Goal: Task Accomplishment & Management: Complete application form

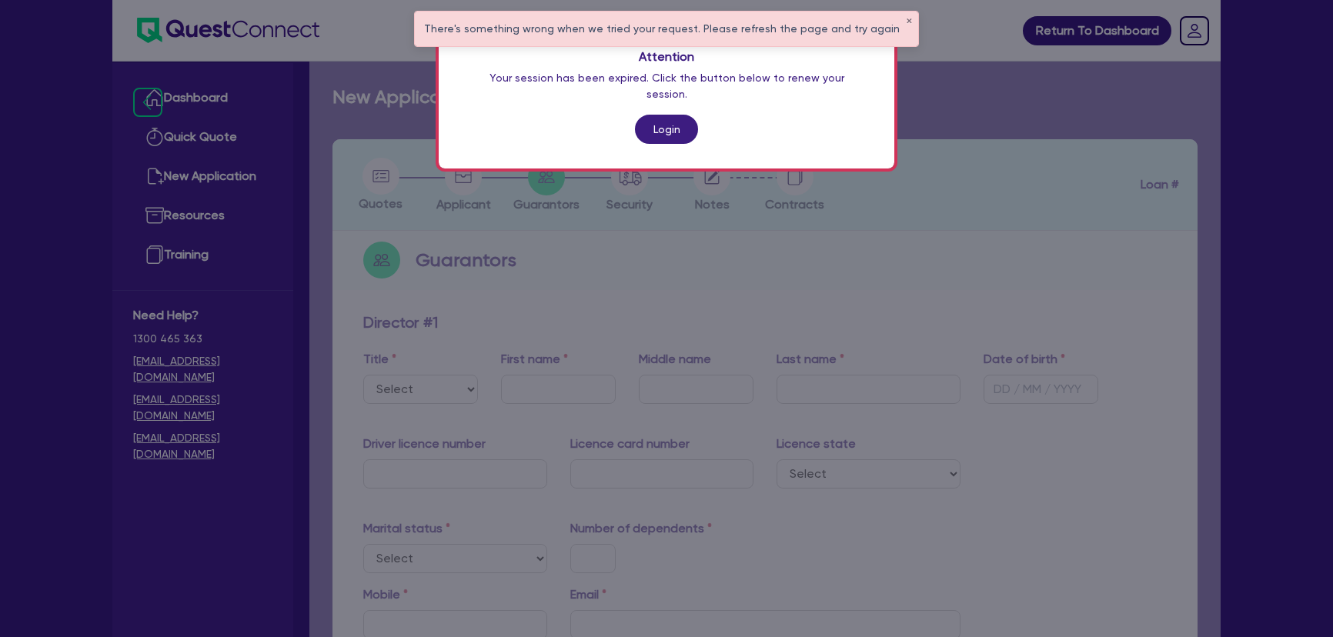
scroll to position [897, 0]
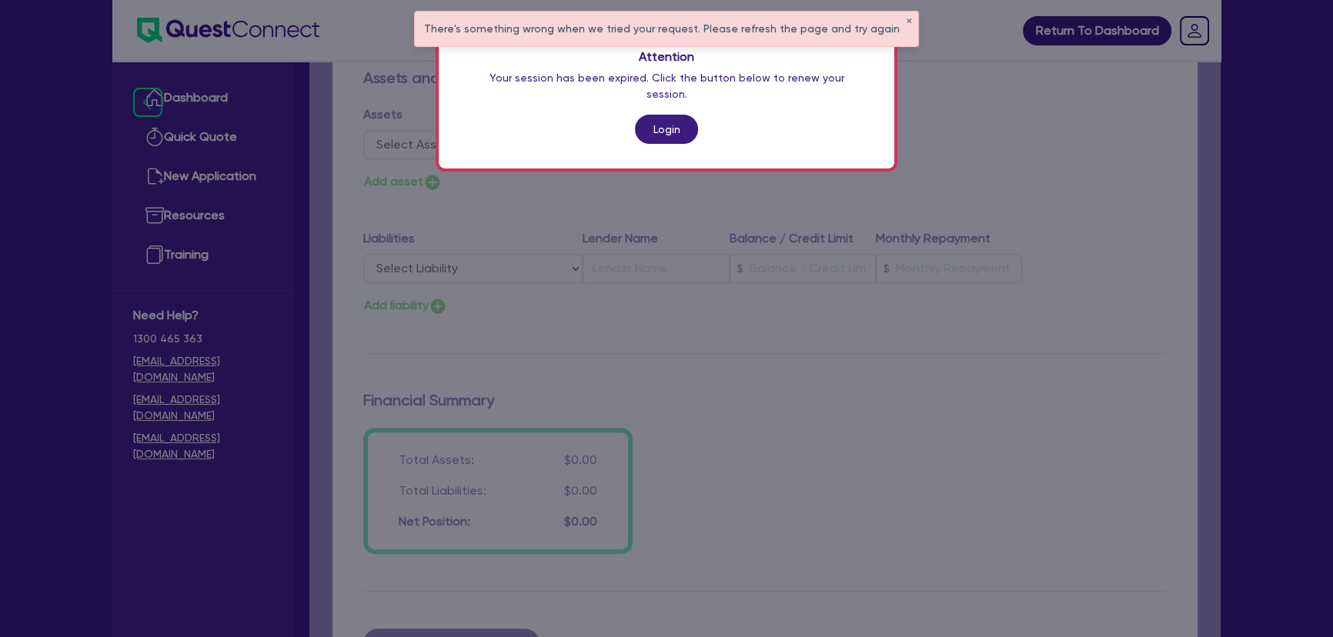
click at [256, 15] on div "Attention Your session has been expired. Click the button below to renew your s…" at bounding box center [666, 318] width 1333 height 637
click at [248, 38] on div "Attention Your session has been expired. Click the button below to renew your s…" at bounding box center [666, 318] width 1333 height 637
click at [246, 33] on div "Attention Your session has been expired. Click the button below to renew your s…" at bounding box center [666, 318] width 1333 height 637
click at [647, 122] on link "Login" at bounding box center [666, 129] width 63 height 29
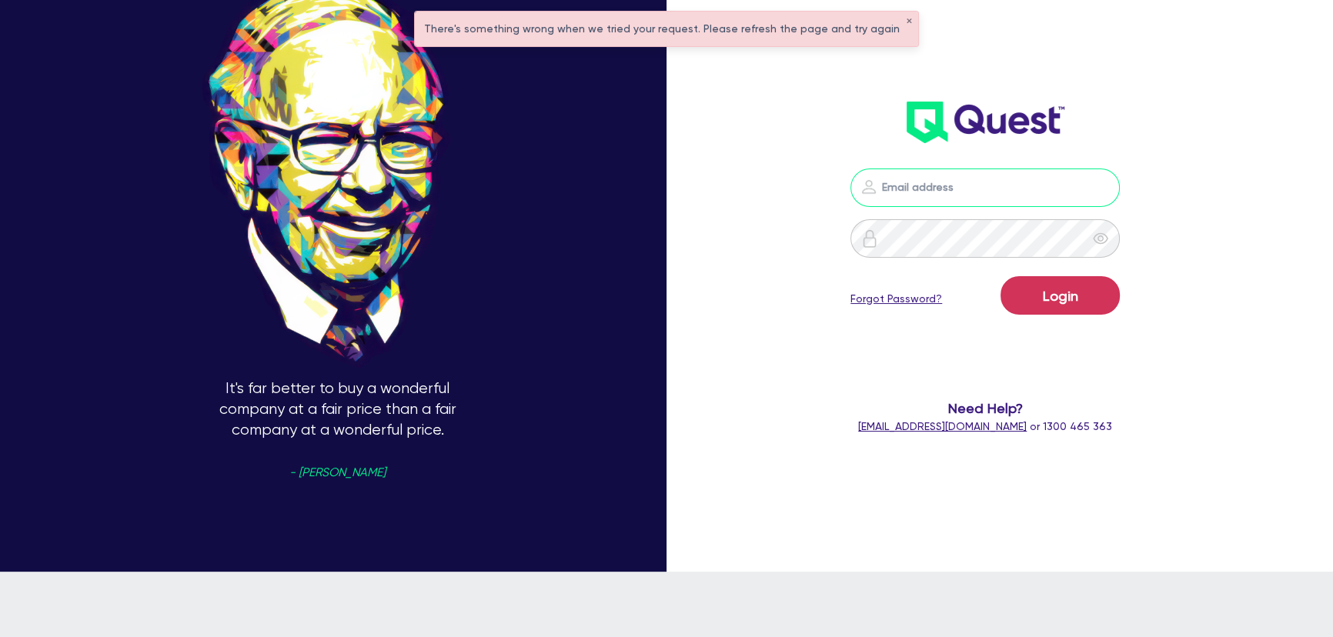
type input "joel.harding@quest.finance"
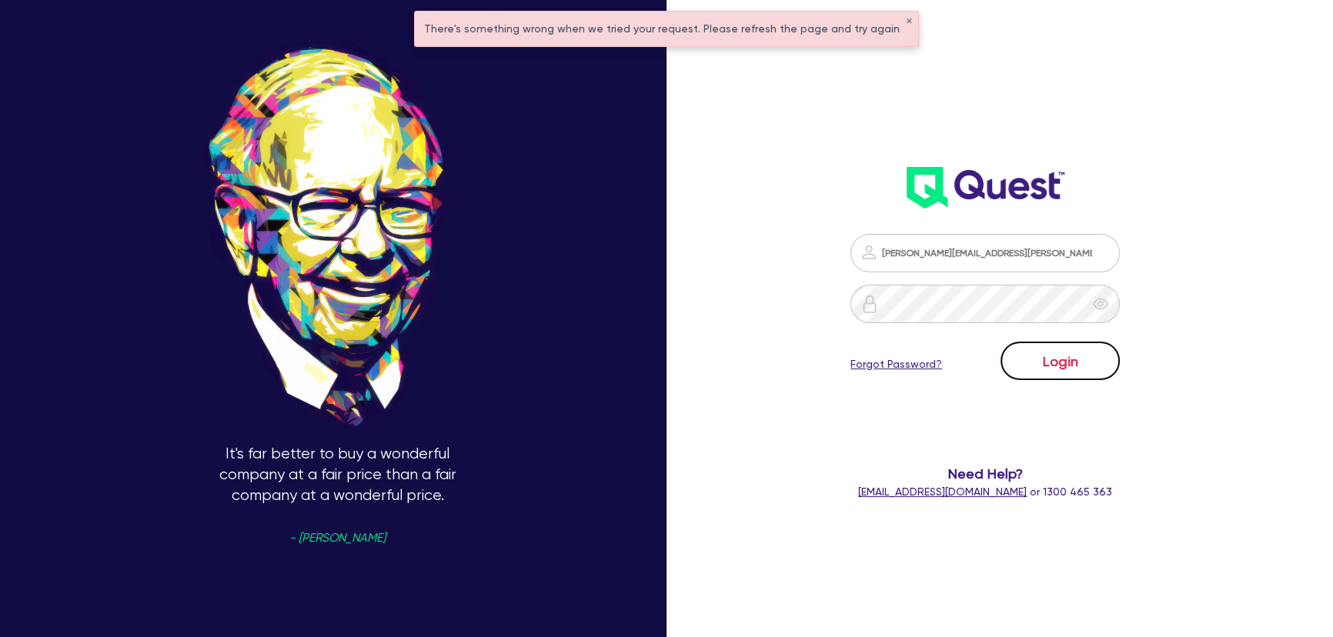
click at [1083, 353] on button "Login" at bounding box center [1059, 361] width 119 height 38
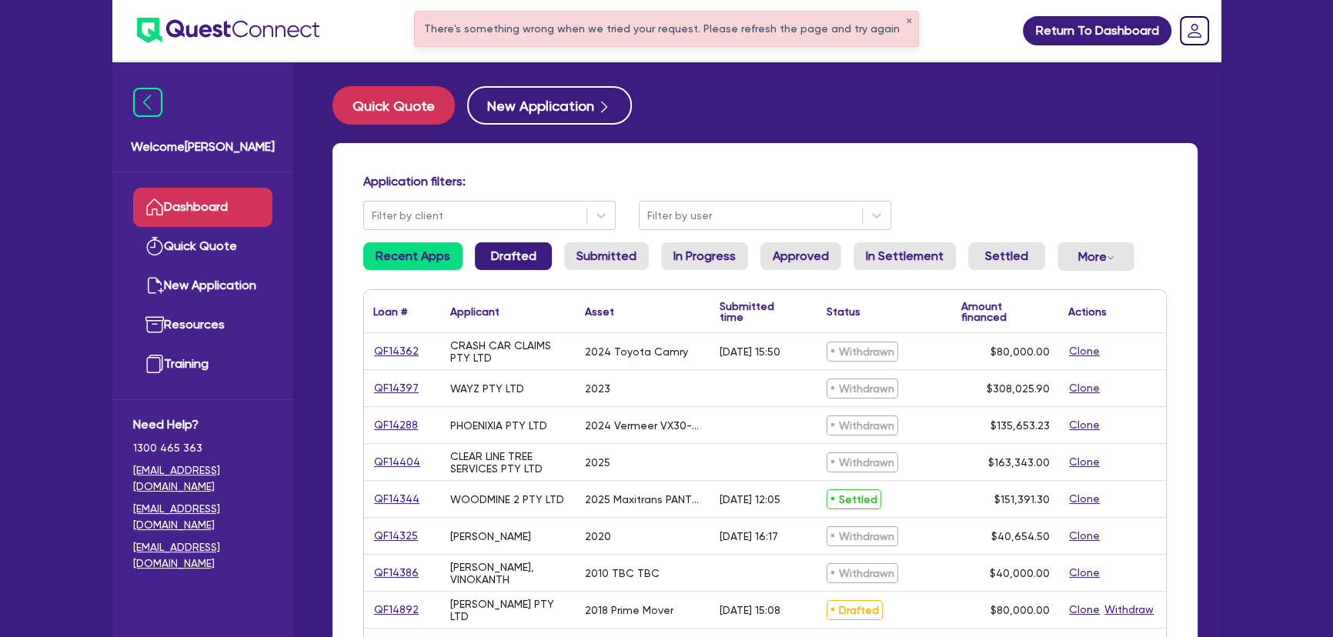
click at [539, 265] on link "Drafted" at bounding box center [513, 256] width 77 height 28
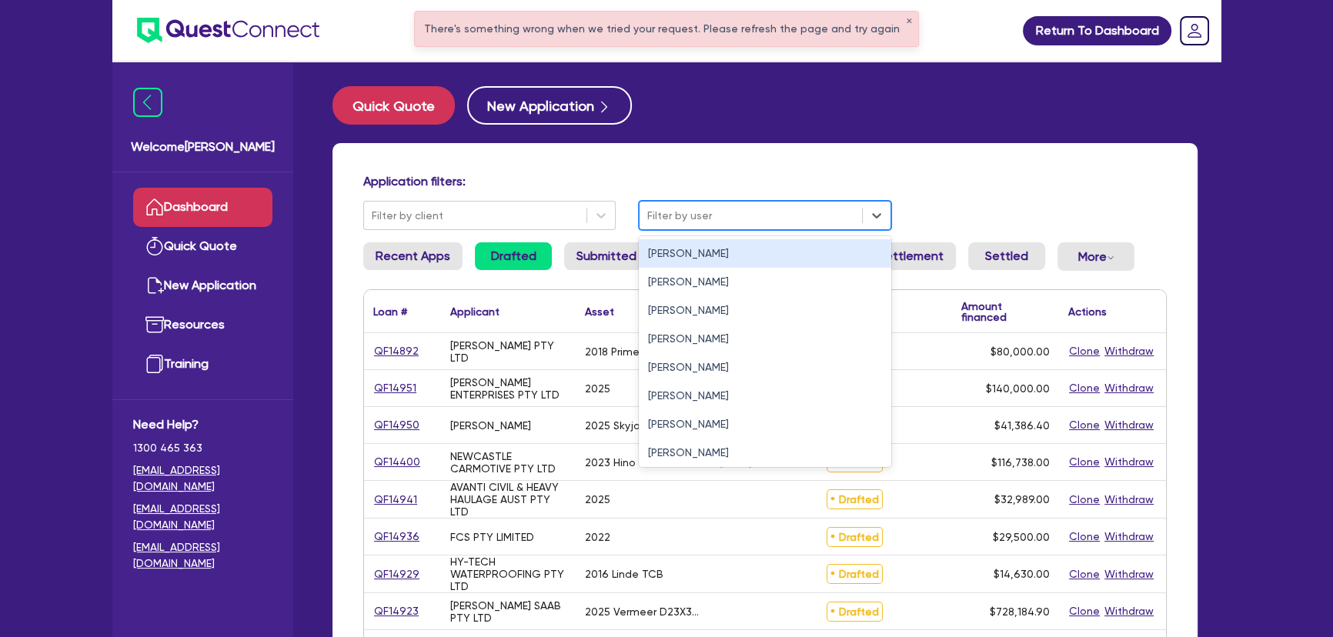
click at [784, 206] on div at bounding box center [750, 215] width 207 height 19
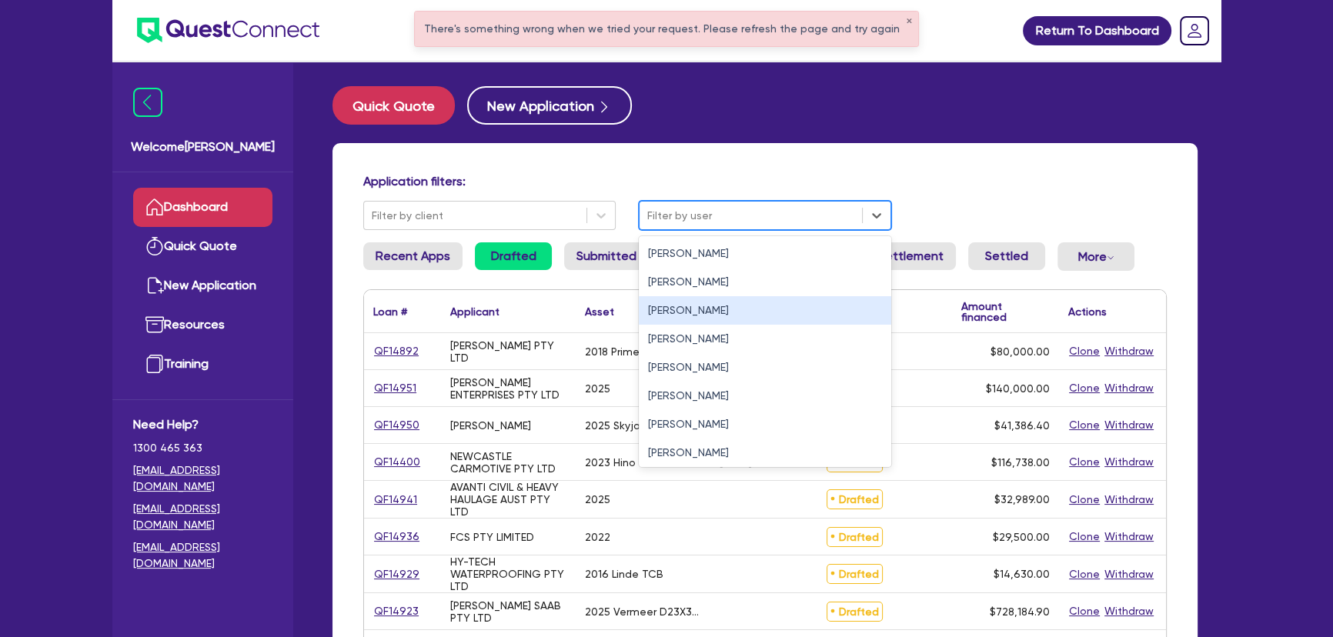
click at [746, 302] on div "[PERSON_NAME]" at bounding box center [765, 310] width 252 height 28
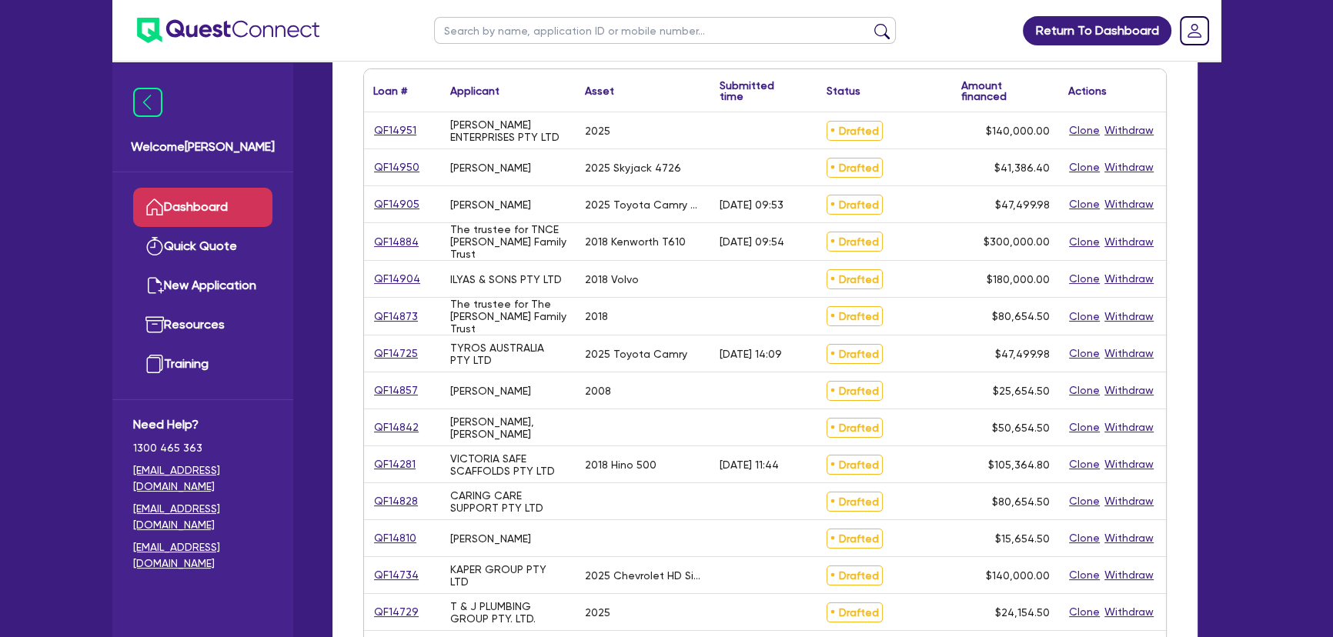
scroll to position [209, 0]
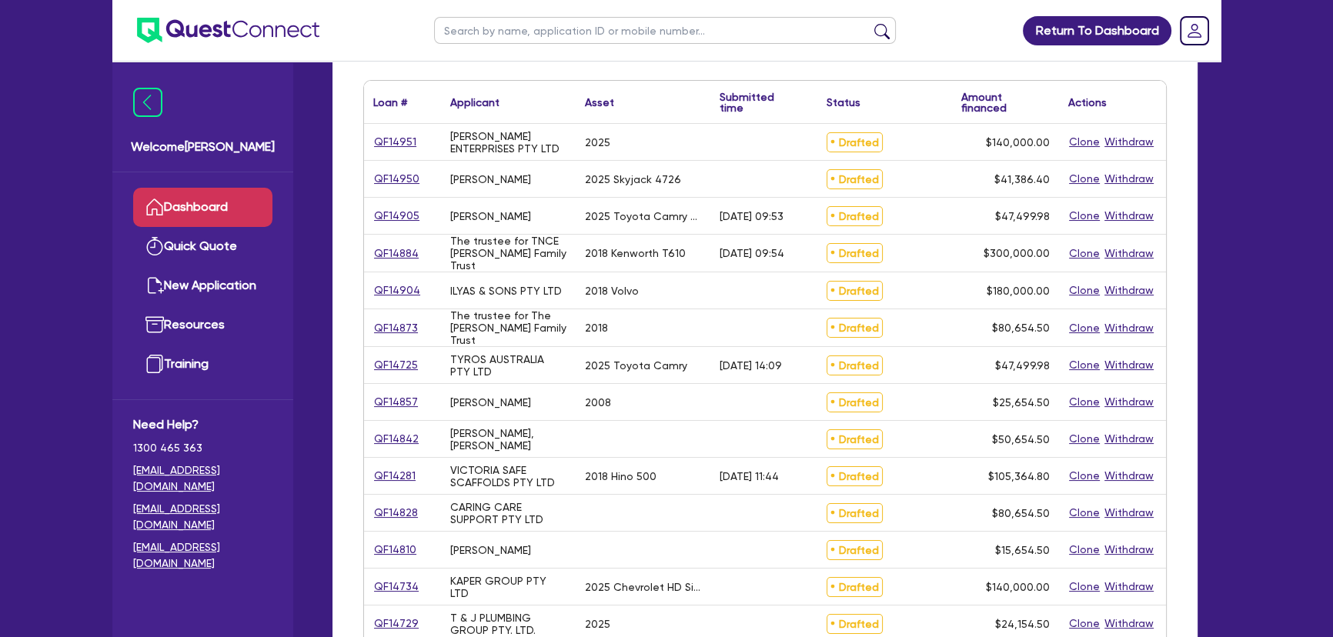
click at [499, 31] on input "text" at bounding box center [665, 30] width 462 height 27
paste input "JTS Earthworks Unit Trust"
type input "JTS Earthworks Unit Trust"
click at [869, 23] on button "submit" at bounding box center [881, 34] width 25 height 22
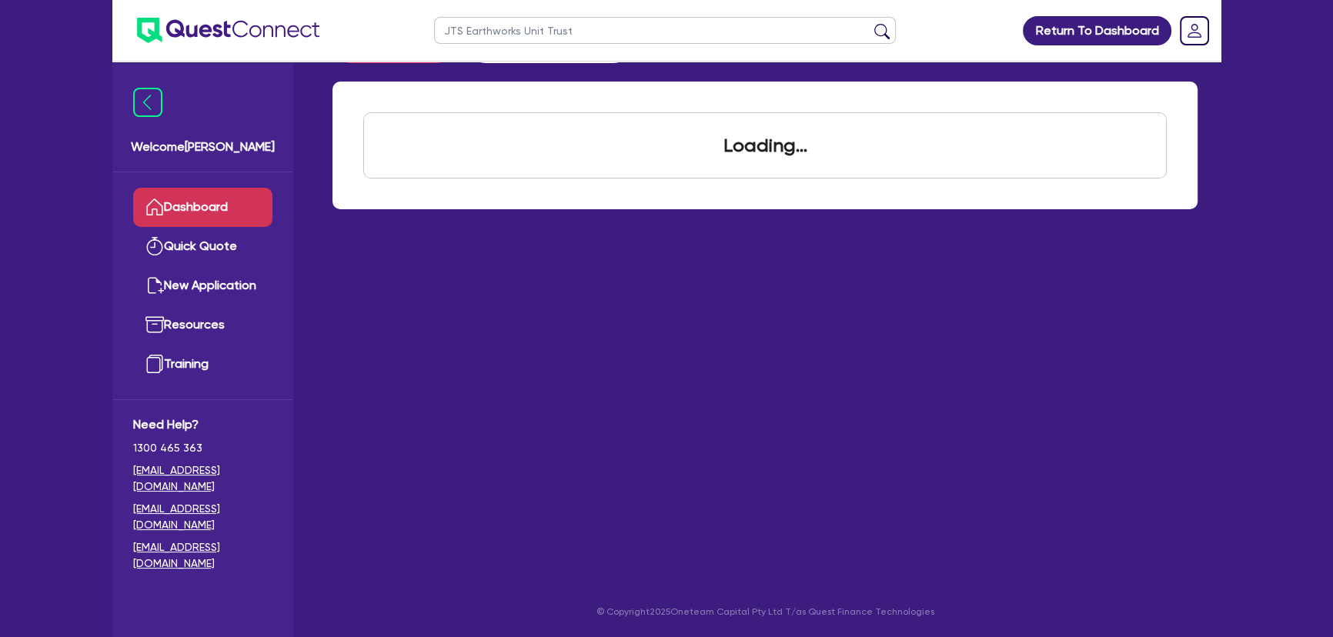
scroll to position [62, 0]
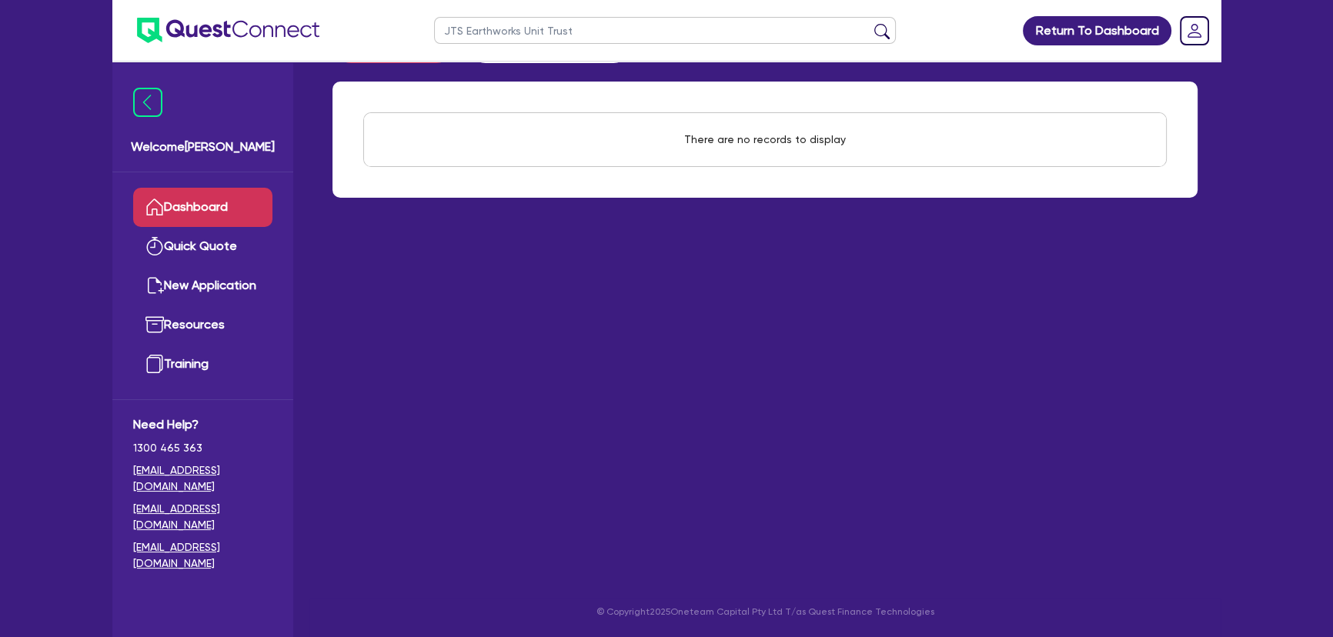
click at [1023, 37] on ul "Return To Dashboard" at bounding box center [1090, 30] width 161 height 61
click at [189, 45] on ul at bounding box center [215, 30] width 207 height 61
click at [207, 27] on img at bounding box center [228, 30] width 182 height 25
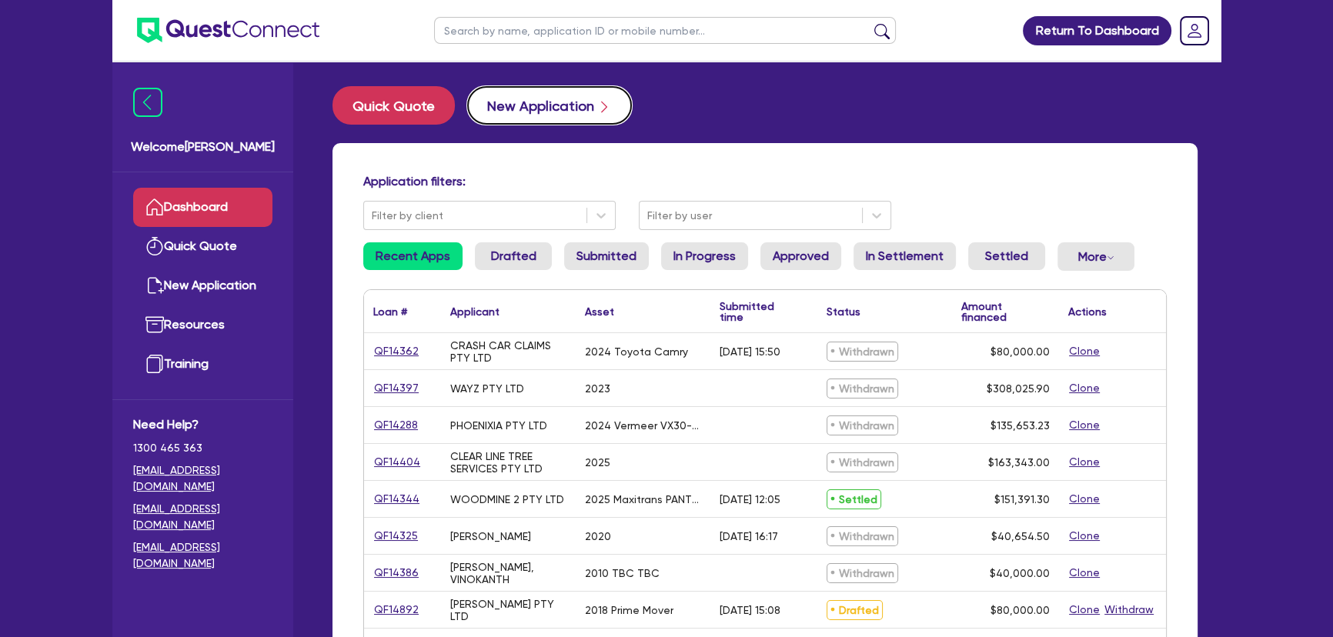
click at [533, 95] on button "New Application" at bounding box center [549, 105] width 165 height 38
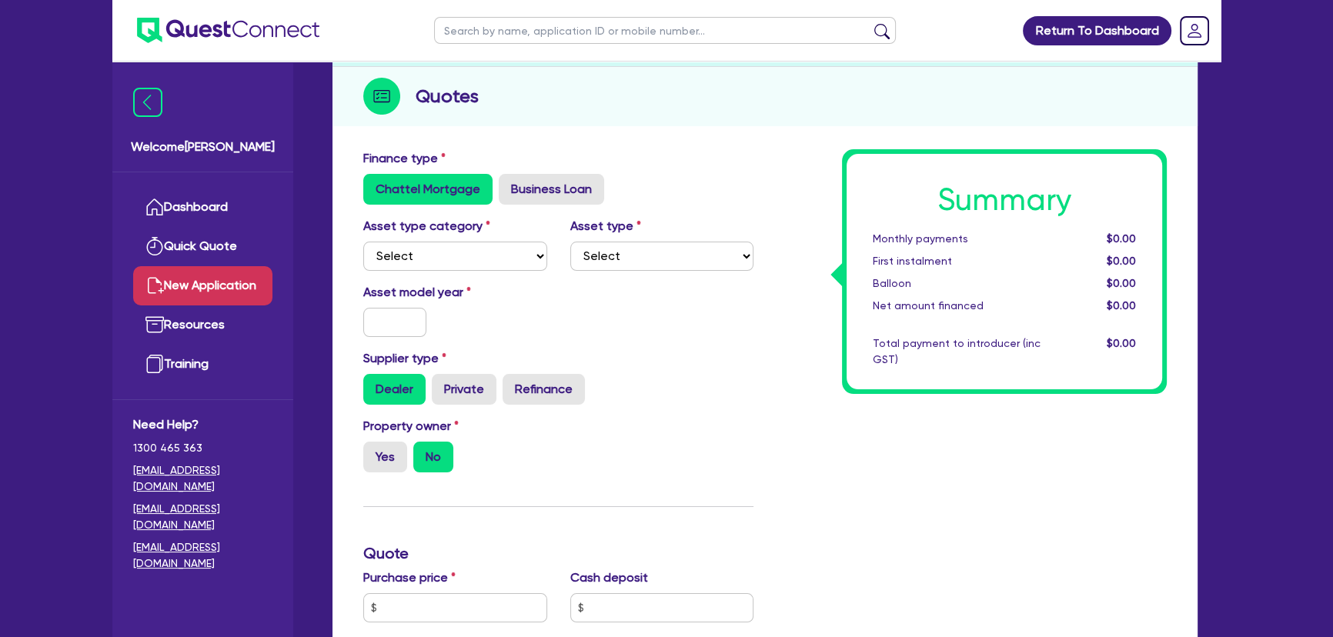
scroll to position [209, 0]
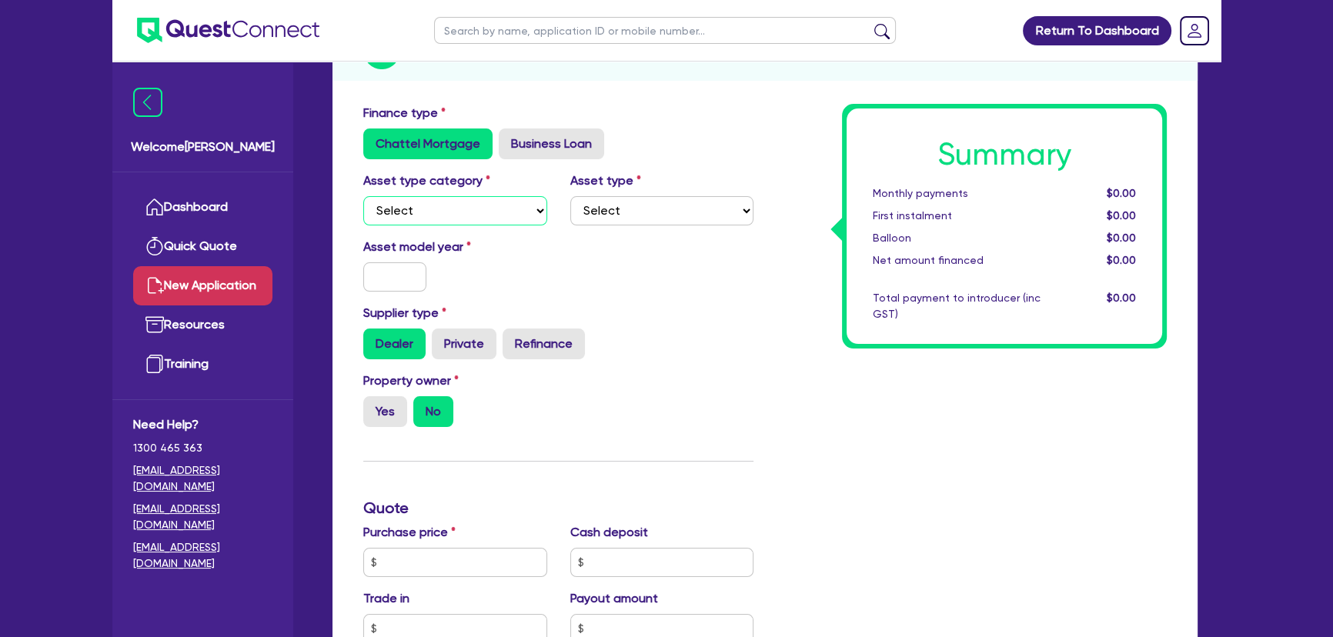
click at [469, 209] on select "Select Cars and light trucks Primary assets Secondary assets Tertiary assets" at bounding box center [455, 210] width 184 height 29
select select "PRIMARY_ASSETS"
click at [363, 196] on select "Select Cars and light trucks Primary assets Secondary assets Tertiary assets" at bounding box center [455, 210] width 184 height 29
click at [606, 204] on select "Select Heavy trucks over 4.5 tonne Trailers Bus and coaches Yellow goods and ex…" at bounding box center [662, 210] width 184 height 29
select select "YELLOW_GOODS_AND_EXCAVATORS"
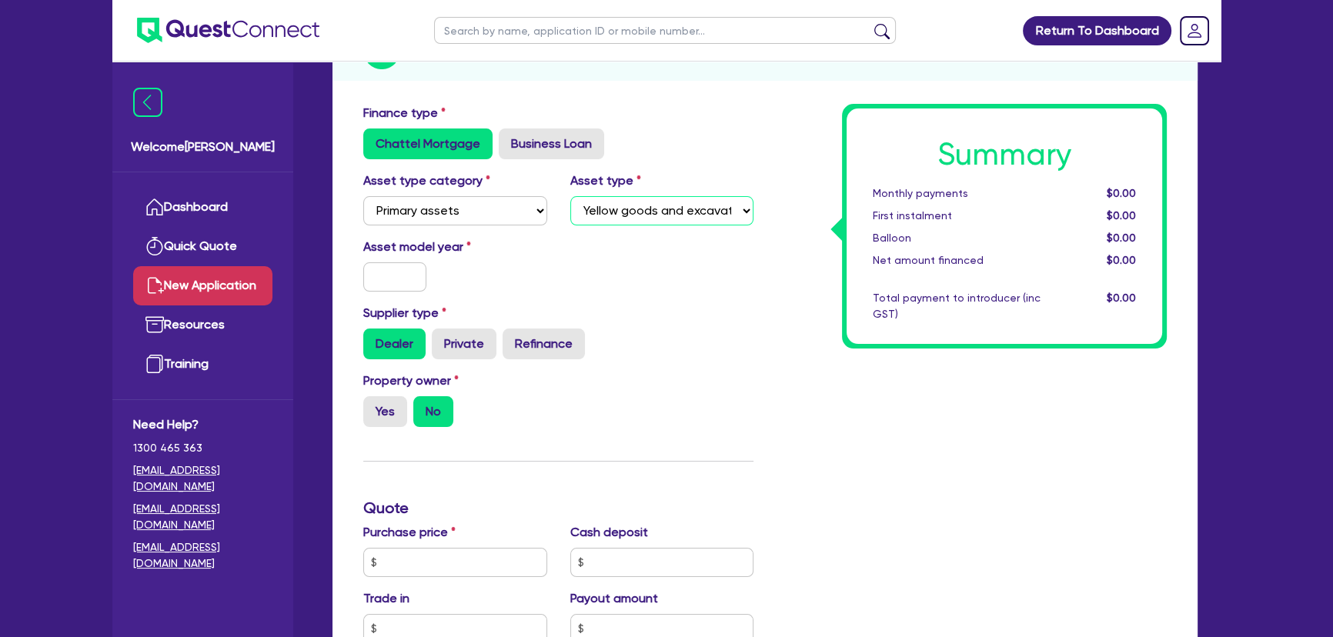
click at [570, 196] on select "Select Heavy trucks over 4.5 tonne Trailers Bus and coaches Yellow goods and ex…" at bounding box center [662, 210] width 184 height 29
click at [409, 287] on input "text" at bounding box center [394, 276] width 63 height 29
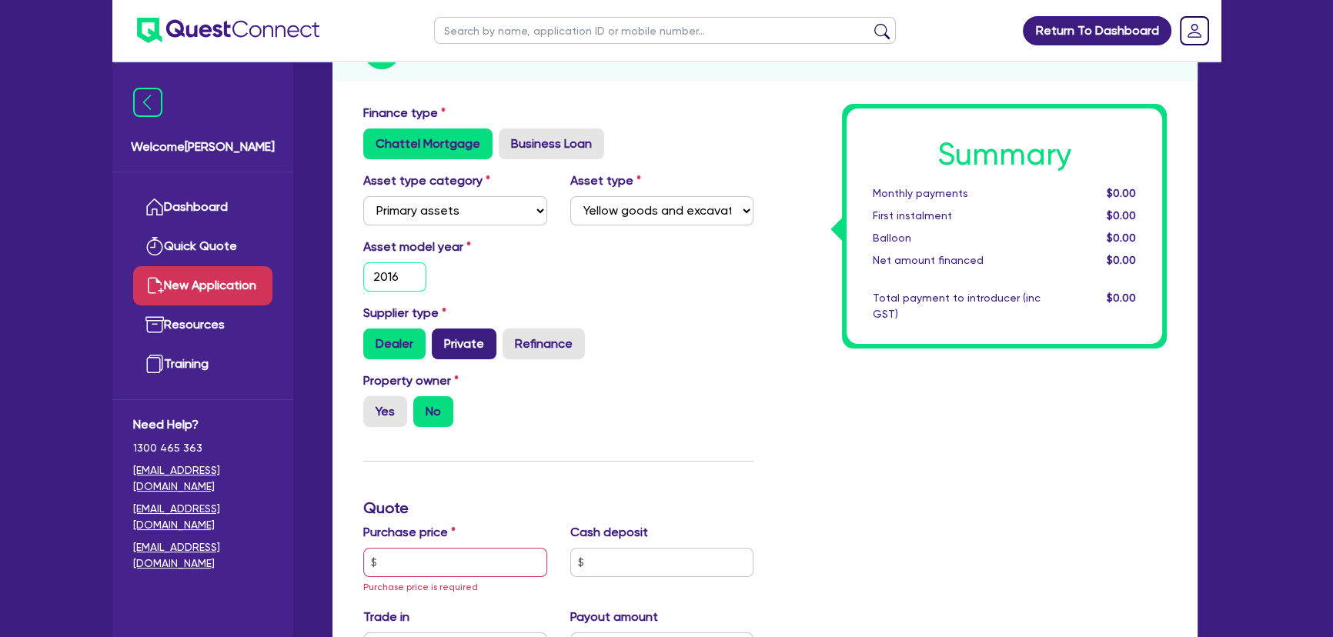
type input "2016"
click at [470, 348] on label "Private" at bounding box center [464, 344] width 65 height 31
click at [442, 339] on input "Private" at bounding box center [437, 334] width 10 height 10
radio input "true"
click at [389, 408] on label "Yes" at bounding box center [385, 411] width 44 height 31
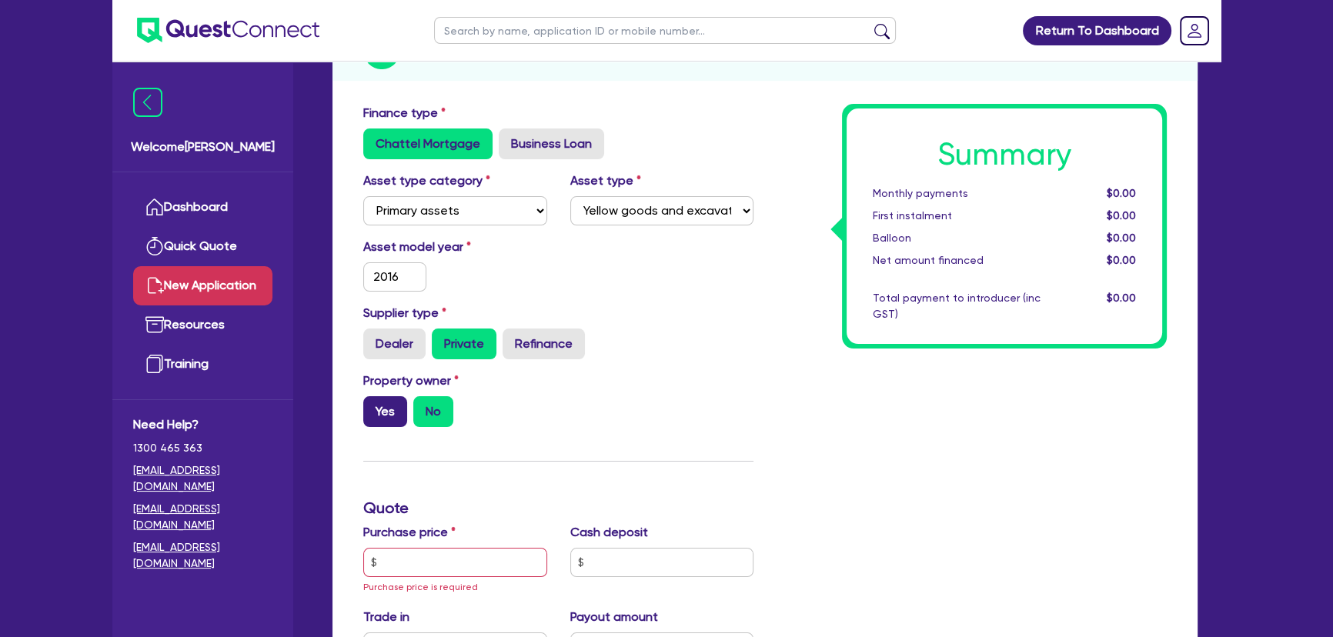
click at [373, 406] on input "Yes" at bounding box center [368, 401] width 10 height 10
radio input "true"
click at [416, 407] on label "No" at bounding box center [433, 411] width 40 height 31
click at [416, 406] on input "No" at bounding box center [418, 401] width 10 height 10
radio input "true"
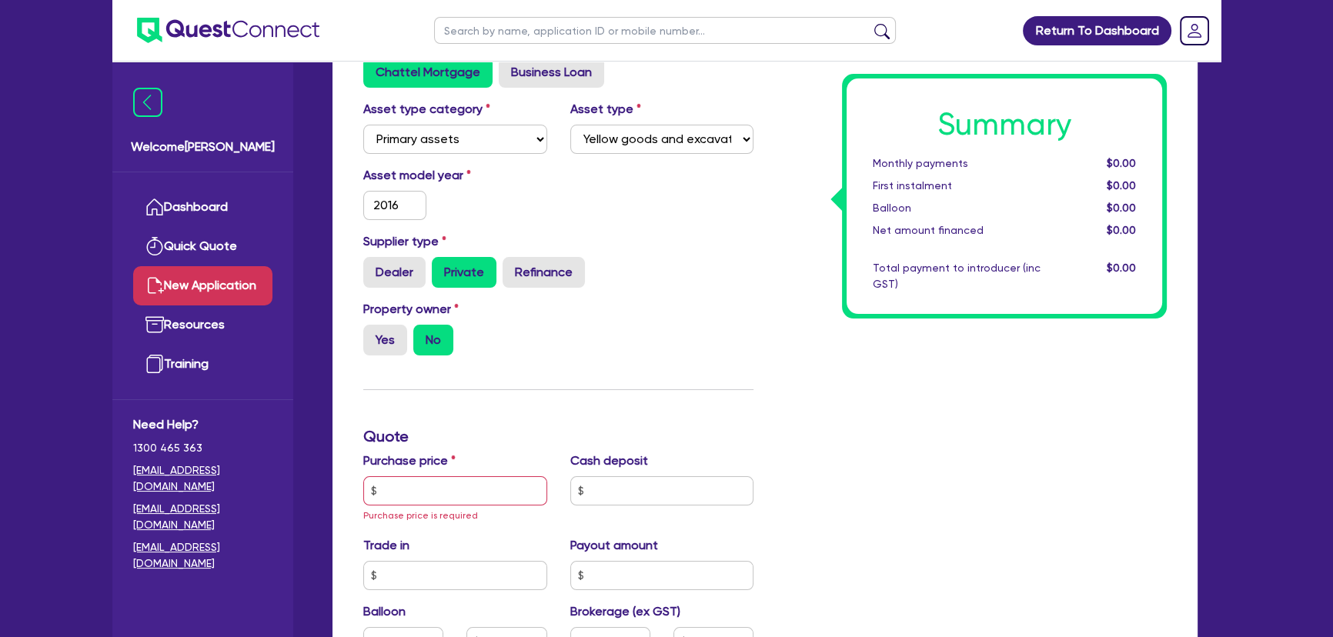
scroll to position [349, 0]
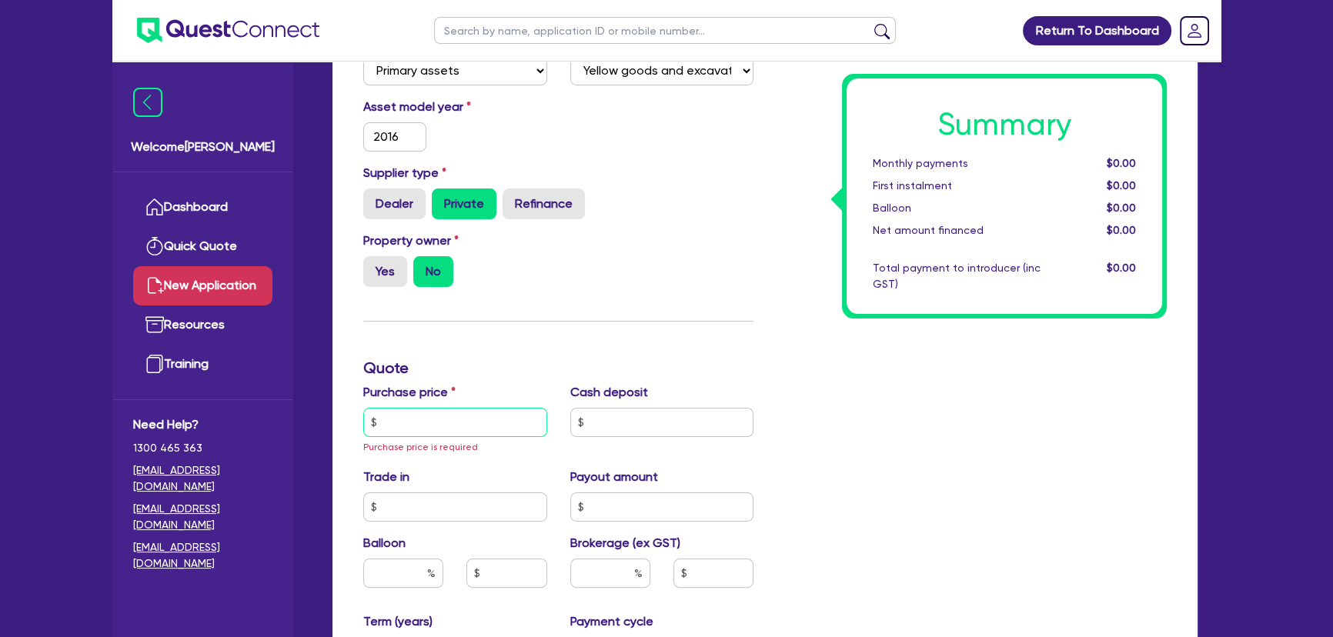
click at [479, 410] on input "text" at bounding box center [455, 422] width 184 height 29
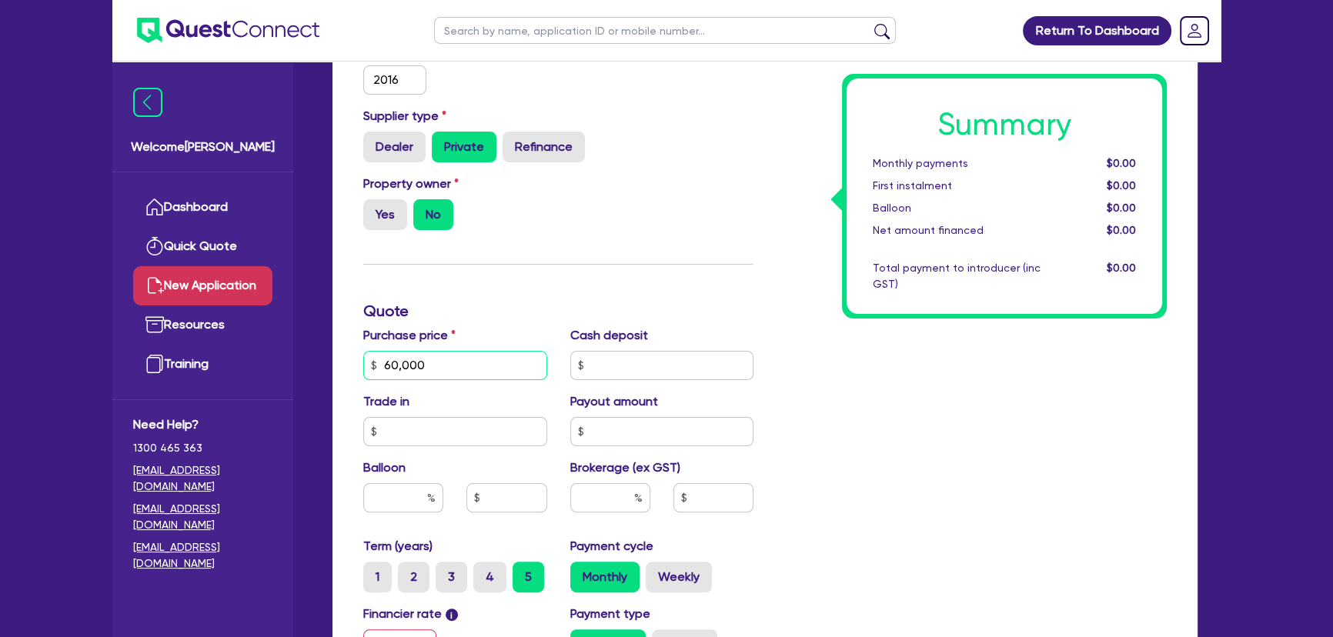
scroll to position [489, 0]
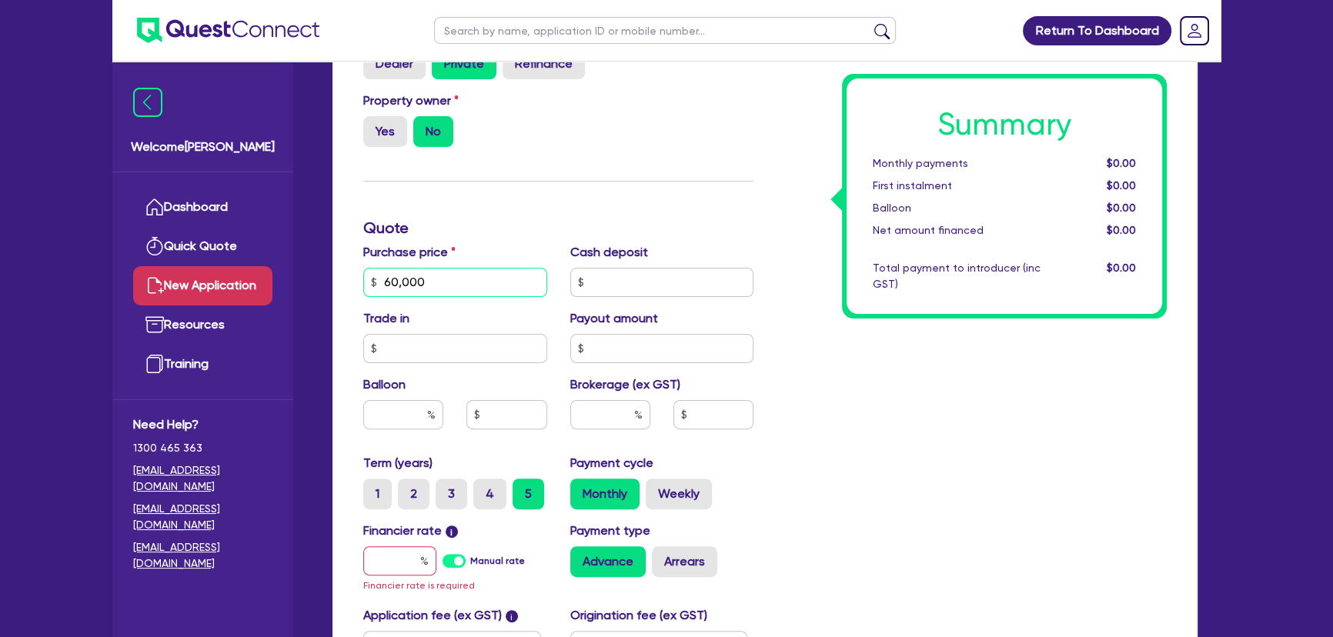
type input "60,000"
click at [381, 559] on input "text" at bounding box center [399, 560] width 73 height 29
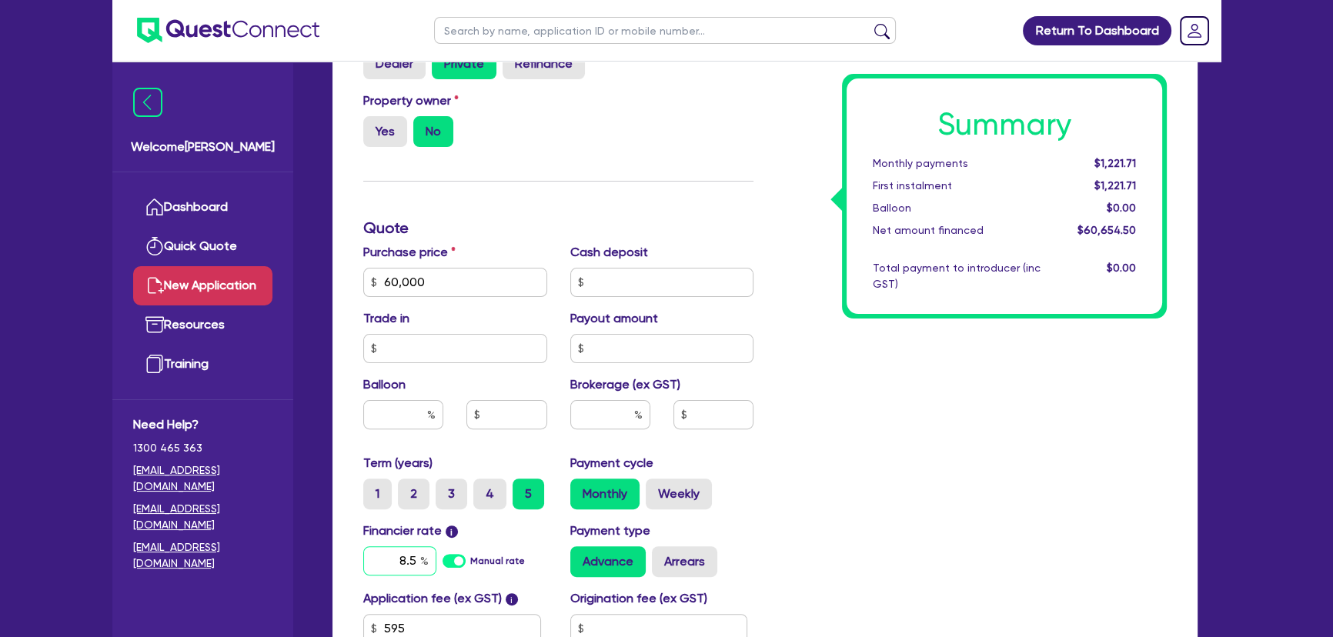
type input "8.5"
click at [623, 403] on input "text" at bounding box center [610, 414] width 80 height 29
type input "6"
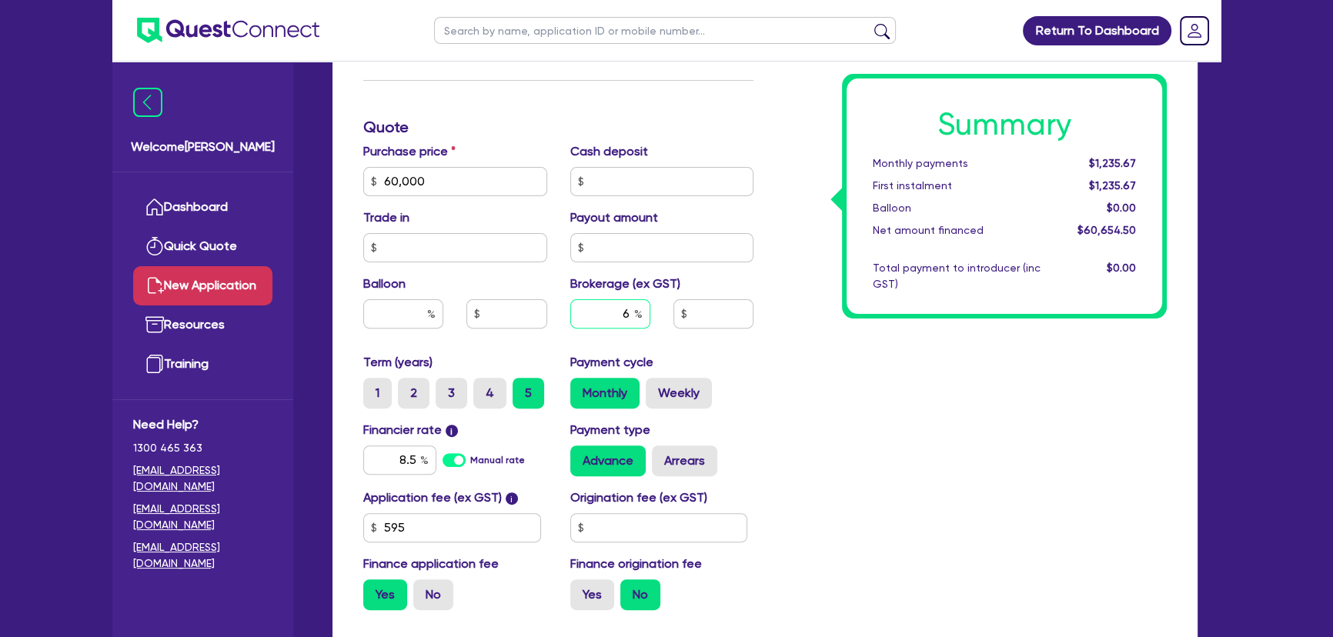
scroll to position [699, 0]
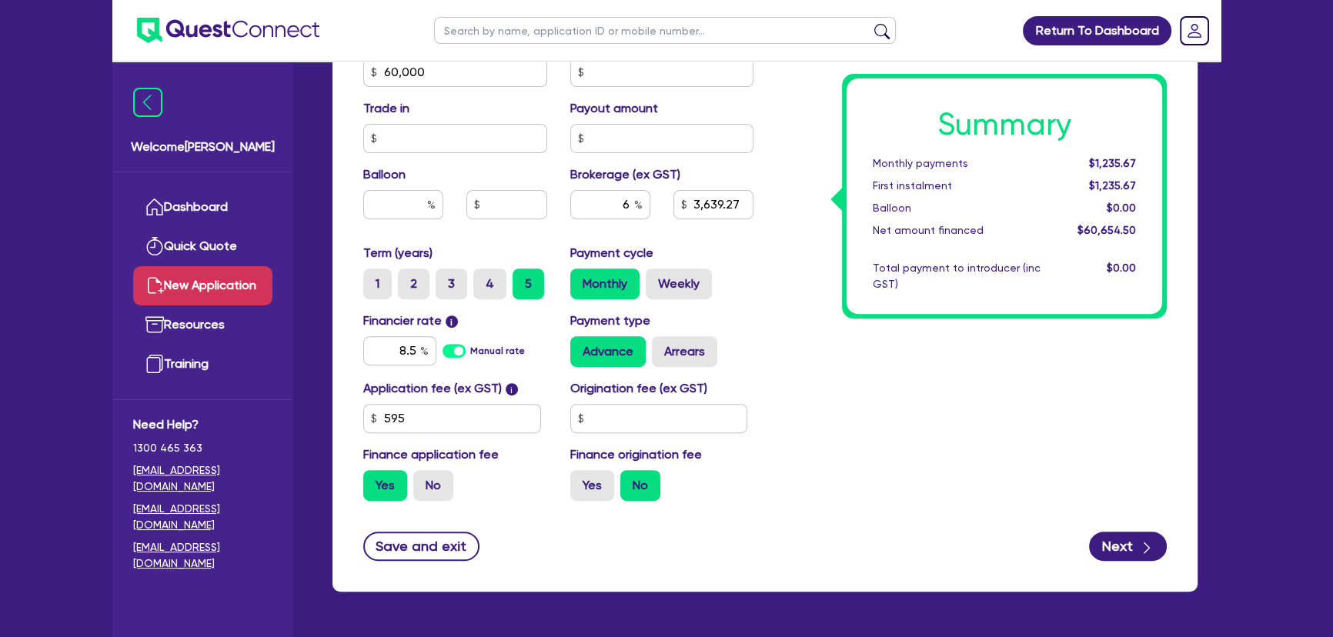
click at [823, 536] on div "Save and exit Next" at bounding box center [765, 546] width 826 height 29
click at [1105, 522] on form "Finance type Chattel Mortgage Business Loan Asset type category Select Cars and…" at bounding box center [764, 87] width 803 height 947
click at [1108, 546] on button "Next" at bounding box center [1128, 546] width 78 height 29
type input "3,639.27"
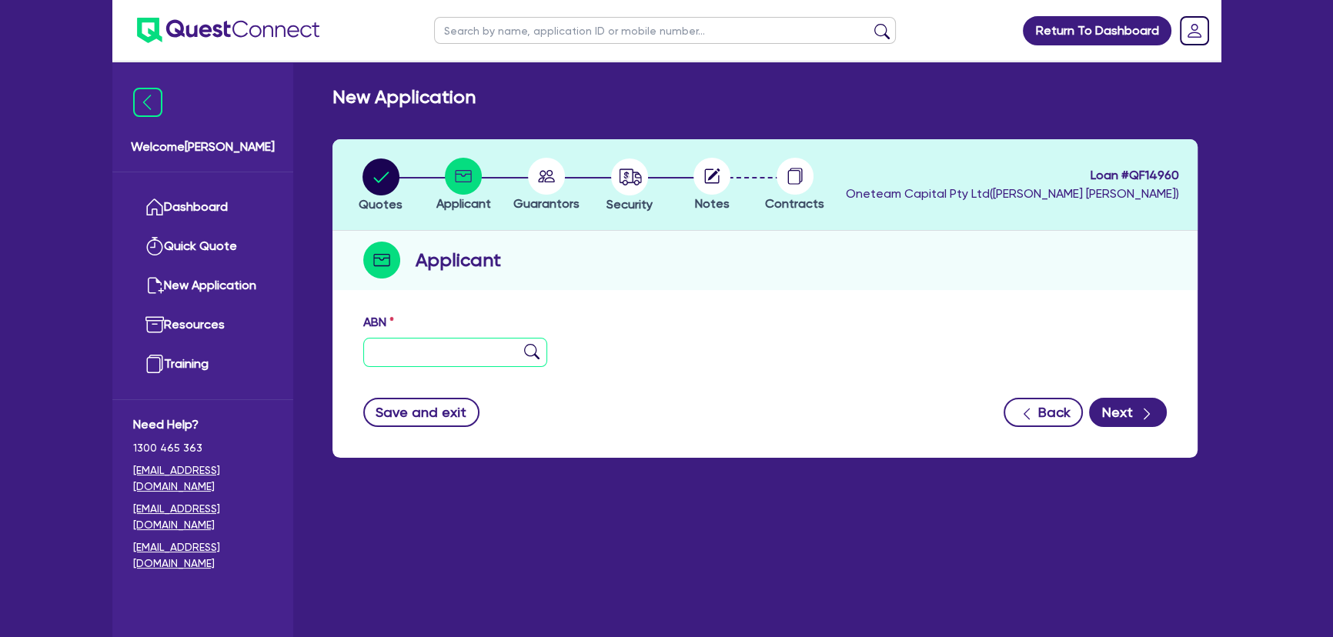
click at [438, 343] on input "text" at bounding box center [455, 352] width 184 height 29
click at [407, 342] on input "text" at bounding box center [455, 352] width 184 height 29
paste input "text"
drag, startPoint x: 442, startPoint y: 352, endPoint x: 31, endPoint y: 325, distance: 412.6
click at [198, 345] on div "Welcome Joel Dashboard Quick Quote New Application Ref Company Ref Salesperson …" at bounding box center [666, 349] width 1108 height 699
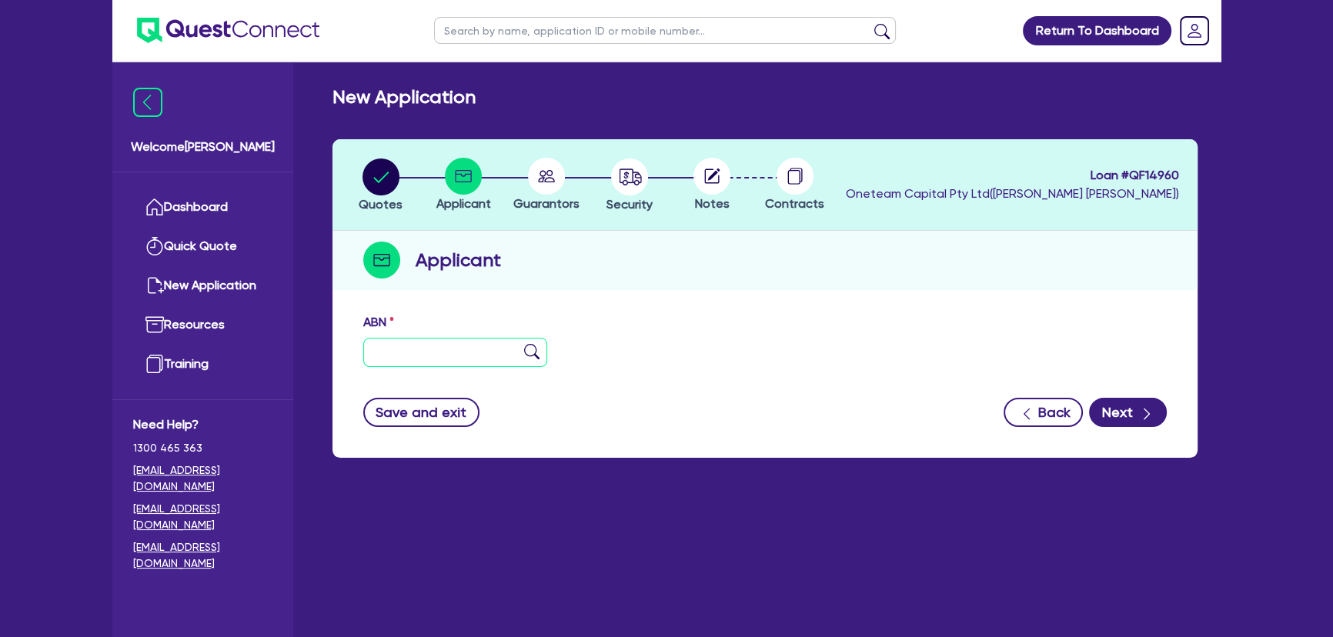
click at [479, 338] on input "text" at bounding box center [455, 352] width 184 height 29
paste input "22 810 087 274"
type input "22 810 087 274"
click at [527, 352] on img at bounding box center [531, 351] width 15 height 15
type input "The Trustee for JTS Earthworks Unit Trust"
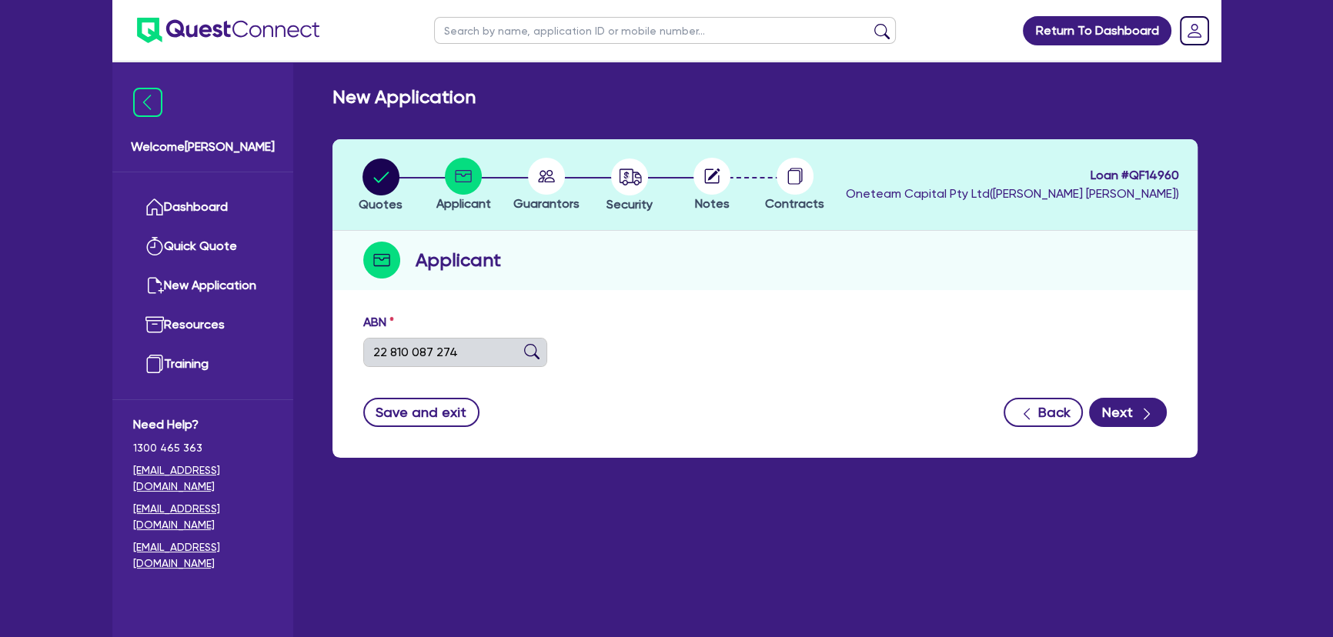
select select "TRUST"
type input "26/10/2022"
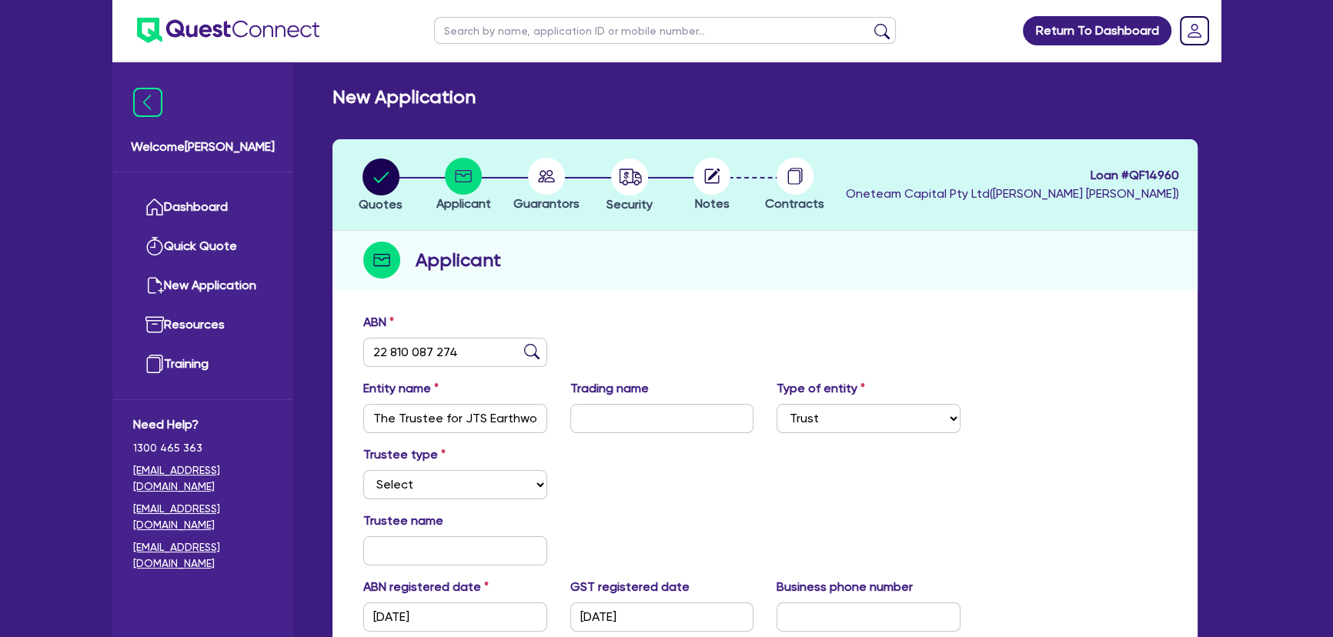
drag, startPoint x: 677, startPoint y: 175, endPoint x: 659, endPoint y: 182, distance: 19.3
click at [675, 177] on div at bounding box center [711, 176] width 83 height 37
click at [603, 183] on li "Security" at bounding box center [629, 185] width 83 height 54
click at [629, 181] on circle "button" at bounding box center [629, 177] width 37 height 37
select select "PRIMARY_ASSETS"
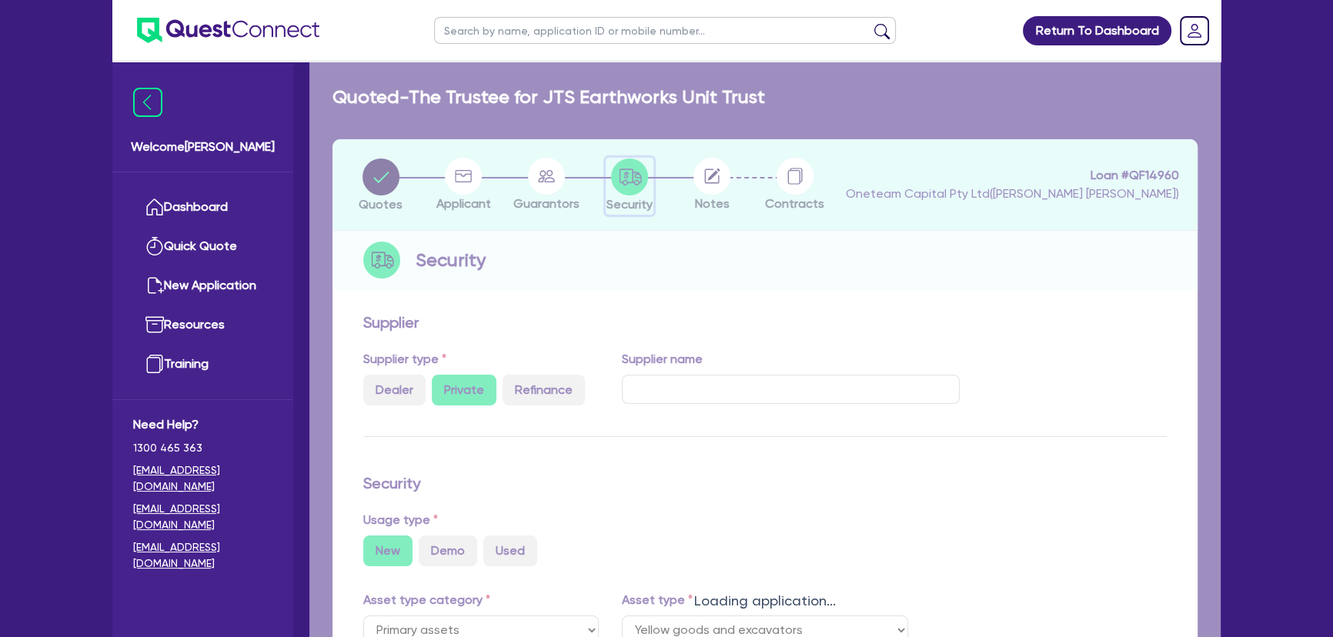
select select "YELLOW_GOODS_AND_EXCAVATORS"
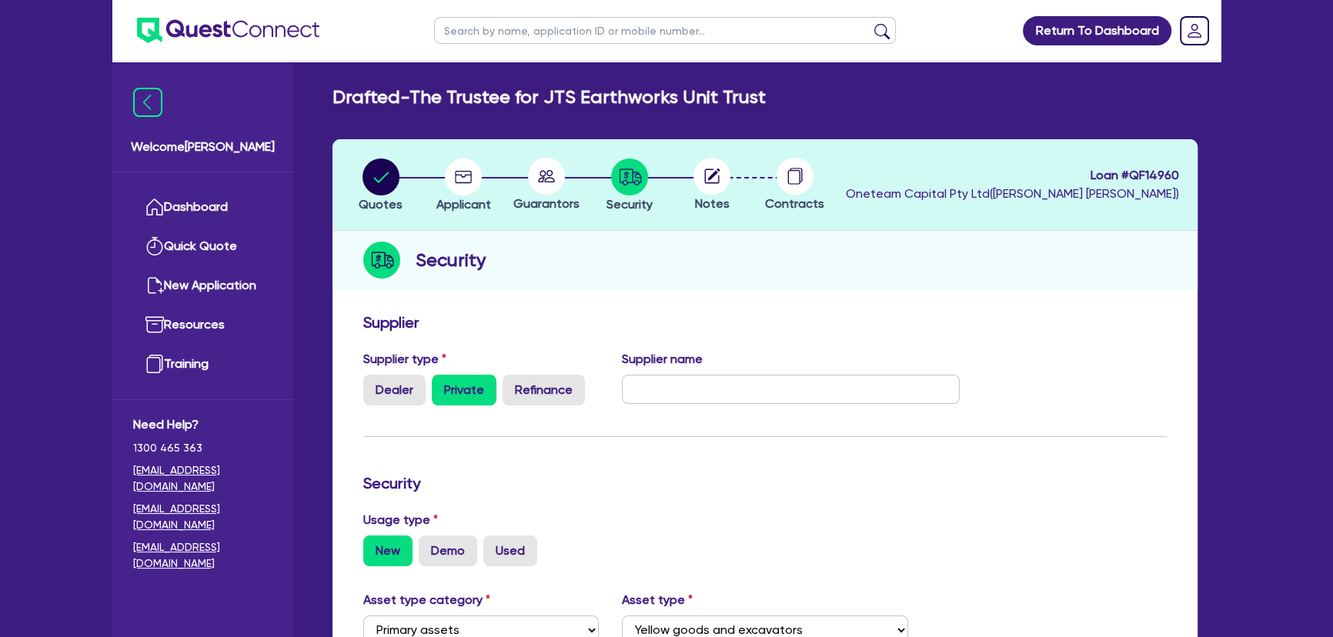
click at [716, 179] on circle at bounding box center [711, 176] width 37 height 37
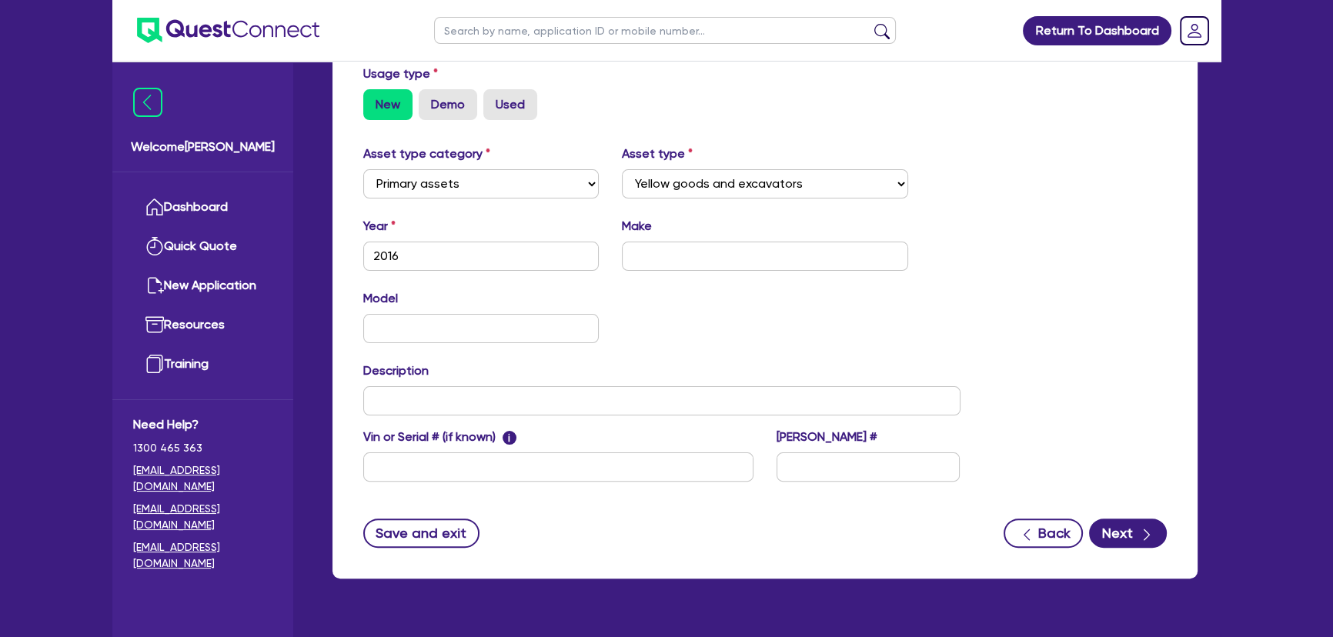
scroll to position [480, 0]
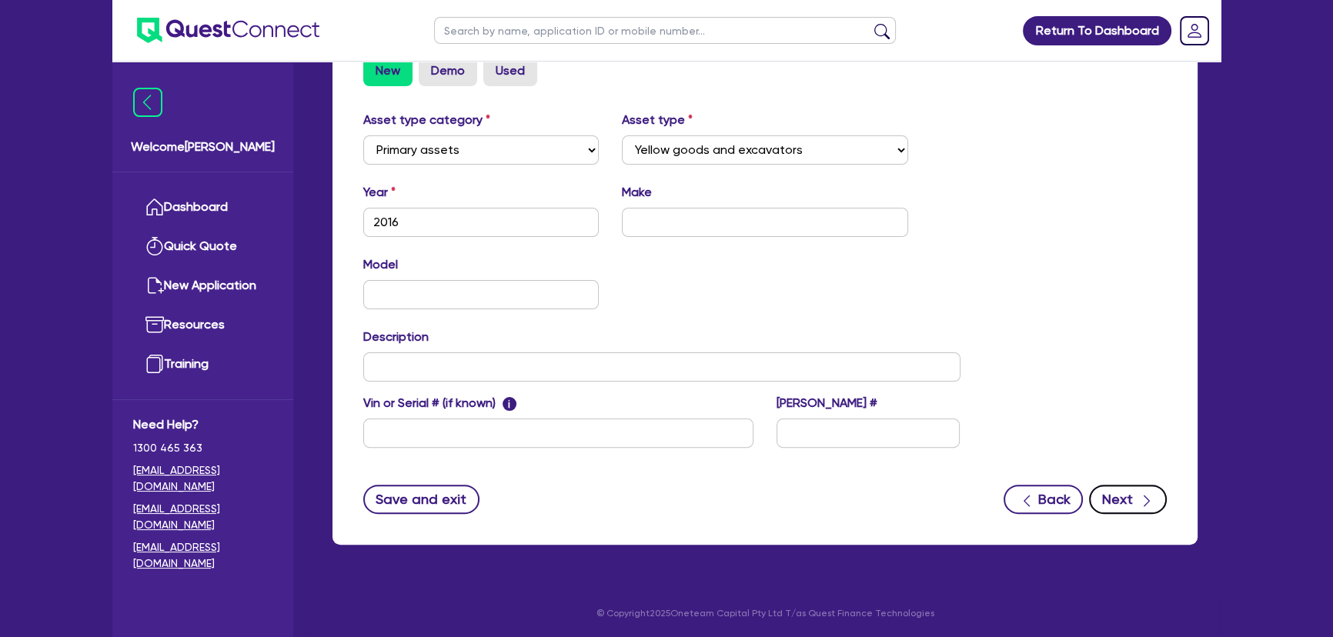
click at [1145, 493] on icon "button" at bounding box center [1146, 500] width 15 height 15
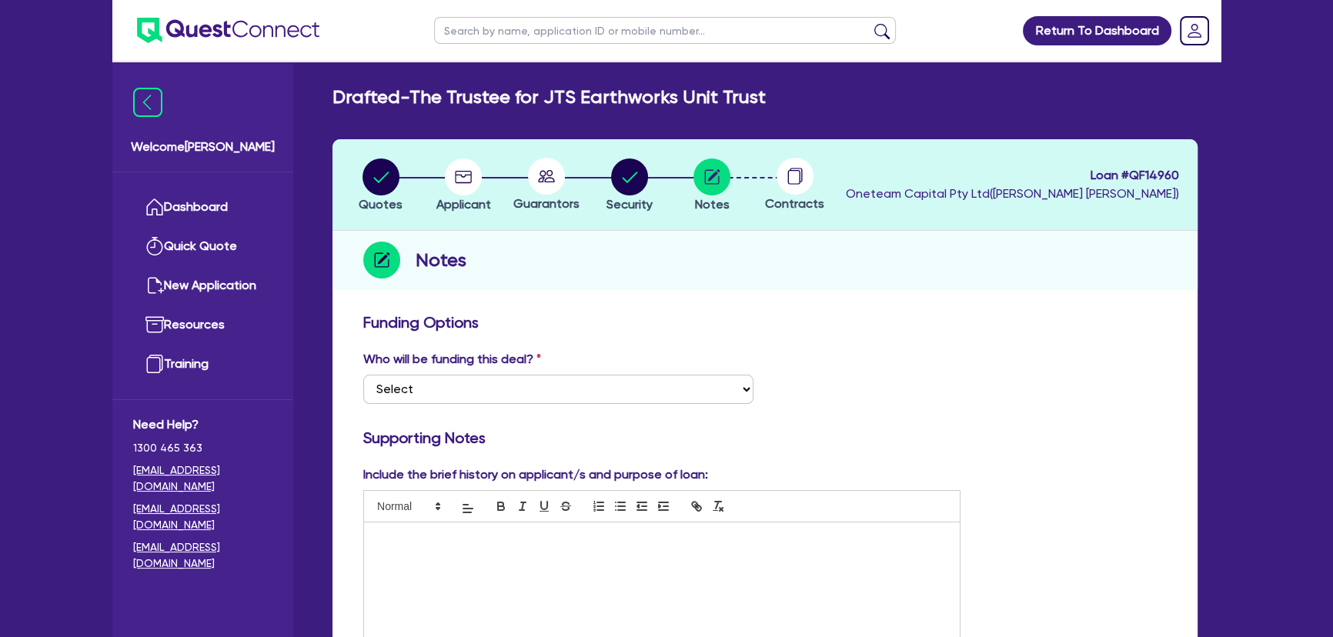
click at [195, 22] on img at bounding box center [228, 30] width 182 height 25
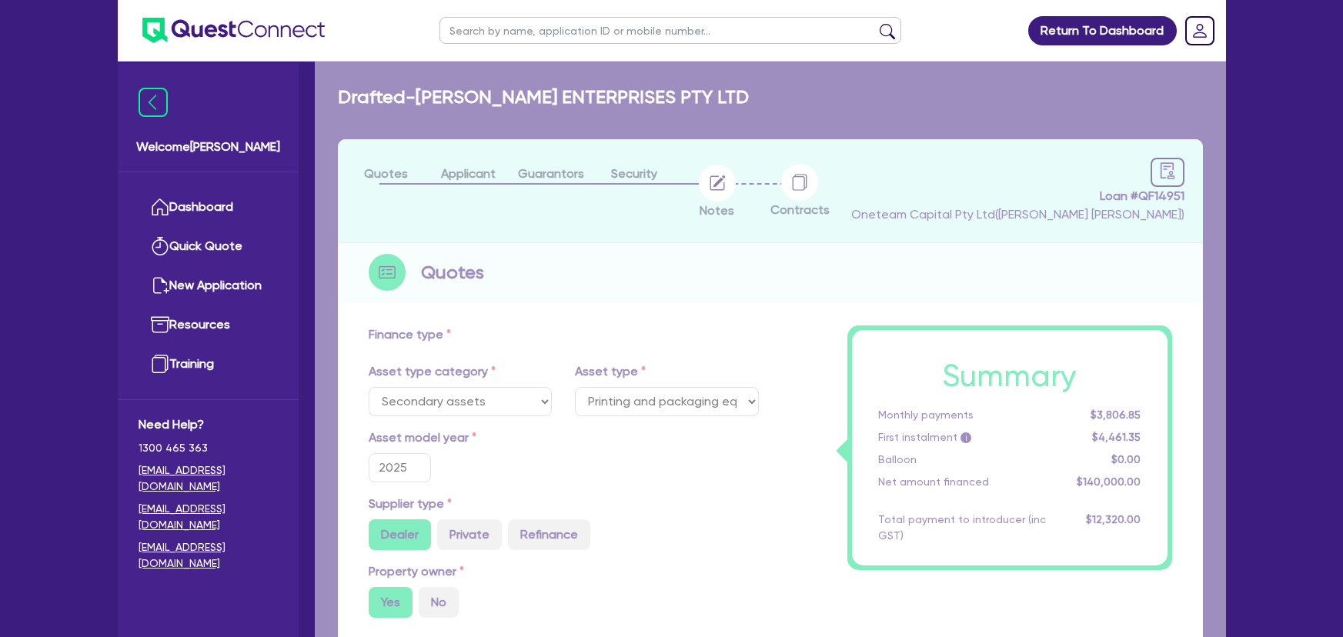
select select "SECONDARY_ASSETS"
select select "PRINTING_AND_PACKAGING_EQUIPMENT"
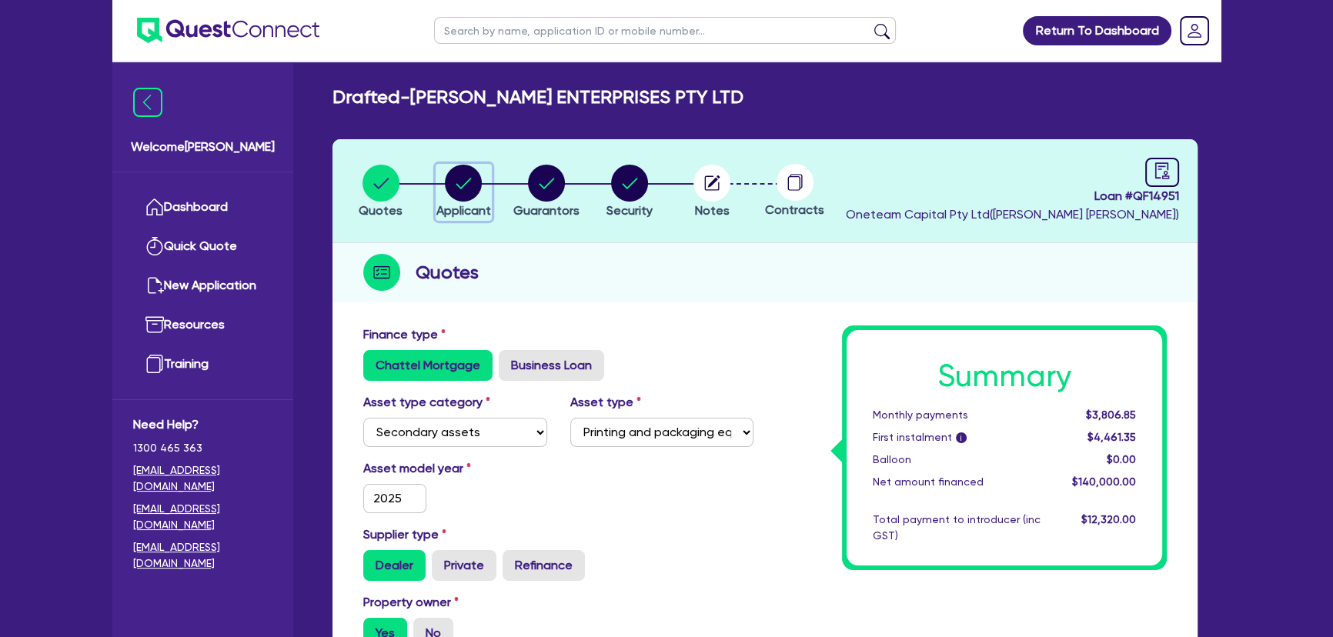
click at [459, 192] on circle "button" at bounding box center [463, 183] width 37 height 37
select select "COMPANY"
select select "MANUFACTURING"
select select "FOOD_PROCESSING"
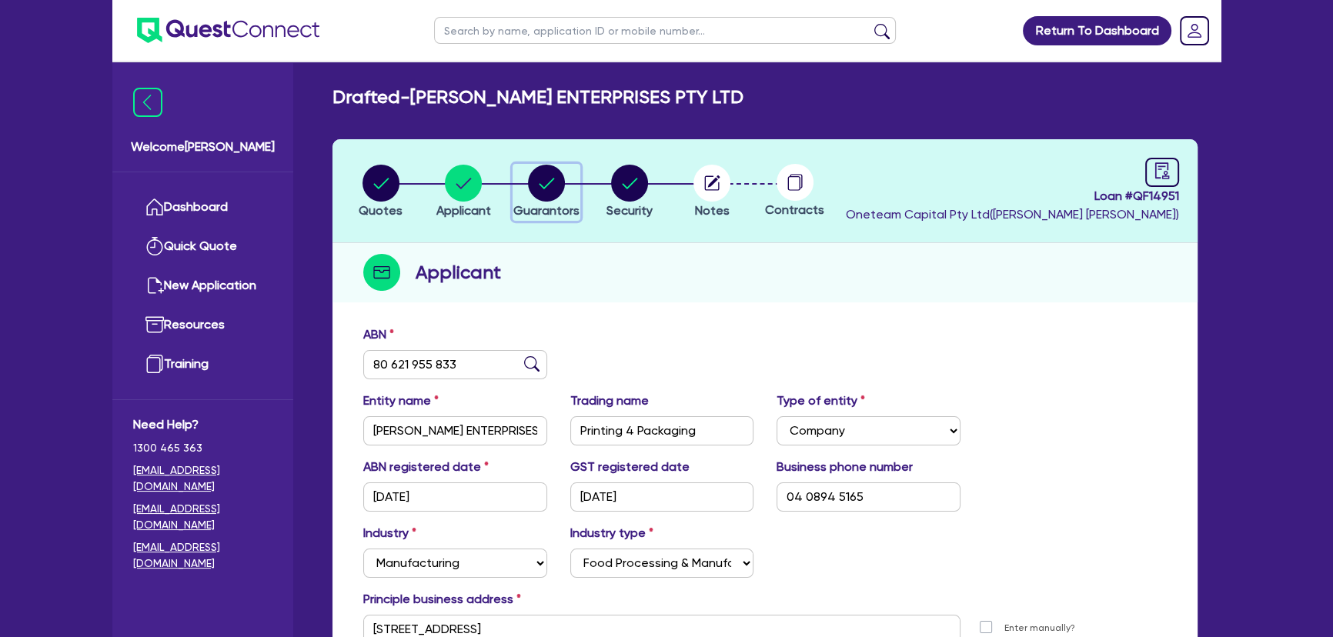
click at [531, 194] on icon "button" at bounding box center [546, 183] width 37 height 37
select select "MR"
select select "WA"
select select "MARRIED"
select select "PROPERTY"
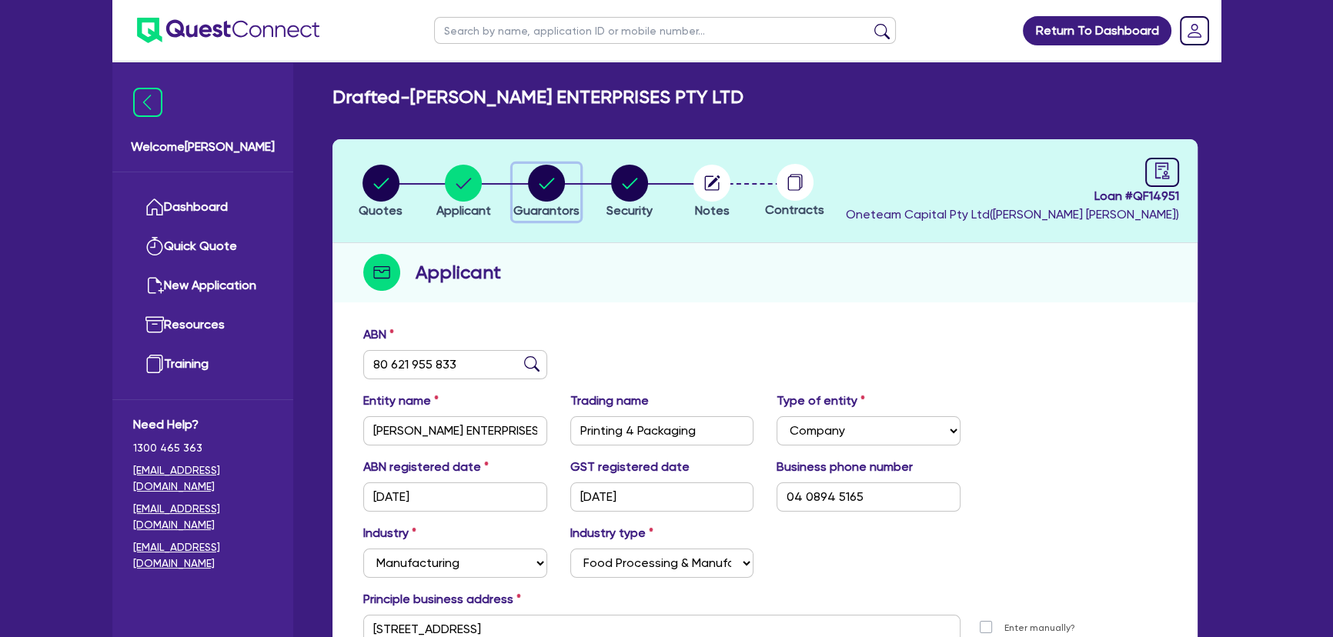
select select "TRUCK"
select select "EQUIPMENT"
select select "CASH"
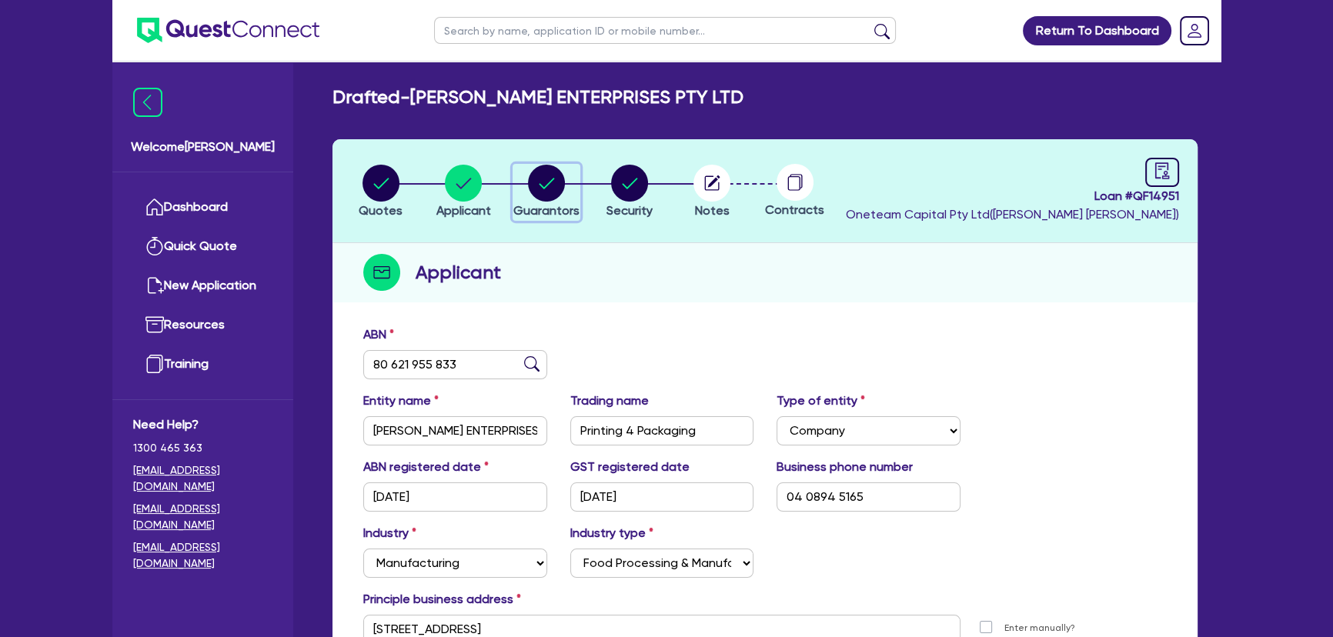
select select "TRAILER"
select select "MORTGAGE"
select select "TRUCK_LOAN"
select select "EQUIPMENT_LOAN"
select select "TRUCK_LOAN"
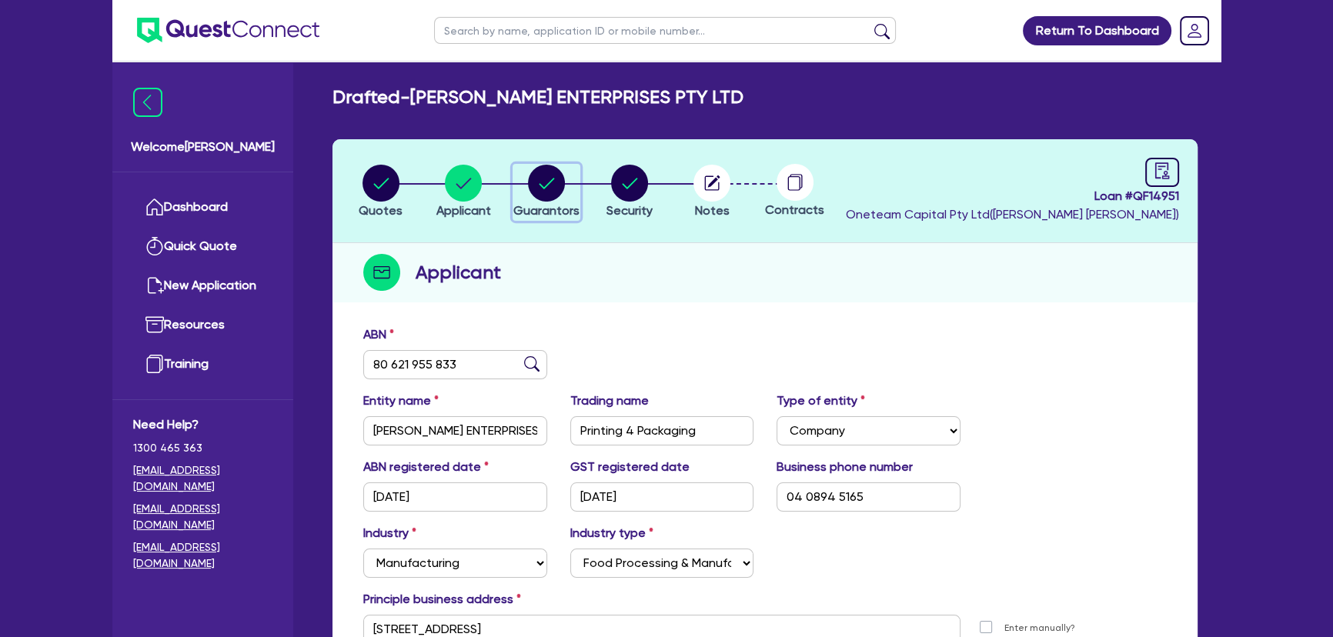
select select "OTHER"
select select "MRS"
select select "WA"
select select "MARRIED"
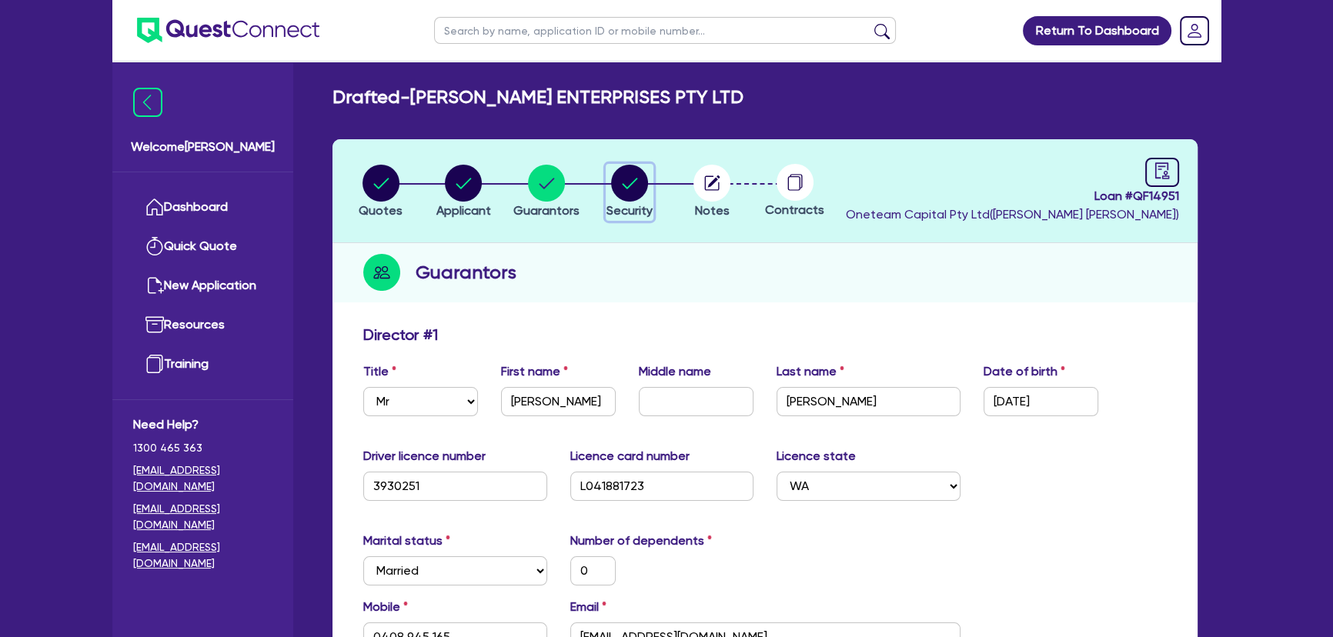
click at [624, 186] on icon "button" at bounding box center [629, 183] width 15 height 11
select select "SECONDARY_ASSETS"
select select "PRINTING_AND_PACKAGING_EQUIPMENT"
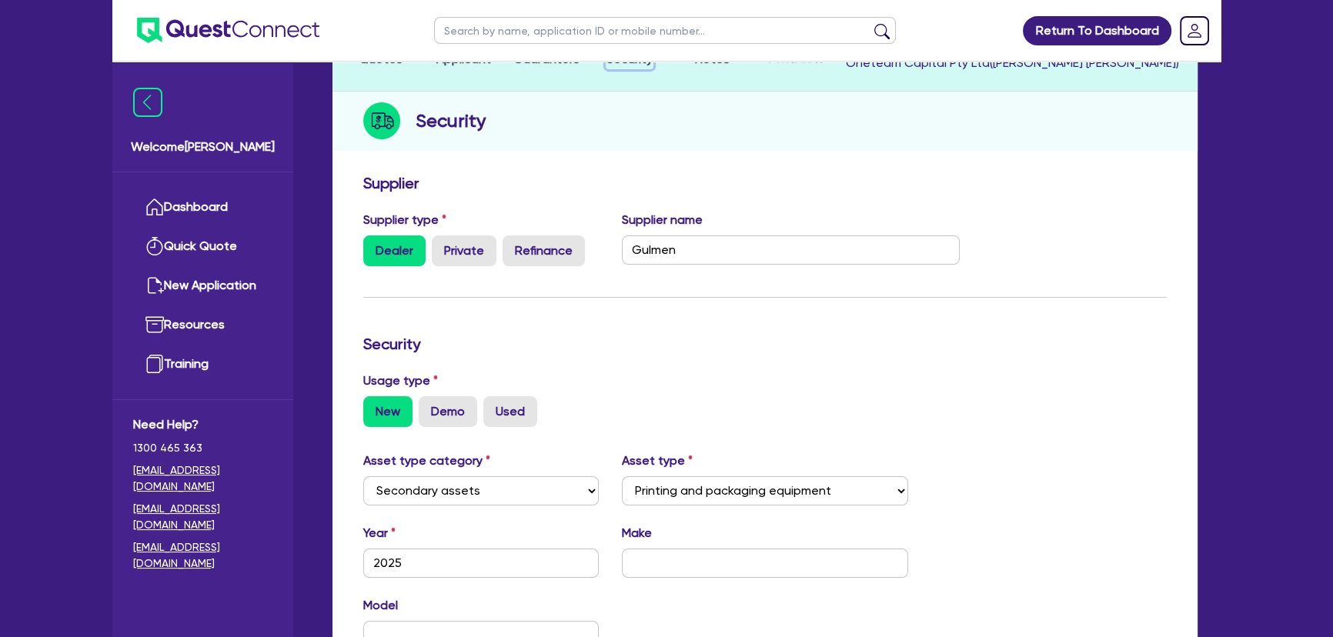
scroll to position [209, 0]
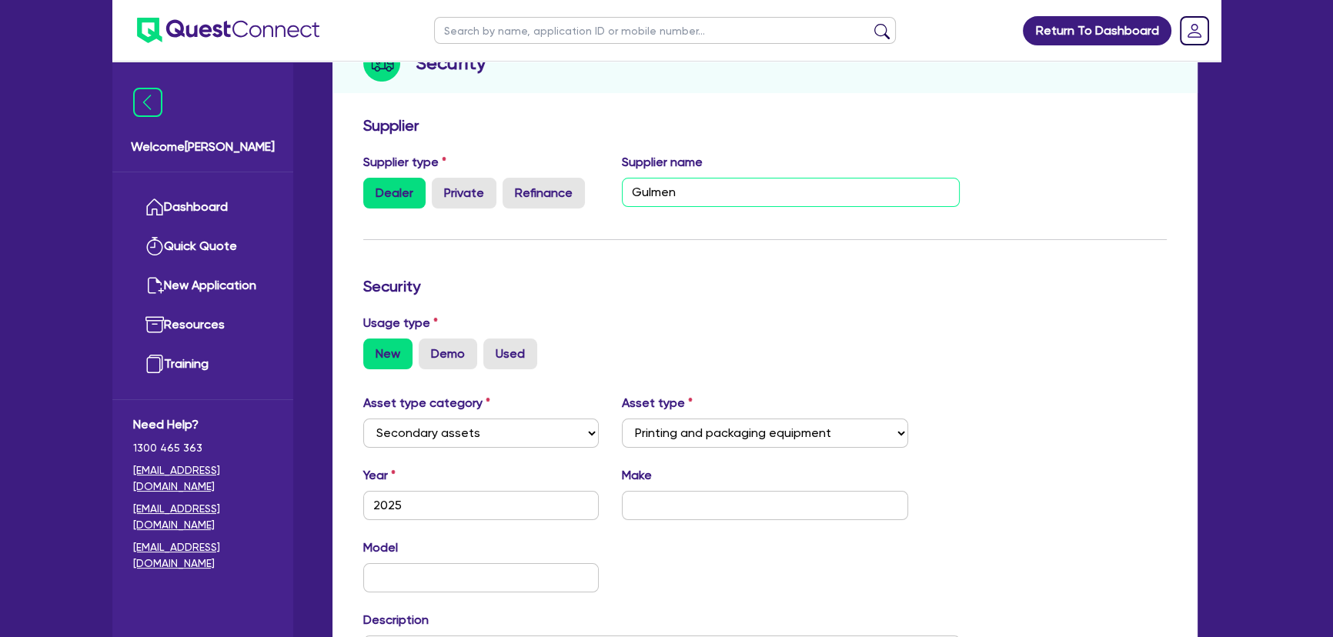
click at [692, 193] on input "Gulmen" at bounding box center [791, 192] width 339 height 29
click at [797, 185] on input "Gulmen" at bounding box center [791, 192] width 339 height 29
click at [809, 193] on input "Gulmen Digital - Barath - 0402530395" at bounding box center [791, 192] width 339 height 29
click at [832, 193] on input "Gulmen Digital - Barath - 0402 530395" at bounding box center [791, 192] width 339 height 29
click at [993, 226] on form "Supplier Supplier type Dealer Private Refinance Supplier name Gulmen Digital - …" at bounding box center [764, 456] width 803 height 681
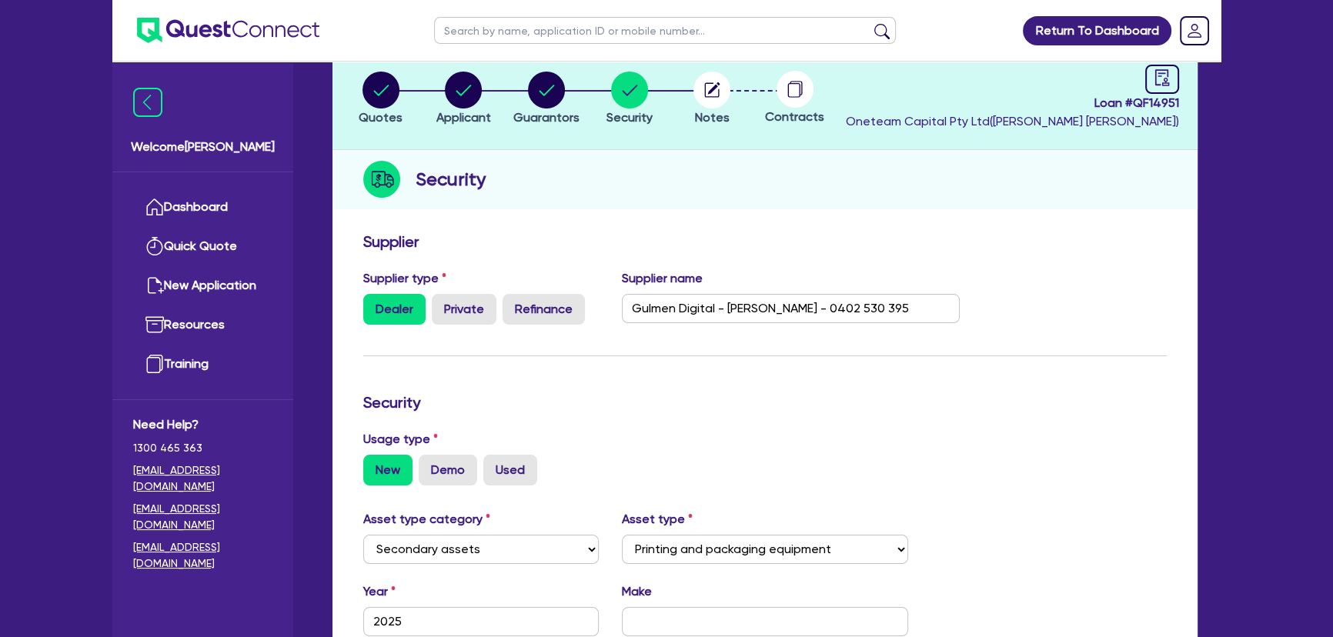
scroll to position [283, 0]
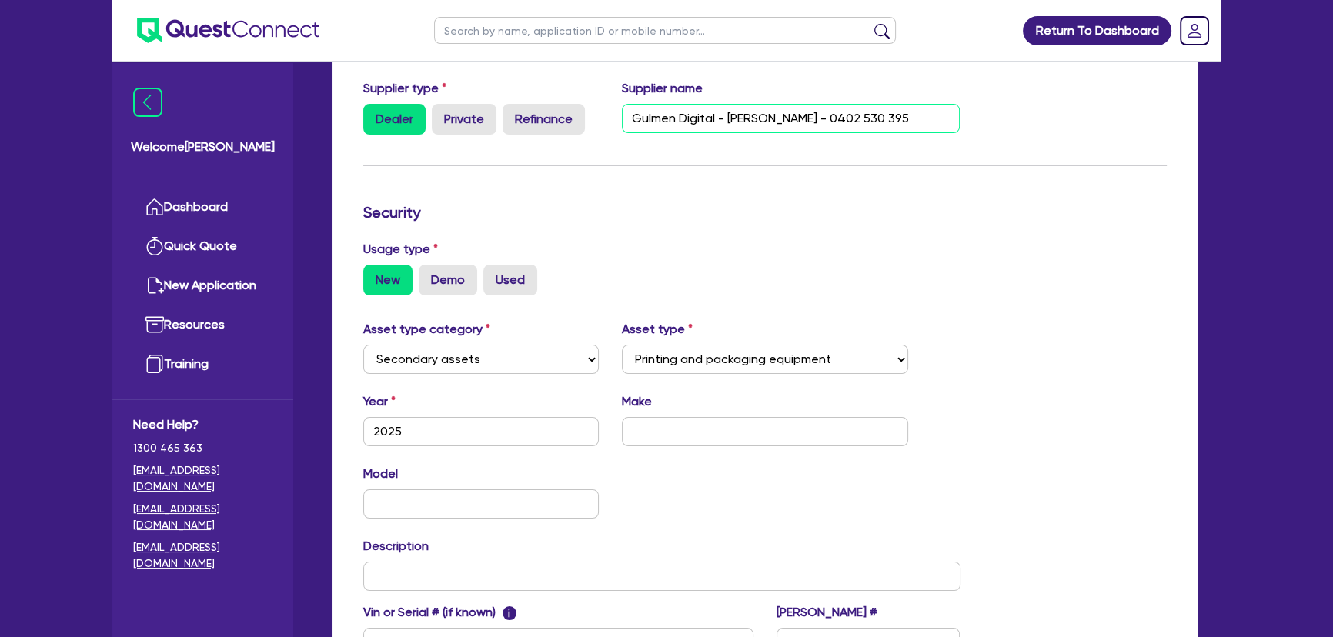
click at [884, 122] on input "Gulmen Digital - Barath - 0402 530 395" at bounding box center [791, 118] width 339 height 29
click at [885, 115] on input "Gulmen Digital - Barath - 0402 530 395 -" at bounding box center [791, 118] width 339 height 29
paste input "Barath@gulmen.com.au"
type input "Gulmen Digital - Barath - 0402 530 395 - Barath@gulmen.com.au"
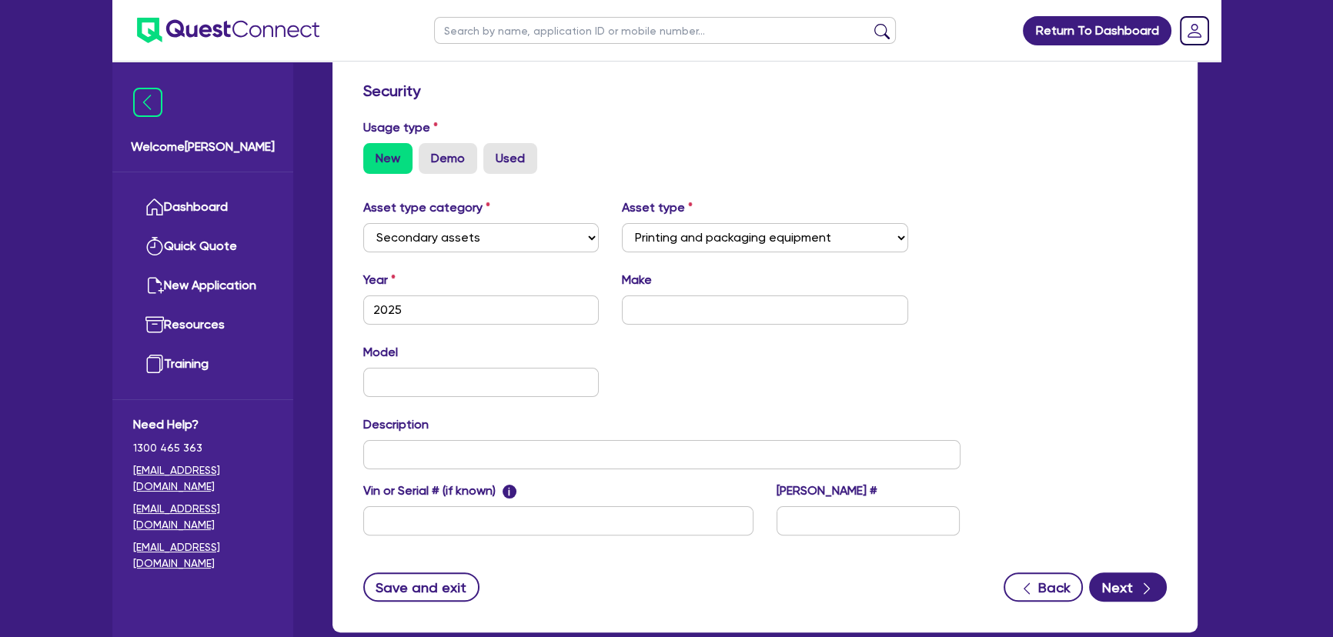
scroll to position [283, 0]
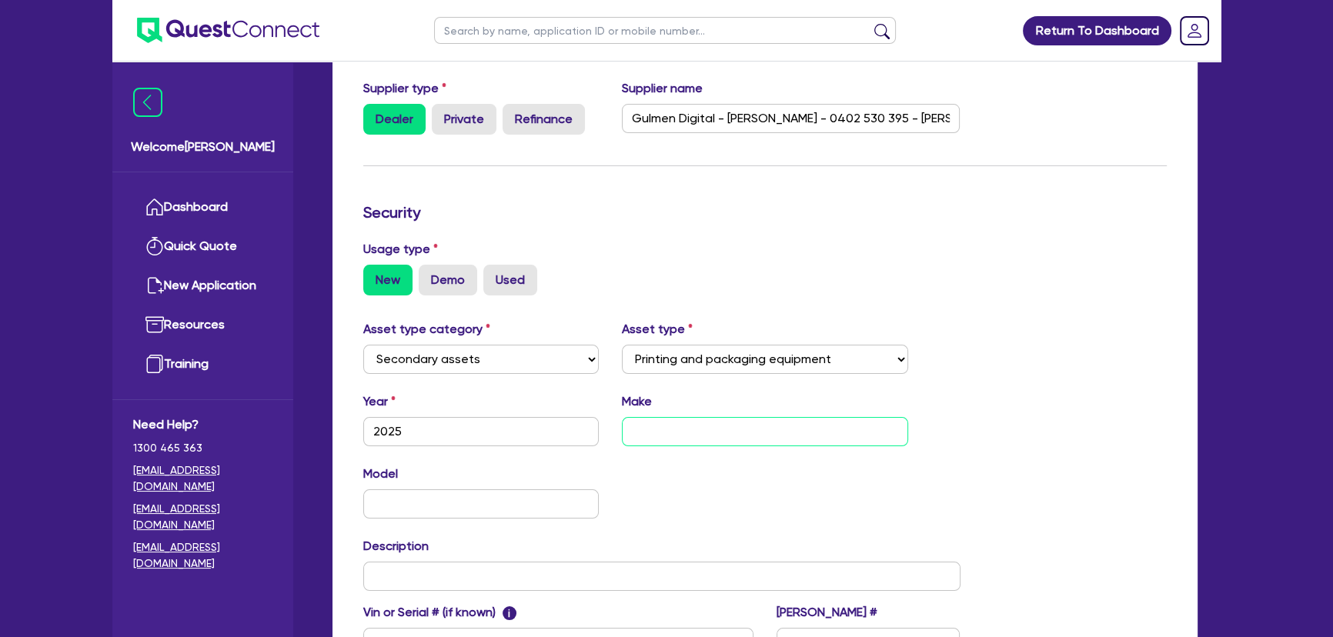
click at [745, 440] on input "text" at bounding box center [765, 431] width 287 height 29
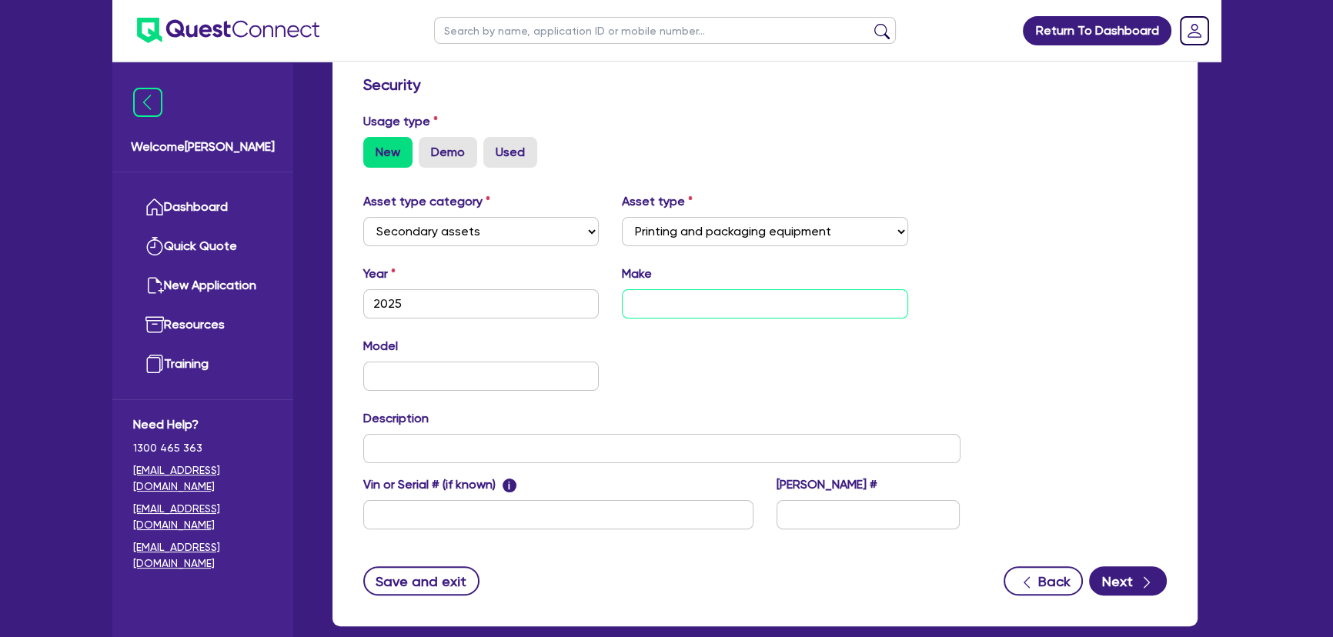
scroll to position [353, 0]
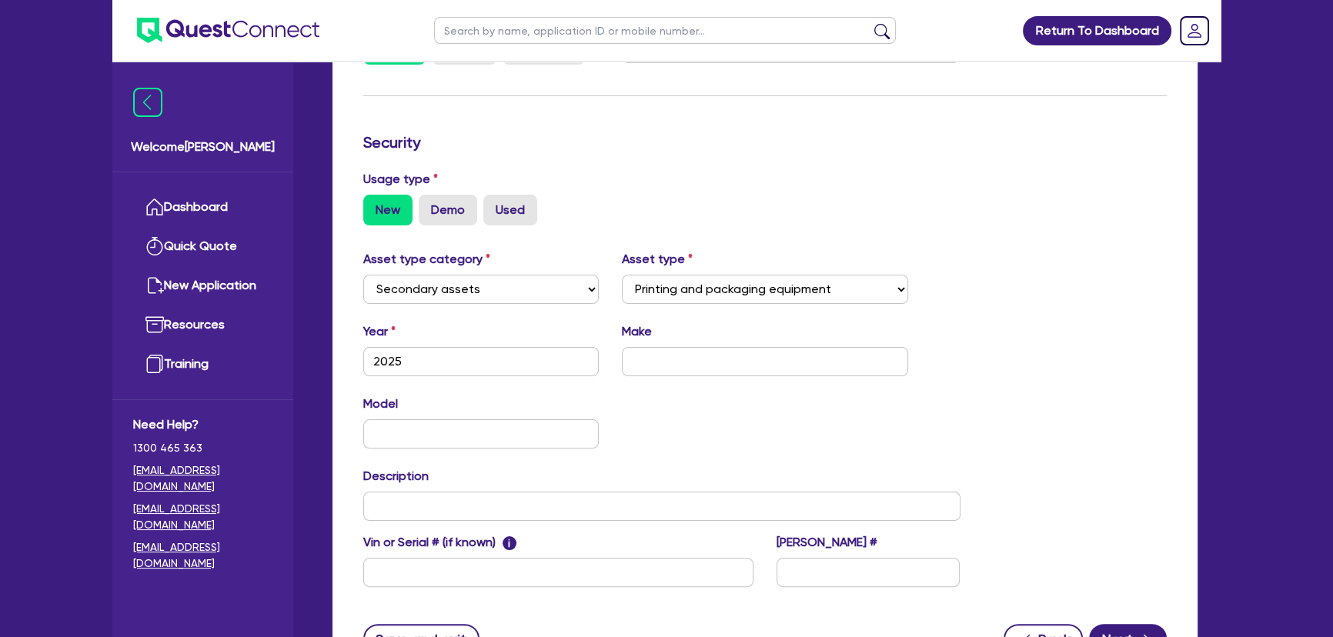
click at [229, 29] on img at bounding box center [228, 30] width 182 height 25
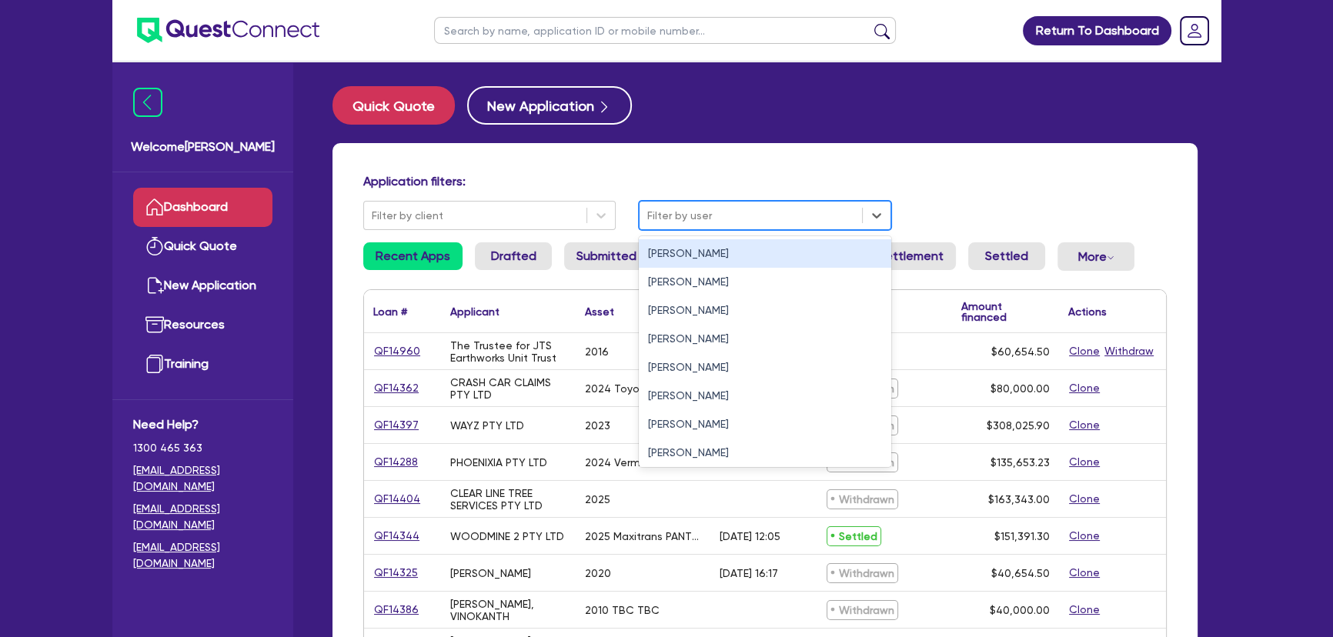
click at [697, 213] on div at bounding box center [750, 215] width 207 height 19
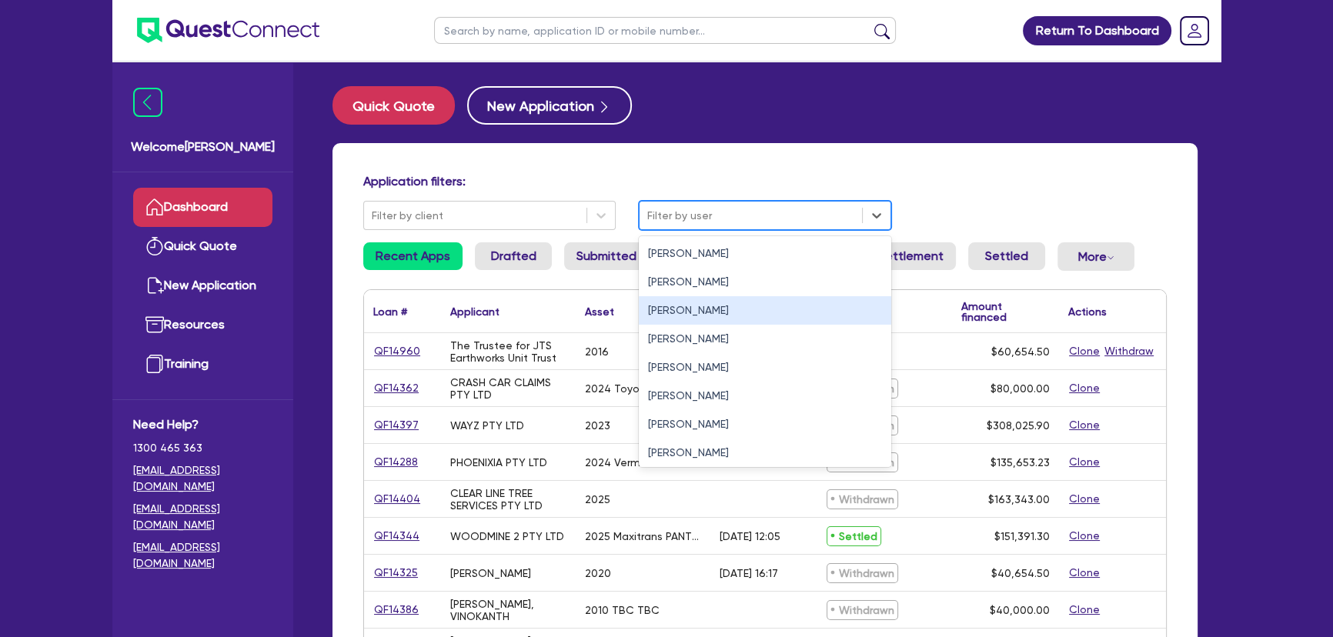
click at [673, 314] on div "[PERSON_NAME]" at bounding box center [765, 310] width 252 height 28
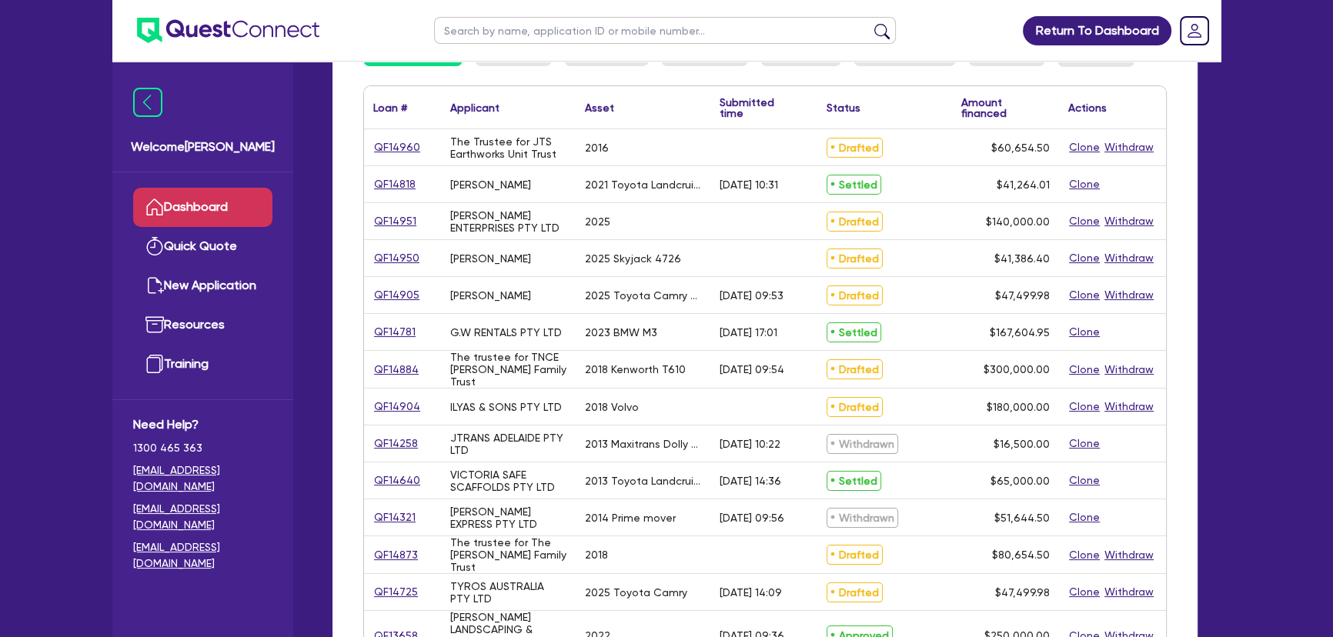
scroll to position [279, 0]
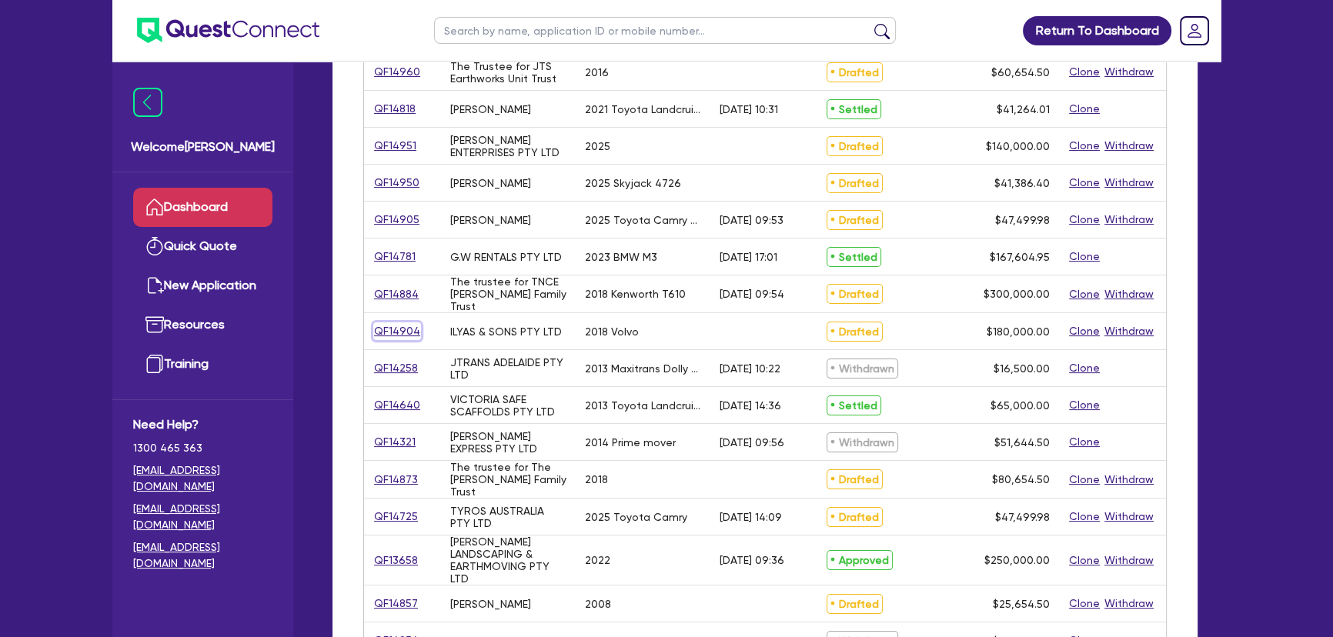
click at [390, 335] on link "QF14904" at bounding box center [397, 331] width 48 height 18
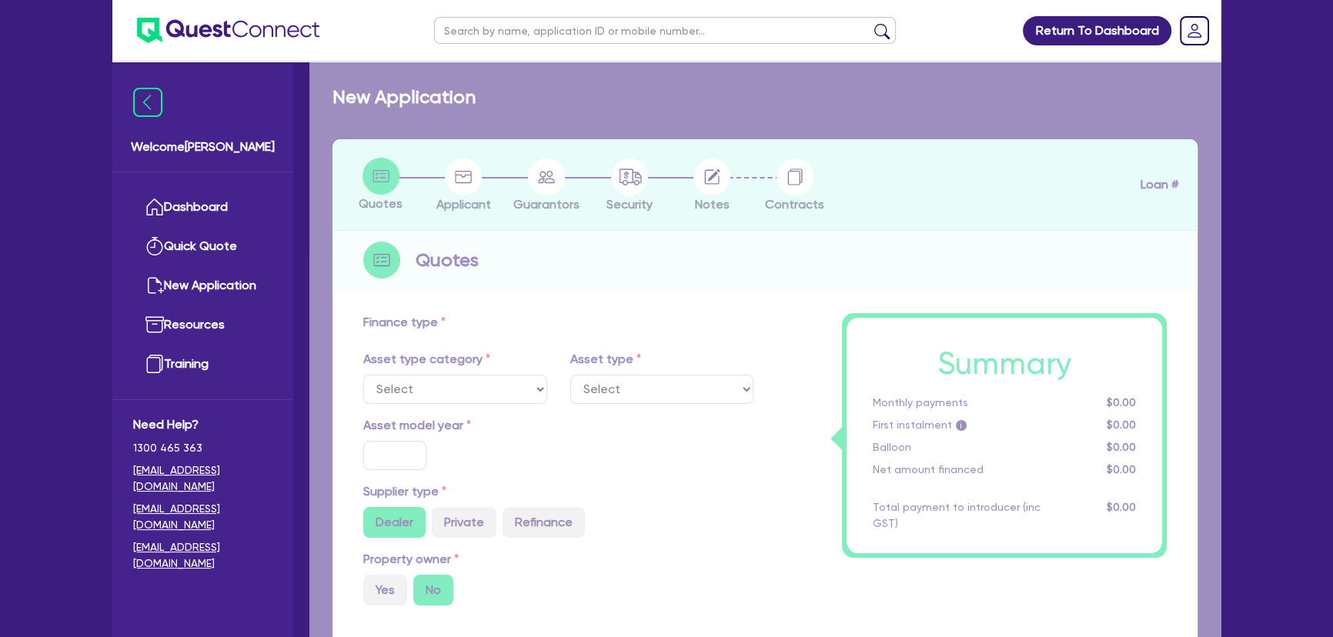
select select "PRIMARY_ASSETS"
type input "2018"
type input "180,000"
type input "5"
type input "9,000"
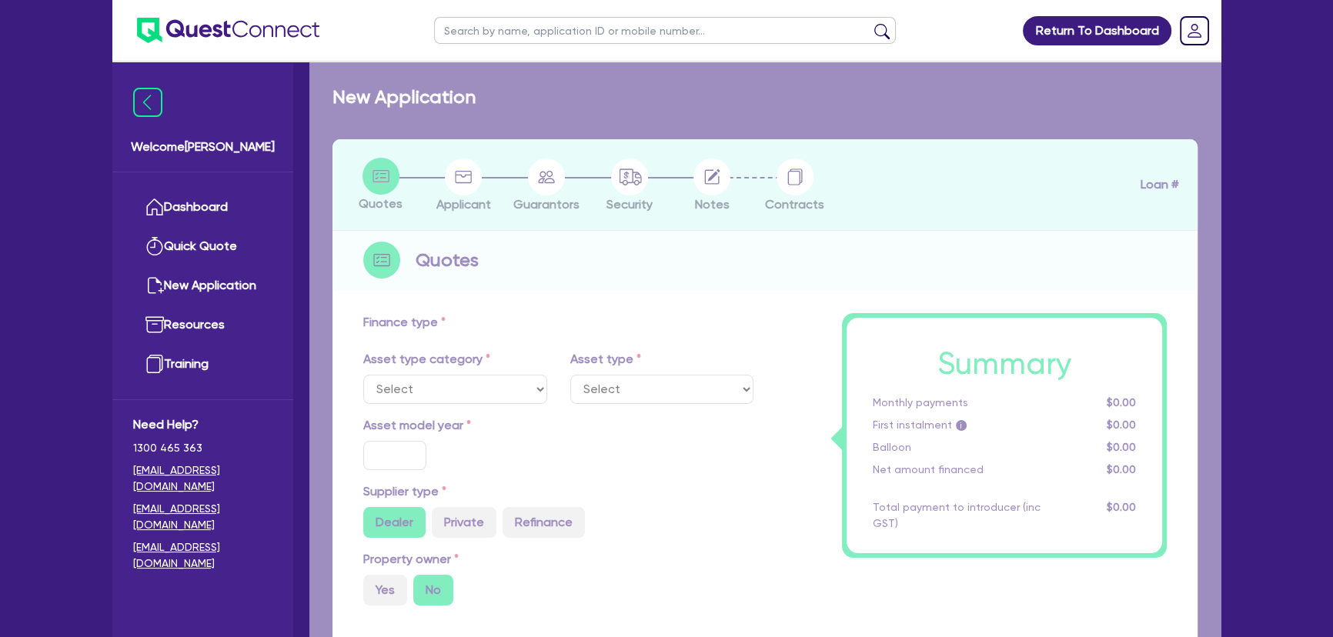
type input "11.24"
select select "HEAVY_TRUCKS"
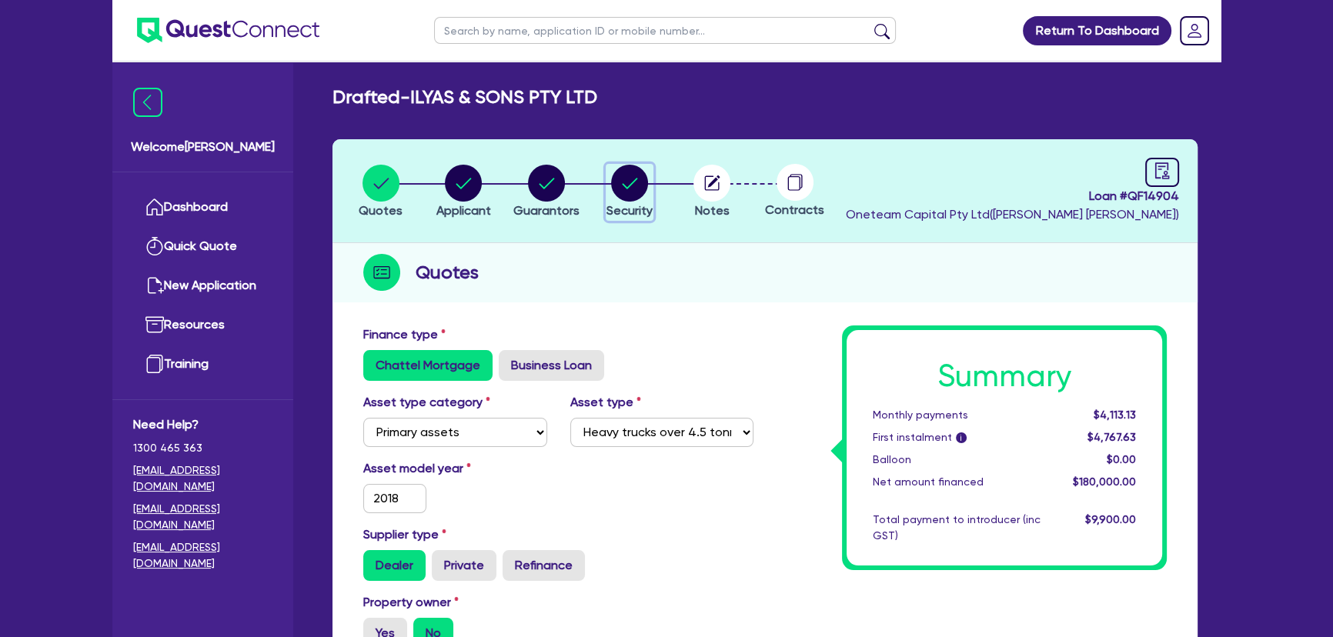
click at [639, 177] on circle "button" at bounding box center [629, 183] width 37 height 37
select select "PRIMARY_ASSETS"
select select "HEAVY_TRUCKS"
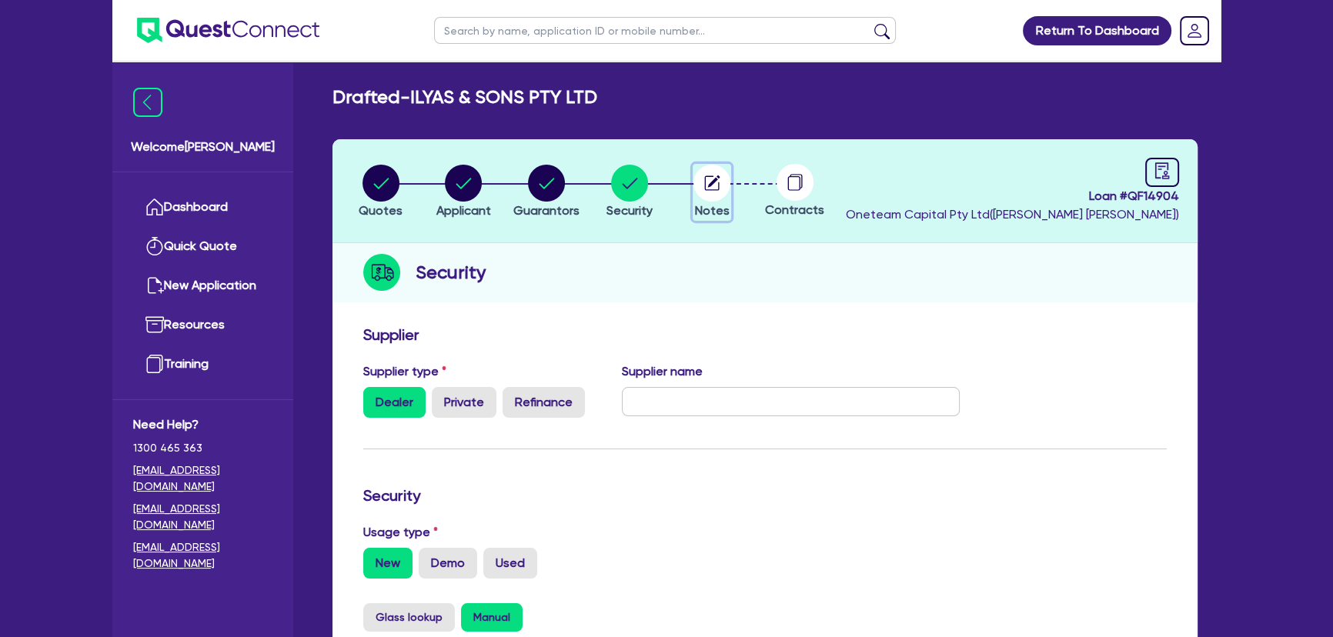
click at [698, 192] on circle "button" at bounding box center [711, 183] width 37 height 37
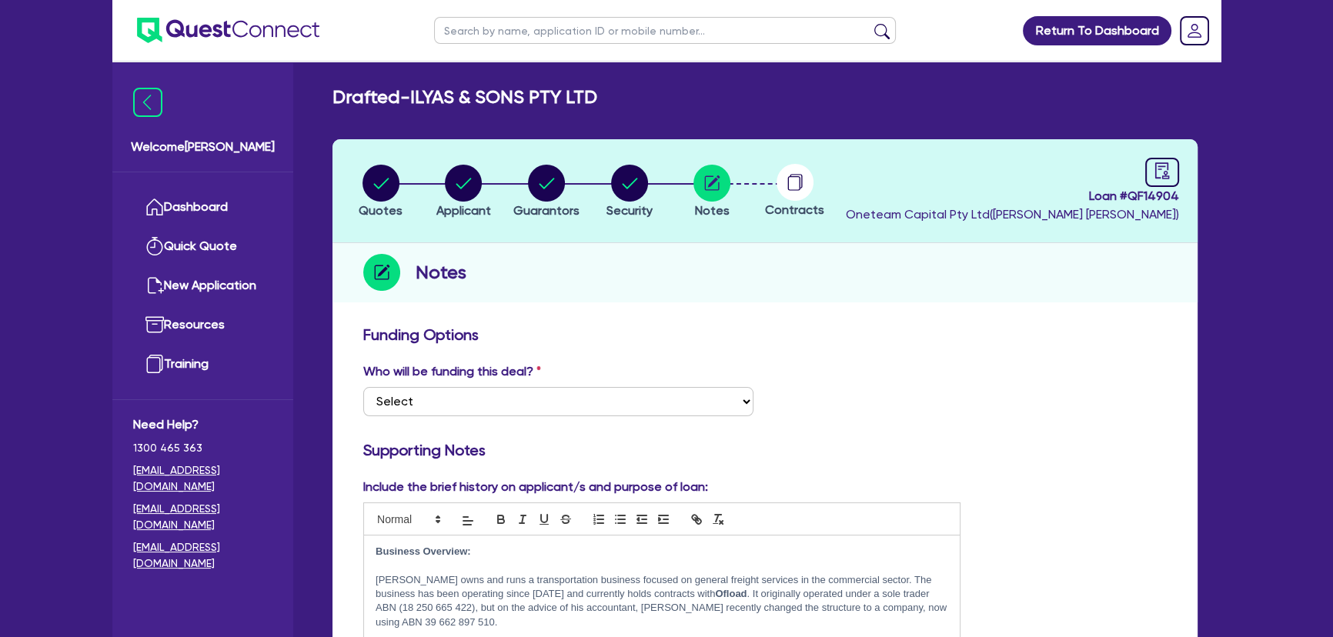
click at [219, 38] on img at bounding box center [228, 30] width 182 height 25
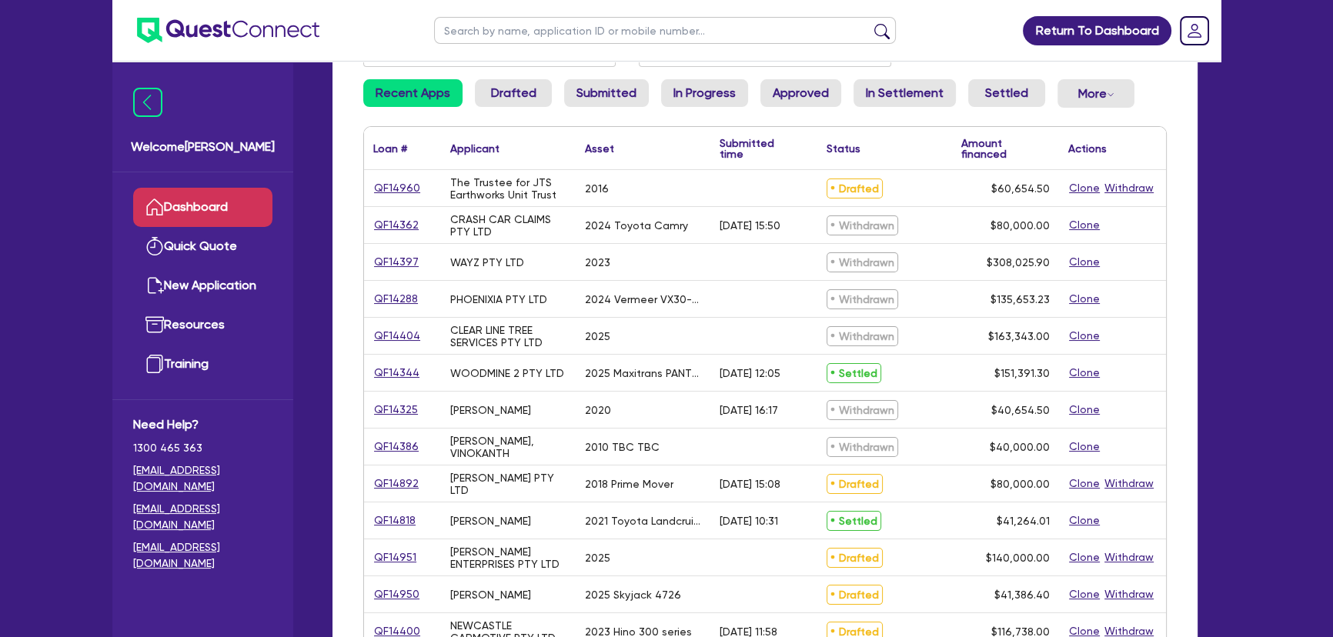
scroll to position [139, 0]
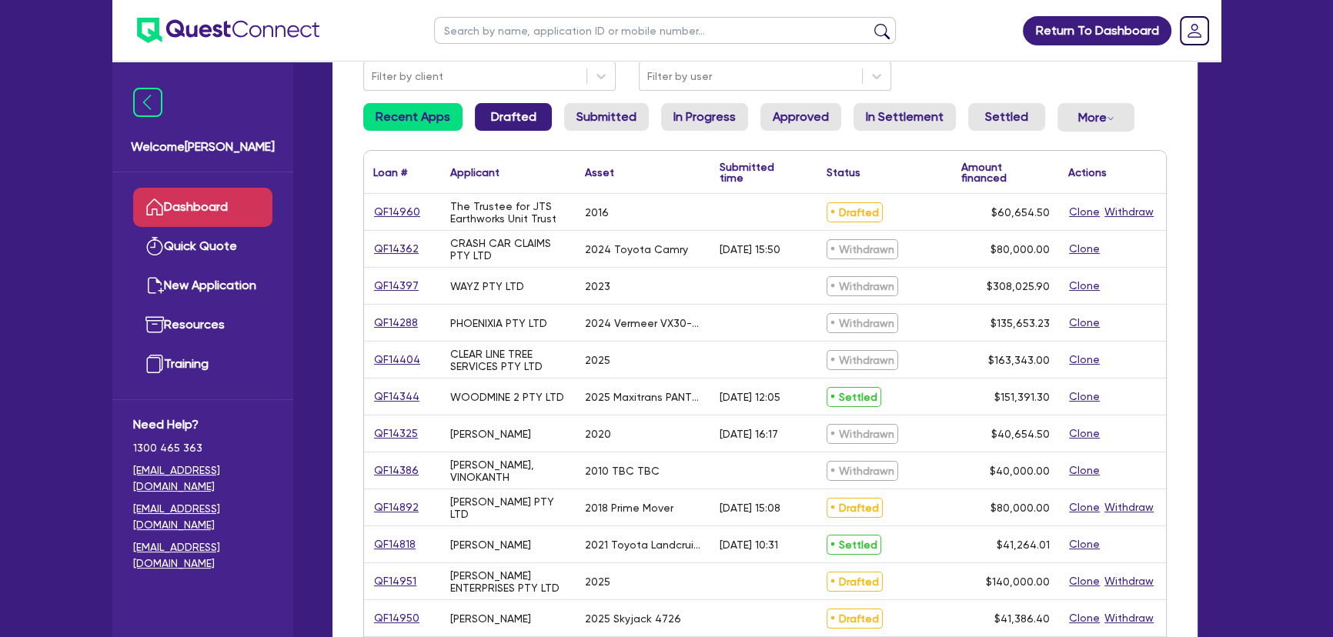
click at [485, 111] on link "Drafted" at bounding box center [513, 117] width 77 height 28
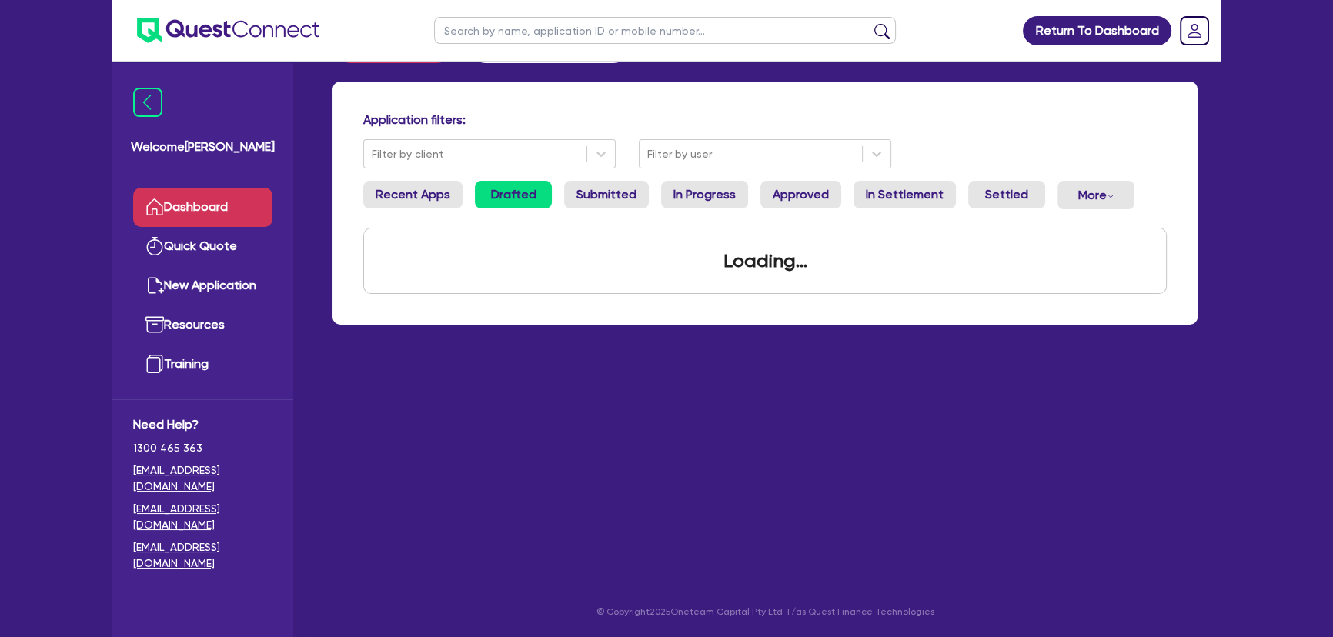
scroll to position [139, 0]
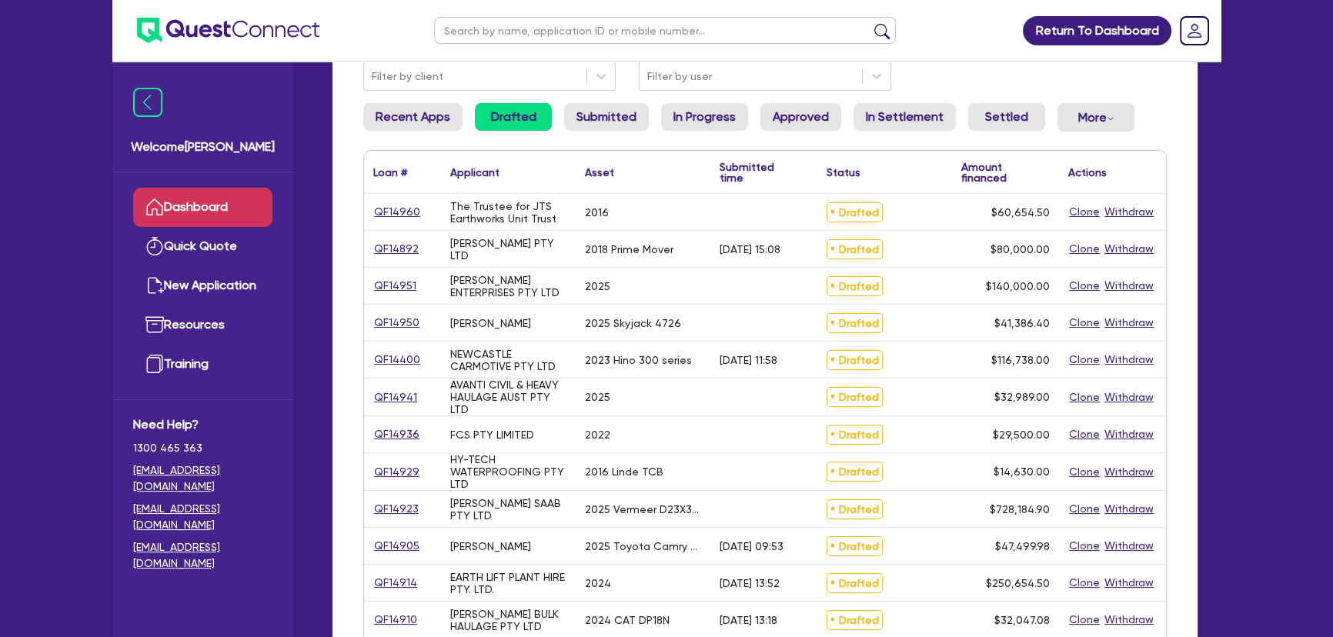
click at [407, 293] on div "QF14951" at bounding box center [402, 286] width 77 height 36
click at [406, 291] on link "QF14951" at bounding box center [395, 286] width 44 height 18
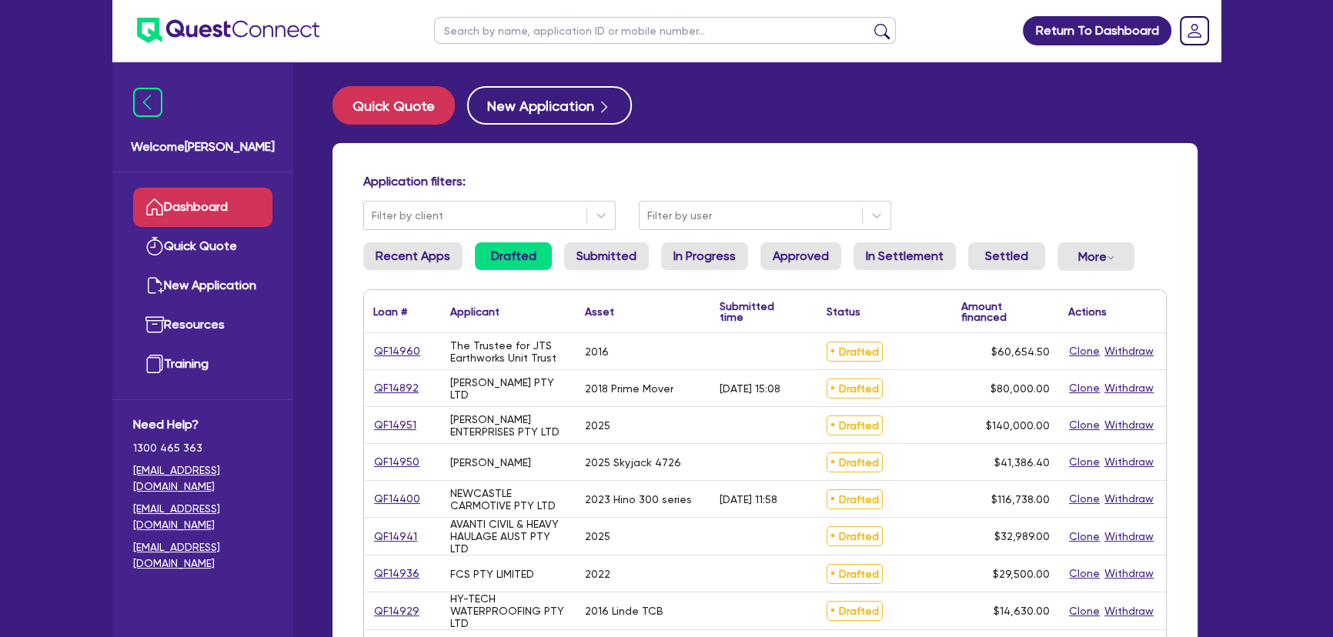
select select "SECONDARY_ASSETS"
select select "PRINTING_AND_PACKAGING_EQUIPMENT"
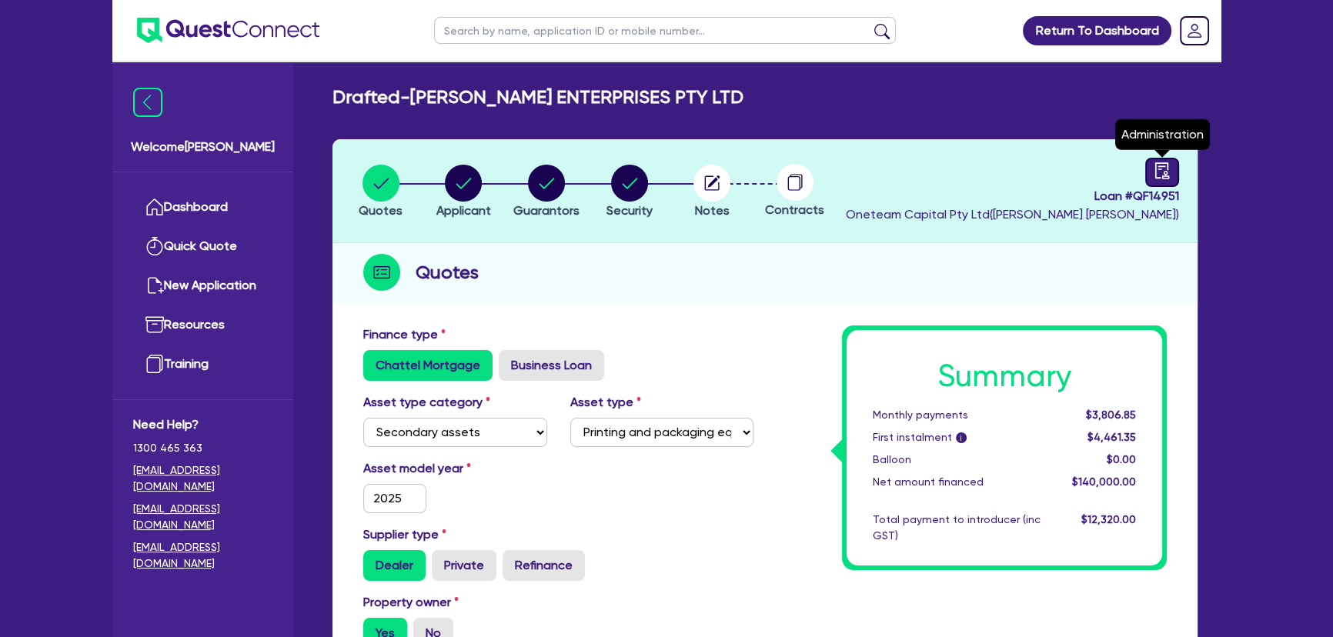
click at [1177, 176] on link at bounding box center [1162, 172] width 34 height 29
select select "DRAFTED_NEW"
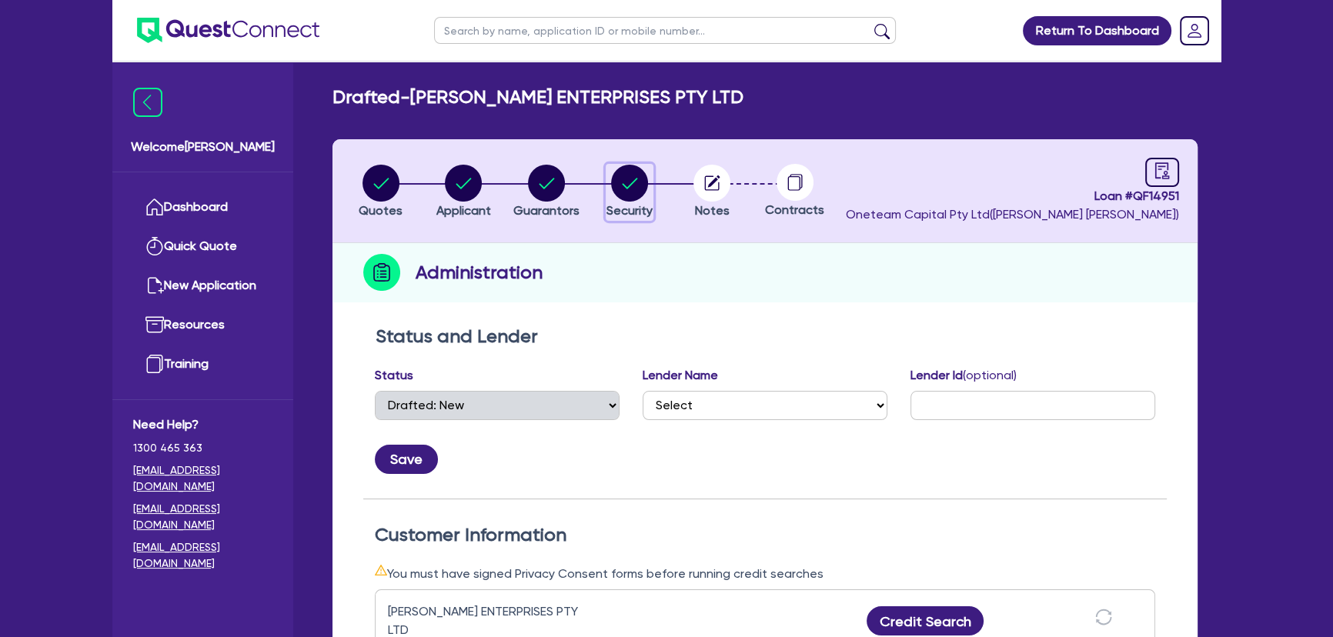
click at [643, 181] on circle "button" at bounding box center [629, 183] width 37 height 37
select select "SECONDARY_ASSETS"
select select "PRINTING_AND_PACKAGING_EQUIPMENT"
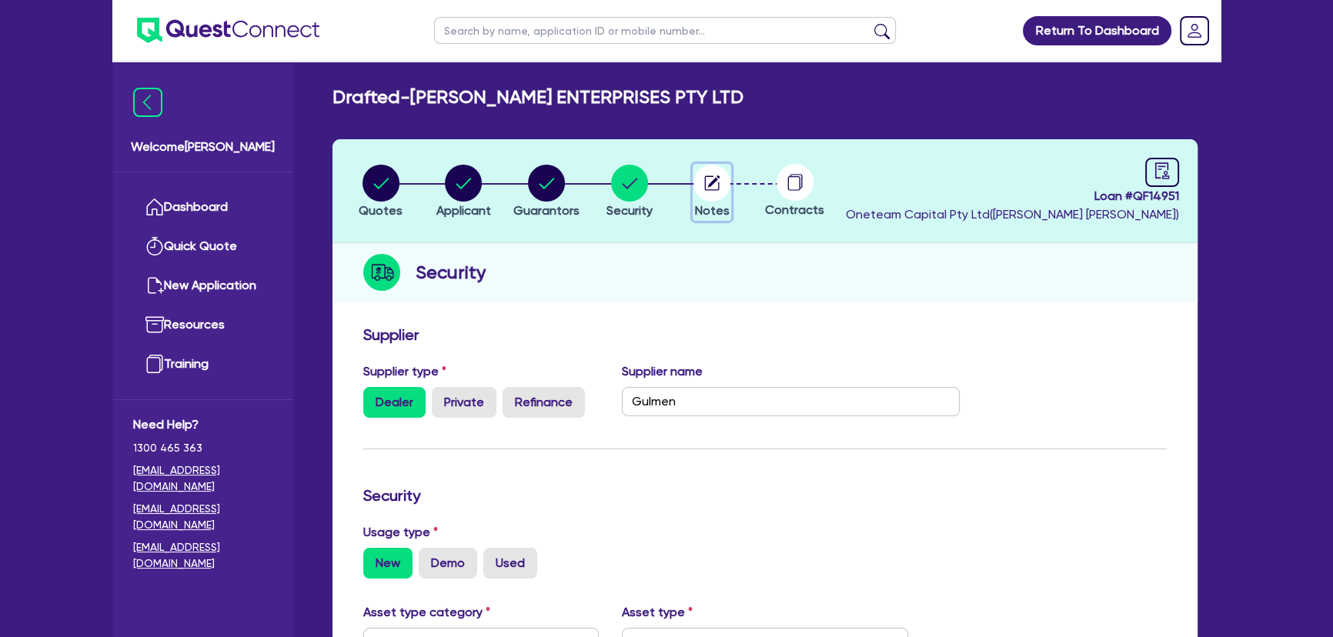
click at [725, 181] on circle "button" at bounding box center [711, 183] width 37 height 37
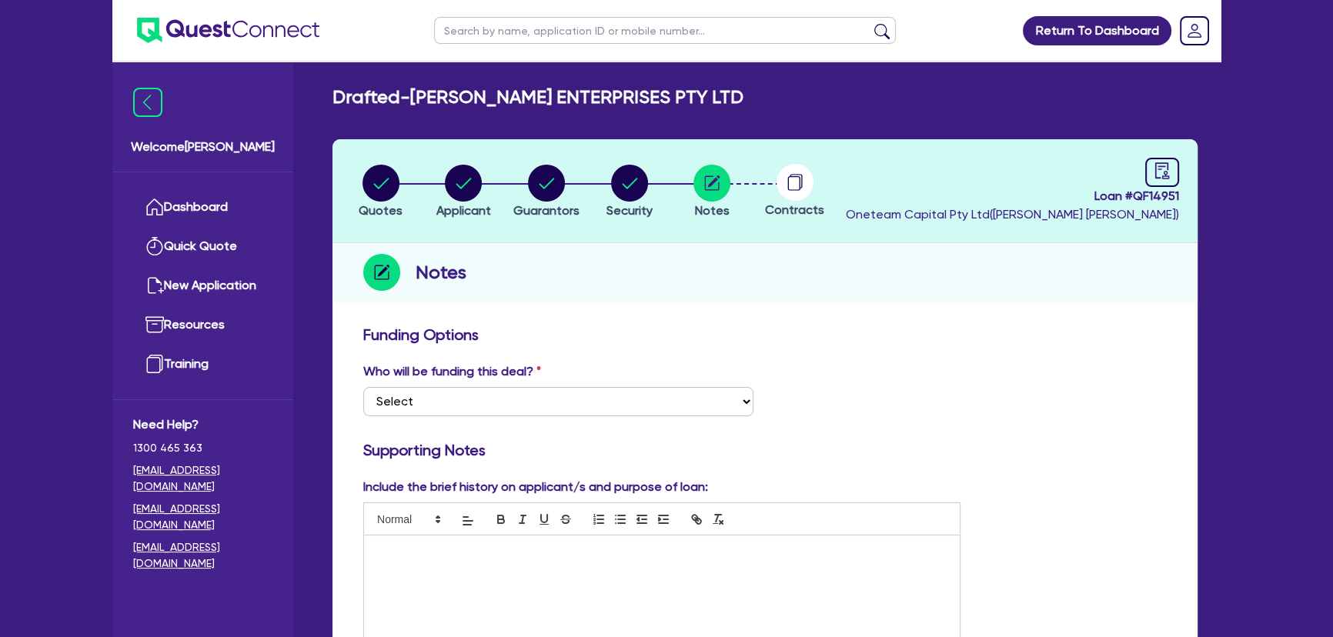
click at [260, 40] on img at bounding box center [228, 30] width 182 height 25
click at [674, 575] on div at bounding box center [662, 593] width 596 height 115
paste div
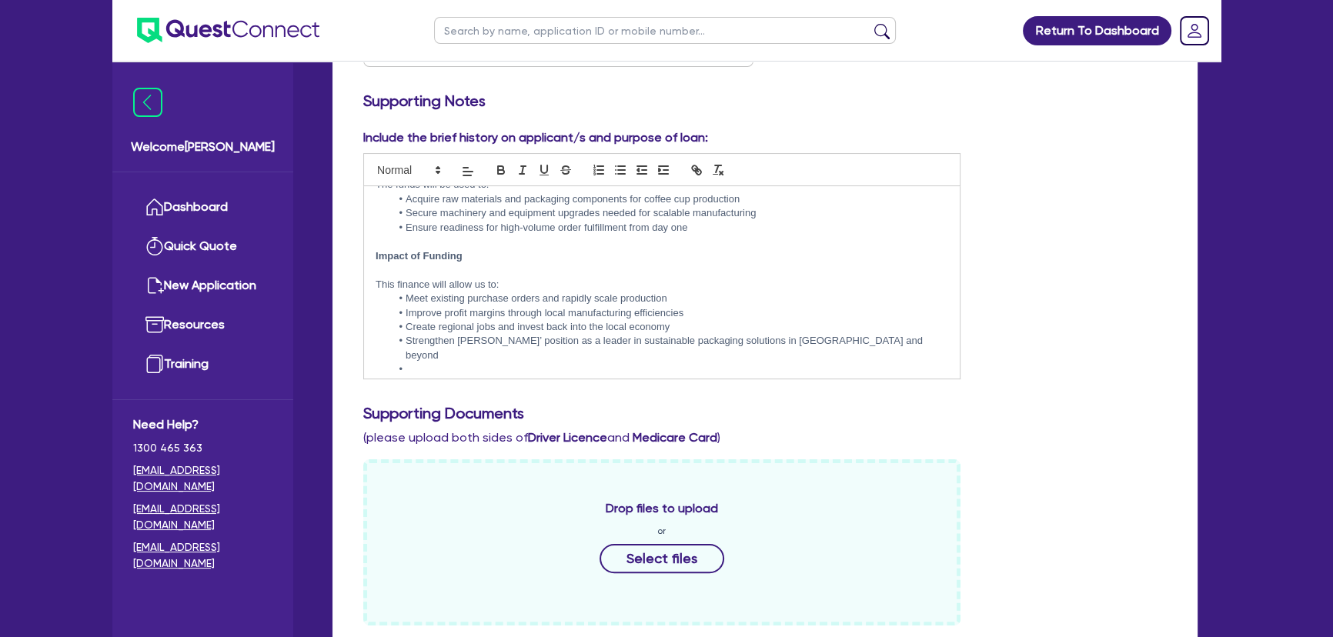
scroll to position [436, 0]
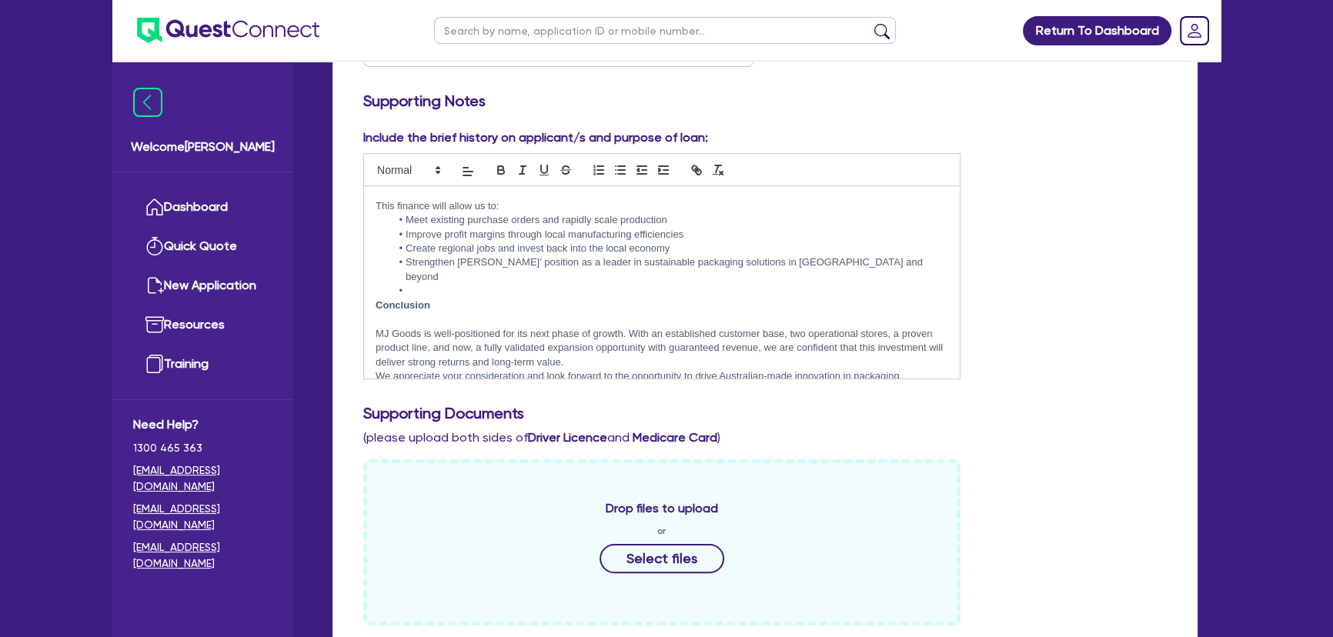
click at [783, 346] on p "MJ Goods is well-positioned for its next phase of growth. With an established c…" at bounding box center [661, 348] width 572 height 42
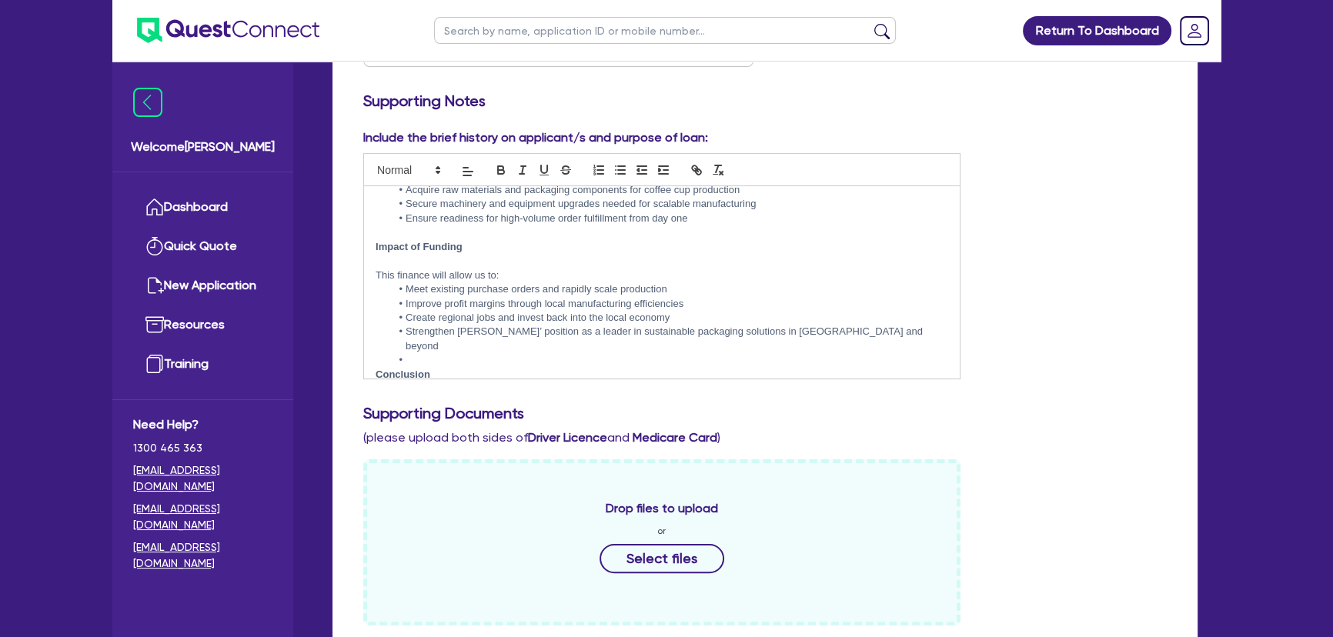
scroll to position [366, 0]
click at [443, 354] on li at bounding box center [669, 361] width 557 height 14
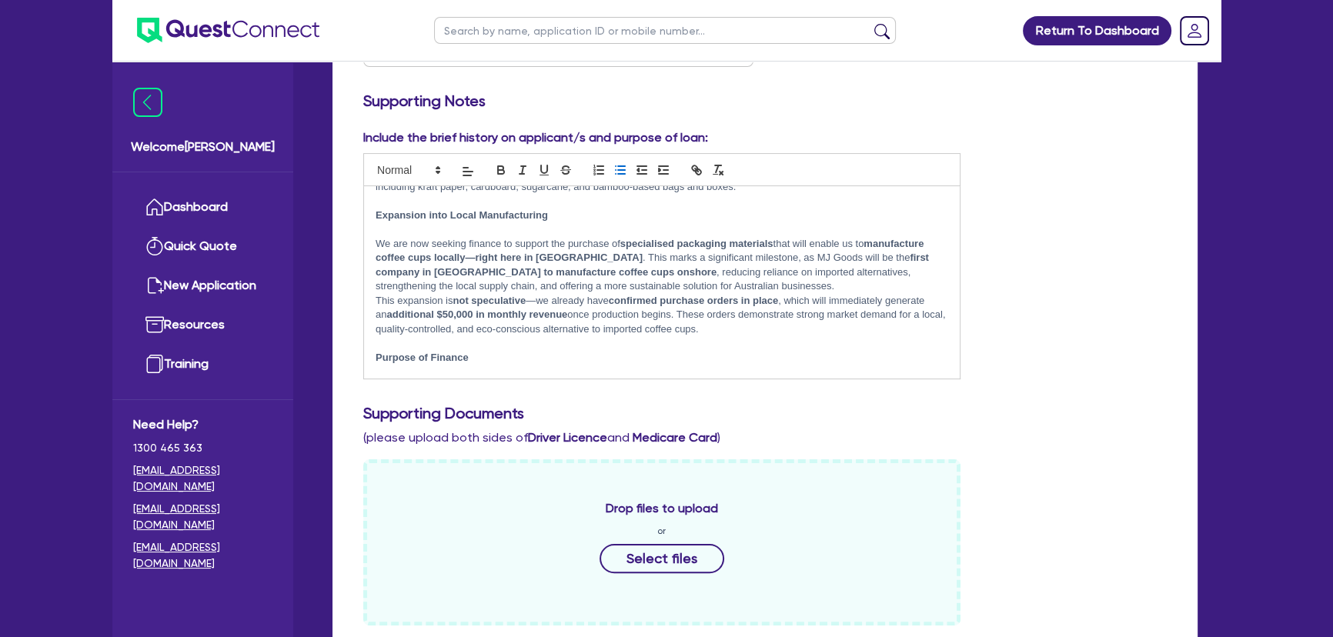
scroll to position [156, 0]
click at [789, 327] on p "This expansion is not speculative —we already have confirmed purchase orders in…" at bounding box center [661, 316] width 572 height 42
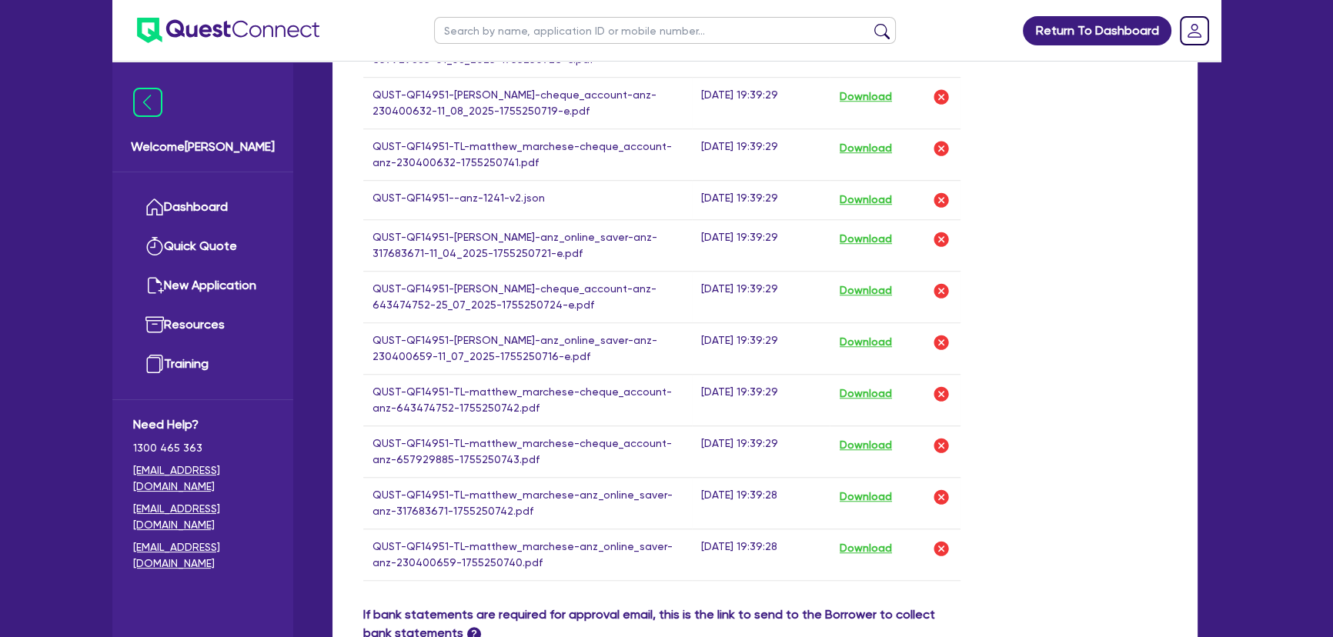
scroll to position [1678, 0]
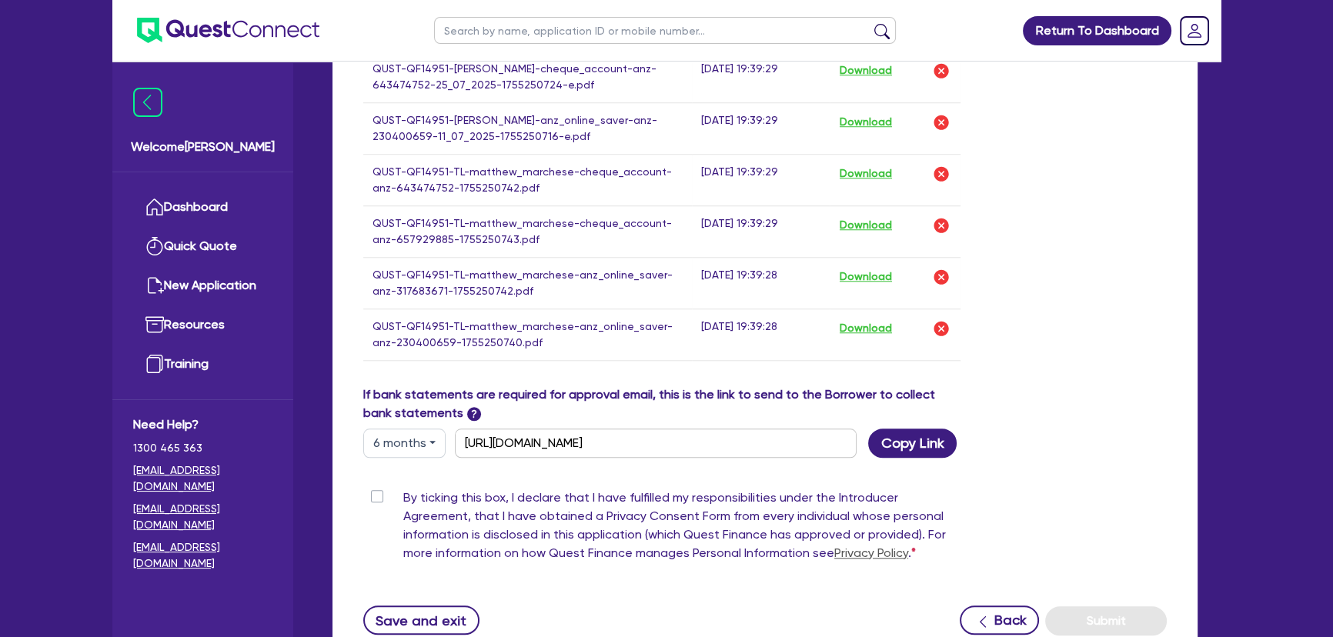
click at [403, 489] on label "By ticking this box, I declare that I have fulfilled my responsibilities under …" at bounding box center [681, 529] width 557 height 80
click at [375, 489] on input "By ticking this box, I declare that I have fulfilled my responsibilities under …" at bounding box center [369, 496] width 12 height 15
checkbox input "true"
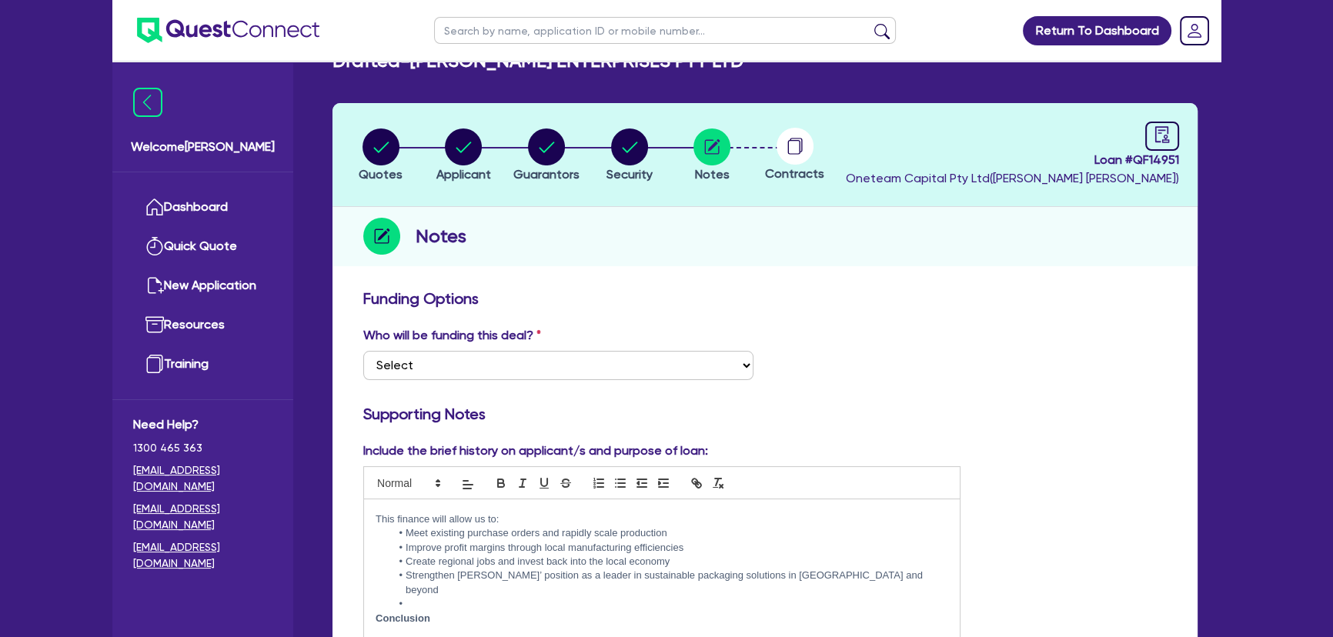
scroll to position [0, 0]
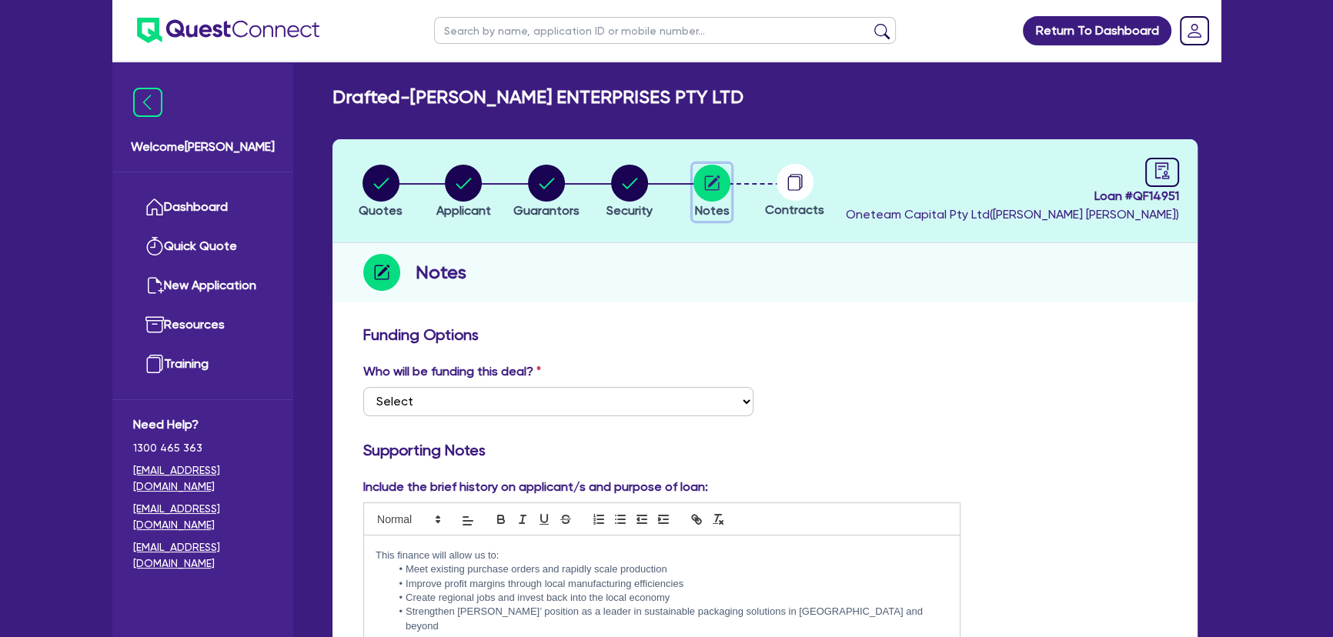
click at [714, 177] on circle "button" at bounding box center [711, 183] width 37 height 37
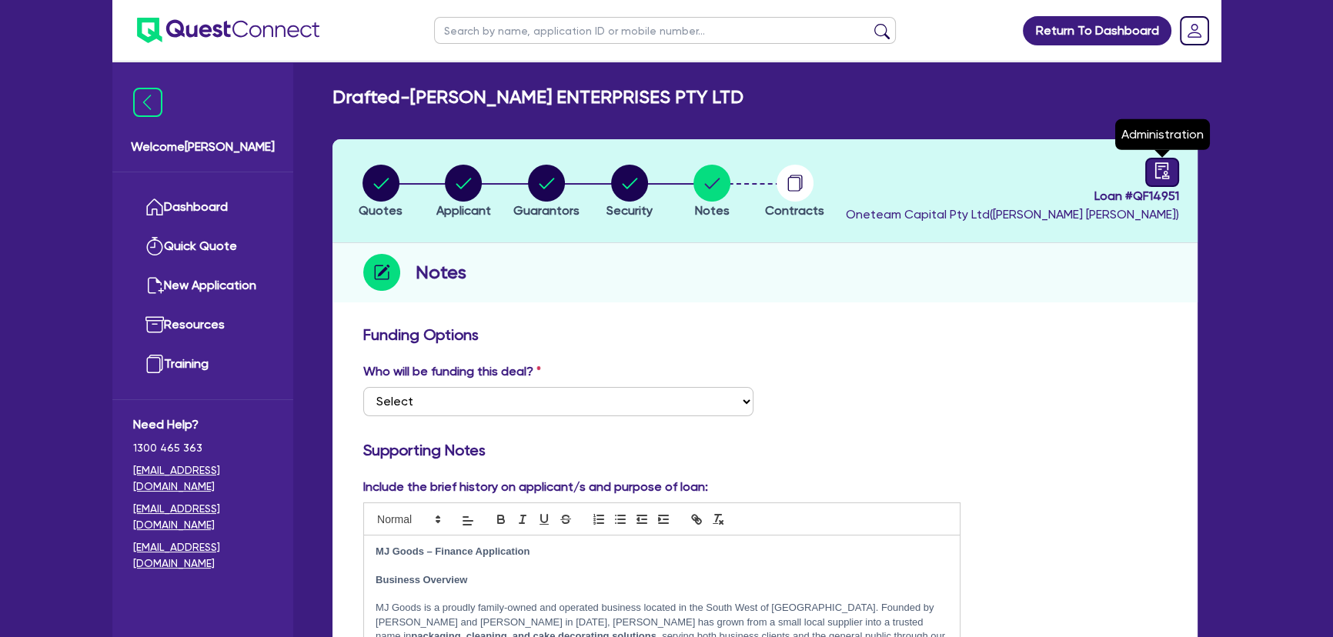
click at [1153, 165] on icon "audit" at bounding box center [1161, 170] width 17 height 17
select select "DRAFTED_NEW"
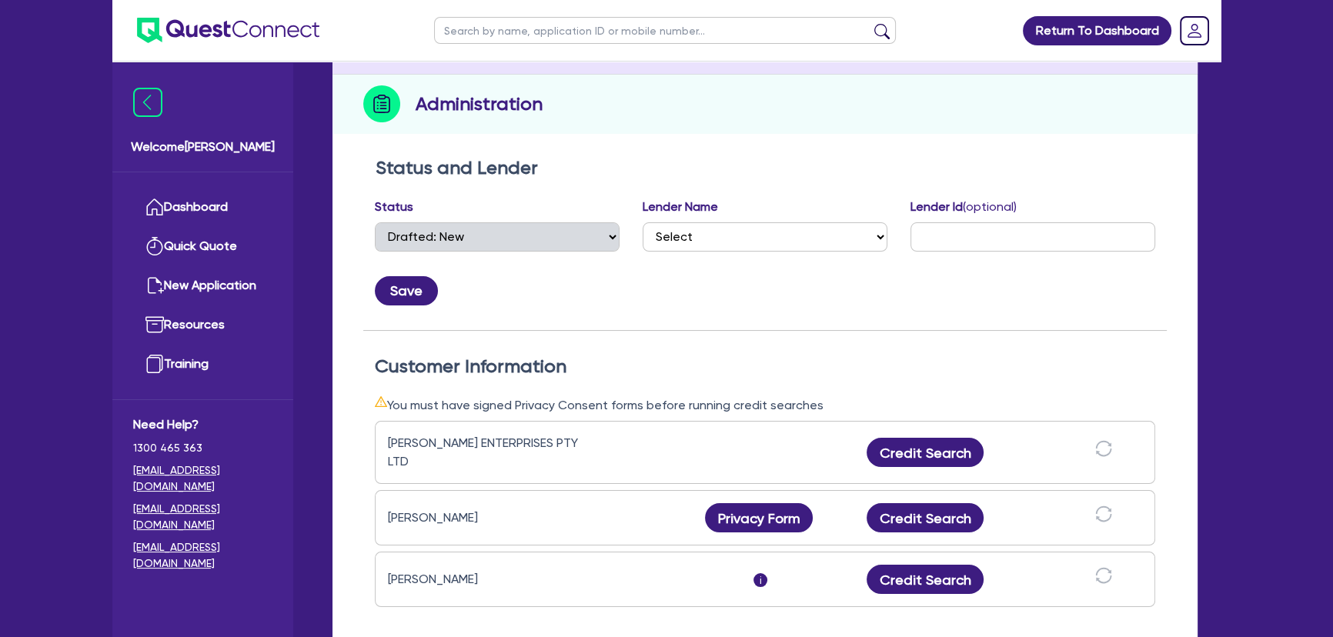
scroll to position [349, 0]
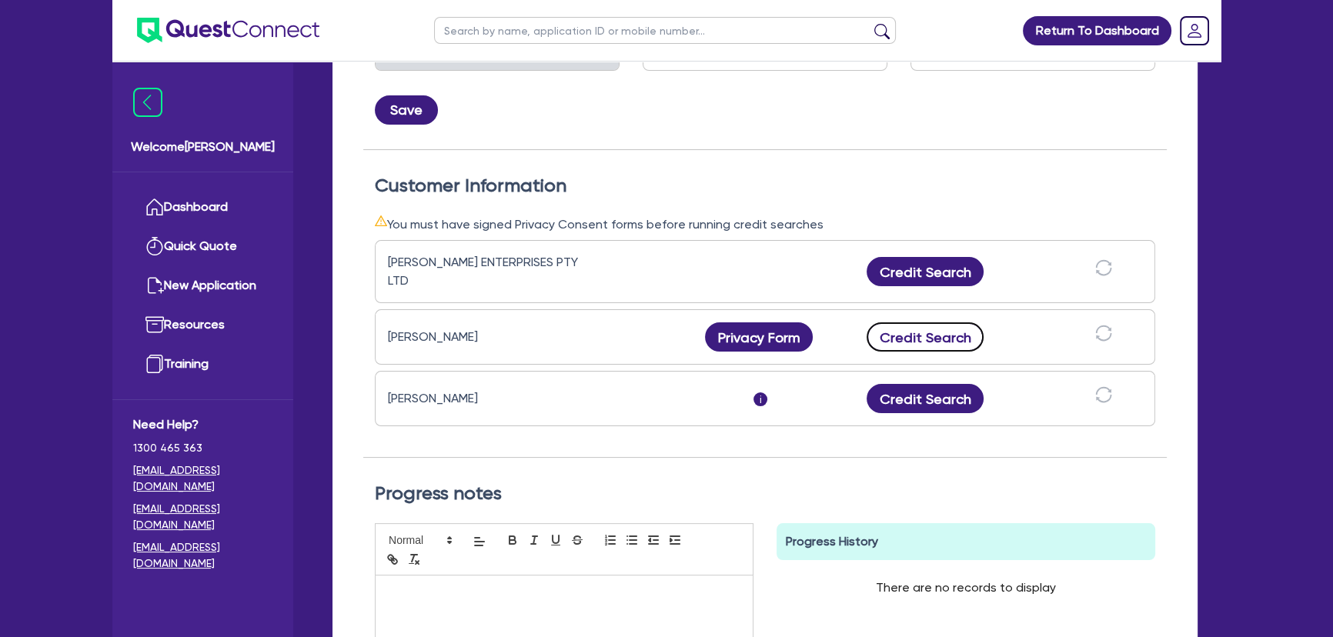
click at [909, 334] on button "Credit Search" at bounding box center [924, 336] width 117 height 29
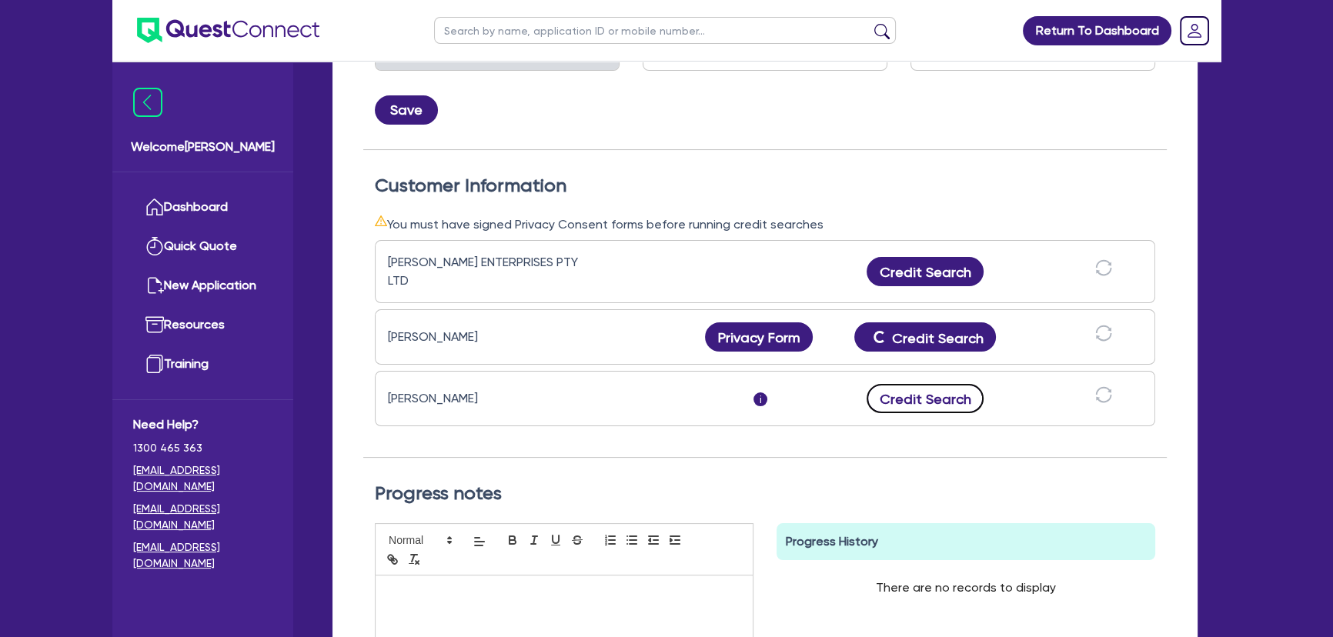
click at [944, 401] on button "Credit Search" at bounding box center [924, 398] width 117 height 29
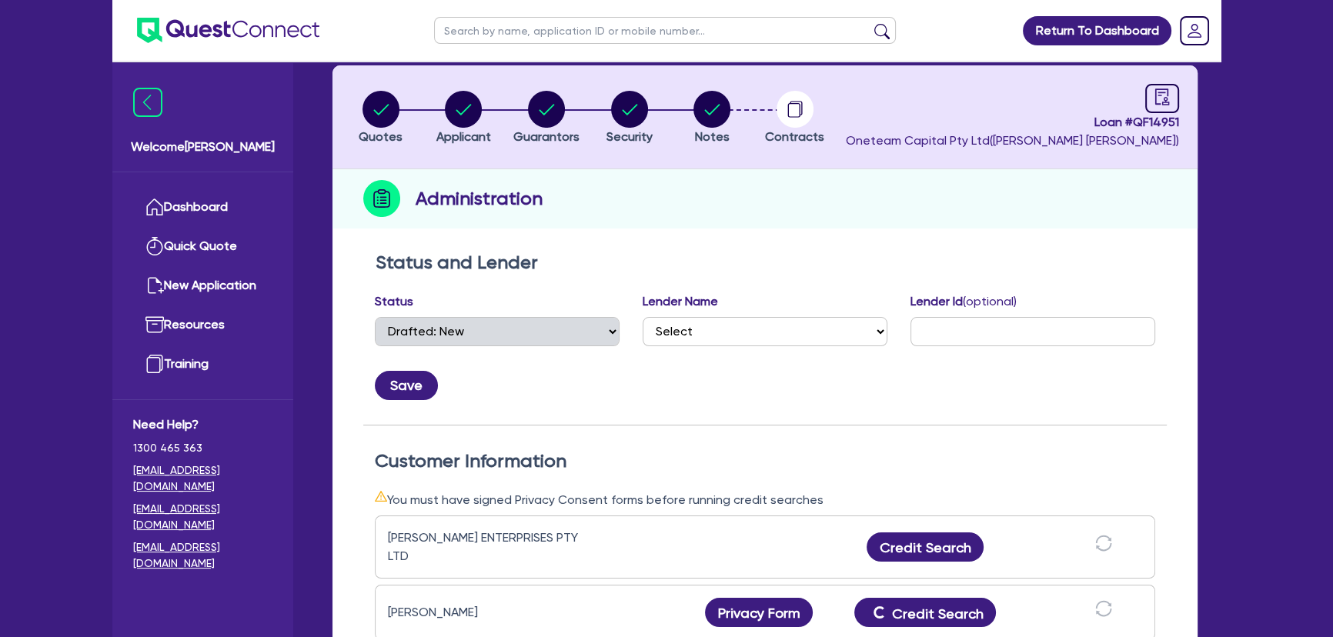
scroll to position [0, 0]
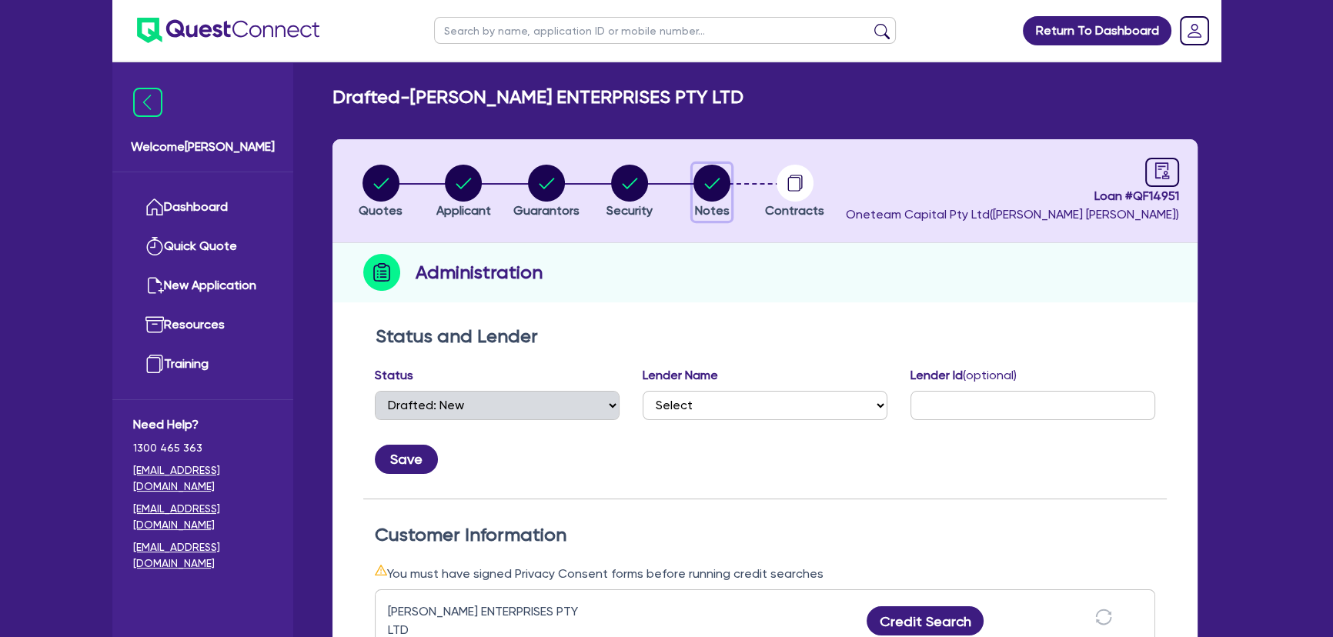
click at [710, 194] on circle "button" at bounding box center [711, 183] width 37 height 37
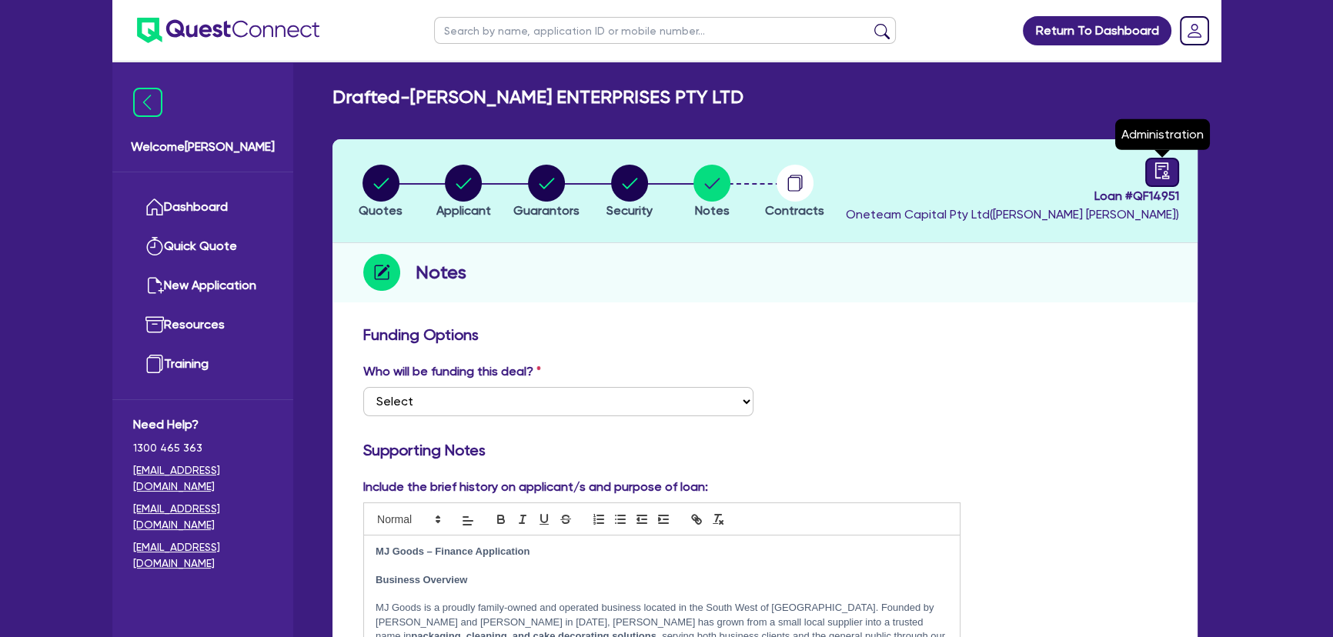
click at [1150, 179] on link at bounding box center [1162, 172] width 34 height 29
select select "DRAFTED_NEW"
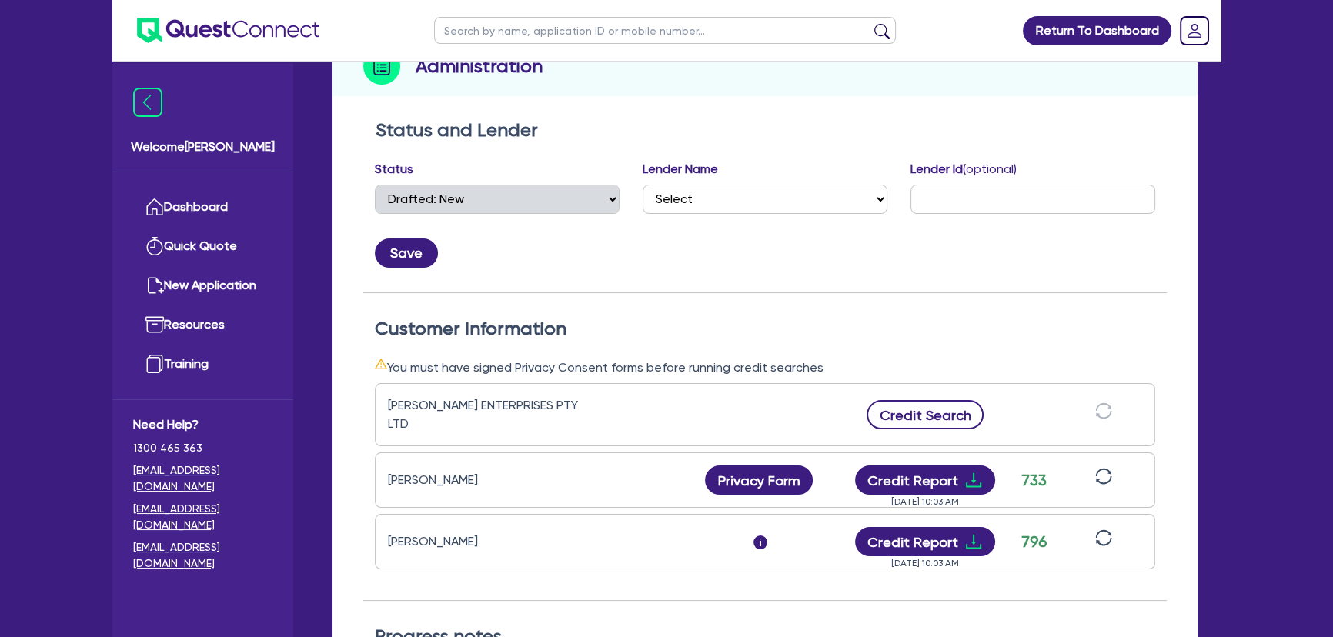
scroll to position [279, 0]
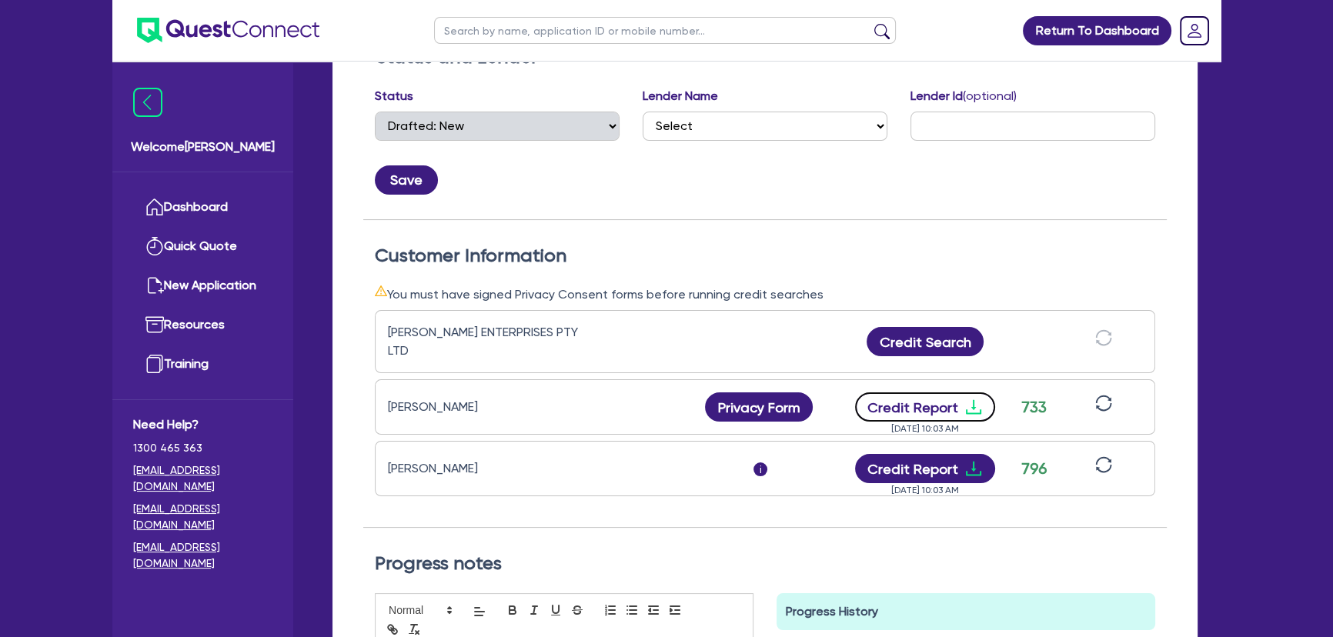
click at [970, 398] on icon "download" at bounding box center [973, 407] width 18 height 18
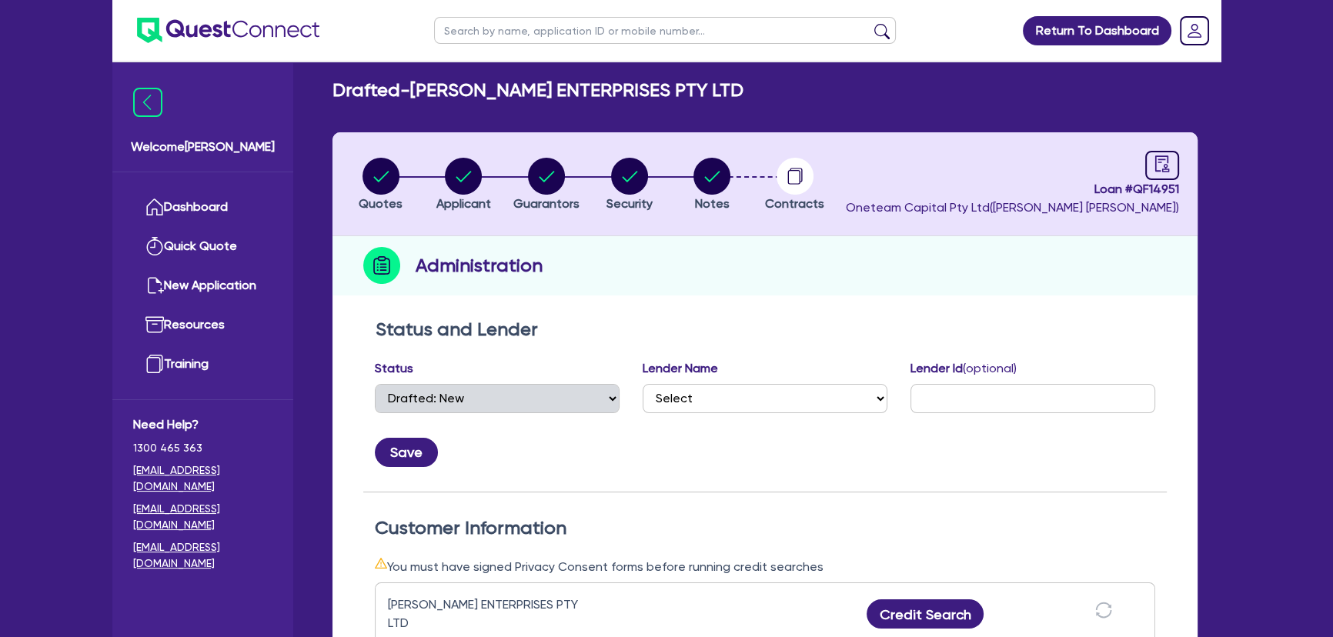
scroll to position [0, 0]
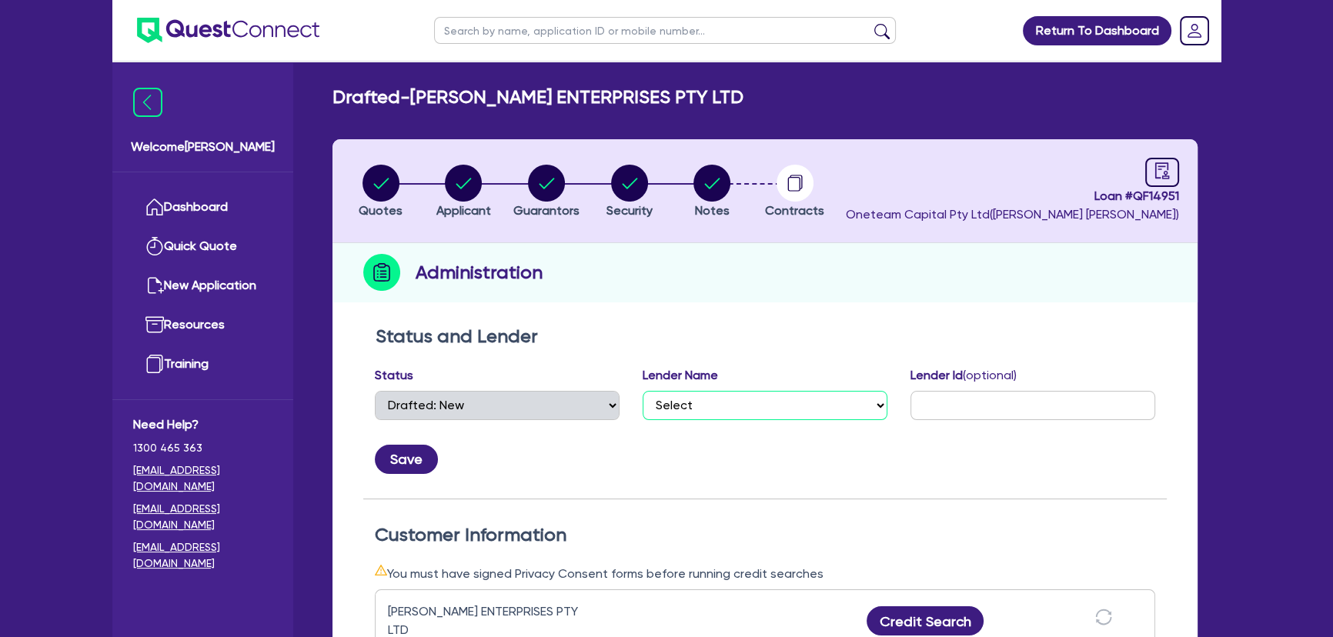
click at [753, 400] on select "Select AAMF AFS Alex Bank Angle Finance Azora Banjo BigStone BOQ Finance Brande…" at bounding box center [765, 405] width 245 height 29
select select "Quest Finance - Own Book"
click at [643, 391] on select "Select AAMF AFS Alex Bank Angle Finance Azora Banjo BigStone BOQ Finance Brande…" at bounding box center [765, 405] width 245 height 29
click at [416, 457] on button "Save" at bounding box center [406, 459] width 63 height 29
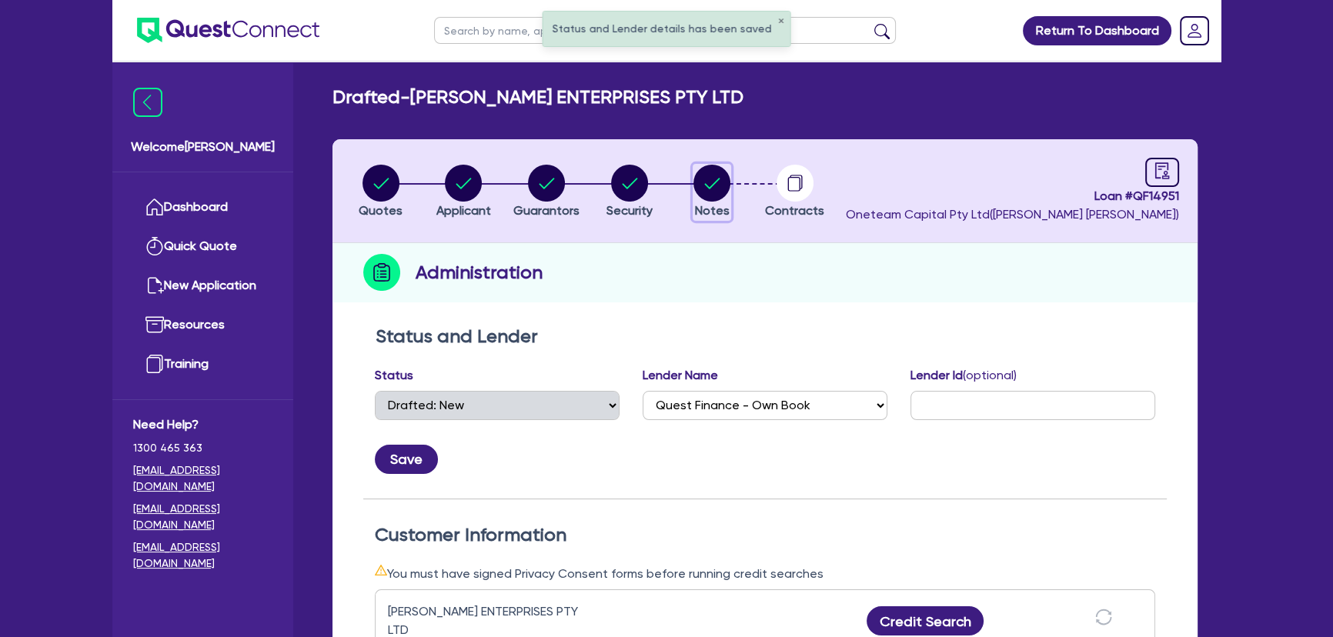
click at [707, 186] on icon "button" at bounding box center [712, 183] width 15 height 11
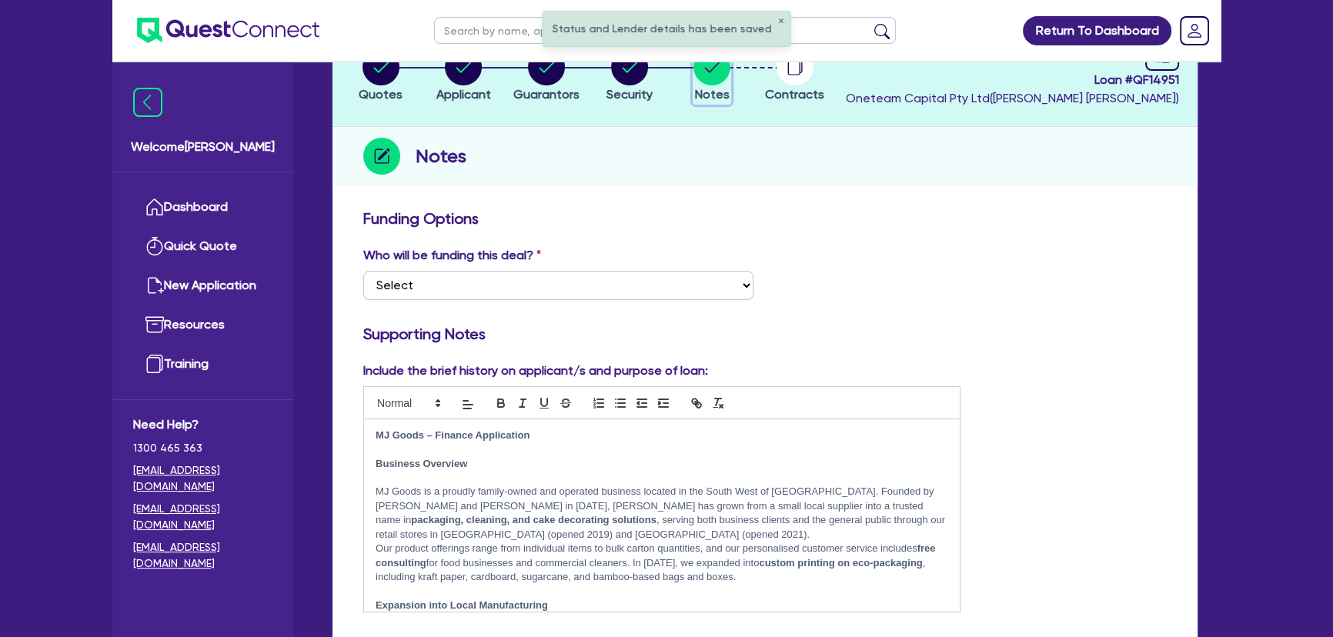
scroll to position [209, 0]
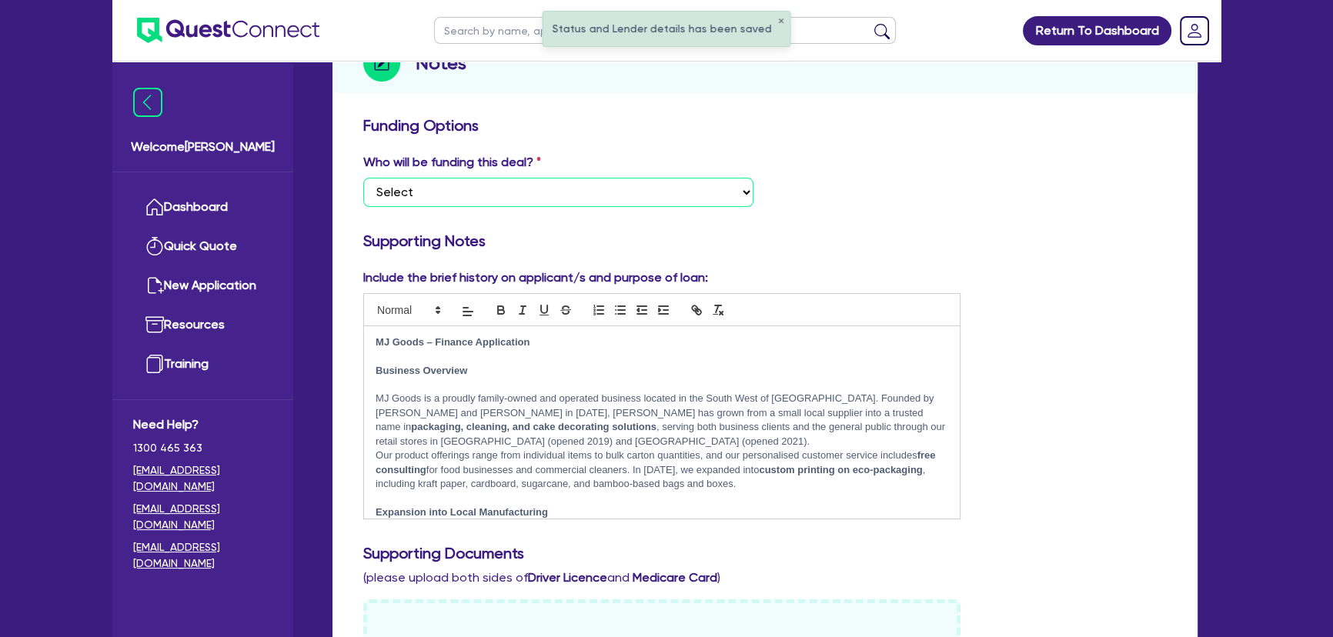
click at [574, 186] on select "Select I want Quest to fund 100% I will fund 100% I will co-fund with Quest Oth…" at bounding box center [558, 192] width 390 height 29
select select "Quest Finance - Own Book"
click at [363, 178] on select "Select I want Quest to fund 100% I will fund 100% I will co-fund with Quest Oth…" at bounding box center [558, 192] width 390 height 29
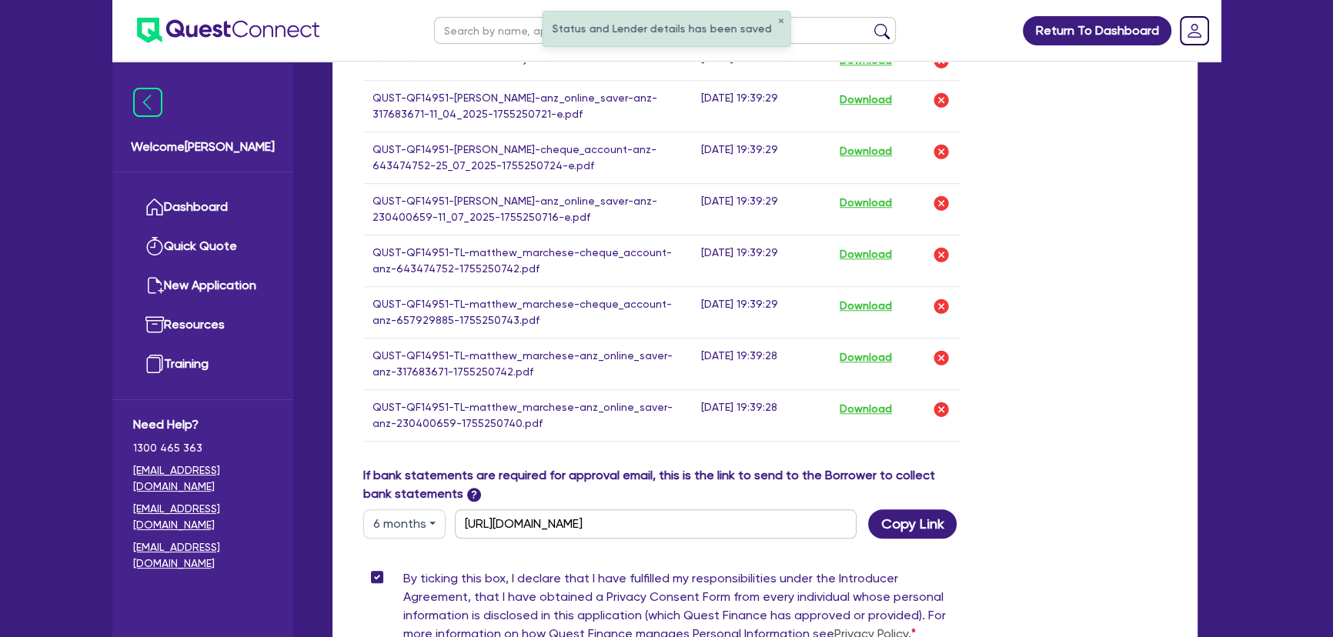
scroll to position [1818, 0]
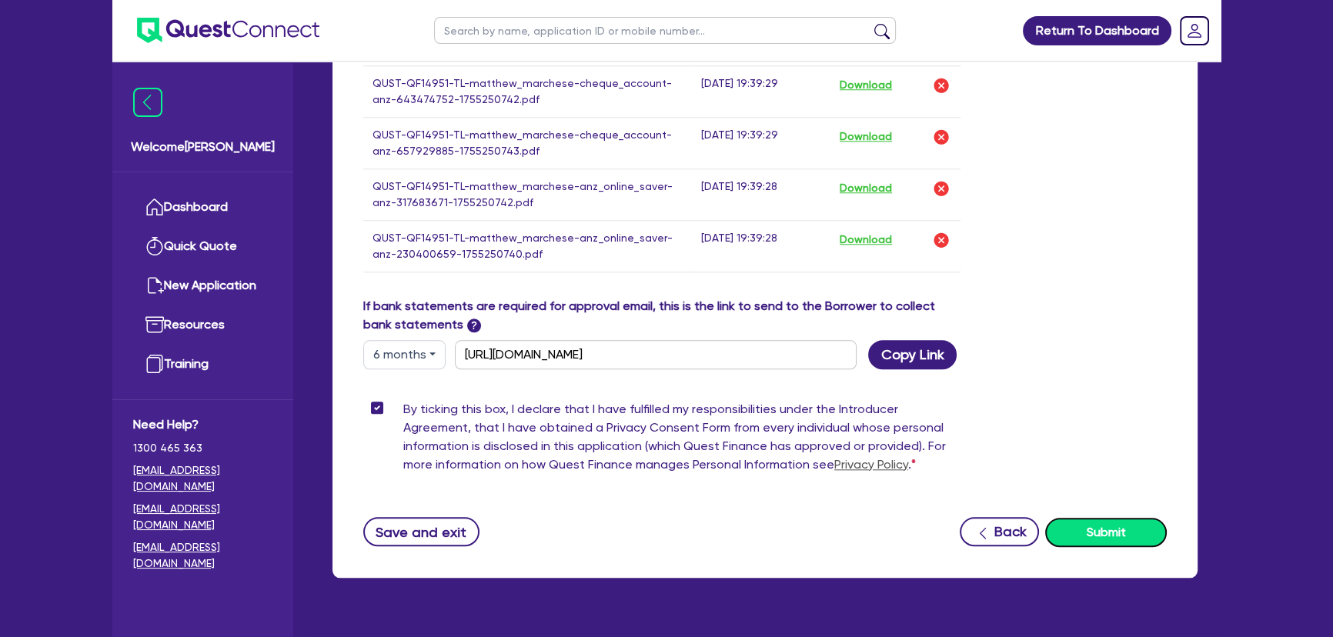
click at [1119, 527] on button "Submit" at bounding box center [1106, 532] width 122 height 29
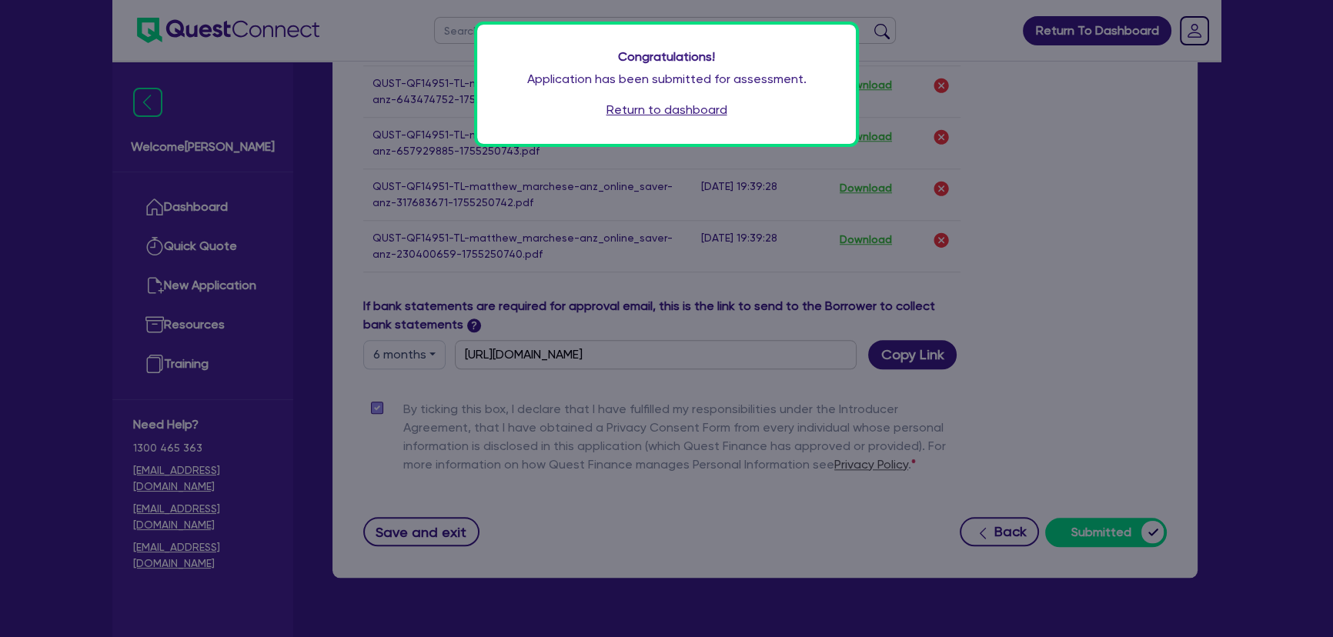
click at [702, 108] on link "Return to dashboard" at bounding box center [666, 110] width 121 height 18
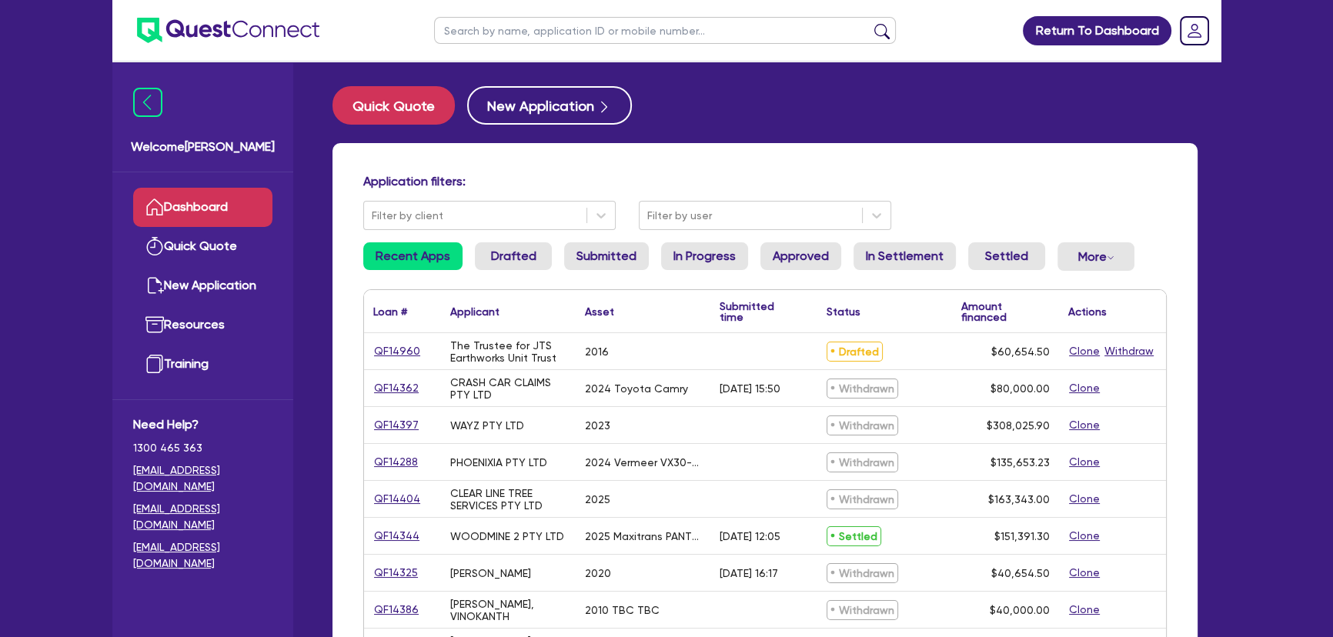
click at [621, 39] on input "text" at bounding box center [665, 30] width 462 height 27
type input "Marchese"
click at [869, 23] on button "submit" at bounding box center [881, 34] width 25 height 22
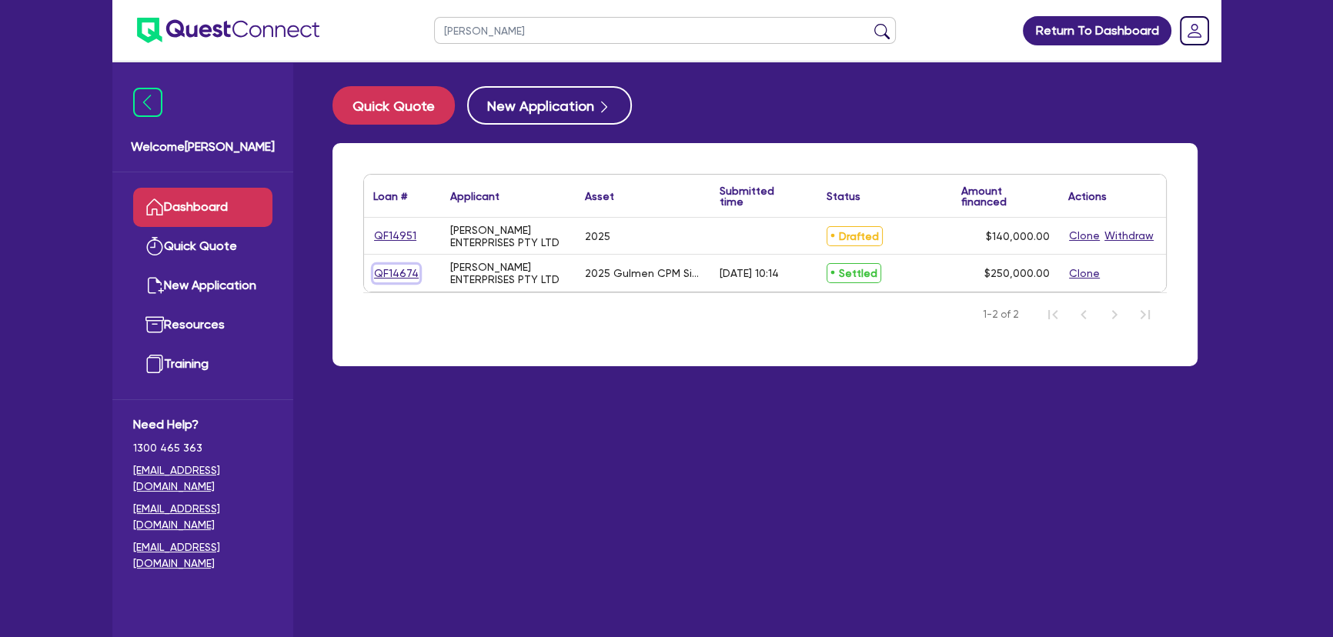
click at [399, 272] on link "QF14674" at bounding box center [396, 274] width 46 height 18
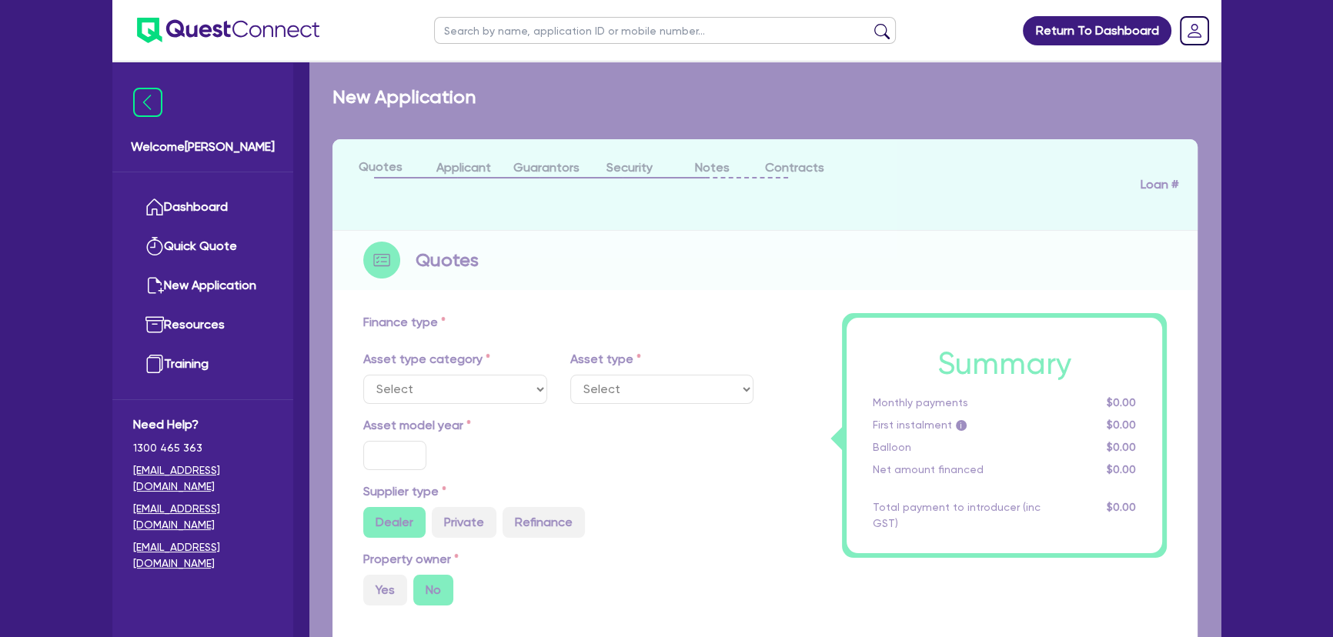
select select "SECONDARY_ASSETS"
type input "2025"
type input "250,000"
type input "5"
type input "12,500"
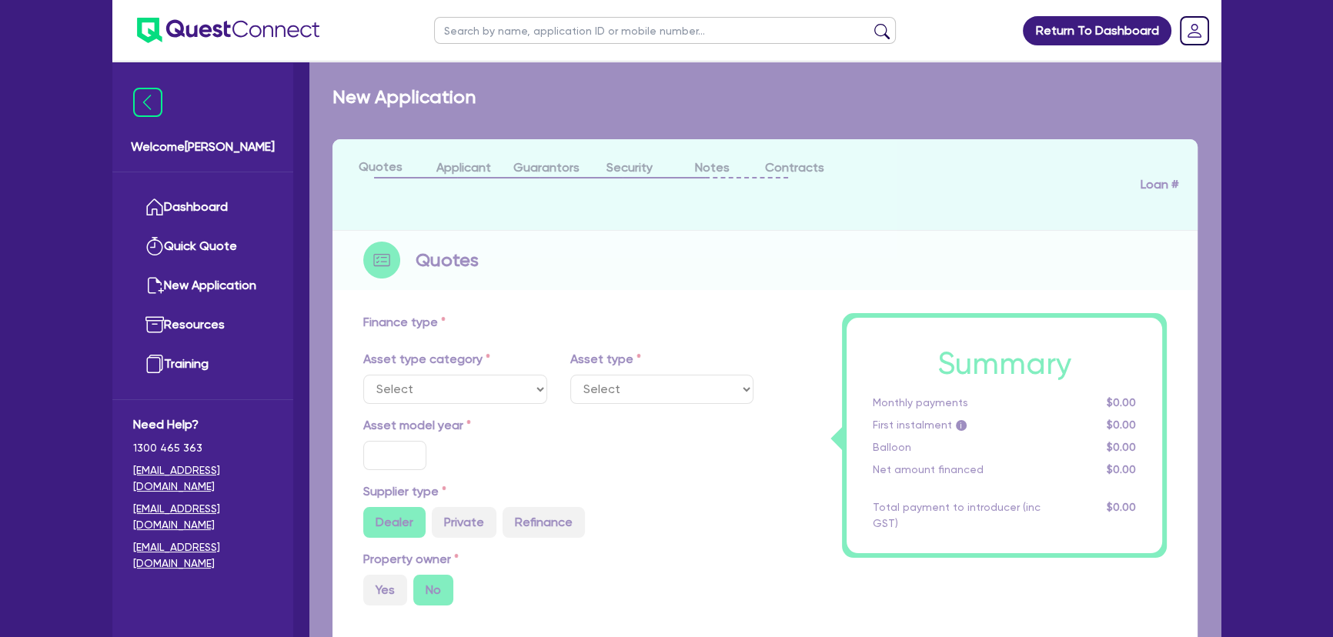
type input "10.75"
type input "681.82"
select select "PRINTING_AND_PACKAGING_EQUIPMENT"
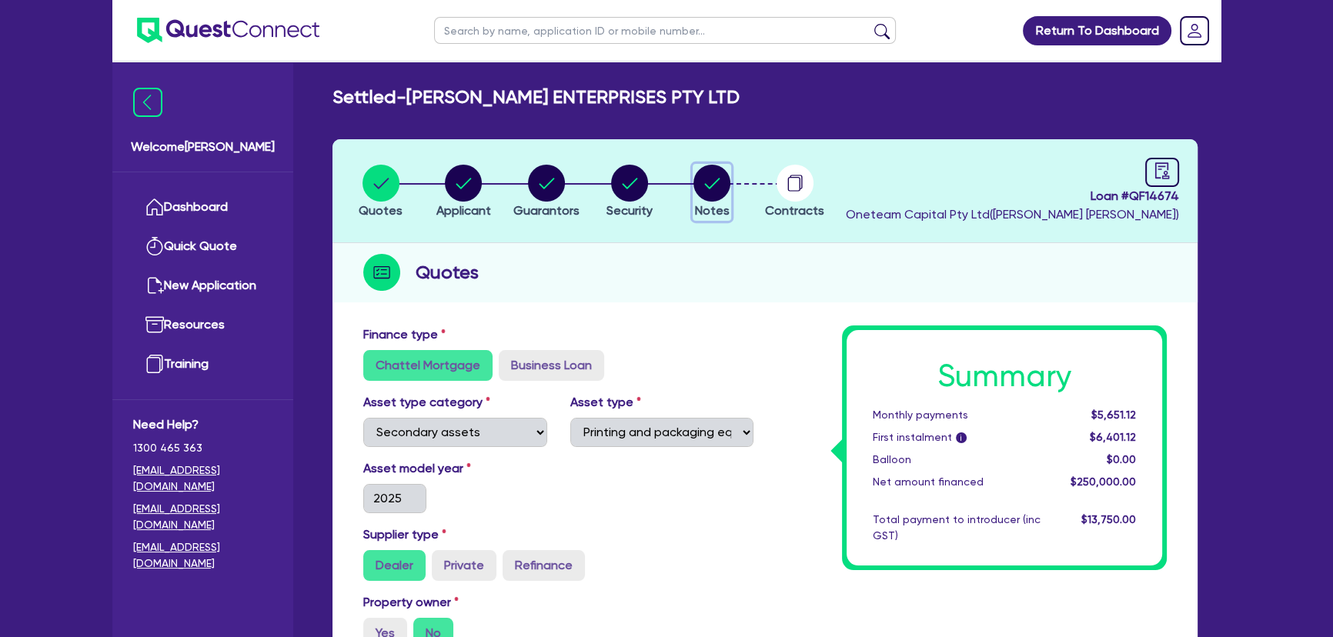
click at [709, 195] on circle "button" at bounding box center [711, 183] width 37 height 37
select select "Other"
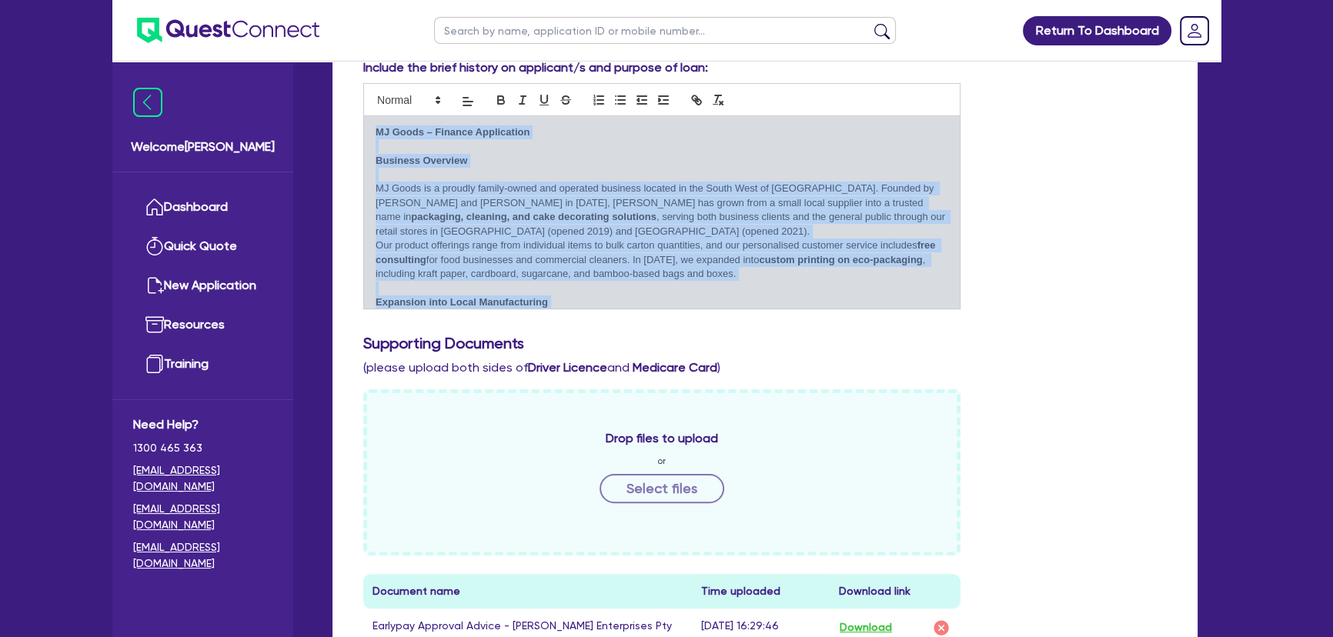
drag, startPoint x: 909, startPoint y: 292, endPoint x: 376, endPoint y: 132, distance: 556.2
click at [376, 132] on div "MJ Goods – Finance Application Business Overview MJ Goods is a proudly family-o…" at bounding box center [662, 212] width 596 height 192
copy div "MJ Goods – Finance Application Business Overview MJ Goods is a proudly family-o…"
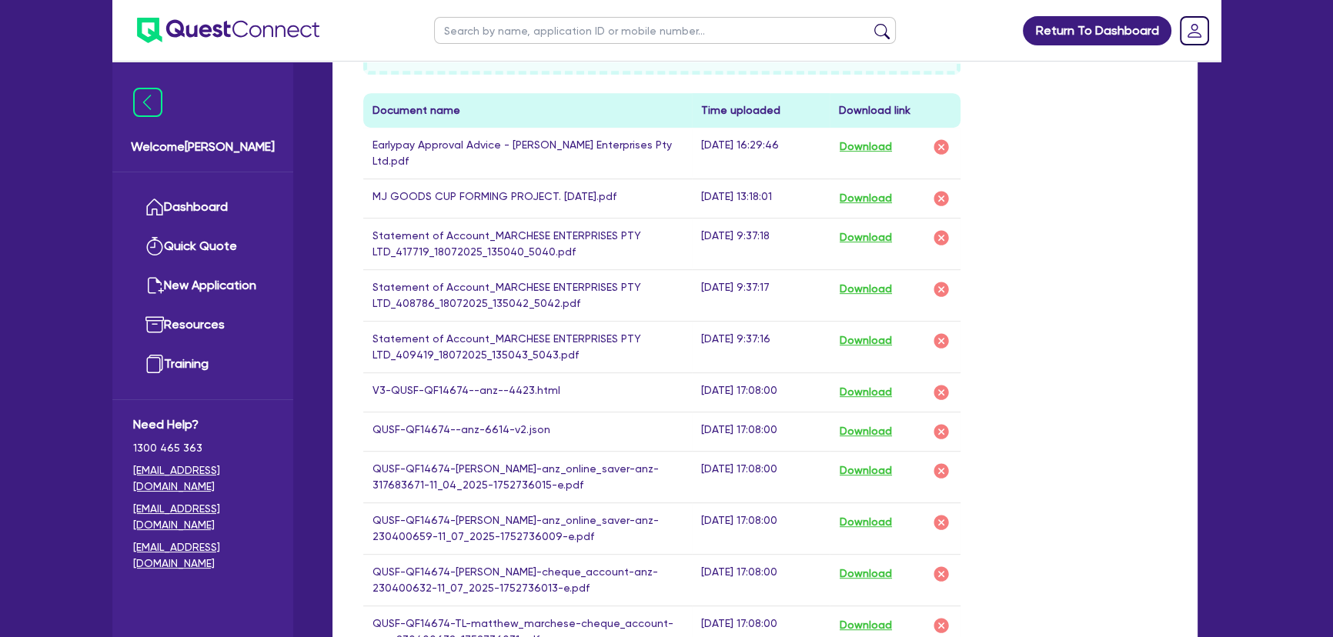
scroll to position [979, 0]
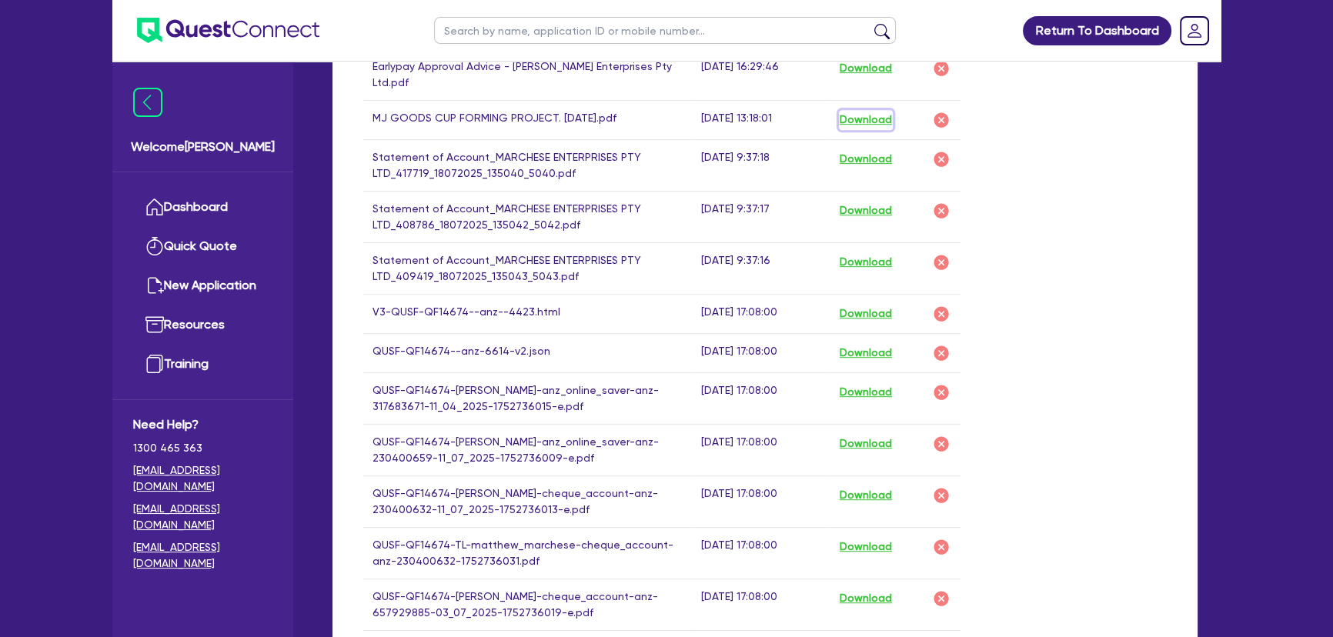
click at [853, 110] on button "Download" at bounding box center [866, 120] width 54 height 20
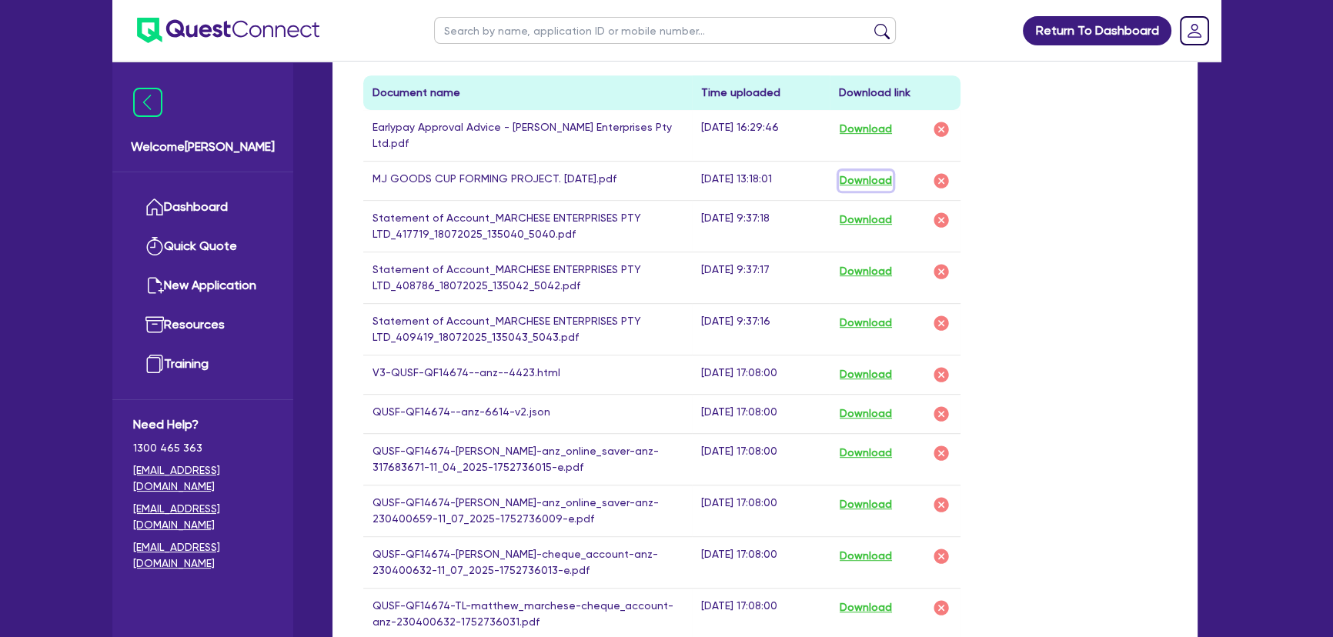
scroll to position [909, 0]
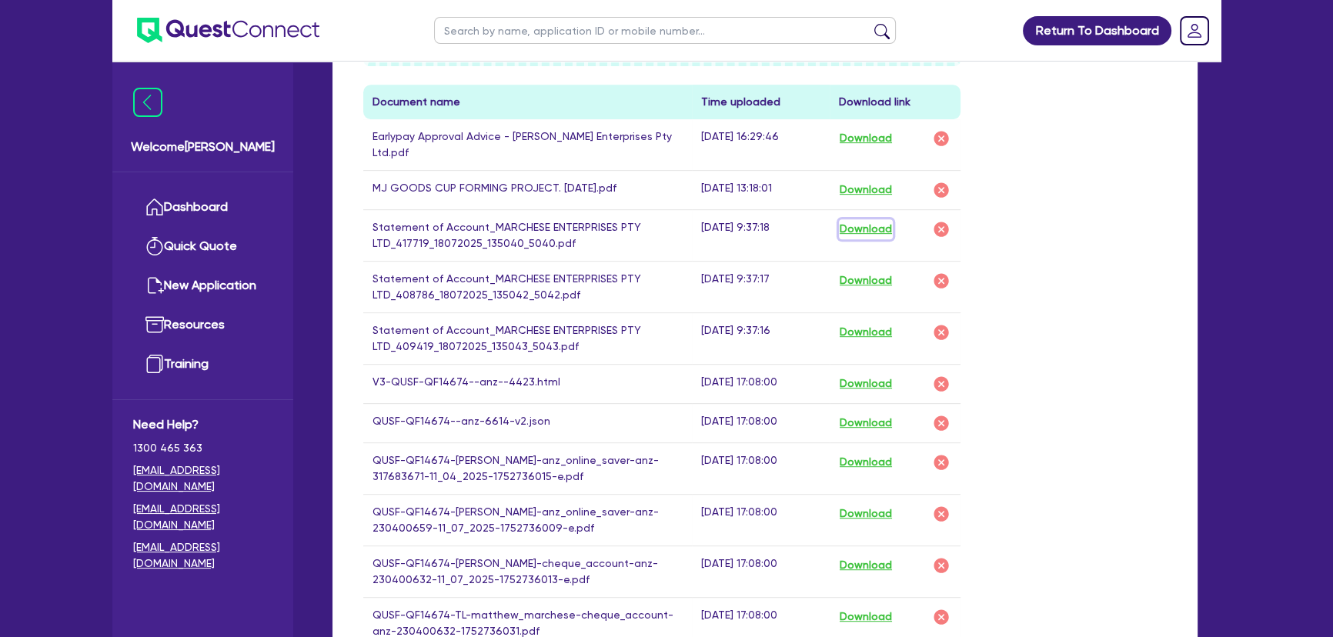
click at [871, 219] on button "Download" at bounding box center [866, 229] width 54 height 20
click at [622, 242] on td "Statement of Account_MARCHESE ENTERPRISES PTY LTD_417719_18072025_135040_5040.p…" at bounding box center [527, 235] width 329 height 52
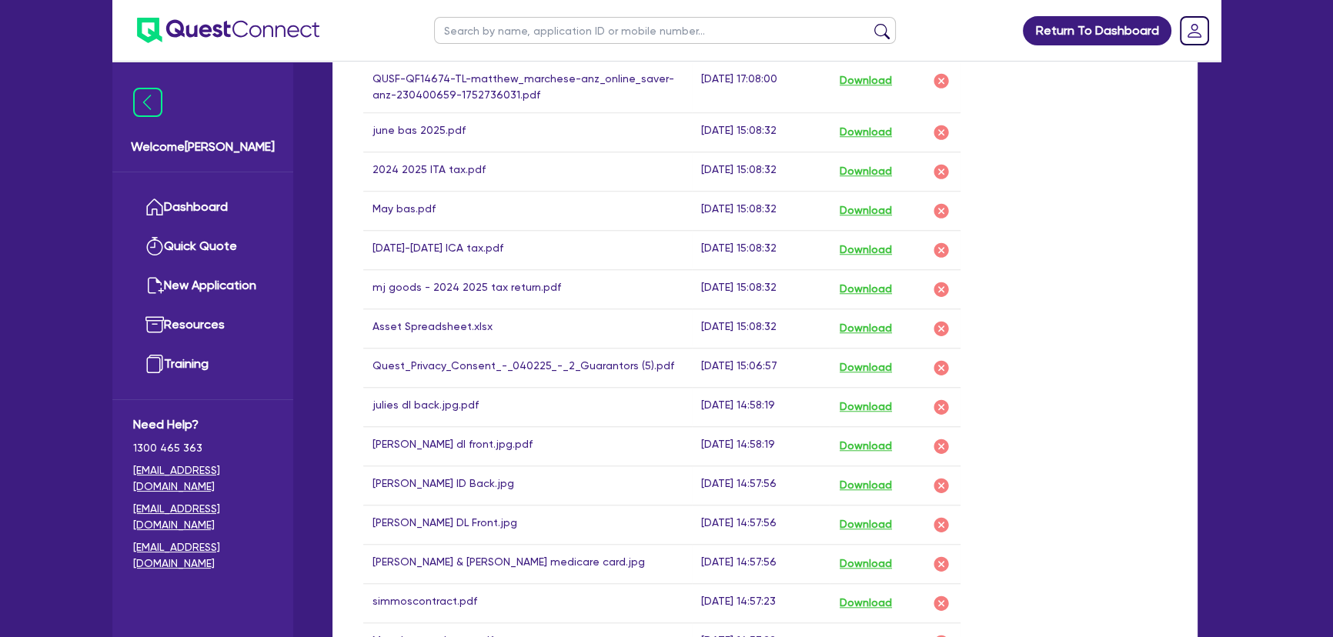
scroll to position [1888, 0]
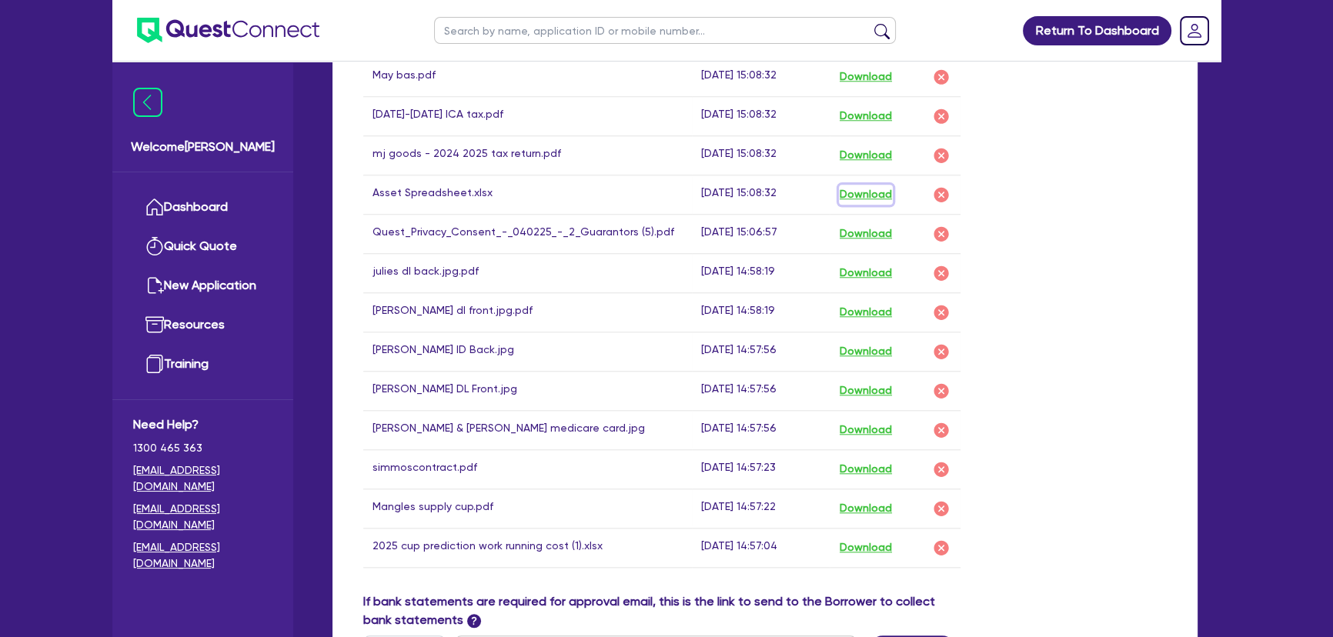
click at [889, 185] on button "Download" at bounding box center [866, 195] width 54 height 20
drag, startPoint x: 1243, startPoint y: 442, endPoint x: 1034, endPoint y: 393, distance: 214.8
click at [877, 224] on button "Download" at bounding box center [866, 234] width 54 height 20
click at [882, 263] on button "Download" at bounding box center [866, 273] width 54 height 20
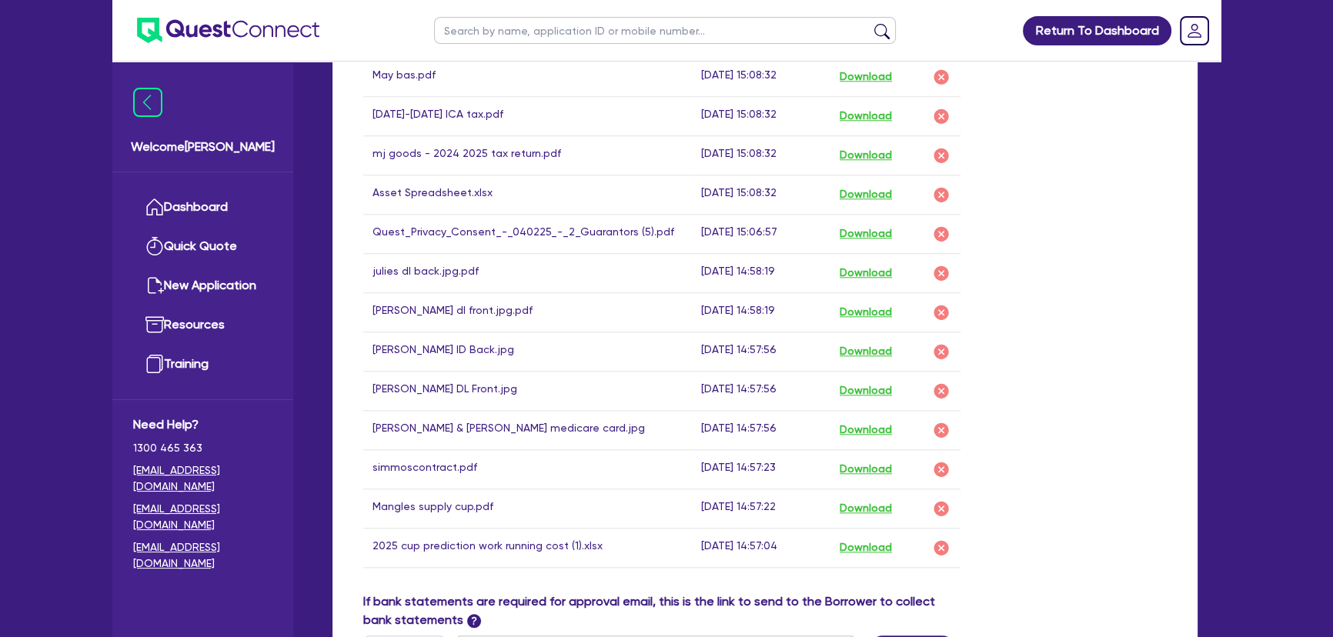
click at [890, 302] on button "Download" at bounding box center [866, 312] width 54 height 20
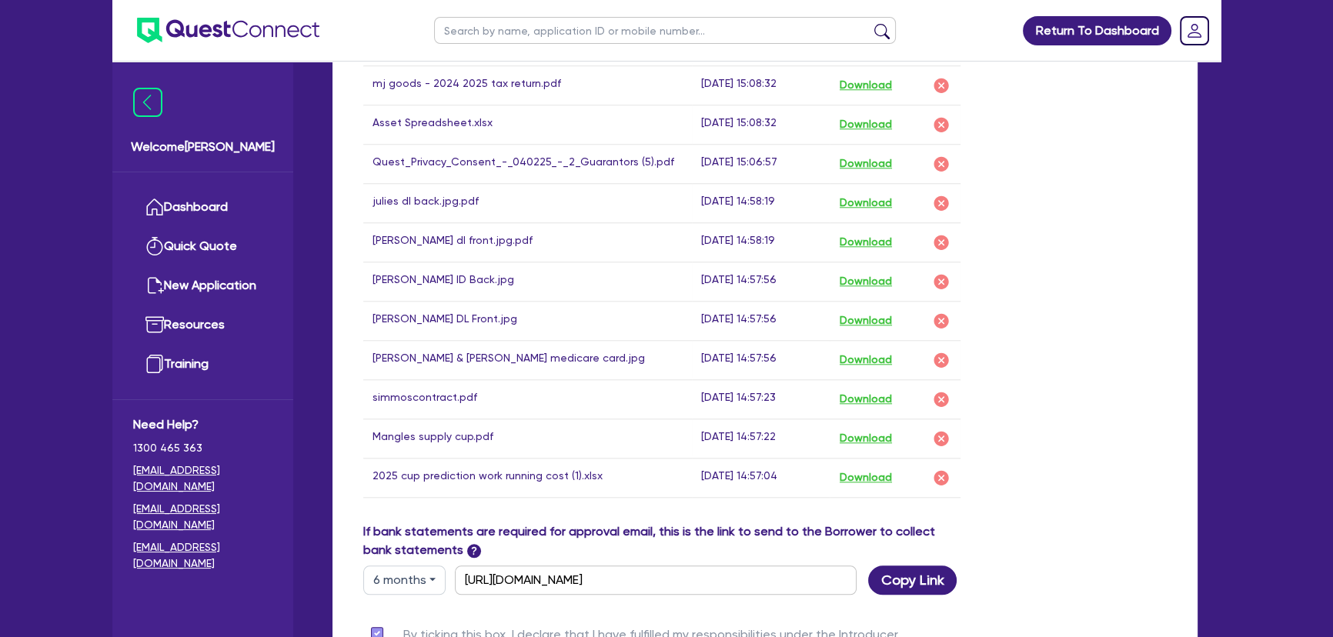
click at [890, 272] on button "Download" at bounding box center [866, 282] width 54 height 20
click at [869, 311] on button "Download" at bounding box center [866, 321] width 54 height 20
click at [865, 350] on button "Download" at bounding box center [866, 360] width 54 height 20
click at [854, 389] on button "Download" at bounding box center [866, 399] width 54 height 20
click at [858, 429] on button "Download" at bounding box center [866, 439] width 54 height 20
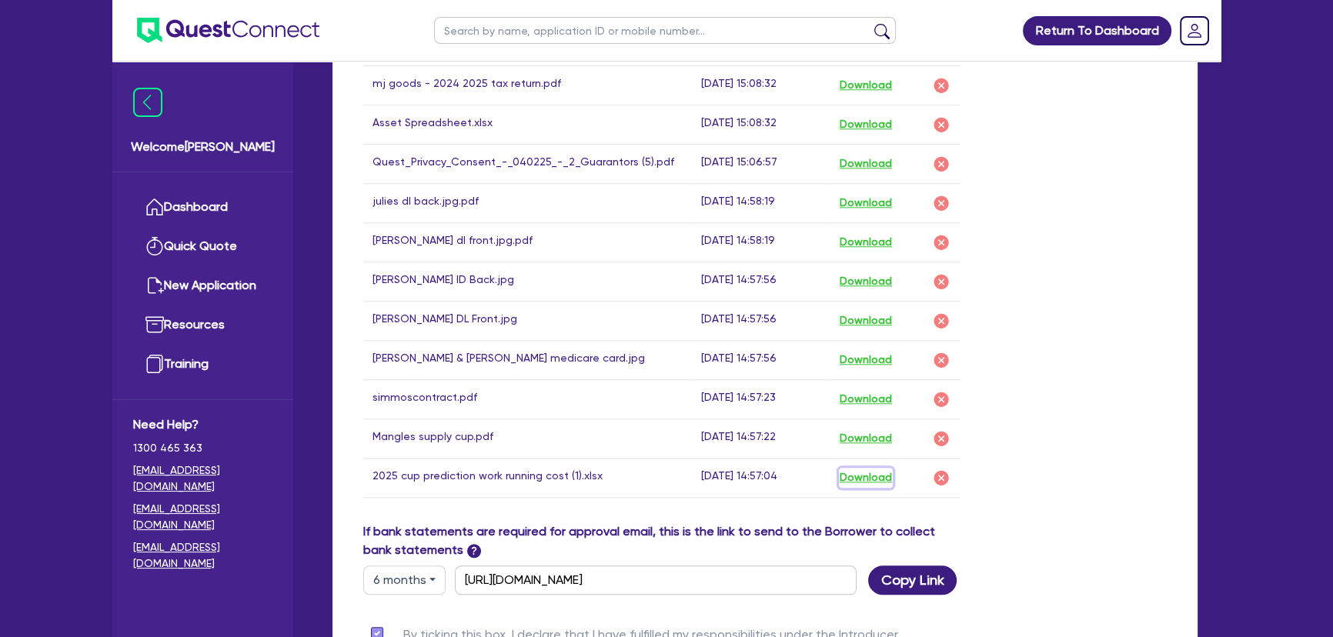
click at [893, 468] on button "Download" at bounding box center [866, 478] width 54 height 20
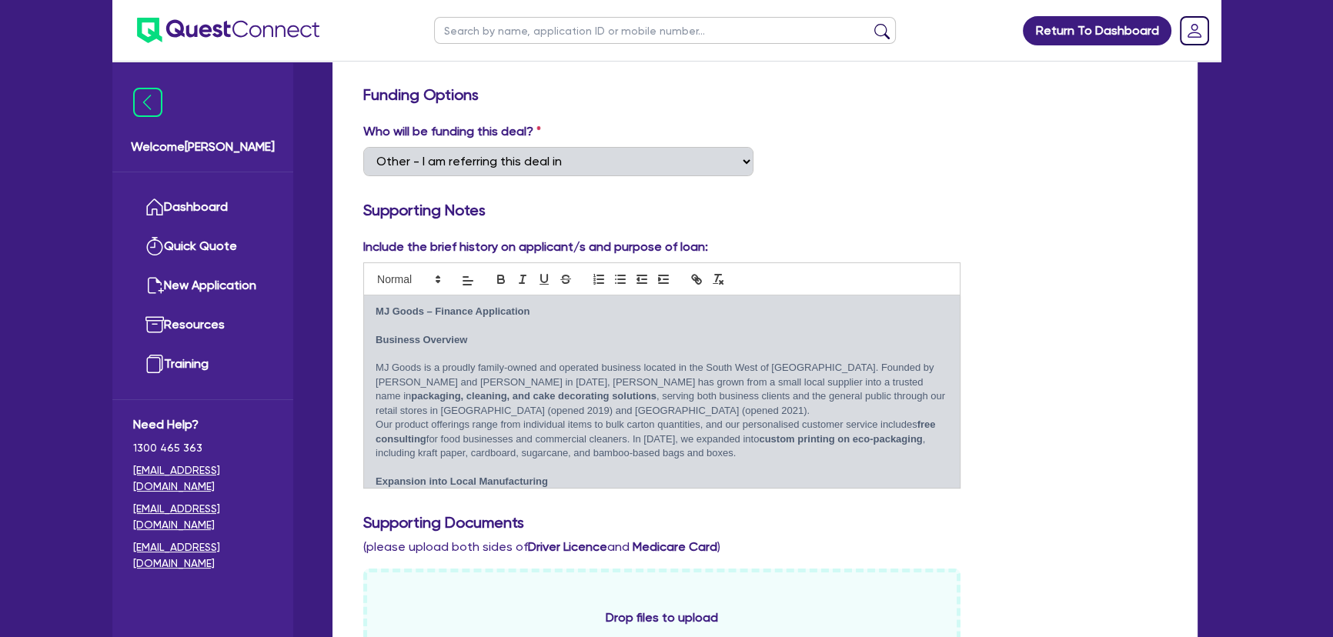
scroll to position [0, 0]
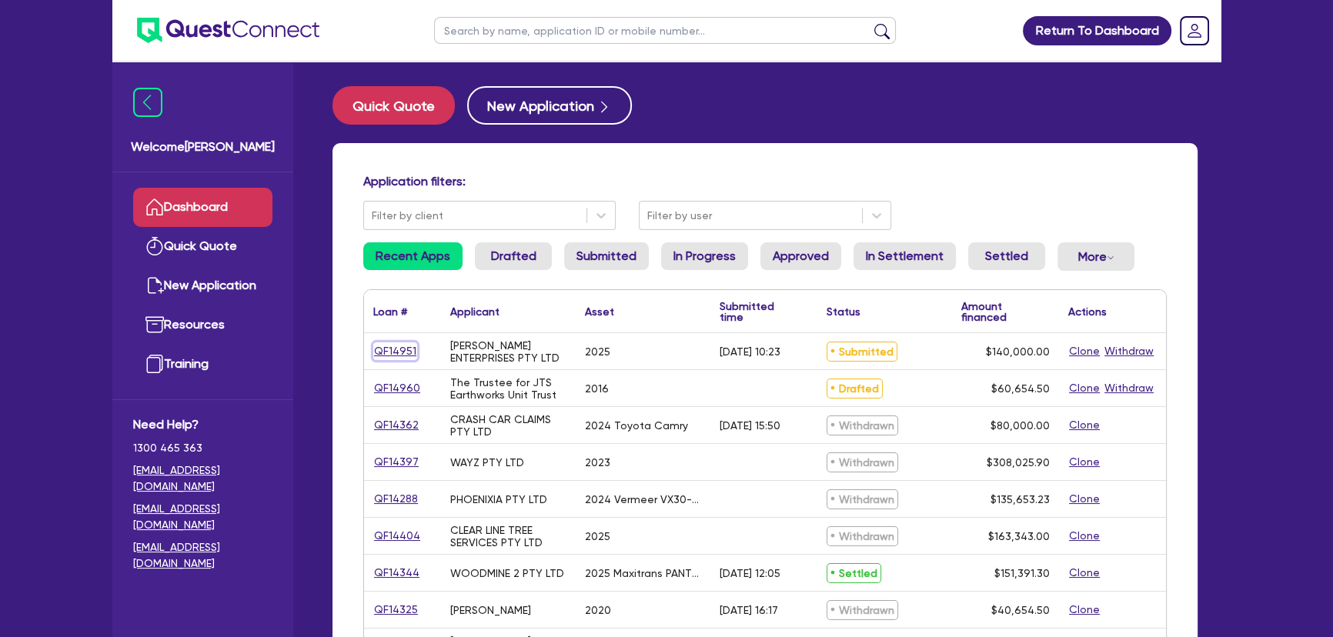
click at [376, 353] on link "QF14951" at bounding box center [395, 351] width 44 height 18
select select "SECONDARY_ASSETS"
select select "PRINTING_AND_PACKAGING_EQUIPMENT"
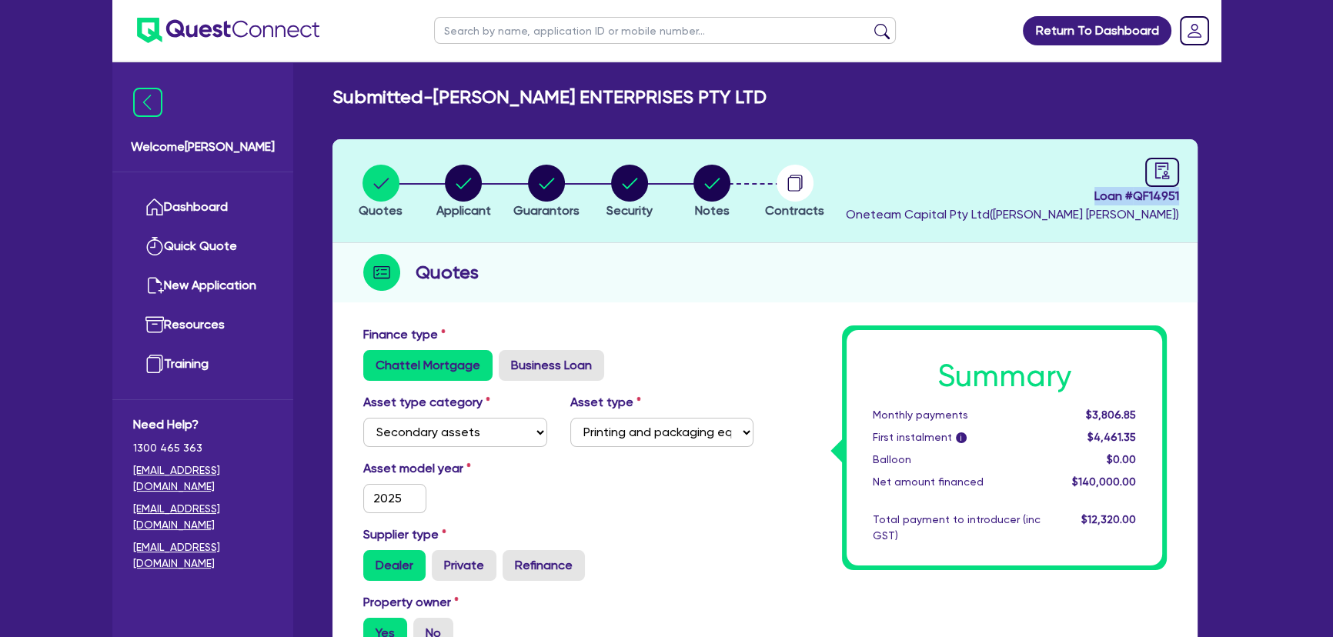
drag, startPoint x: 1080, startPoint y: 199, endPoint x: 1193, endPoint y: 201, distance: 112.4
click at [1193, 201] on header "Quotes Applicant [GEOGRAPHIC_DATA] Security Notes Contracts Loan # QF14951 Onet…" at bounding box center [764, 191] width 865 height 104
copy span "Loan # QF14951"
click at [195, 34] on img at bounding box center [228, 30] width 182 height 25
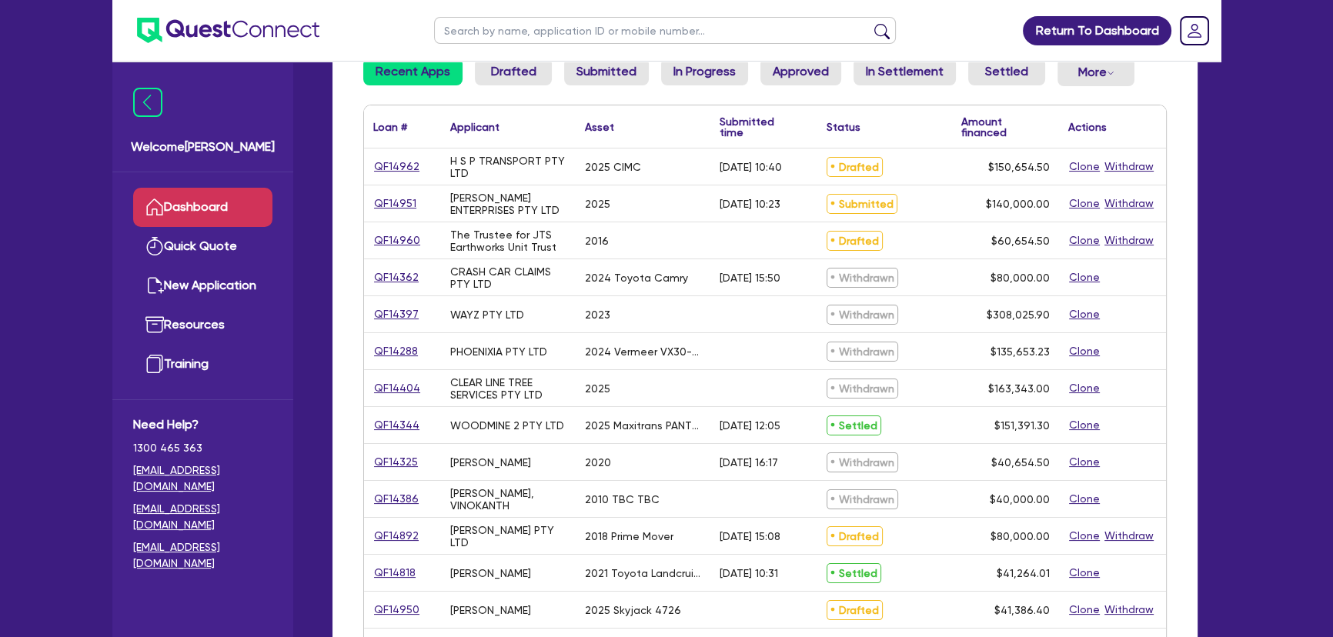
scroll to position [69, 0]
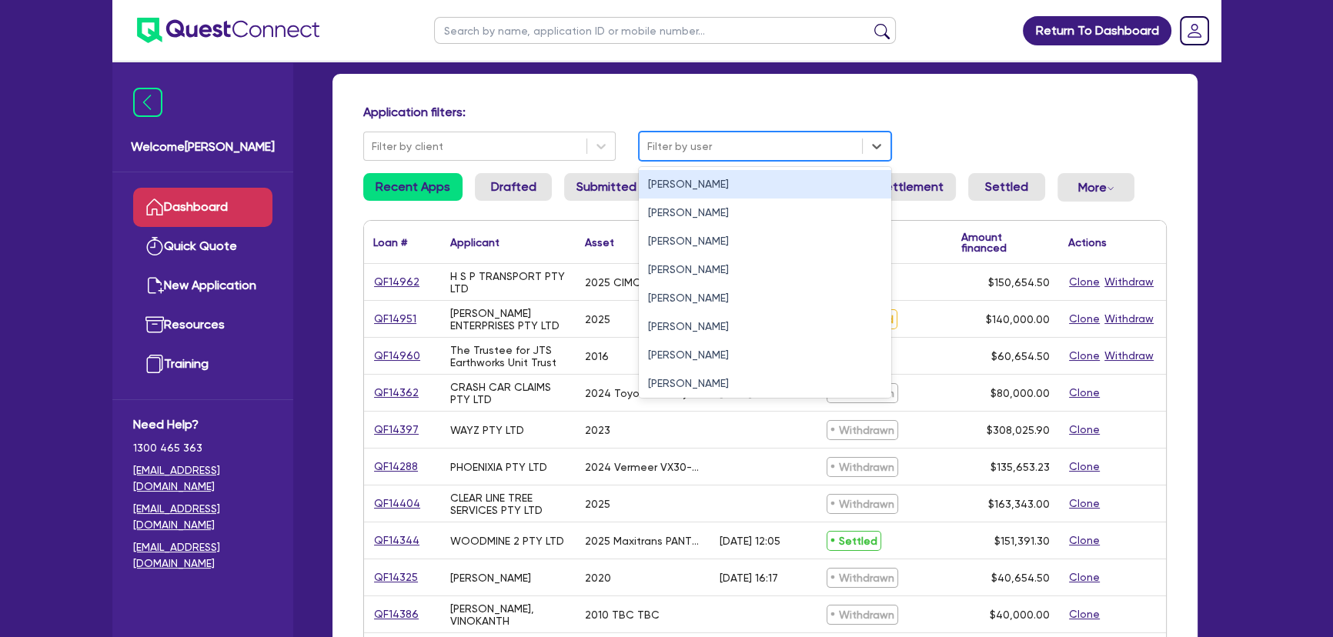
click at [697, 137] on div at bounding box center [750, 146] width 207 height 19
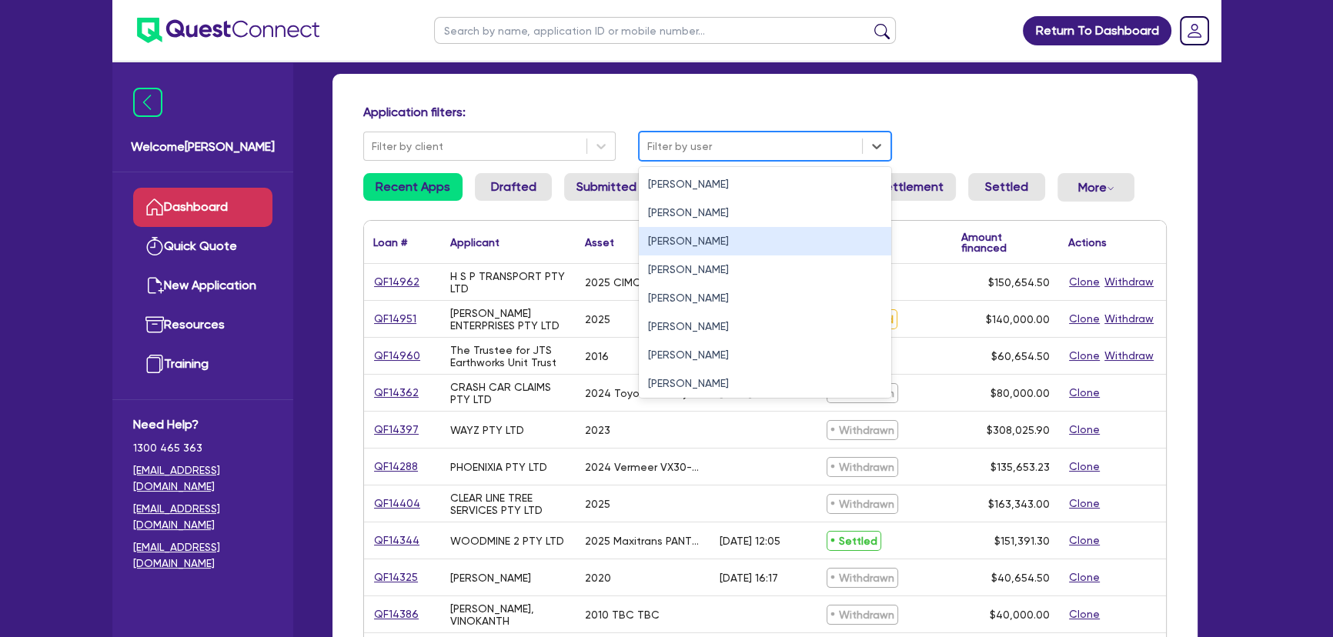
click at [685, 234] on div "[PERSON_NAME]" at bounding box center [765, 241] width 252 height 28
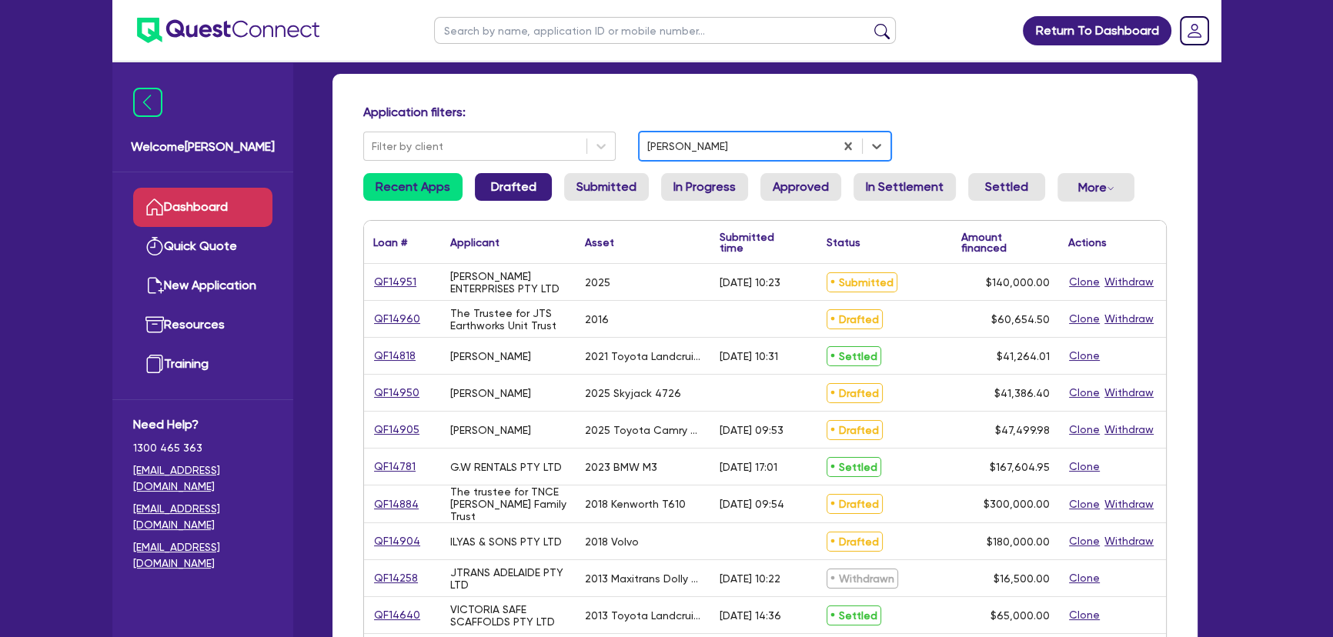
click at [521, 192] on link "Drafted" at bounding box center [513, 187] width 77 height 28
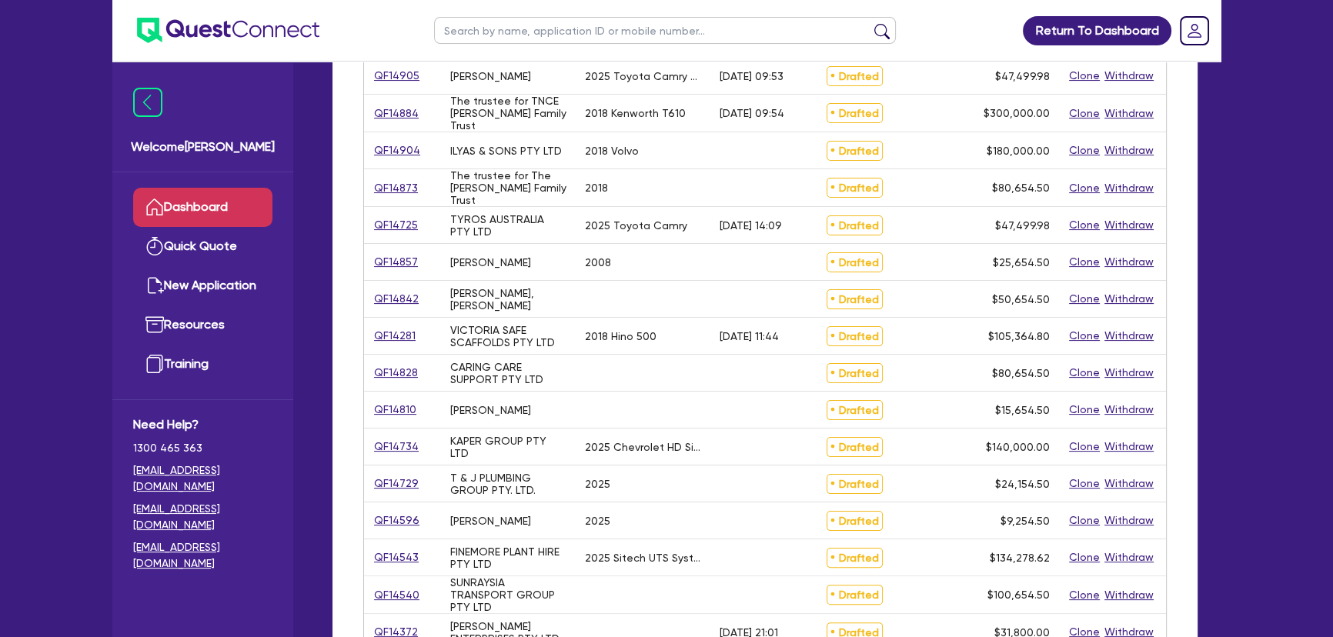
scroll to position [419, 0]
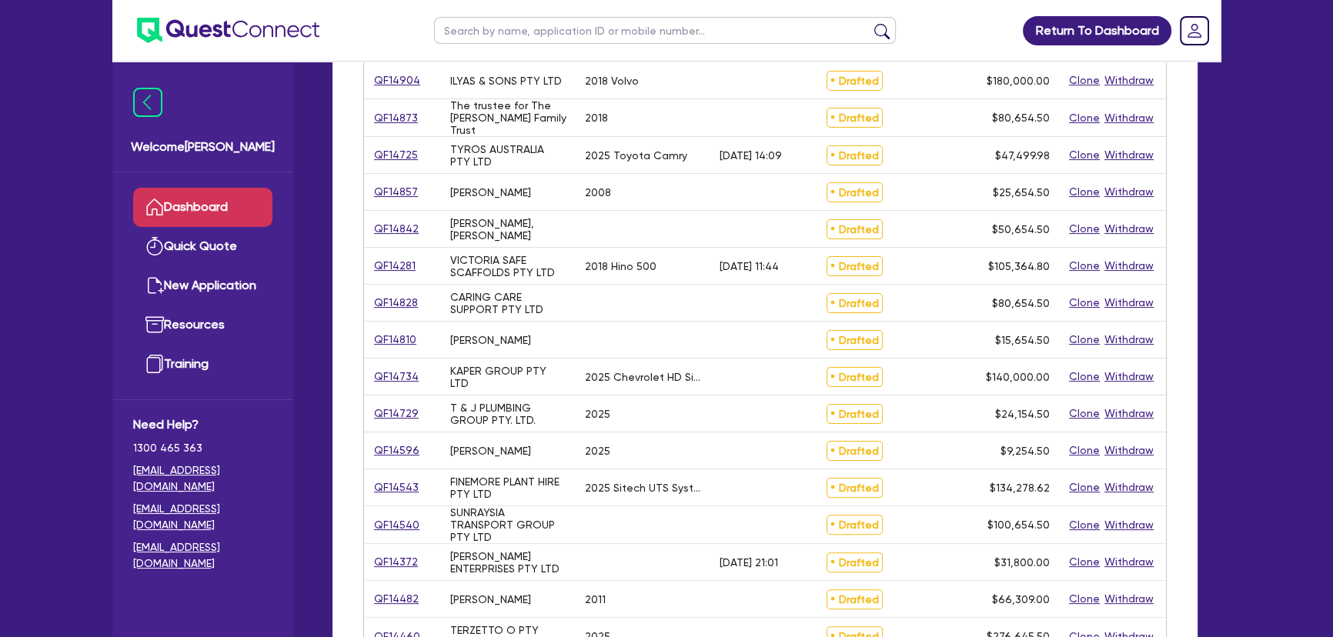
drag, startPoint x: 419, startPoint y: 372, endPoint x: 412, endPoint y: 376, distance: 8.3
click at [413, 376] on div "QF14734" at bounding box center [402, 377] width 58 height 18
click at [410, 376] on link "QF14734" at bounding box center [396, 377] width 46 height 18
select select "CARS_AND_LIGHT_TRUCKS"
select select "PASSENGER_VEHICLES"
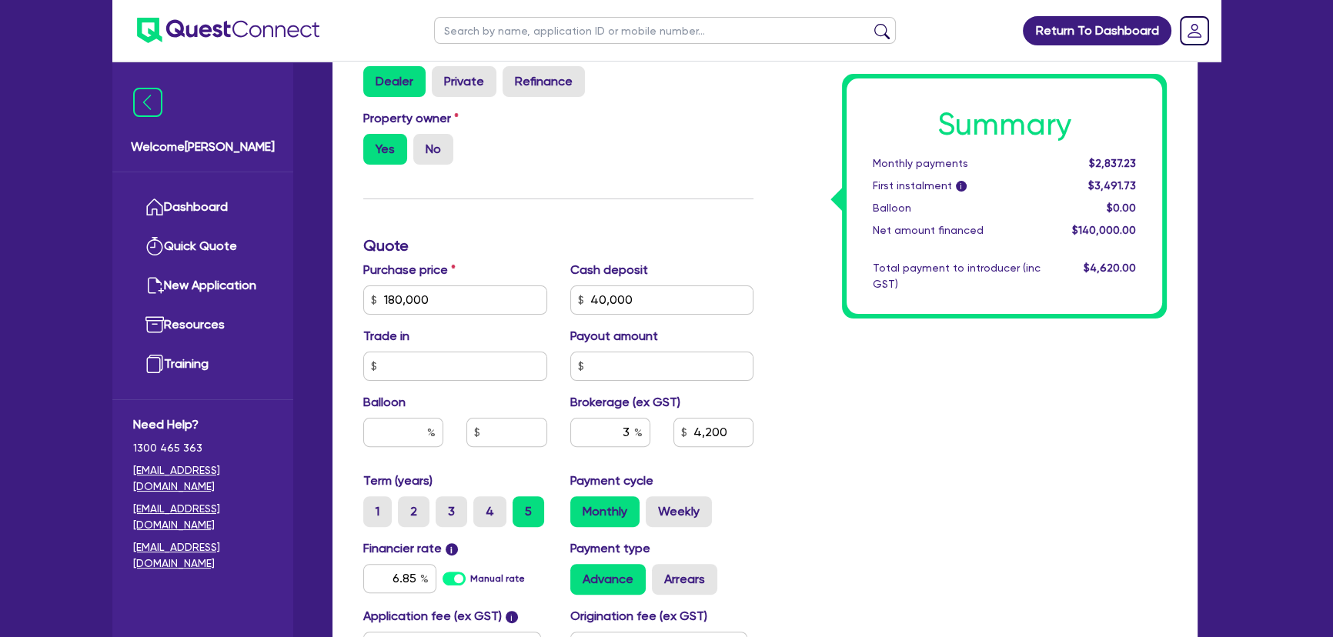
scroll to position [559, 0]
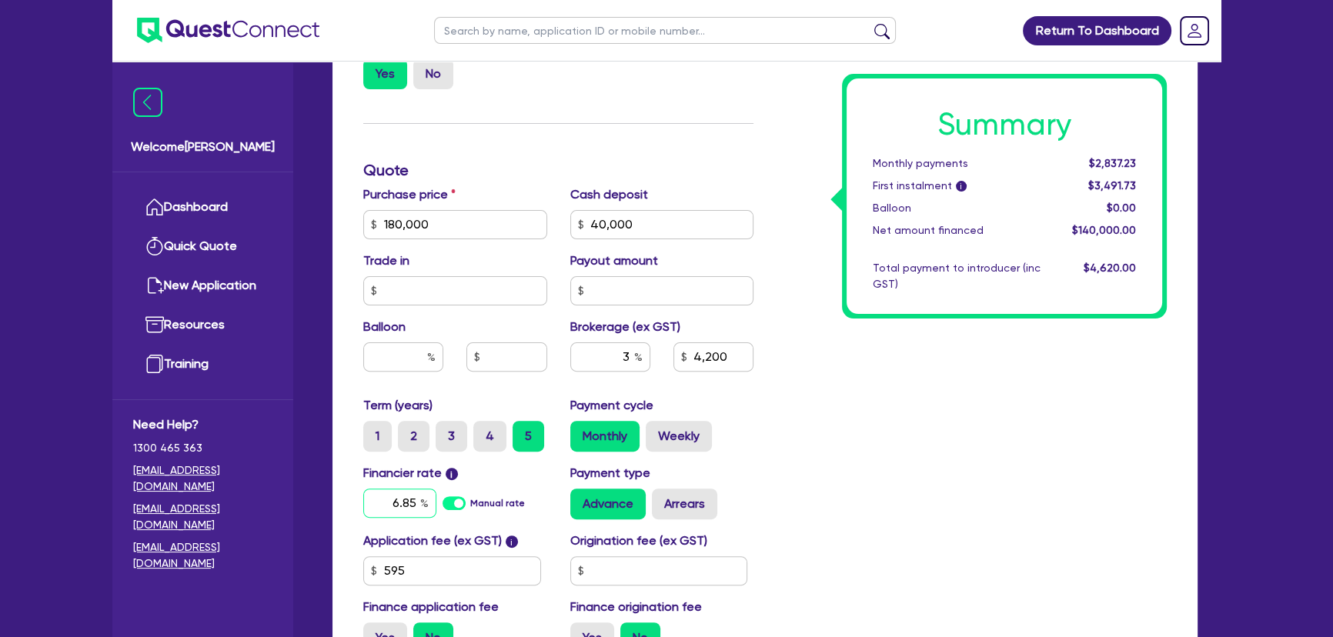
click at [396, 497] on input "6.85" at bounding box center [399, 503] width 73 height 29
type input "6.39"
type input "180,000"
type input "40,000"
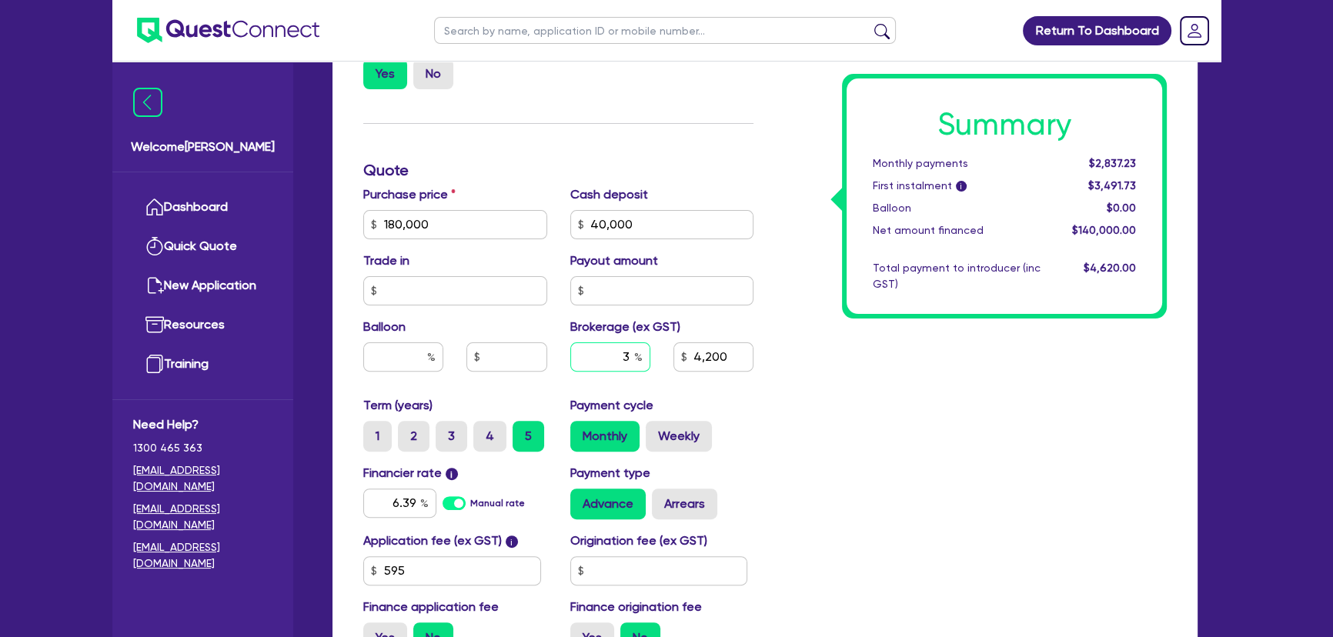
type input "4,200"
type input "180,000"
type input "40,000"
type input "4,200"
click at [637, 342] on input "3" at bounding box center [610, 356] width 80 height 29
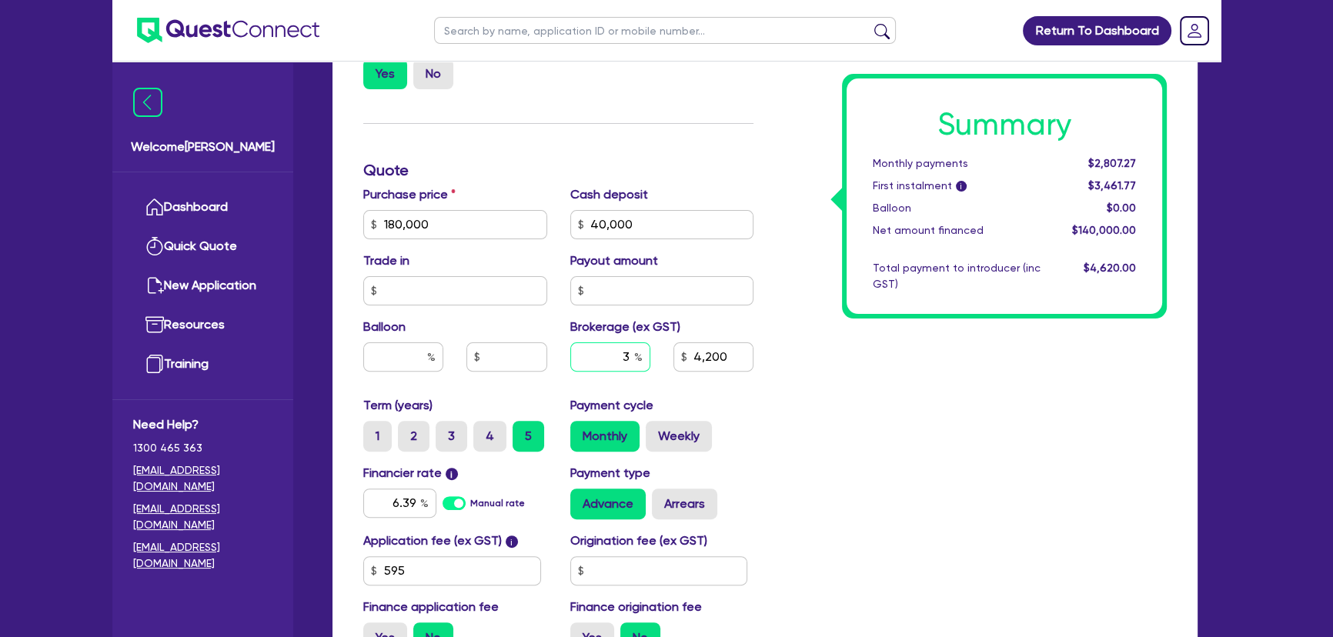
click at [627, 349] on input "3" at bounding box center [610, 356] width 80 height 29
click at [626, 349] on input "3" at bounding box center [610, 356] width 80 height 29
type input "0.5"
type input "180,000"
type input "40,000"
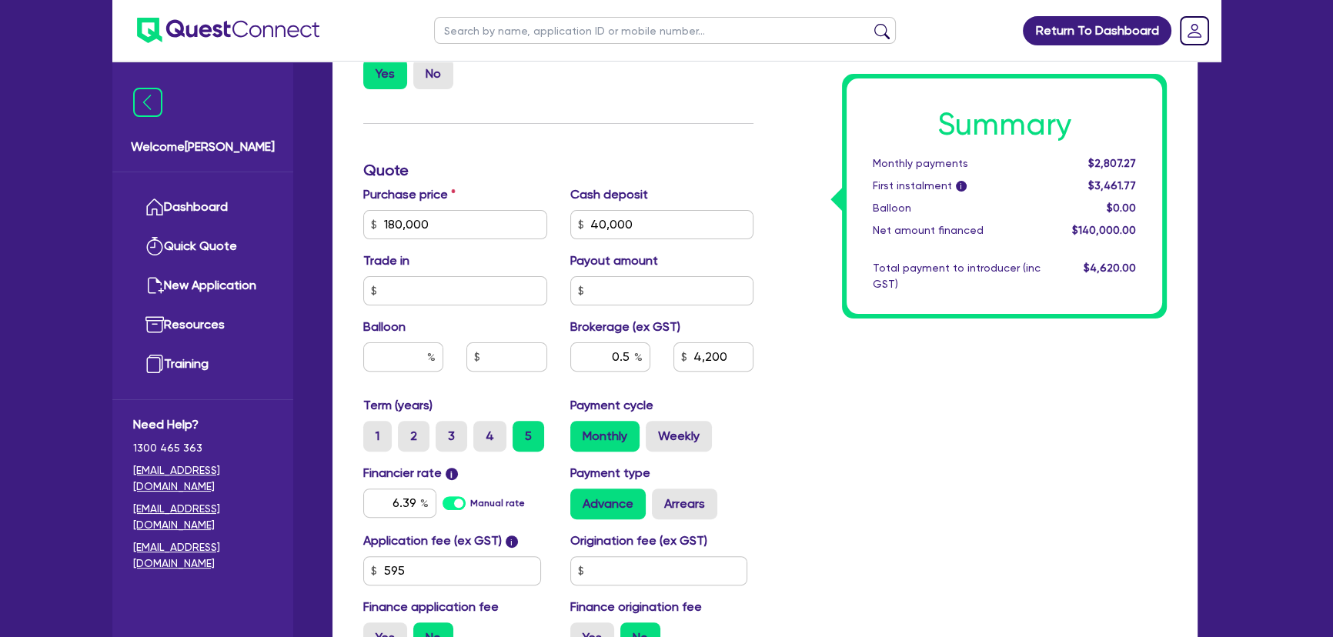
type input "4,200"
type input "180,000"
type input "40,000"
type input "700"
click at [893, 462] on div "Summary Monthly payments $2,732.53 First instalment i $3,387.03 Balloon $0.00 N…" at bounding box center [971, 216] width 413 height 900
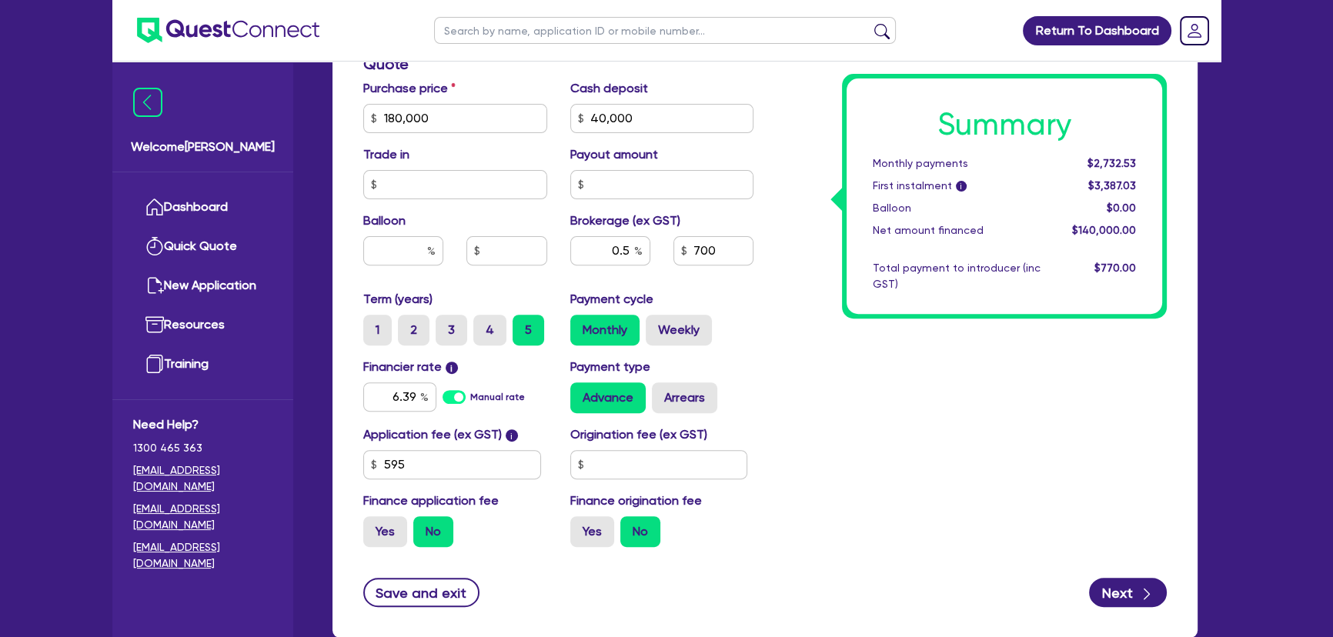
scroll to position [759, 0]
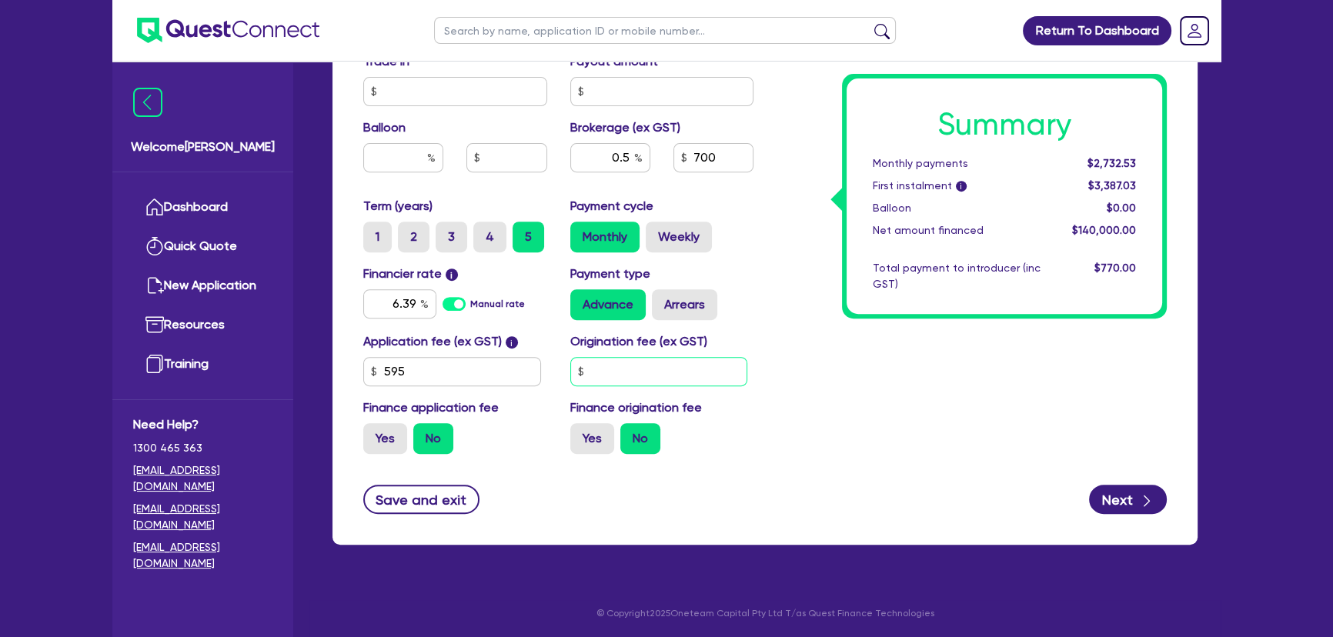
click at [609, 373] on input "text" at bounding box center [659, 371] width 178 height 29
type input "180,000"
type input "40,000"
type input "180,000"
type input "40,000"
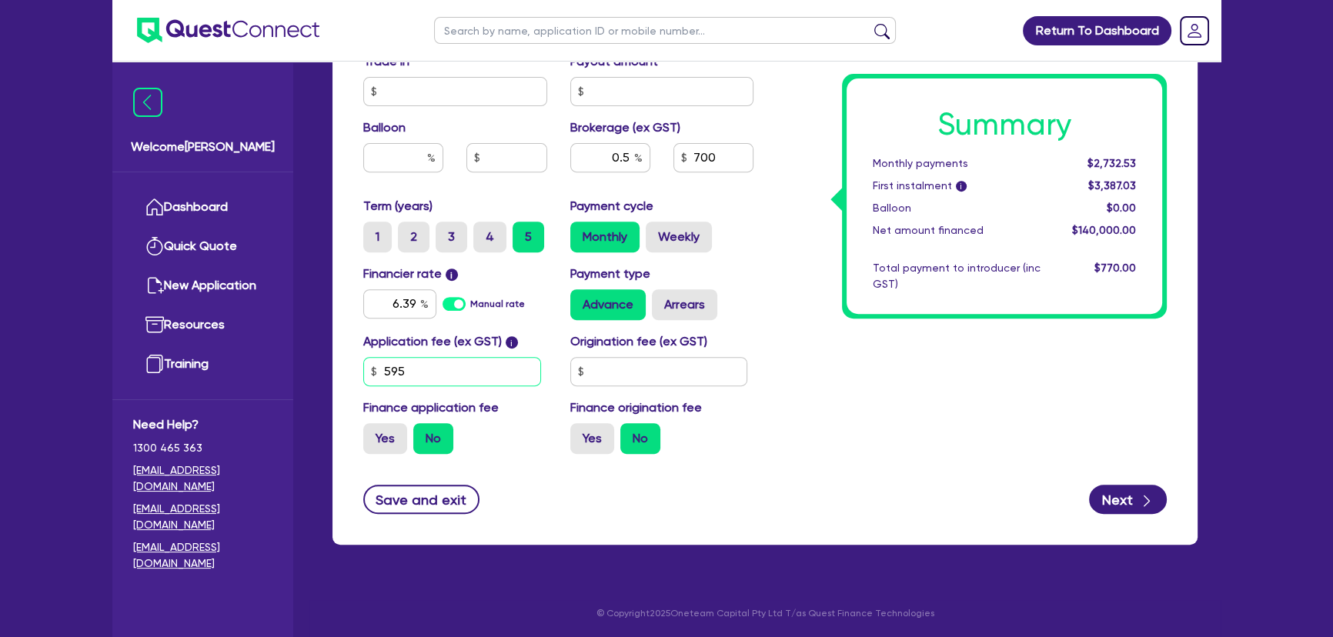
drag, startPoint x: 409, startPoint y: 372, endPoint x: 355, endPoint y: 371, distance: 53.9
click at [355, 371] on div "Application fee (ex GST) i 595" at bounding box center [455, 359] width 207 height 54
type input "450"
type input "180,000"
type input "40,000"
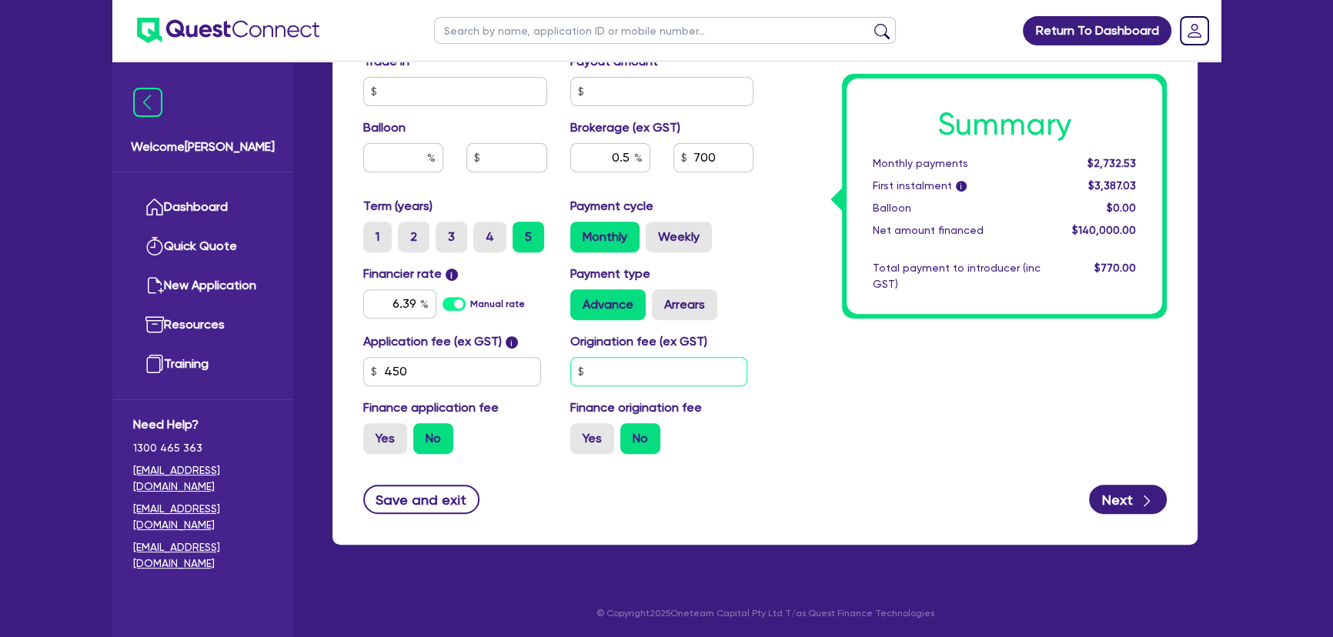
type input "180,000"
type input "40,000"
click at [650, 373] on input "text" at bounding box center [659, 371] width 178 height 29
type input "318.18"
type input "180,000"
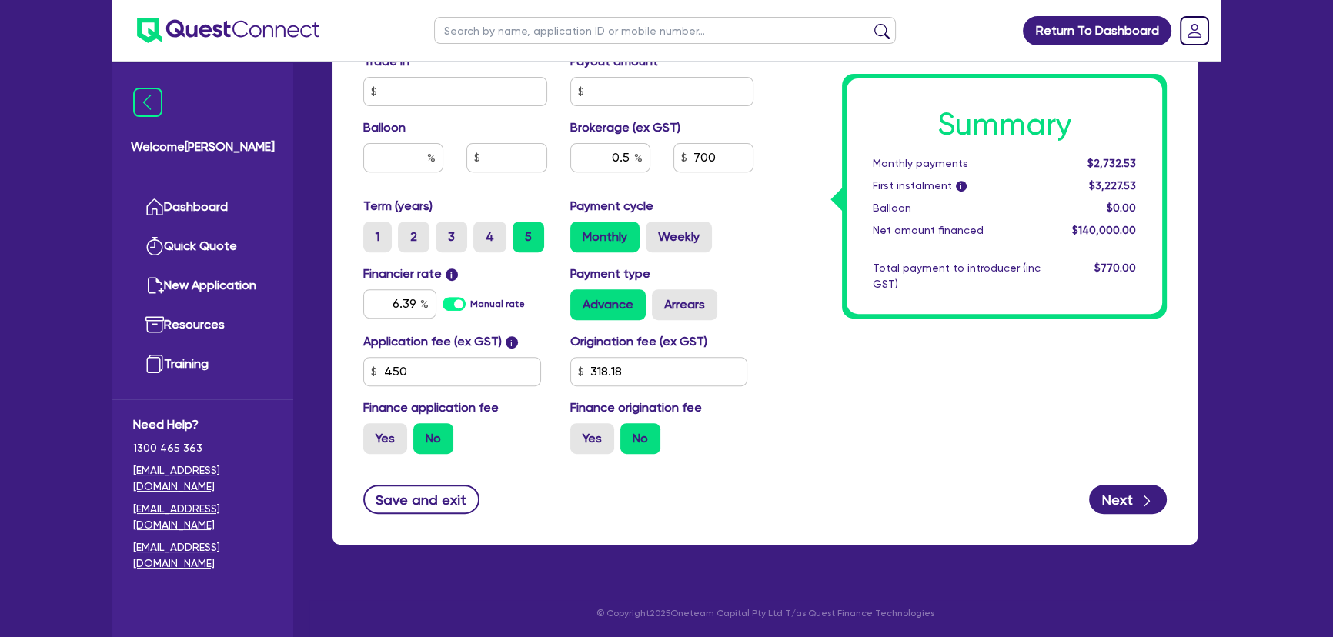
type input "40,000"
type input "180,000"
drag, startPoint x: 920, startPoint y: 373, endPoint x: 844, endPoint y: 392, distance: 78.6
click at [920, 374] on div "Summary Monthly payments $2,732.53 First instalment i $3,227.53 Balloon $0.00 N…" at bounding box center [971, 17] width 413 height 900
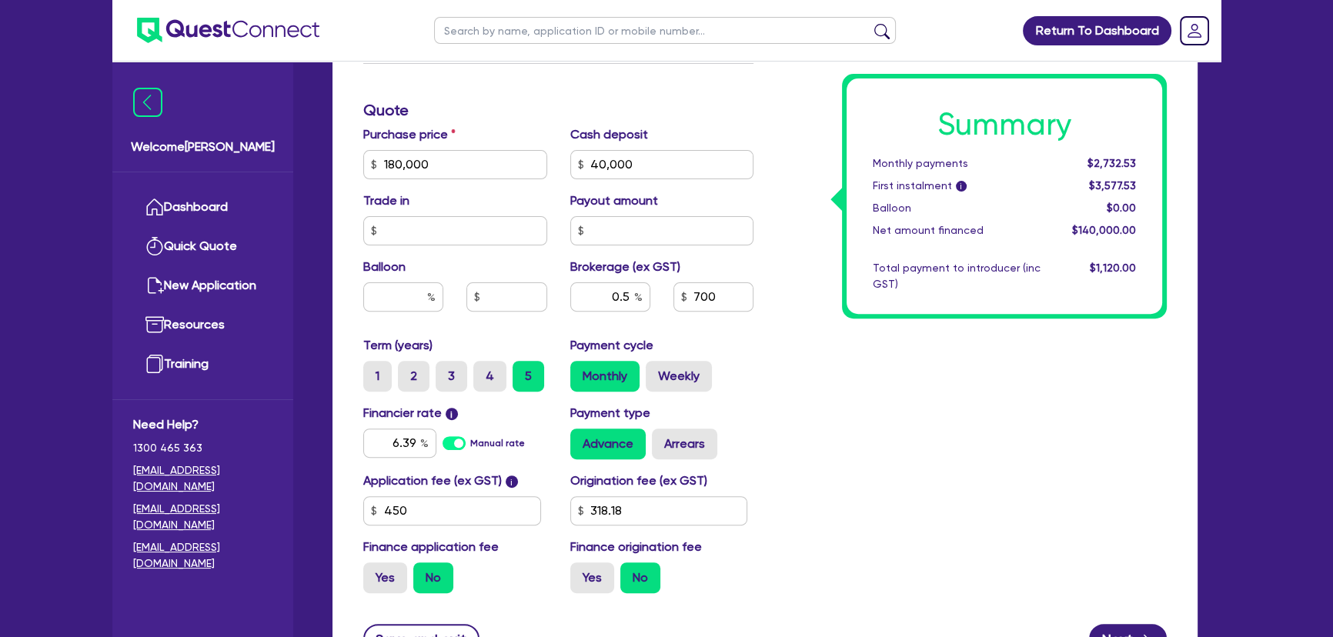
scroll to position [619, 0]
click at [643, 156] on input "40,000" at bounding box center [662, 165] width 184 height 29
type input "20,000"
type input "180,000"
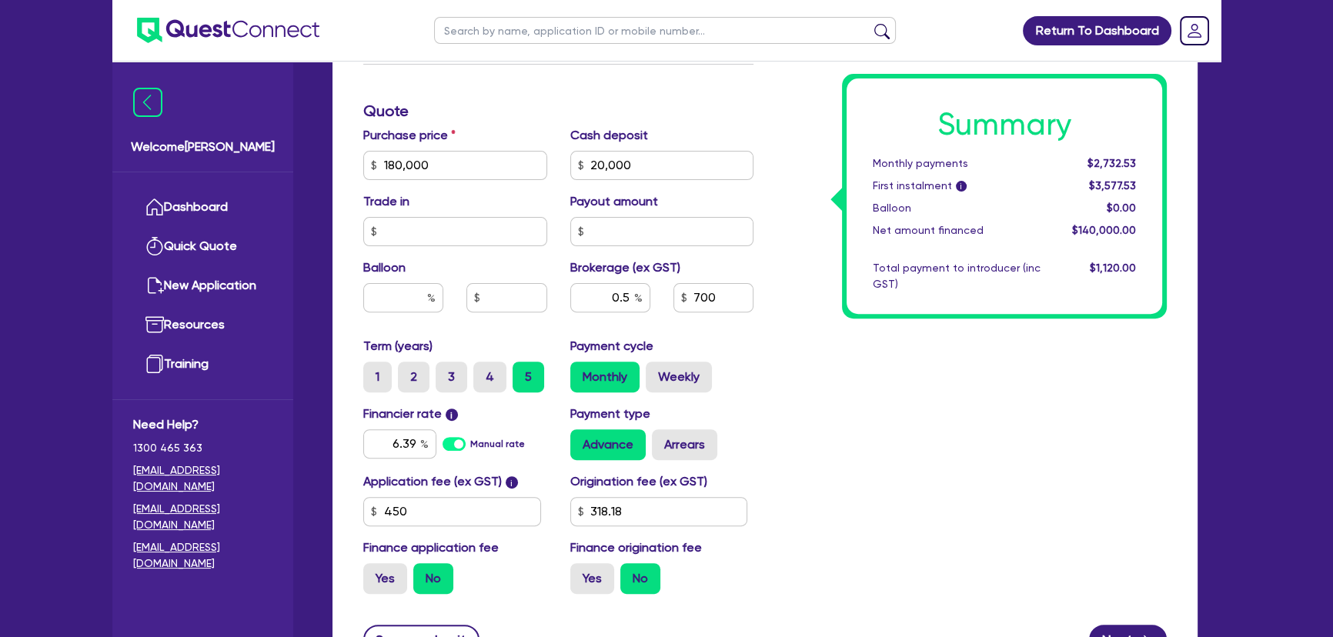
type input "800"
click at [845, 447] on div "Summary Monthly payments $3,122.90 First instalment i $3,967.90 Balloon $0.00 N…" at bounding box center [971, 157] width 413 height 900
click at [449, 162] on input "180,000" at bounding box center [455, 165] width 184 height 29
type input "172,000"
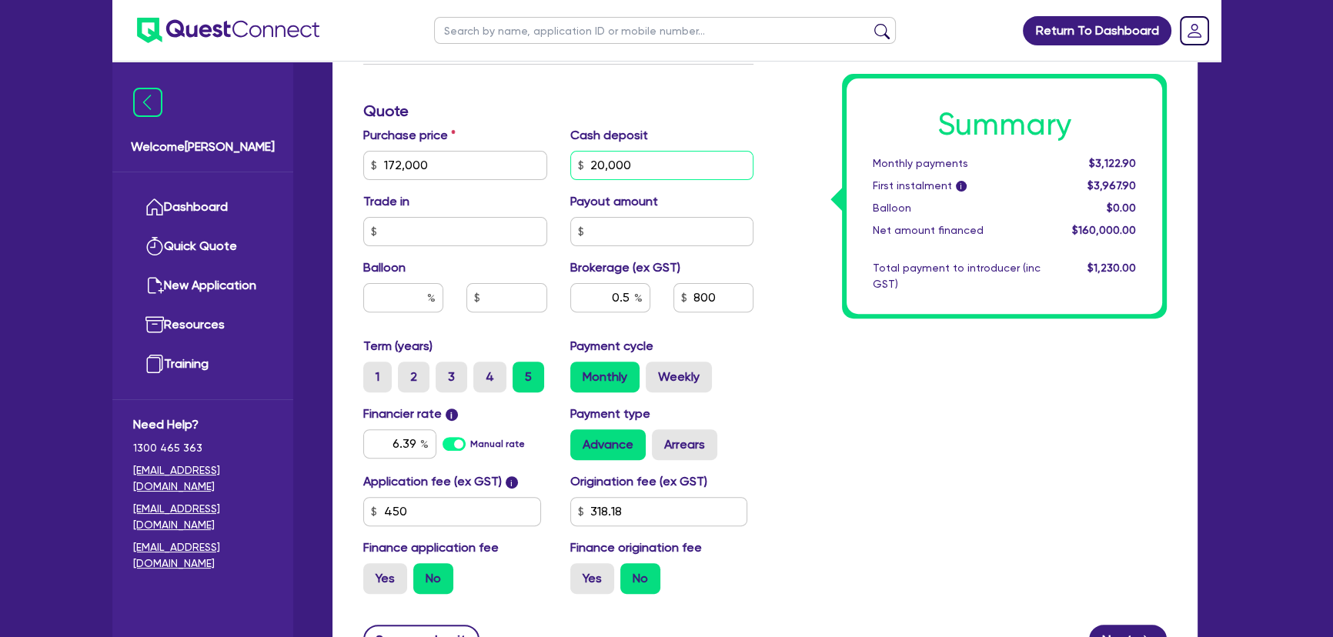
type input "760"
click at [630, 171] on input "20,000" at bounding box center [662, 165] width 184 height 29
type input "22,000"
type input "750"
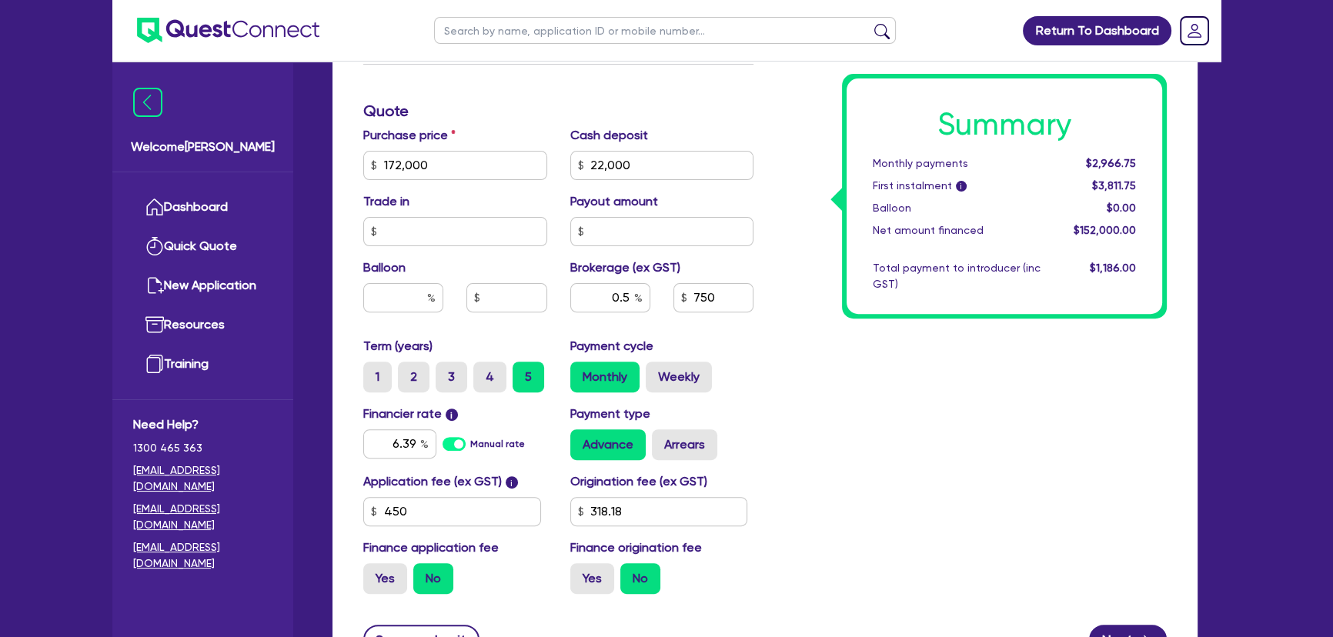
click at [831, 408] on div "Summary Monthly payments $2,966.75 First instalment i $3,811.75 Balloon $0.00 N…" at bounding box center [971, 157] width 413 height 900
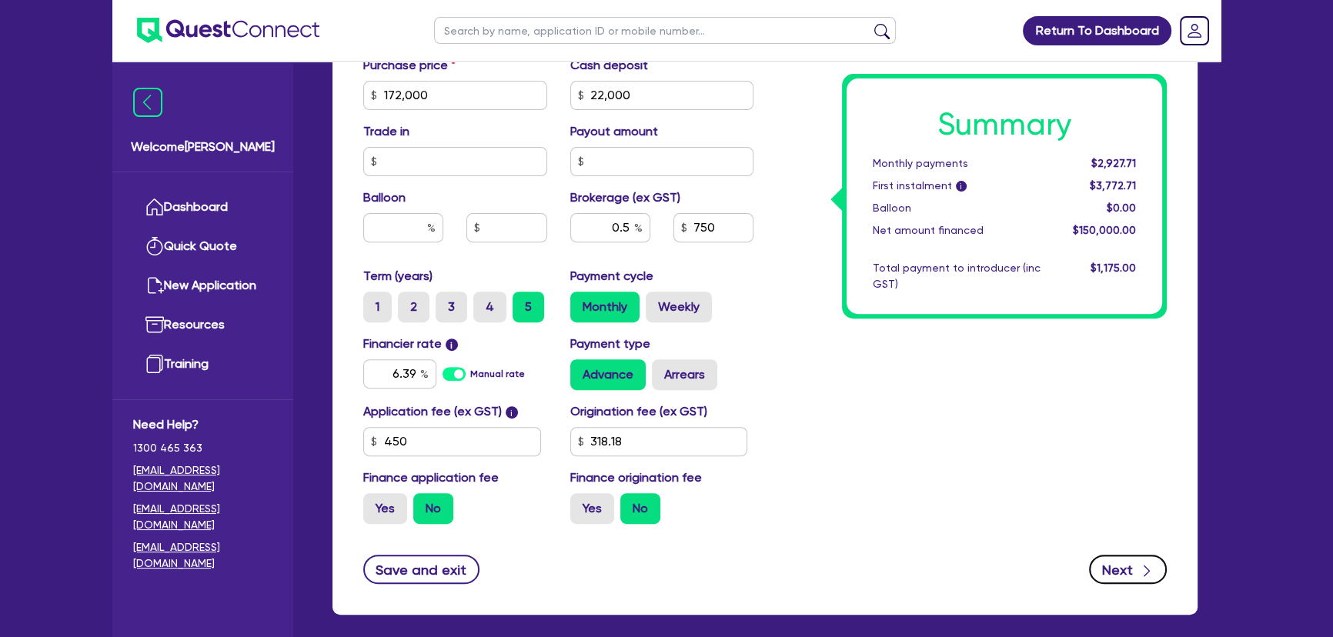
click at [1090, 570] on button "Next" at bounding box center [1128, 569] width 78 height 29
select select "COMPANY"
select select "BUILDING_CONSTRUCTION"
select select "BUSINESSES_CONSTRUCTION_SERVICES"
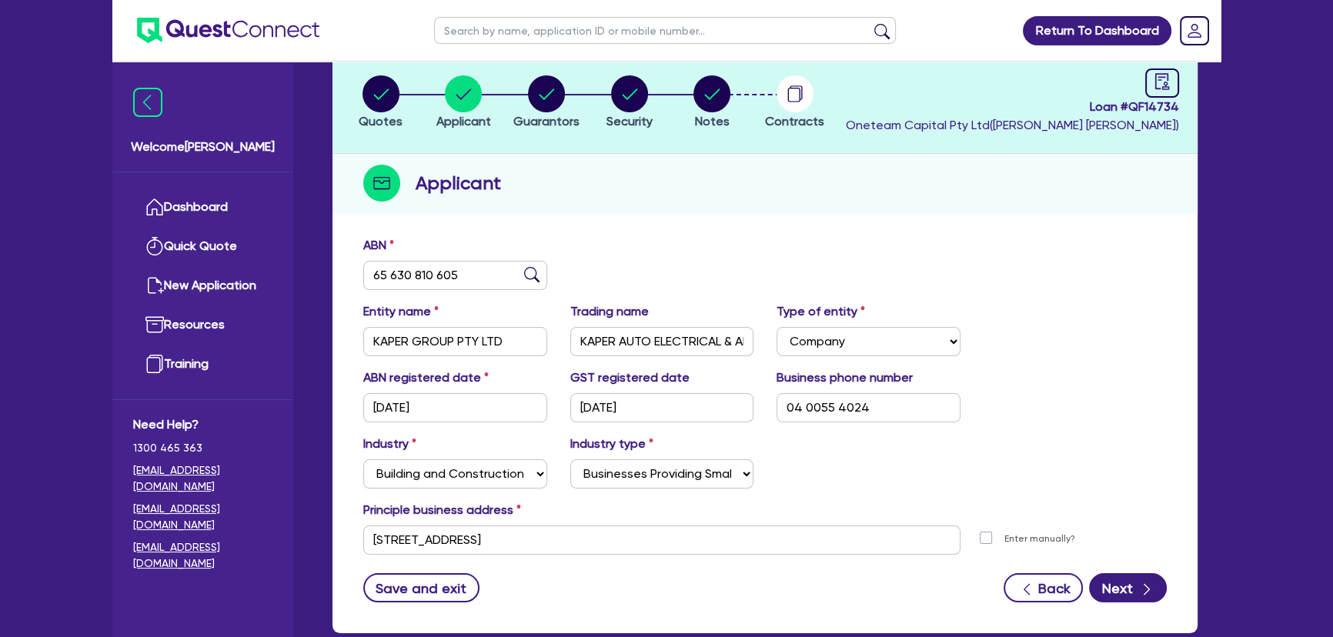
scroll to position [38, 0]
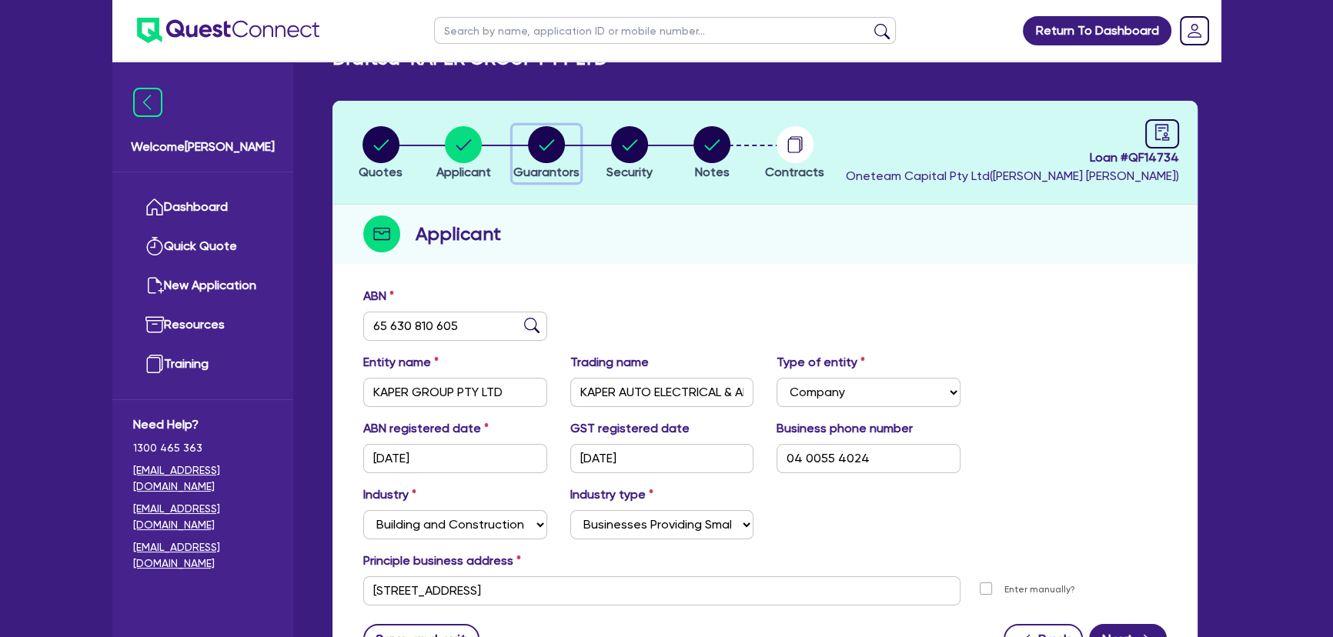
click at [523, 147] on div "button" at bounding box center [546, 144] width 66 height 37
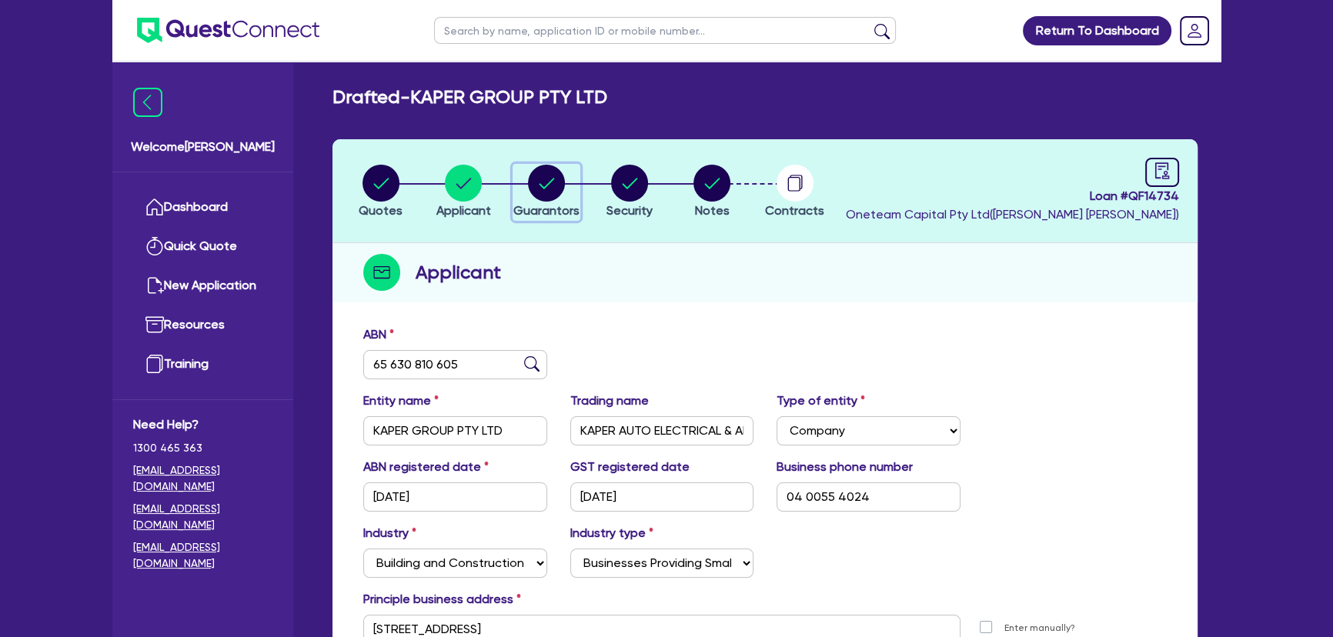
select select "MR"
select select "[GEOGRAPHIC_DATA]"
select select "MARRIED"
select select "PROPERTY"
select select "VEHICLE"
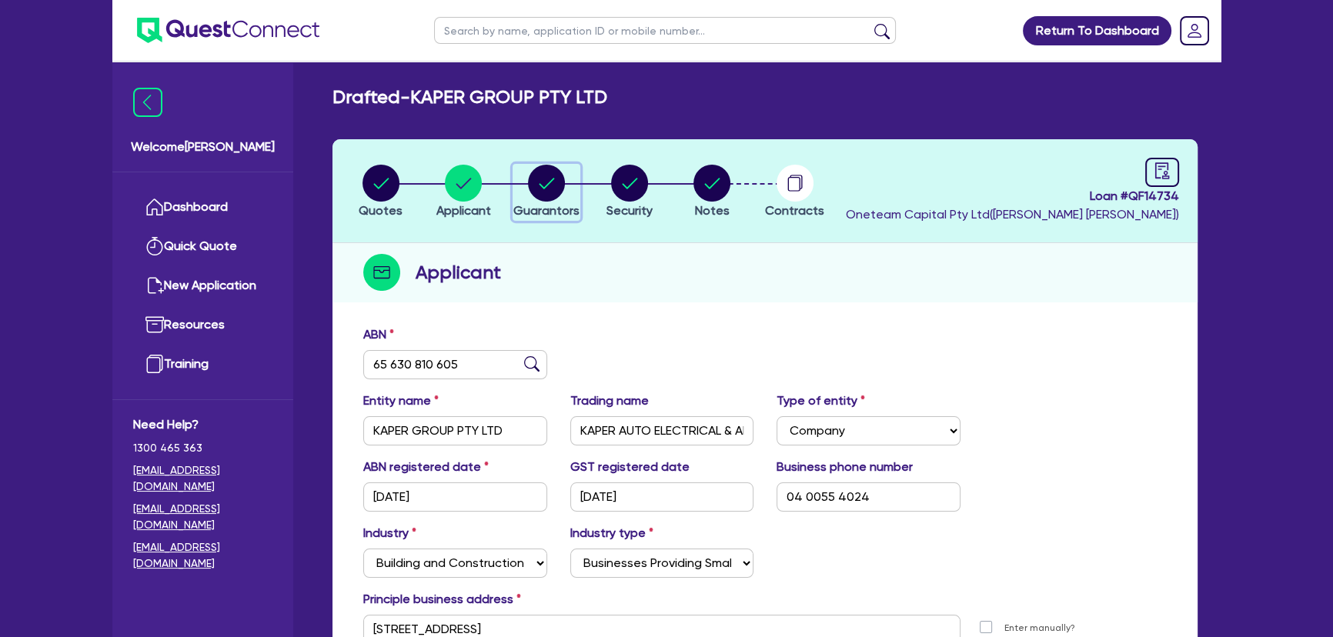
select select "OTHER"
select select "VEHICLE"
select select "CASH"
select select "MORTGAGE"
select select "VEHICLE_LOAN"
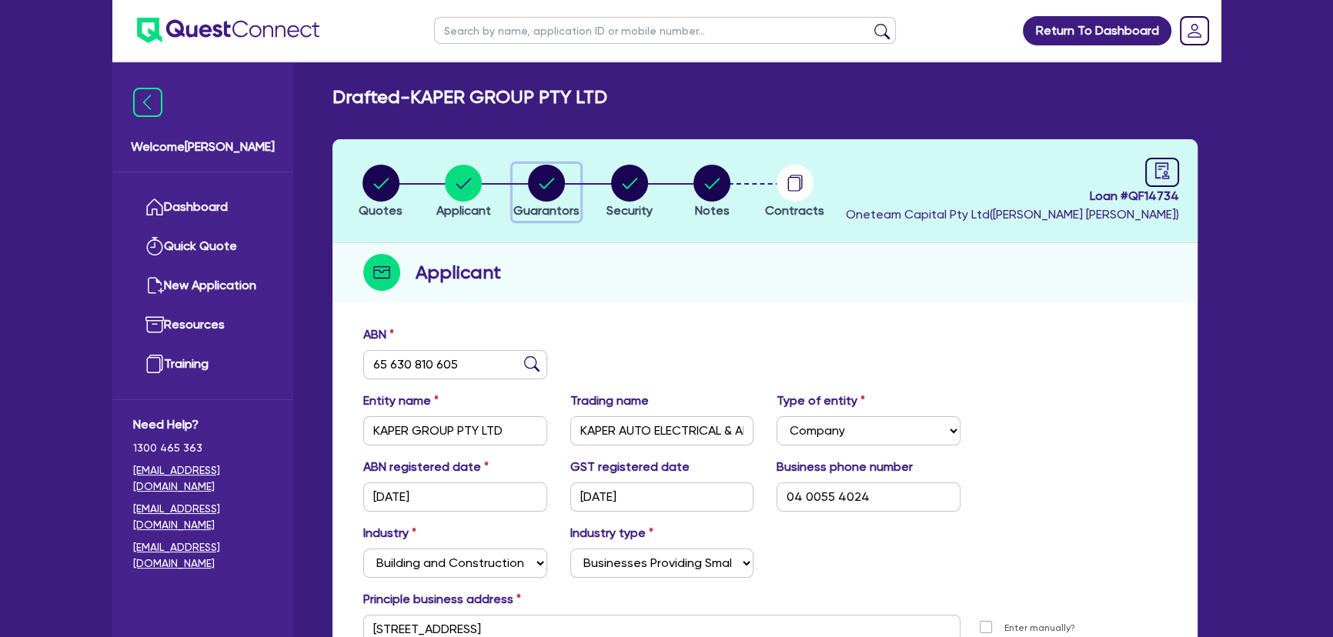
select select "VEHICLE_LOAN"
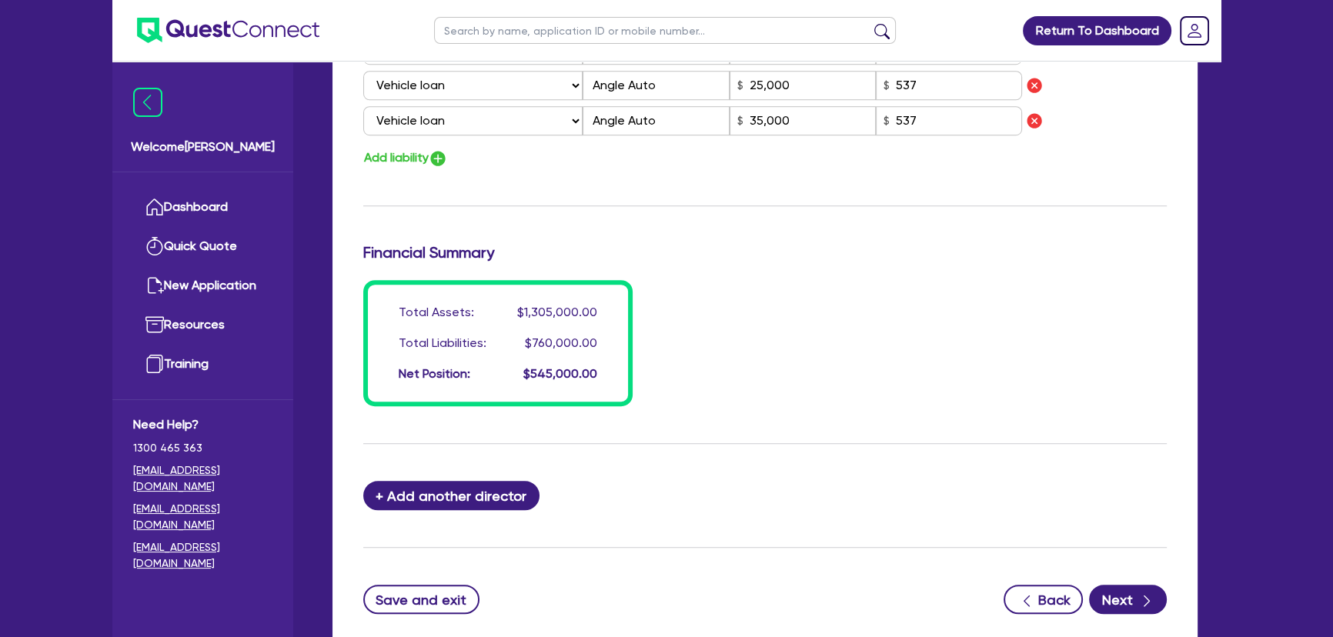
scroll to position [1369, 0]
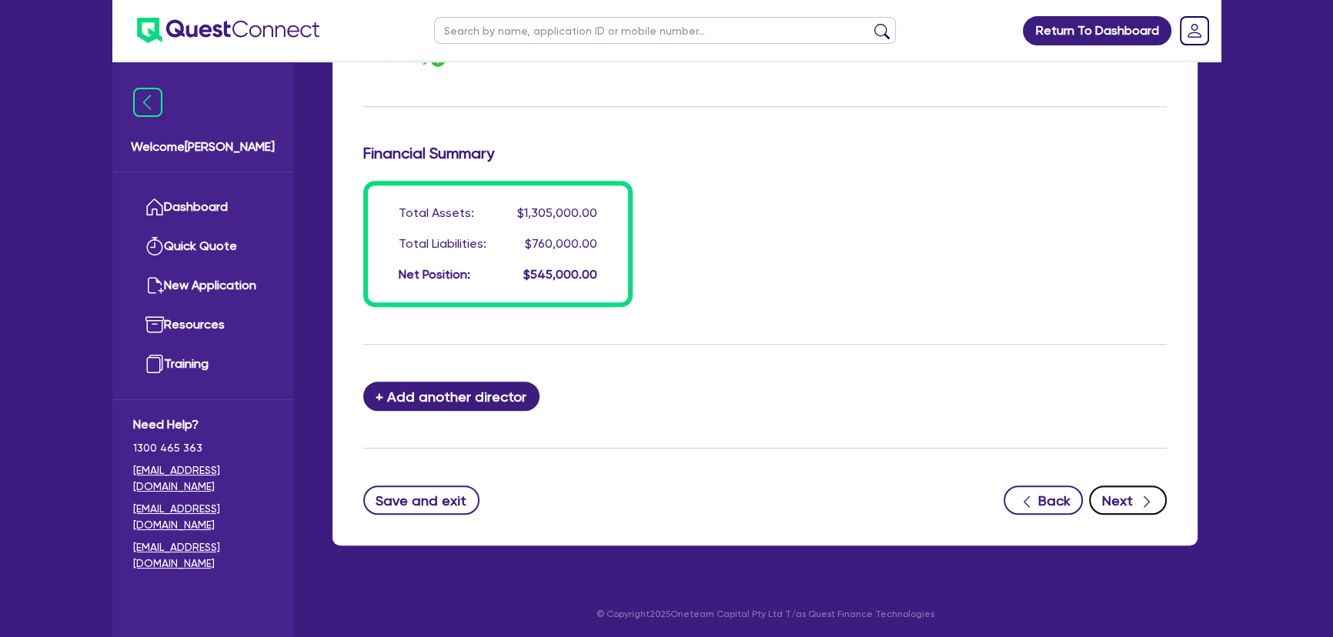
click at [1114, 494] on button "Next" at bounding box center [1128, 500] width 78 height 29
select select "CARS_AND_LIGHT_TRUCKS"
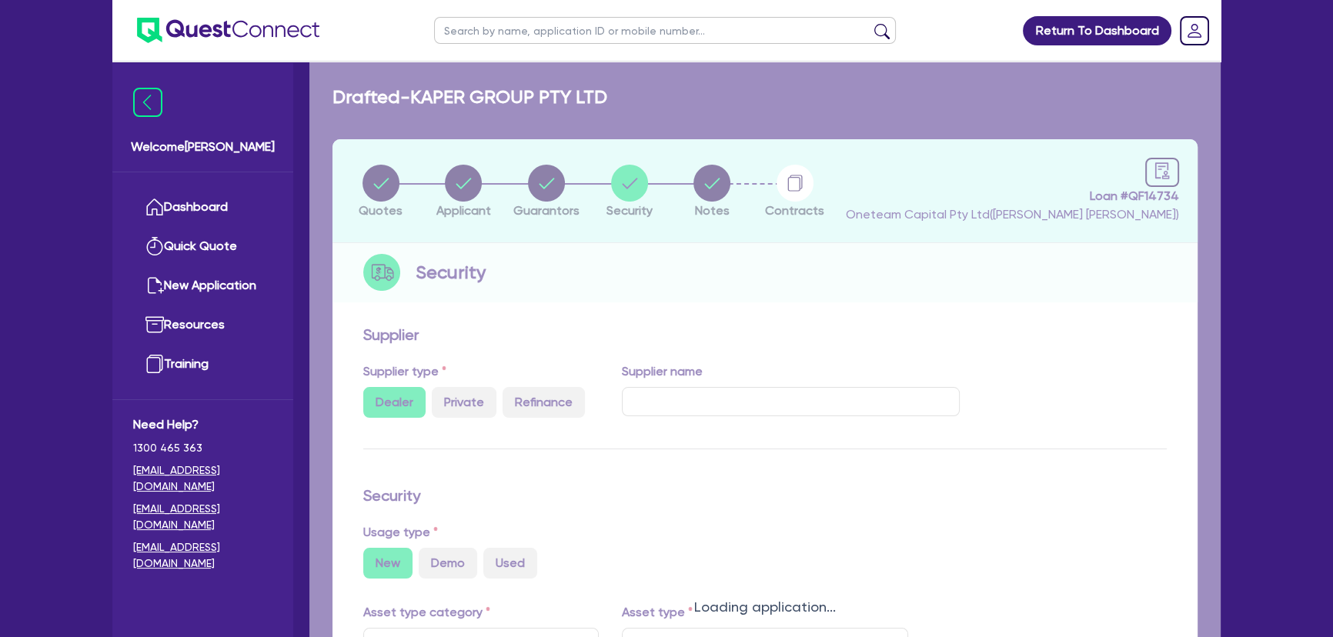
select select "PASSENGER_VEHICLES"
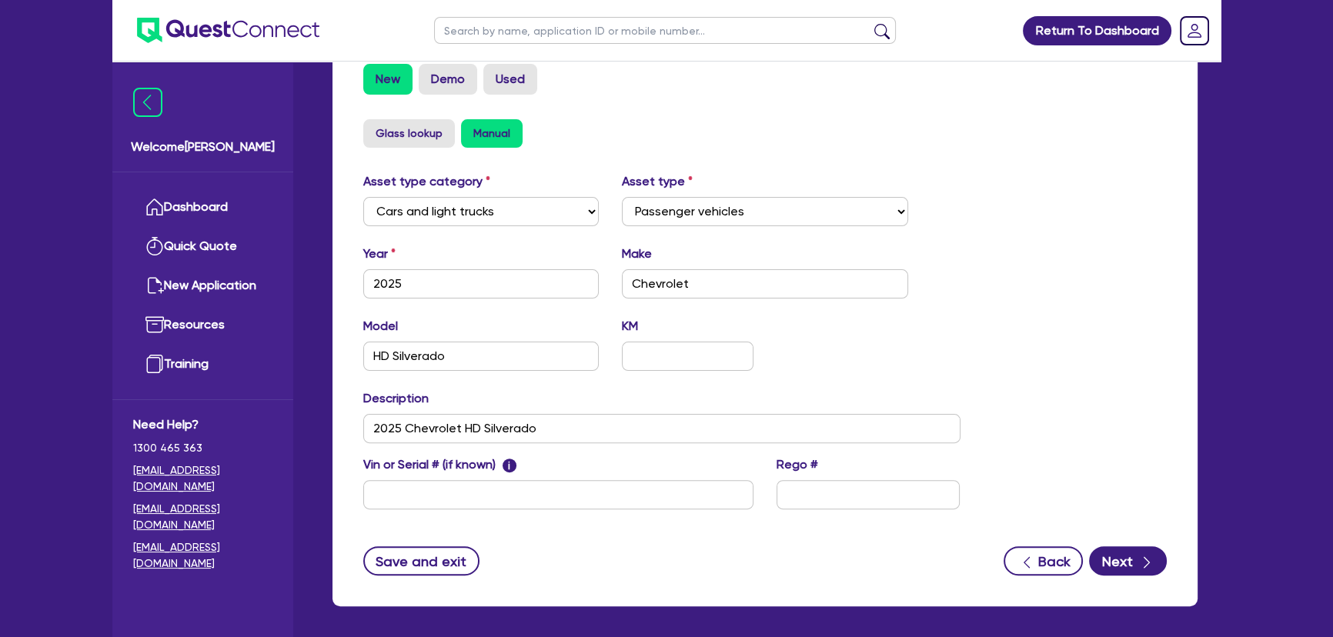
scroll to position [546, 0]
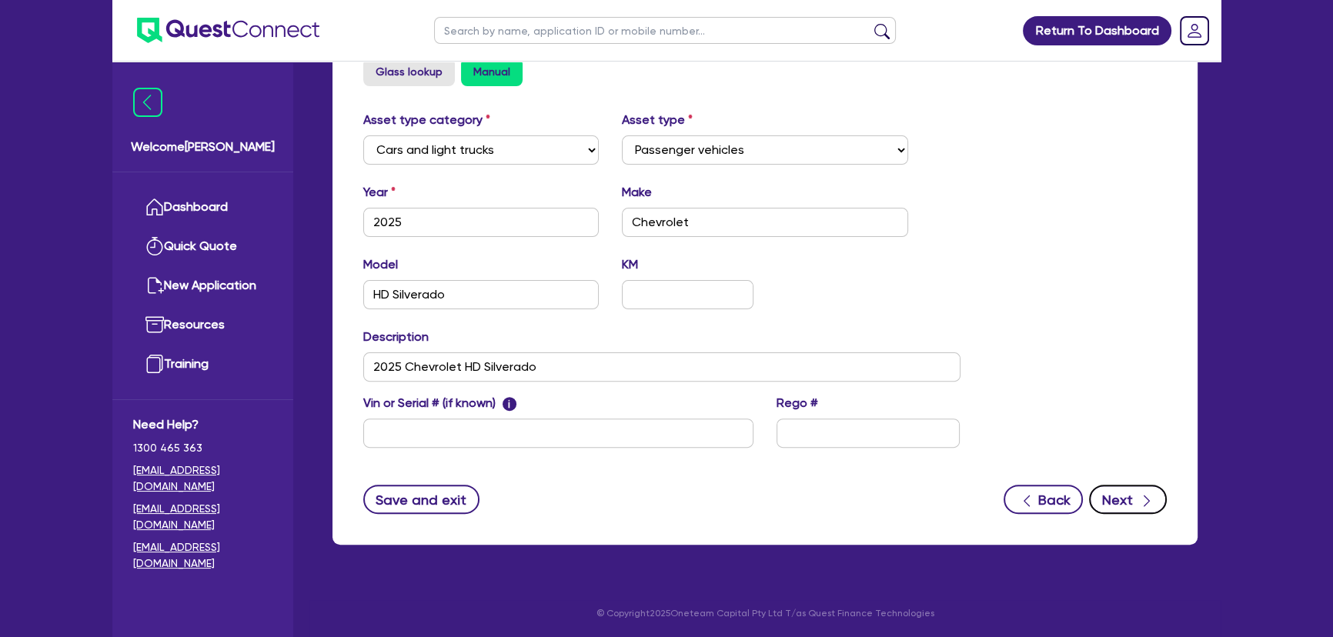
click at [1131, 496] on button "Next" at bounding box center [1128, 499] width 78 height 29
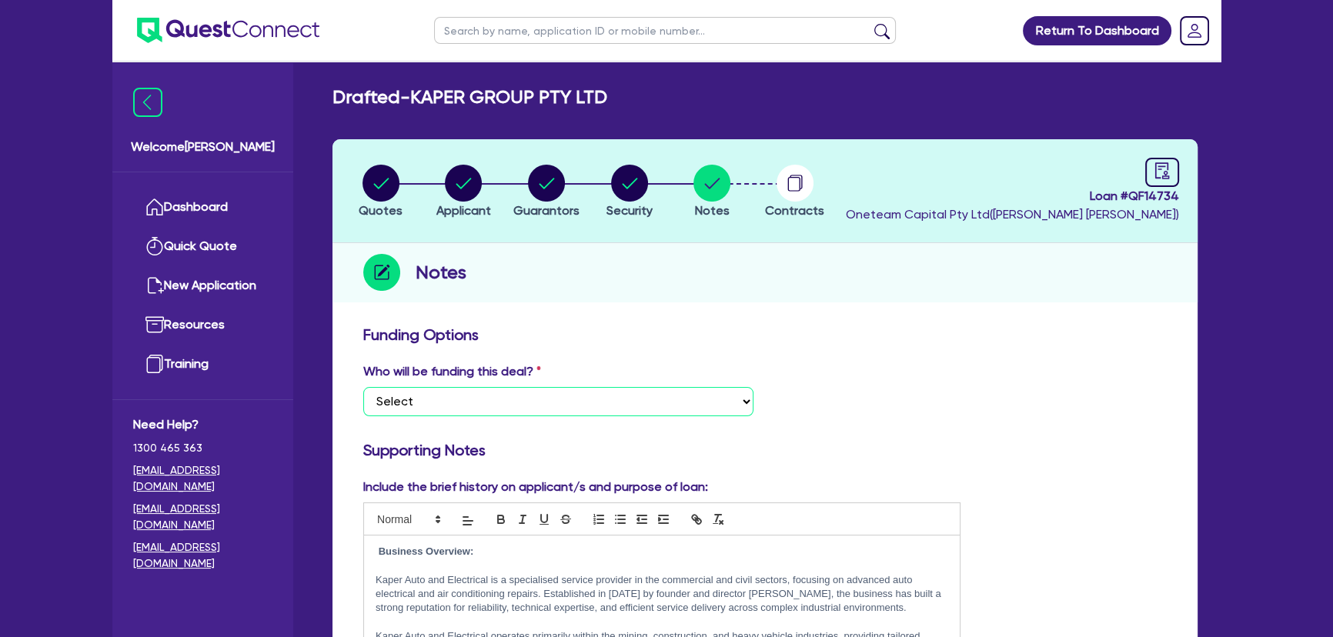
click at [666, 406] on select "Select I want Quest to fund 100% I will fund 100% I will co-fund with Quest Oth…" at bounding box center [558, 401] width 390 height 29
select select "Other"
click at [363, 387] on select "Select I want Quest to fund 100% I will fund 100% I will co-fund with Quest Oth…" at bounding box center [558, 401] width 390 height 29
click at [1168, 173] on icon "audit" at bounding box center [1161, 170] width 17 height 17
select select "DRAFTED_NEW"
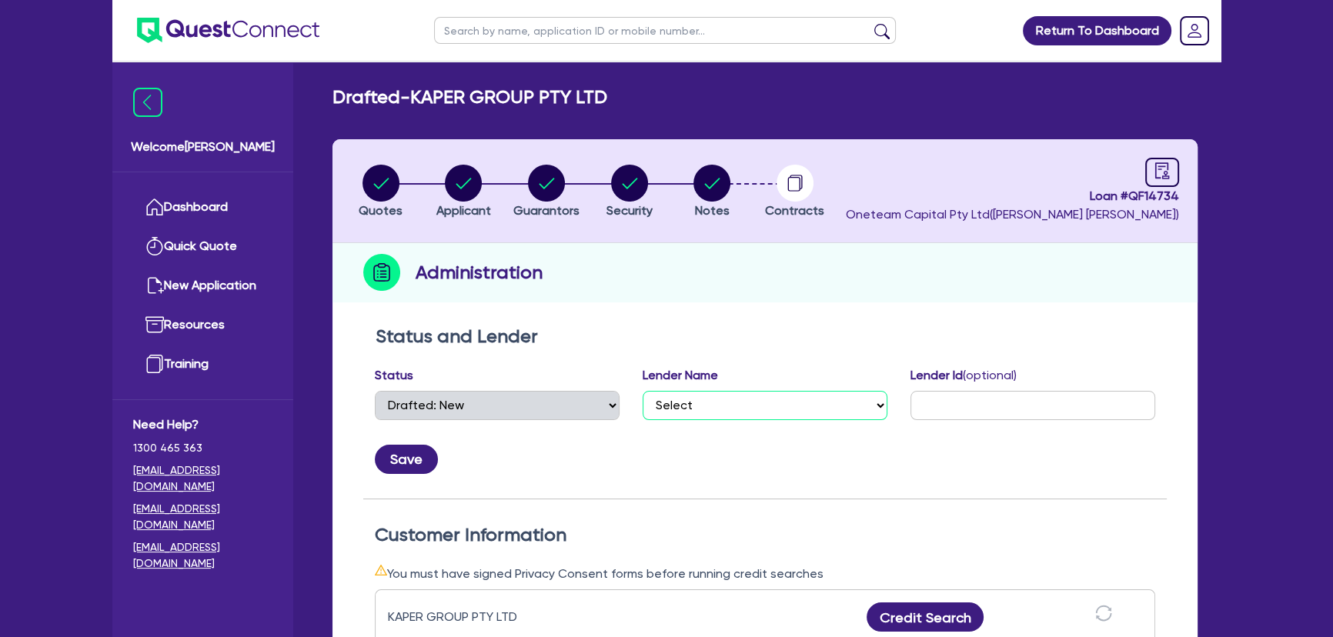
click at [777, 416] on select "Select AAMF AFS Alex Bank Angle Finance Azora Banjo BigStone BOQ Finance Brande…" at bounding box center [765, 405] width 245 height 29
click at [643, 391] on select "Select AAMF AFS Alex Bank Angle Finance Azora Banjo BigStone BOQ Finance Brande…" at bounding box center [765, 405] width 245 height 29
click at [723, 399] on select "Select AAMF AFS Alex Bank Angle Finance Azora Banjo BigStone BOQ Finance Brande…" at bounding box center [765, 405] width 245 height 29
select select "Westpac"
click at [643, 391] on select "Select AAMF AFS Alex Bank Angle Finance Azora Banjo BigStone BOQ Finance Brande…" at bounding box center [765, 405] width 245 height 29
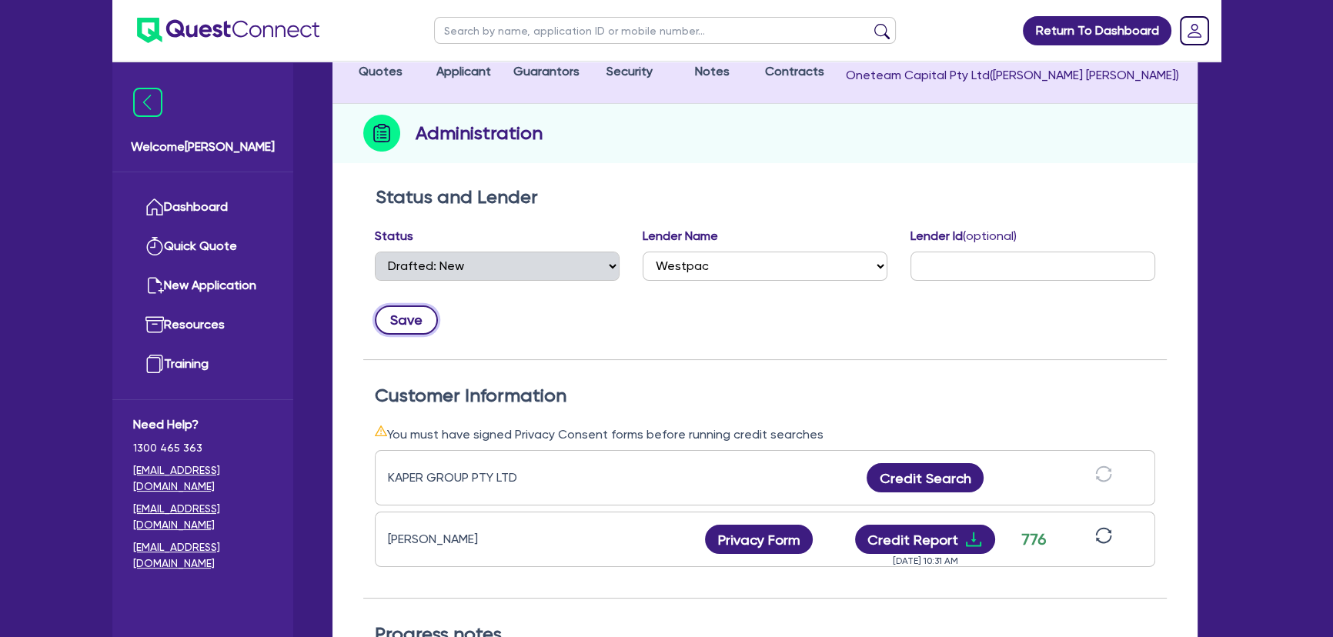
click at [400, 327] on button "Save" at bounding box center [406, 319] width 63 height 29
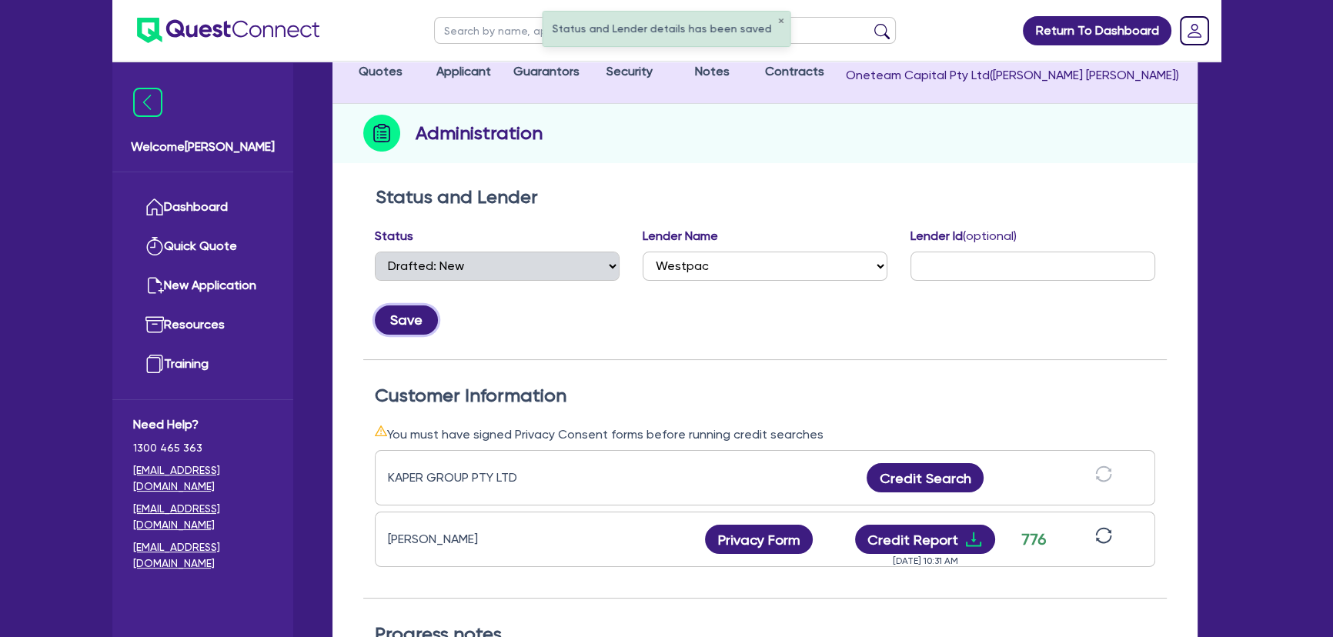
scroll to position [536, 0]
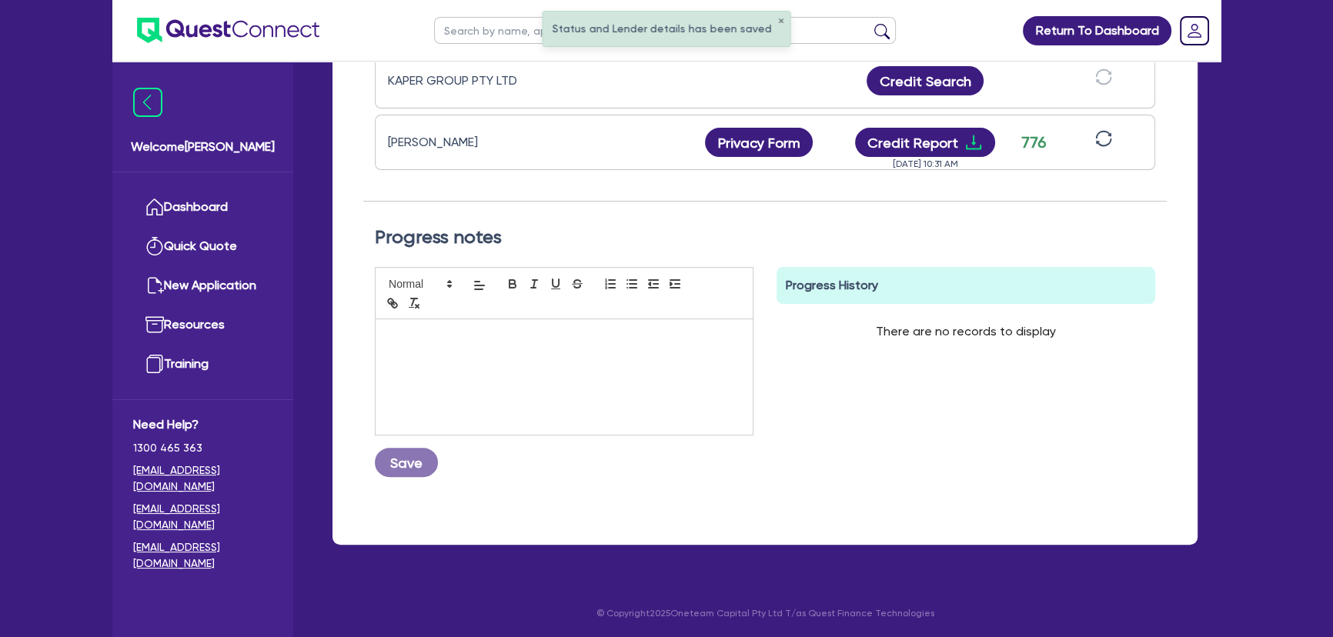
click at [509, 352] on div at bounding box center [563, 376] width 377 height 115
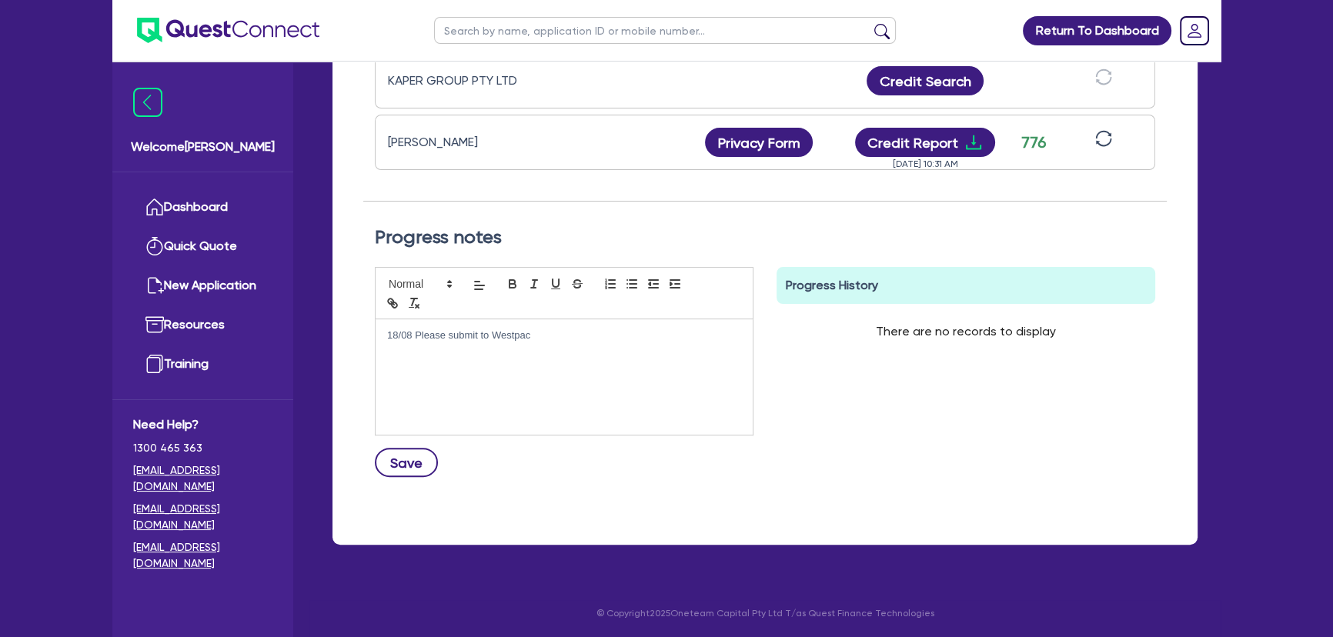
click at [416, 474] on div "18/08 Please submit to Westpac Save" at bounding box center [564, 378] width 402 height 222
click at [416, 474] on button "Save" at bounding box center [406, 462] width 63 height 29
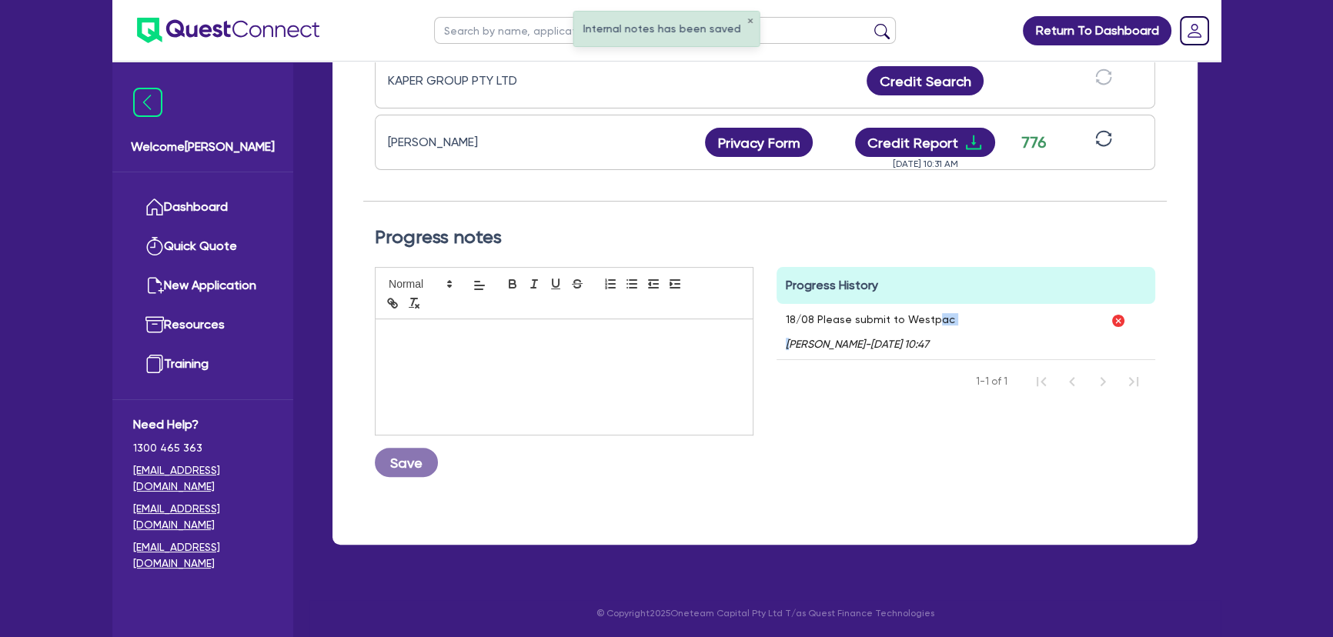
drag, startPoint x: 932, startPoint y: 319, endPoint x: 792, endPoint y: 326, distance: 140.2
click at [789, 325] on div "18/08 Please submit to Westpac Joel Harding - 18/08/2025 - 10:47" at bounding box center [870, 331] width 169 height 37
click at [992, 310] on div "18/08 Please submit to Westpac Joel Harding - 18/08/2025 - 10:47" at bounding box center [938, 331] width 325 height 55
drag, startPoint x: 948, startPoint y: 315, endPoint x: 746, endPoint y: 320, distance: 202.4
click at [746, 320] on div "Save Progress History Comments 18/08 Please submit to Westpac Joel Harding - 18…" at bounding box center [764, 378] width 803 height 222
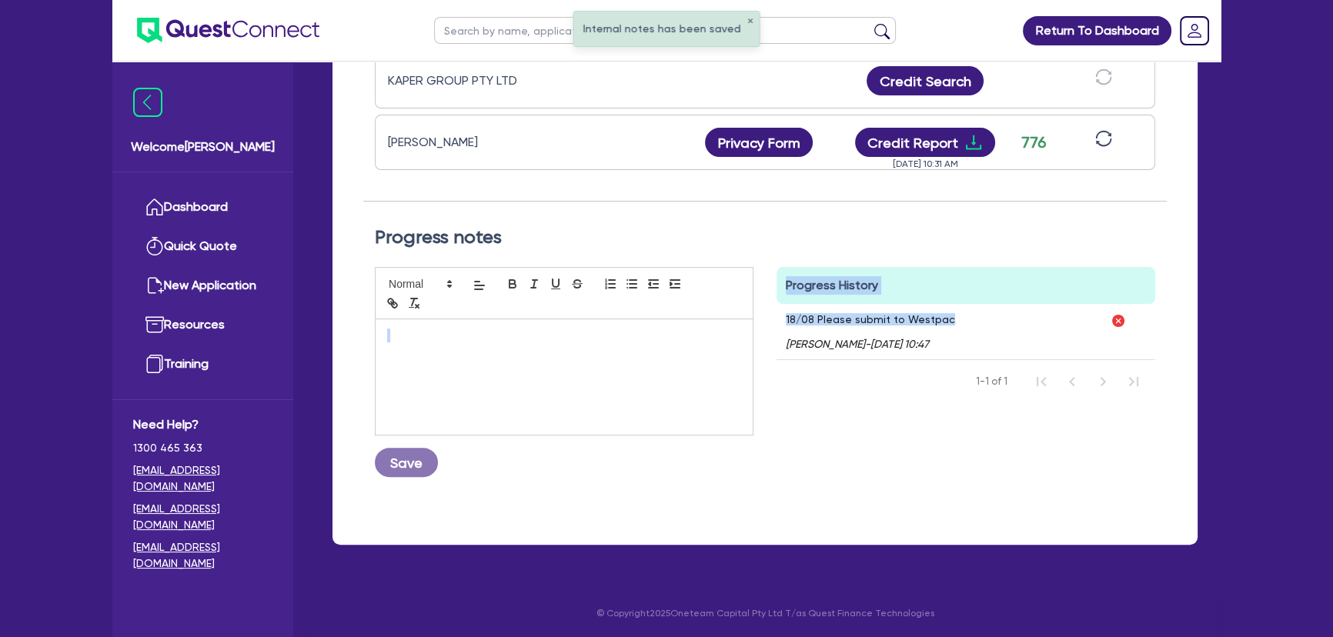
click at [926, 319] on p "18/08 Please submit to Westpac" at bounding box center [870, 319] width 169 height 12
drag, startPoint x: 966, startPoint y: 318, endPoint x: 782, endPoint y: 320, distance: 184.7
click at [782, 320] on div "18/08 Please submit to Westpac Joel Harding - 18/08/2025 - 10:47" at bounding box center [938, 331] width 325 height 55
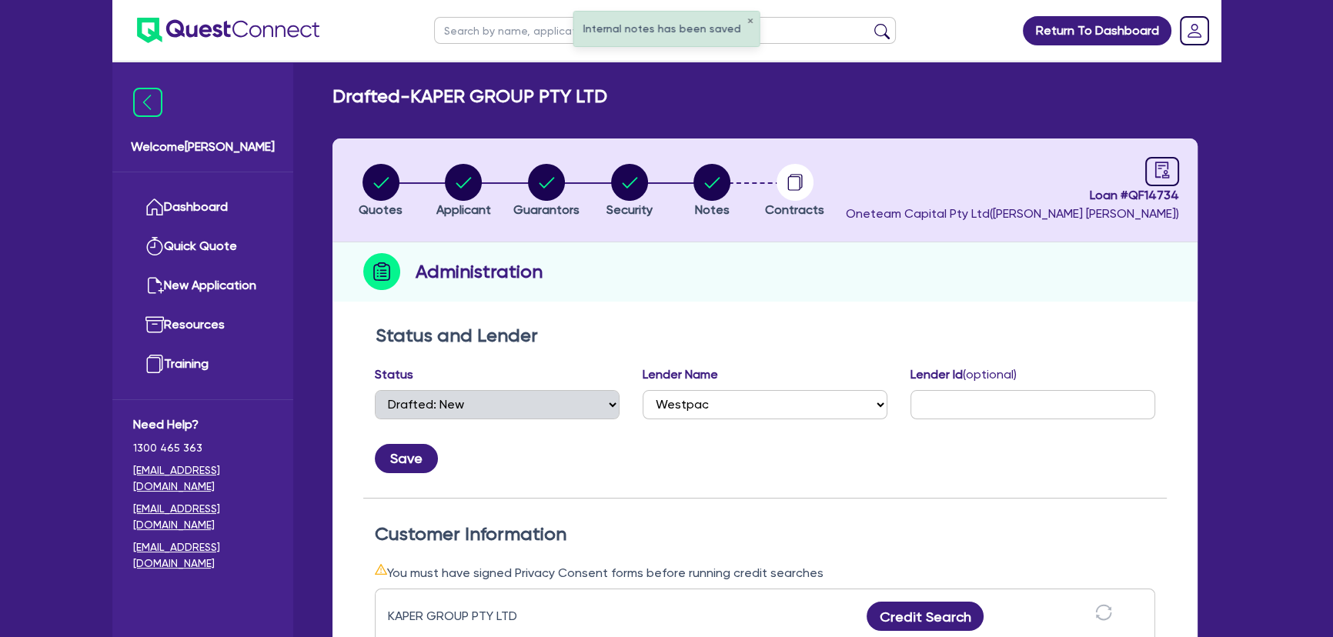
scroll to position [0, 0]
click at [716, 189] on circle "button" at bounding box center [711, 183] width 37 height 37
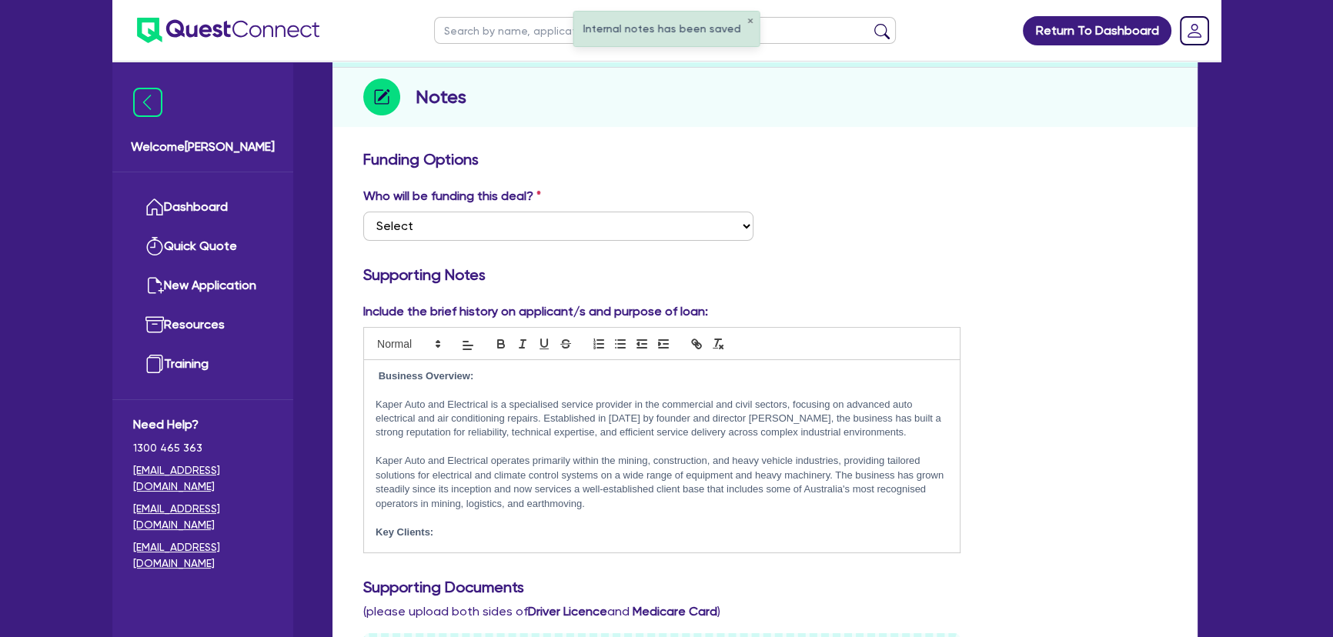
scroll to position [157, 0]
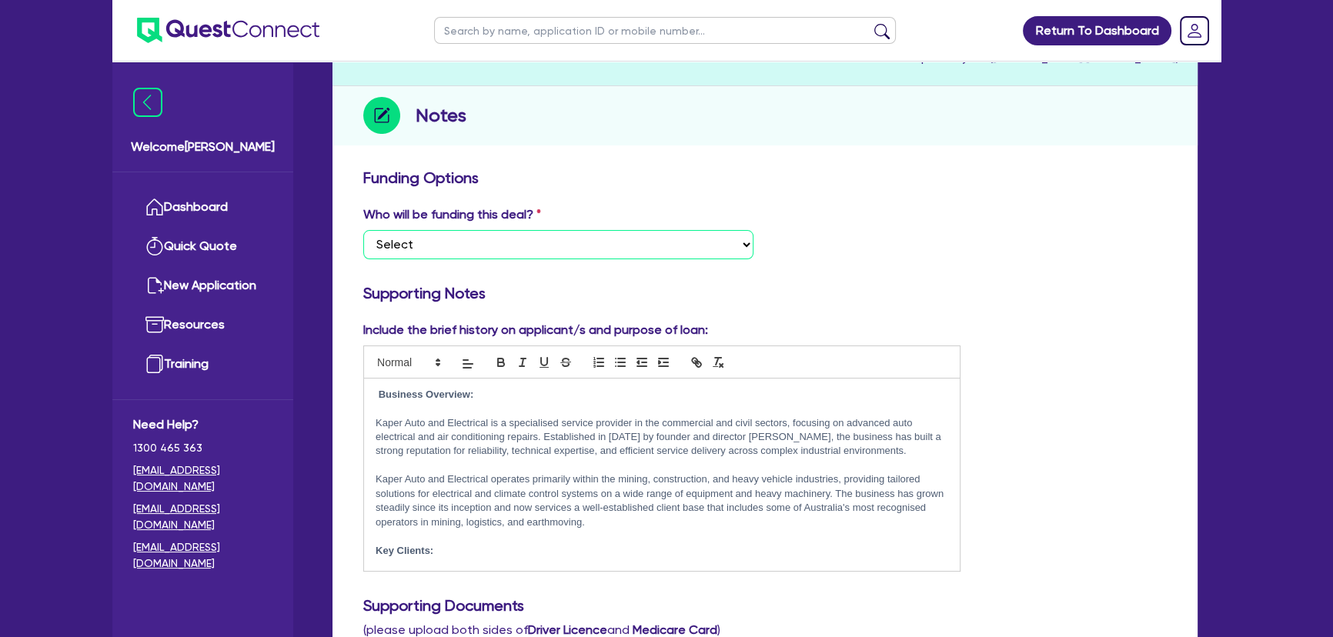
drag, startPoint x: 493, startPoint y: 235, endPoint x: 497, endPoint y: 256, distance: 21.1
click at [493, 235] on select "Select I want Quest to fund 100% I will fund 100% I will co-fund with Quest Oth…" at bounding box center [558, 244] width 390 height 29
select select "Other"
click at [363, 230] on select "Select I want Quest to fund 100% I will fund 100% I will co-fund with Quest Oth…" at bounding box center [558, 244] width 390 height 29
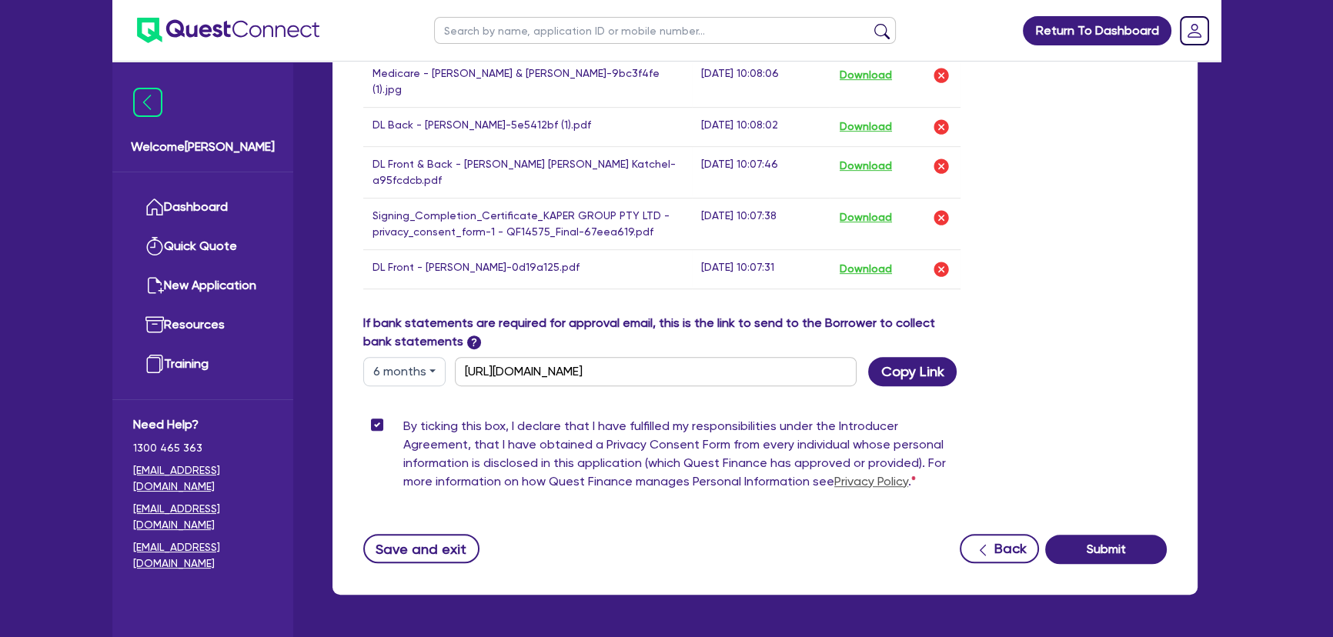
scroll to position [996, 0]
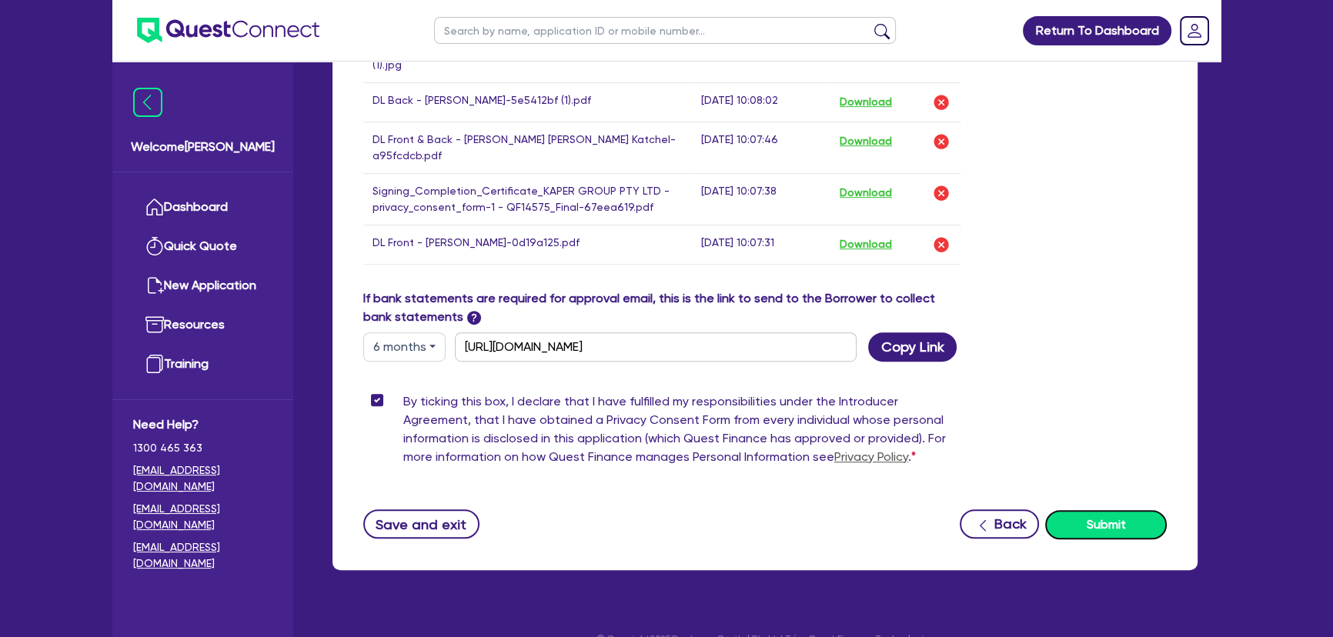
click at [1092, 510] on button "Submit" at bounding box center [1106, 524] width 122 height 29
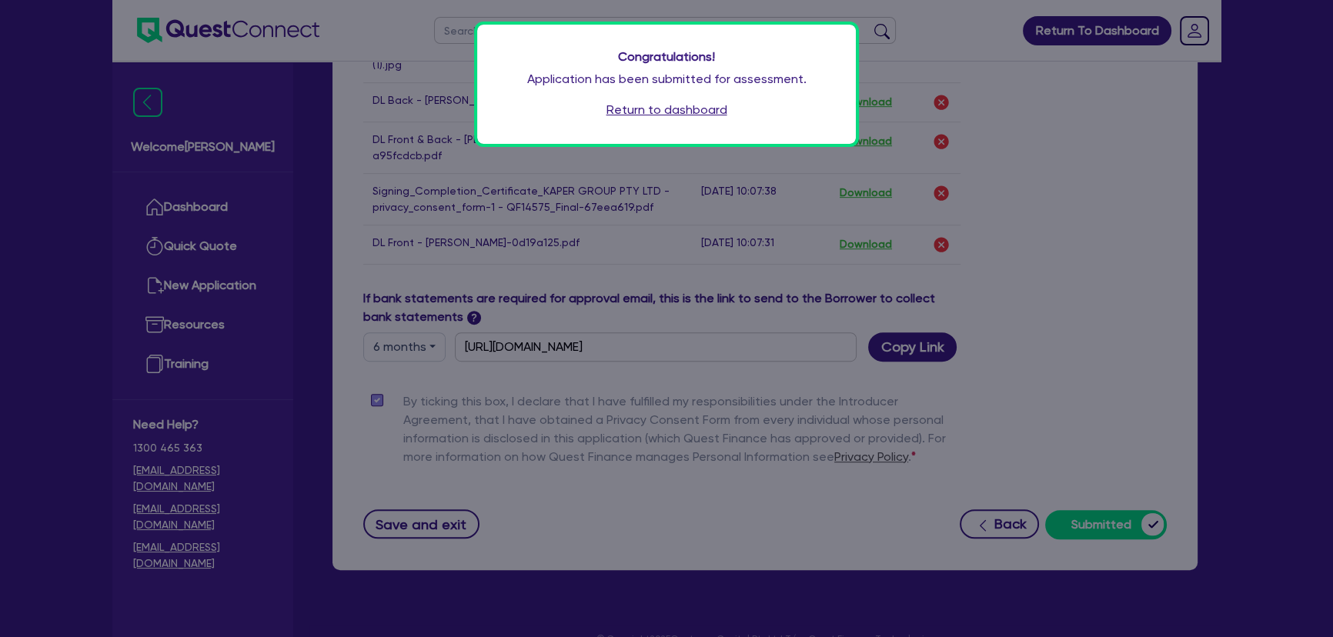
click at [663, 108] on link "Return to dashboard" at bounding box center [666, 110] width 121 height 18
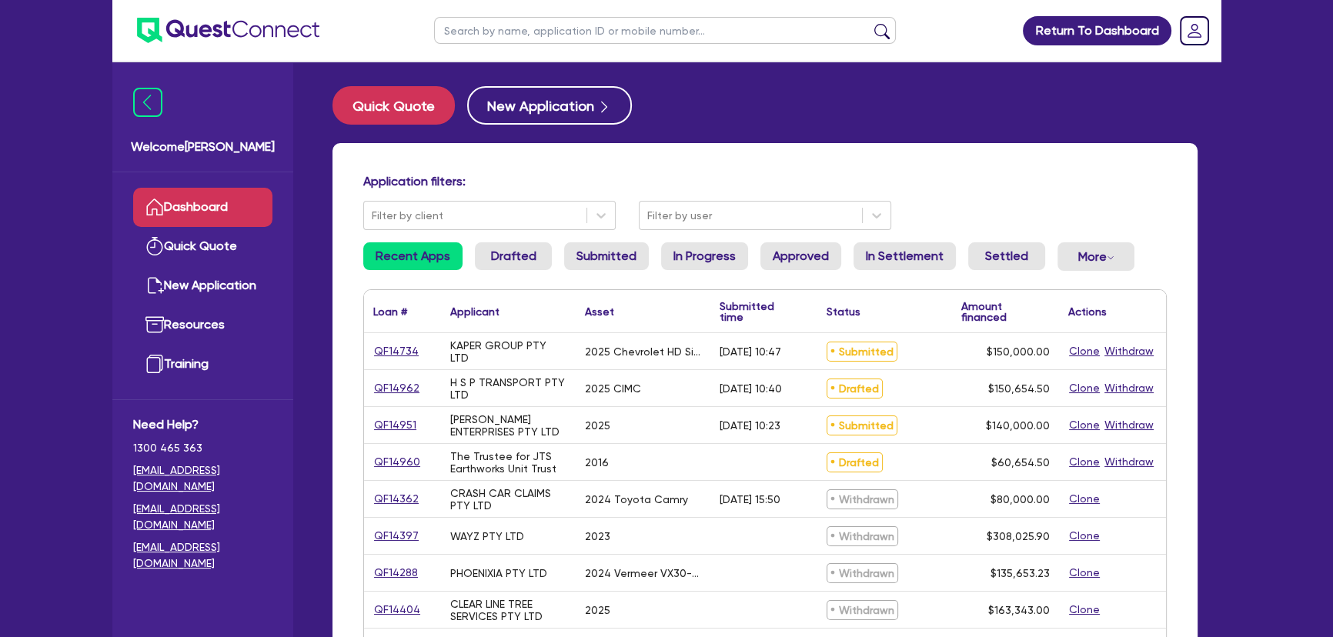
click at [400, 345] on link "QF14734" at bounding box center [396, 351] width 46 height 18
select select "CARS_AND_LIGHT_TRUCKS"
select select "PASSENGER_VEHICLES"
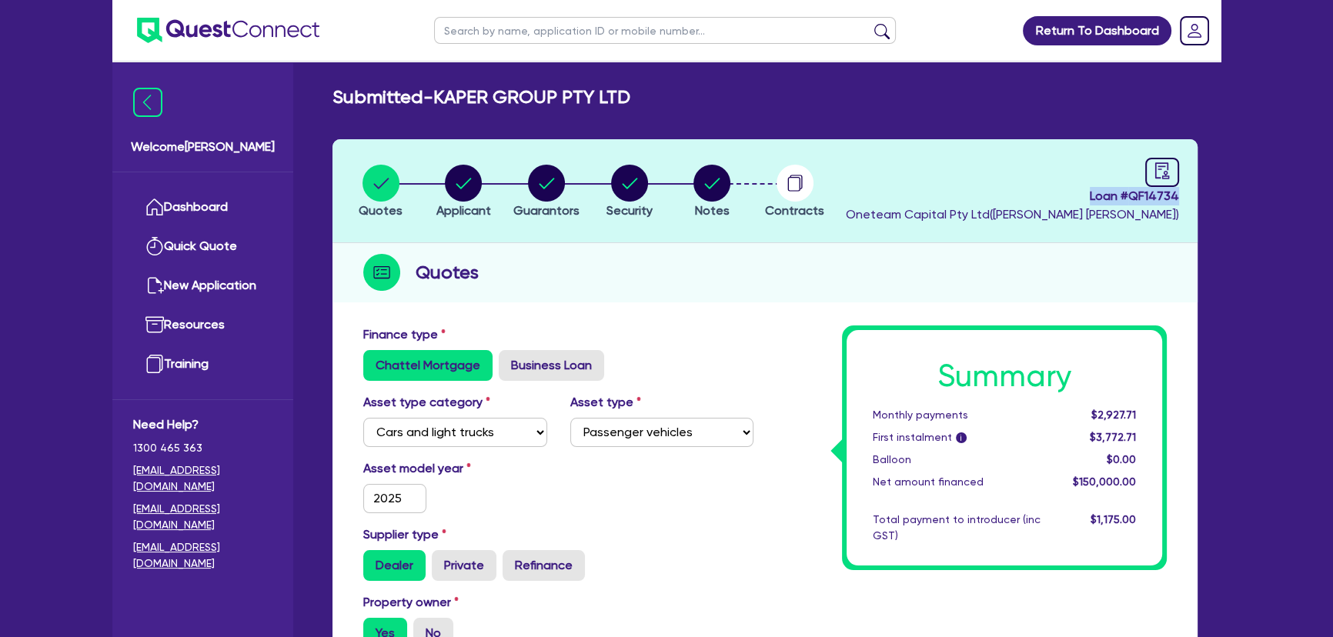
drag, startPoint x: 1086, startPoint y: 196, endPoint x: 1179, endPoint y: 197, distance: 93.1
click at [1179, 197] on header "Quotes Applicant [GEOGRAPHIC_DATA] Security Notes Contracts Loan # QF14734 Onet…" at bounding box center [764, 191] width 865 height 104
copy span "Loan # QF14734"
click at [243, 32] on img at bounding box center [228, 30] width 182 height 25
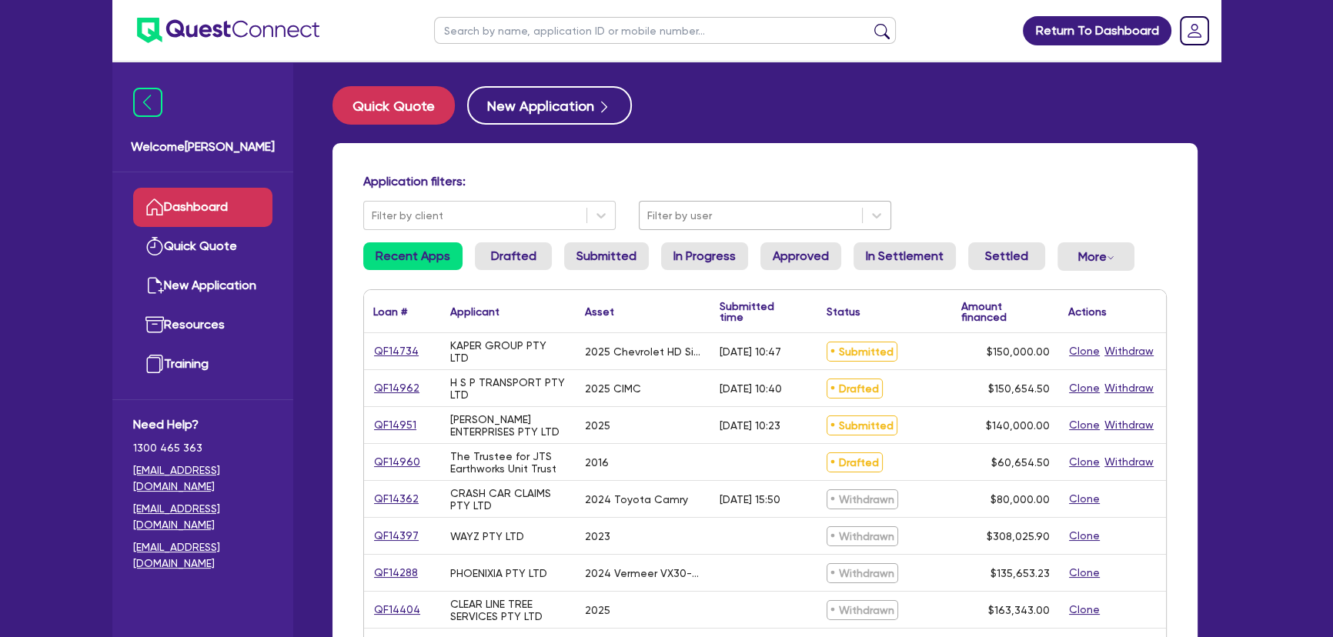
click at [698, 222] on div at bounding box center [750, 215] width 207 height 19
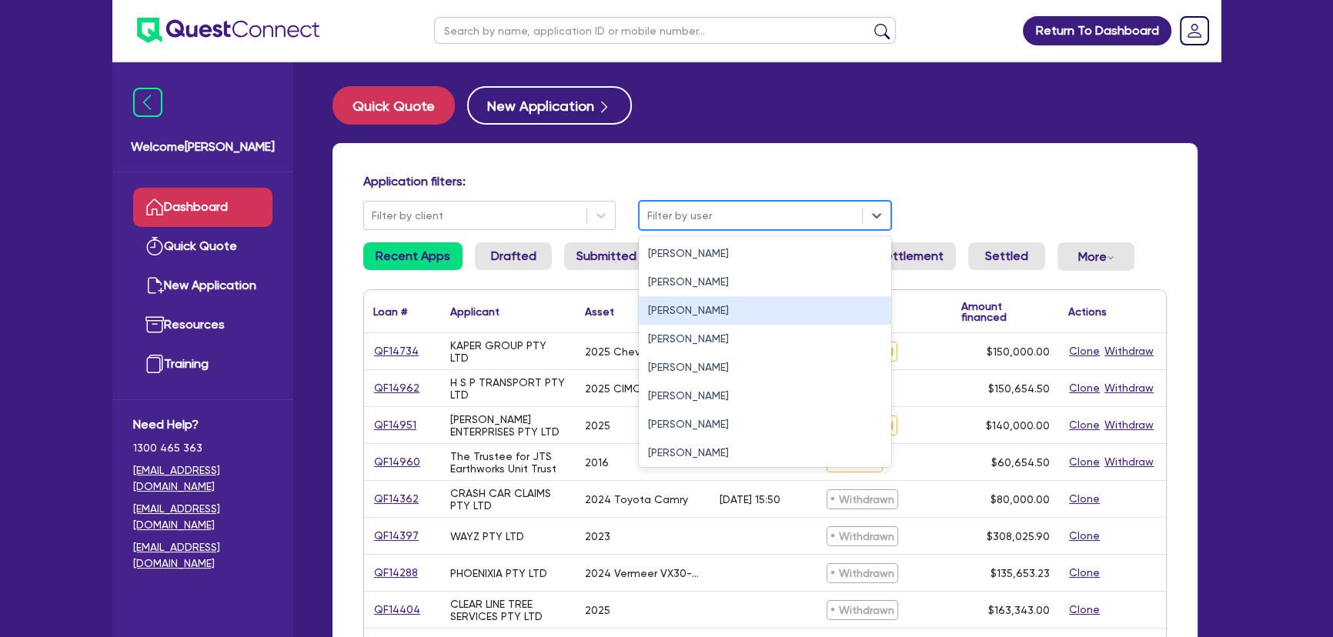
click at [685, 319] on div "[PERSON_NAME]" at bounding box center [765, 310] width 252 height 28
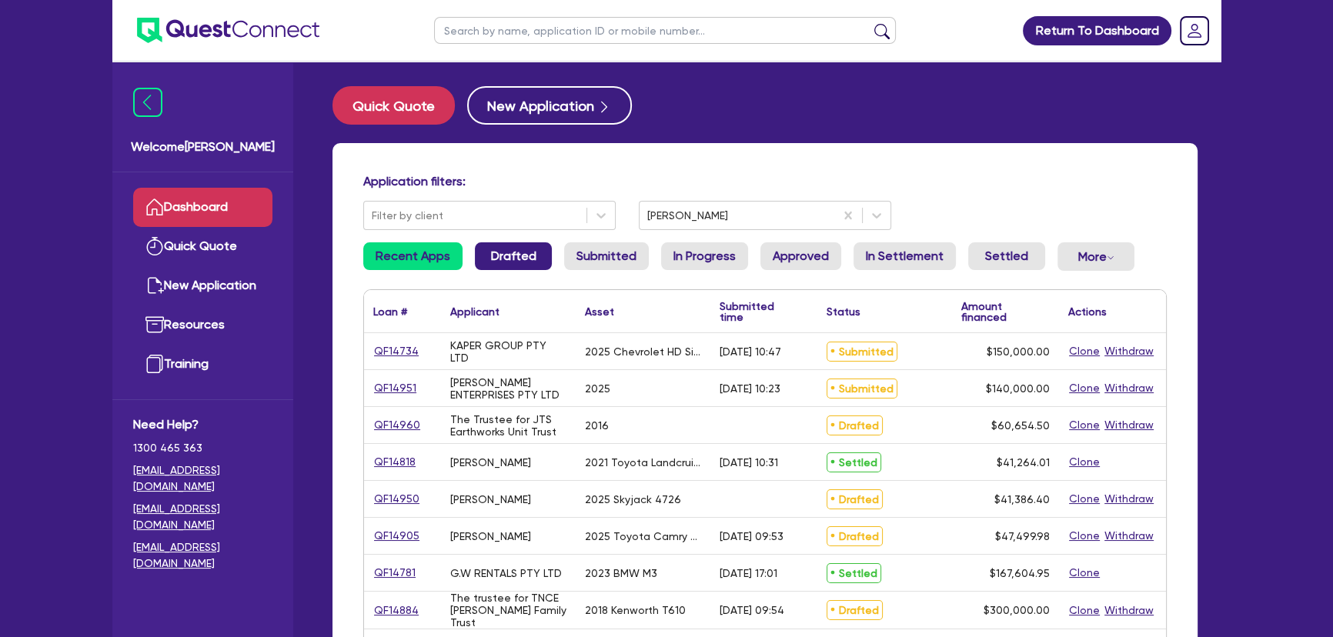
click at [510, 257] on link "Drafted" at bounding box center [513, 256] width 77 height 28
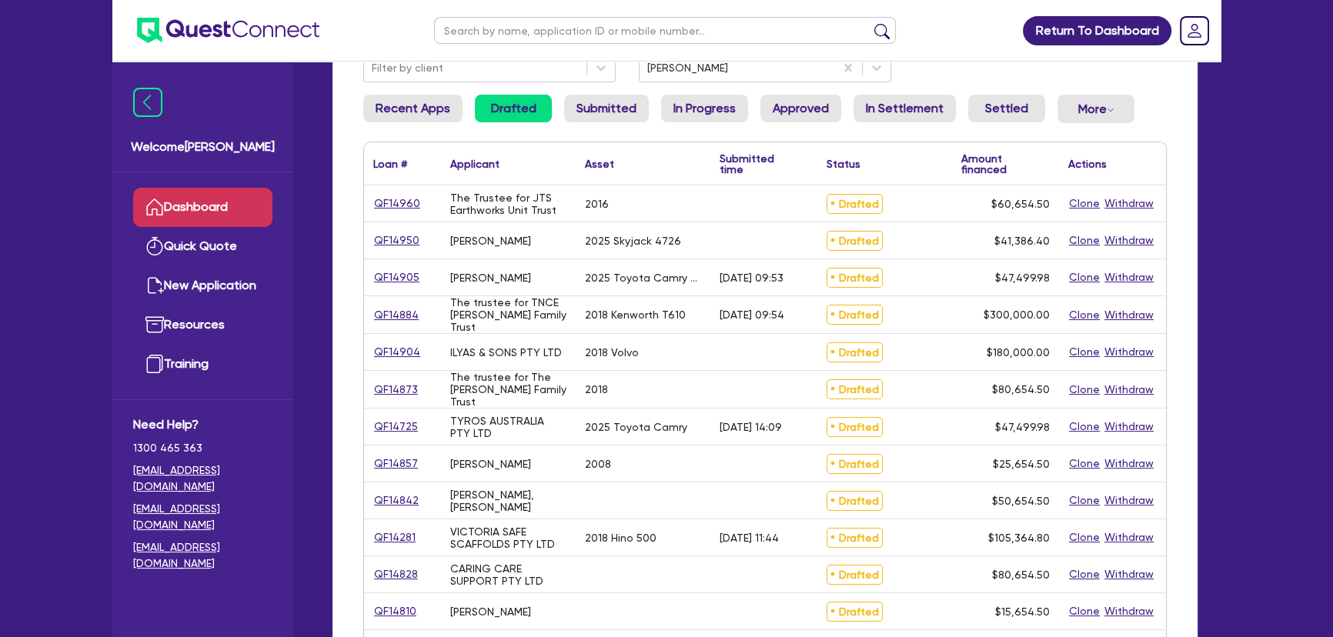
scroll to position [139, 0]
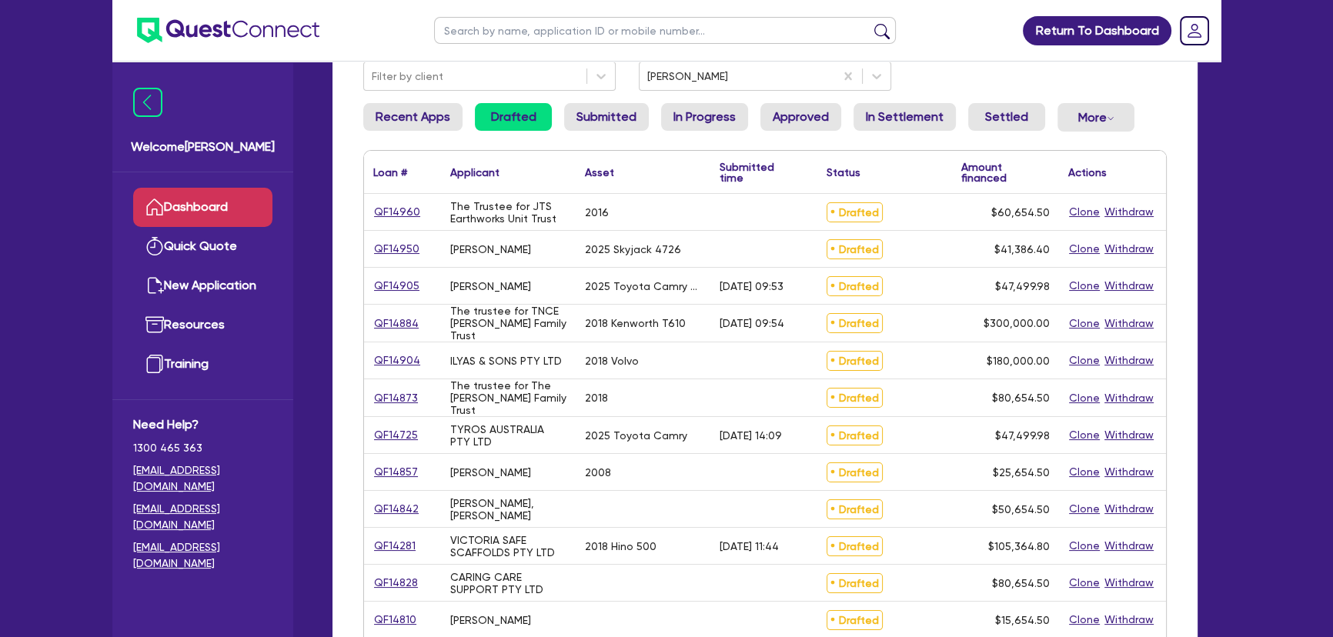
click at [630, 111] on link "Submitted" at bounding box center [606, 117] width 85 height 28
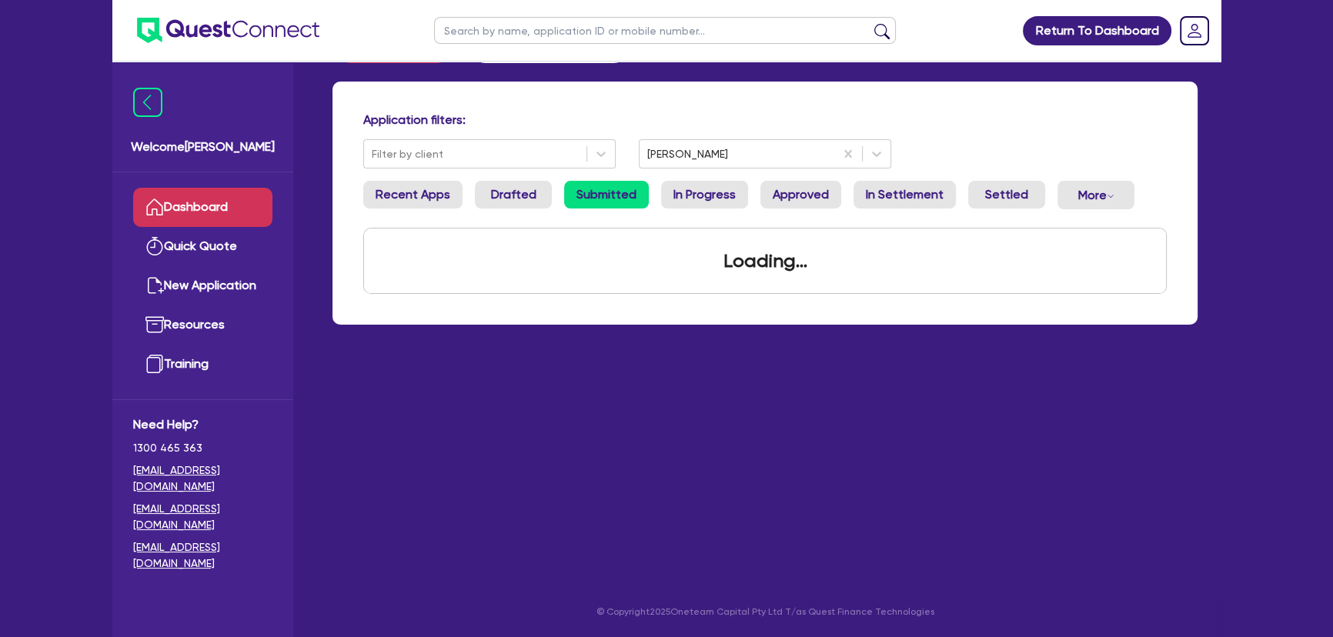
scroll to position [62, 0]
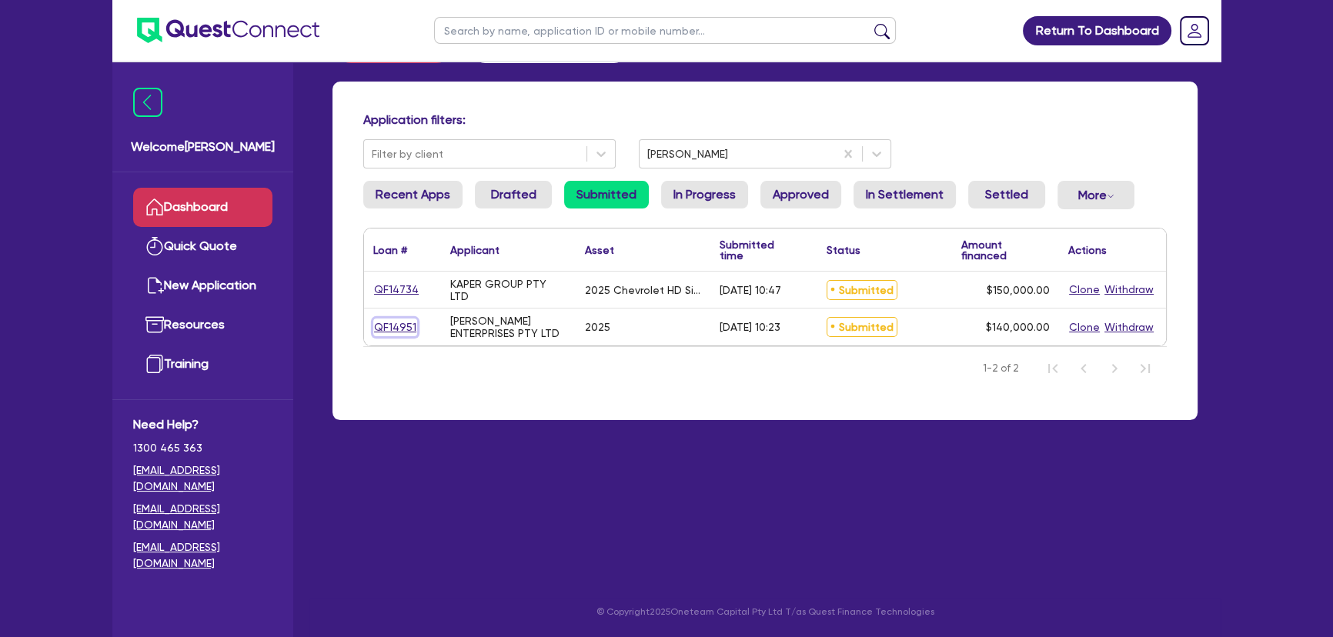
click at [401, 330] on link "QF14951" at bounding box center [395, 328] width 44 height 18
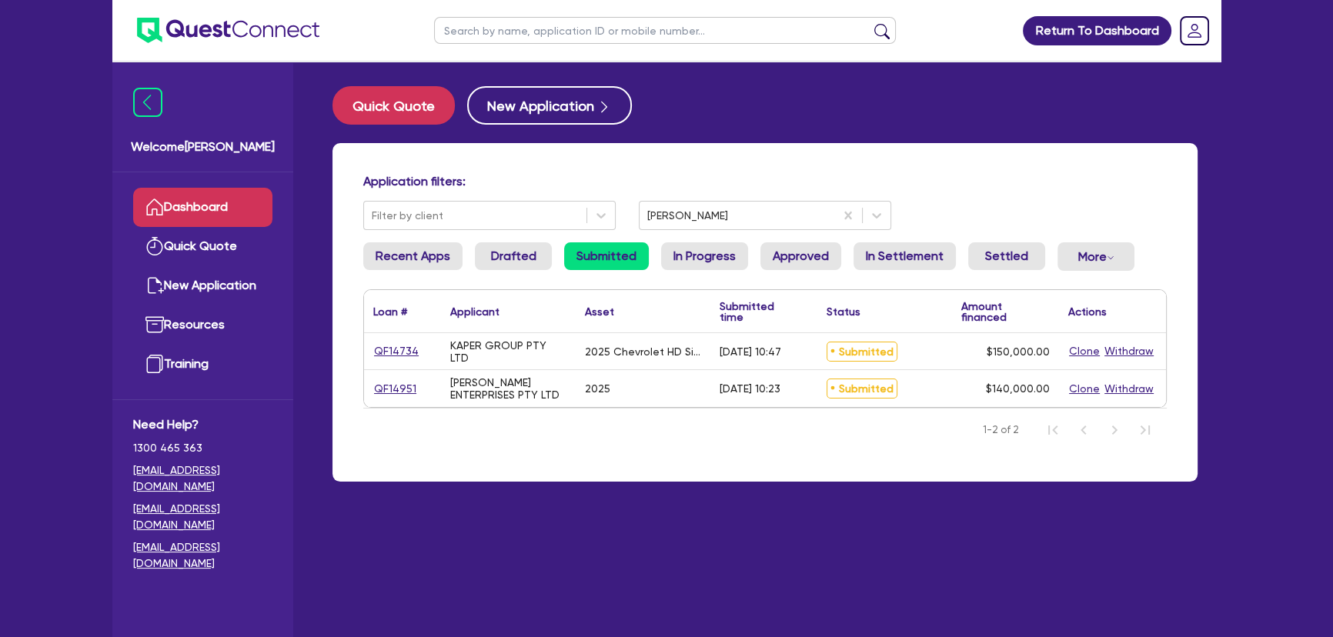
select select "SECONDARY_ASSETS"
select select "PRINTING_AND_PACKAGING_EQUIPMENT"
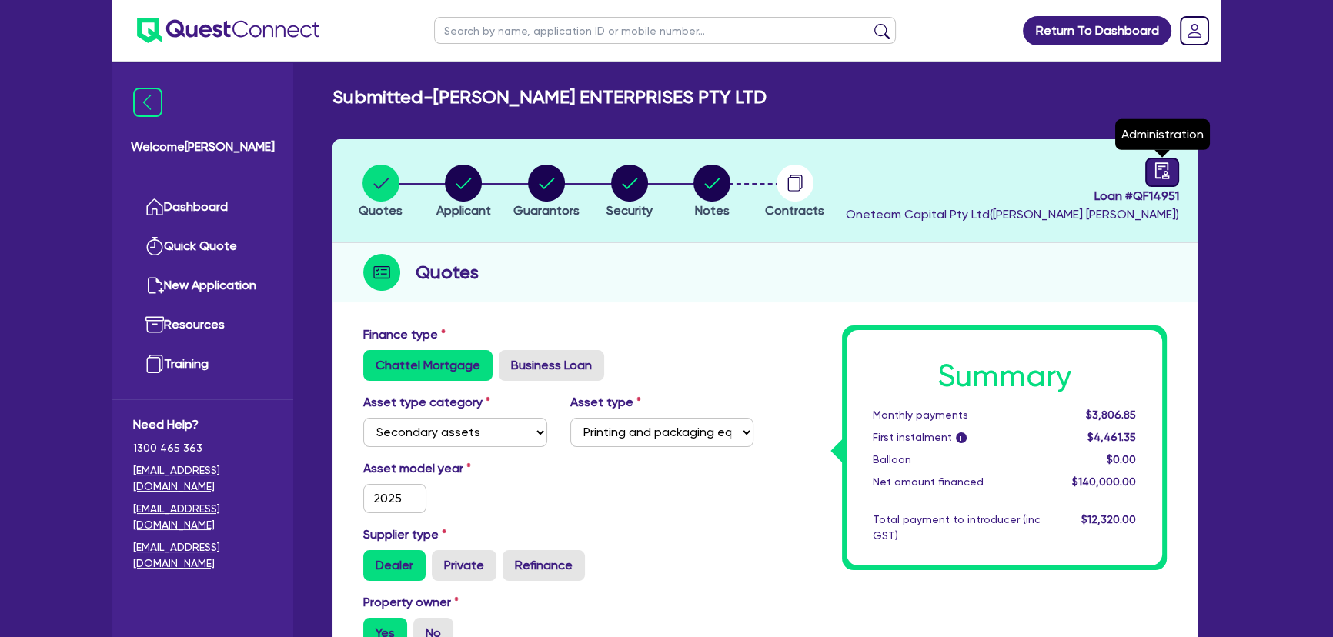
click at [1174, 165] on link at bounding box center [1162, 172] width 34 height 29
select select "SUBMITTED_NEW"
select select "Quest Finance - Own Book"
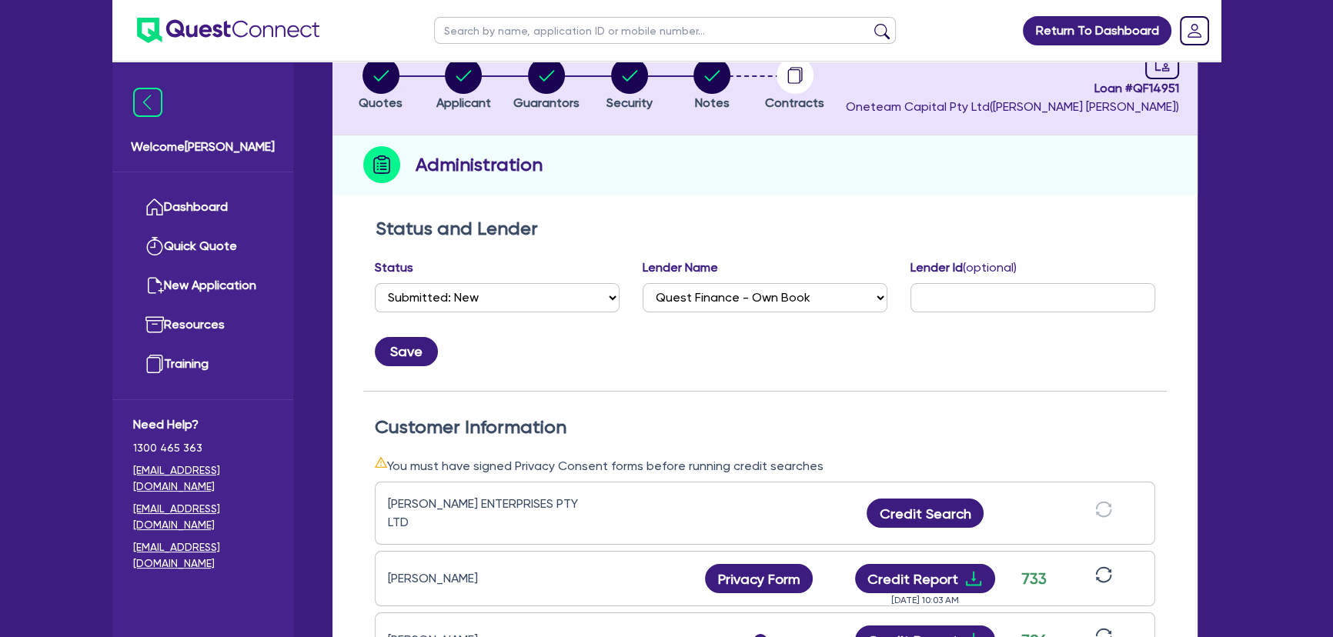
scroll to position [178, 0]
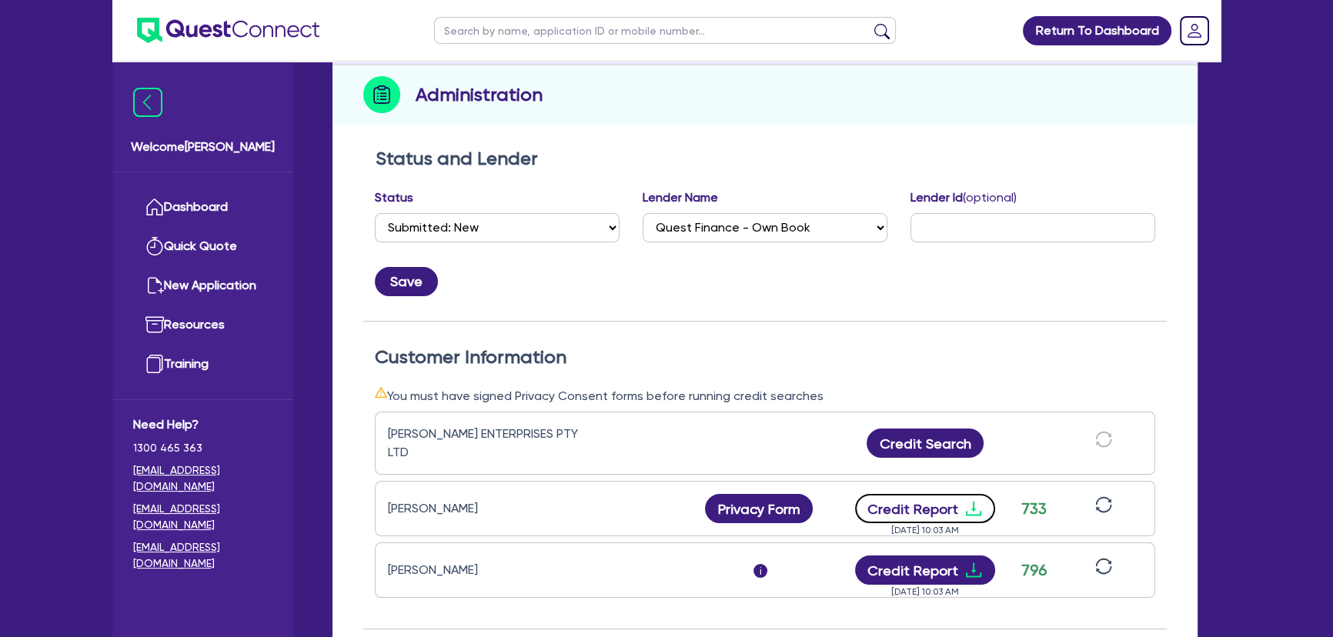
click at [967, 499] on icon "download" at bounding box center [973, 508] width 18 height 18
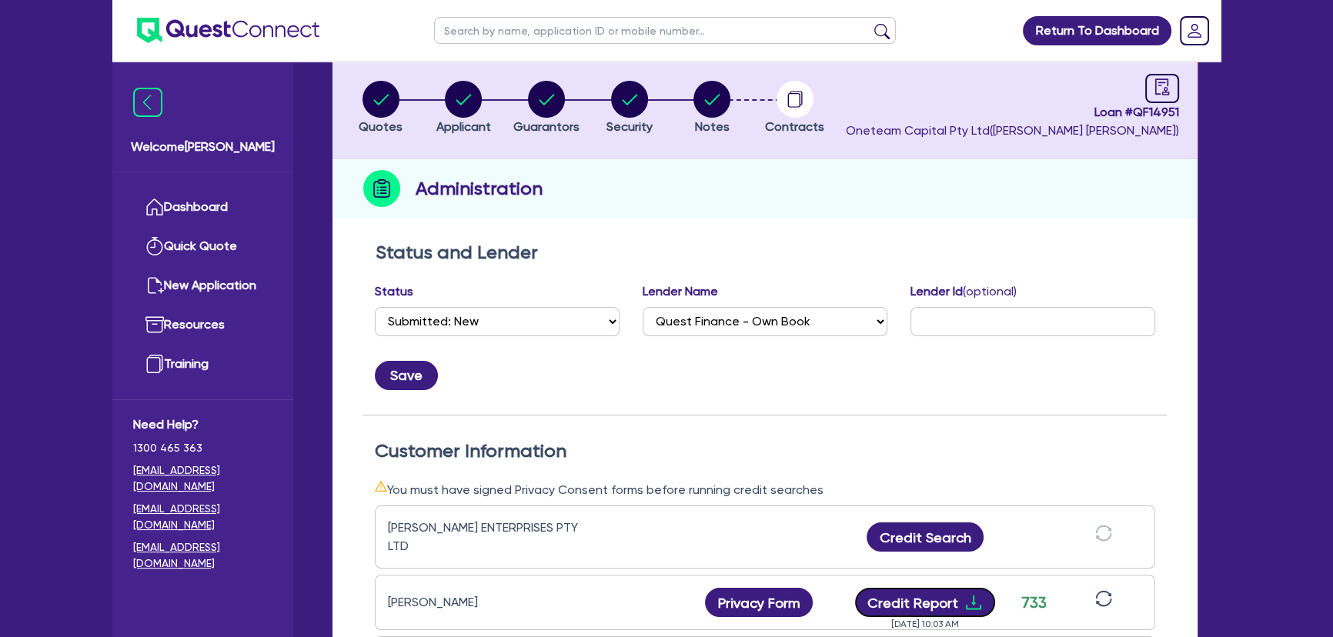
scroll to position [0, 0]
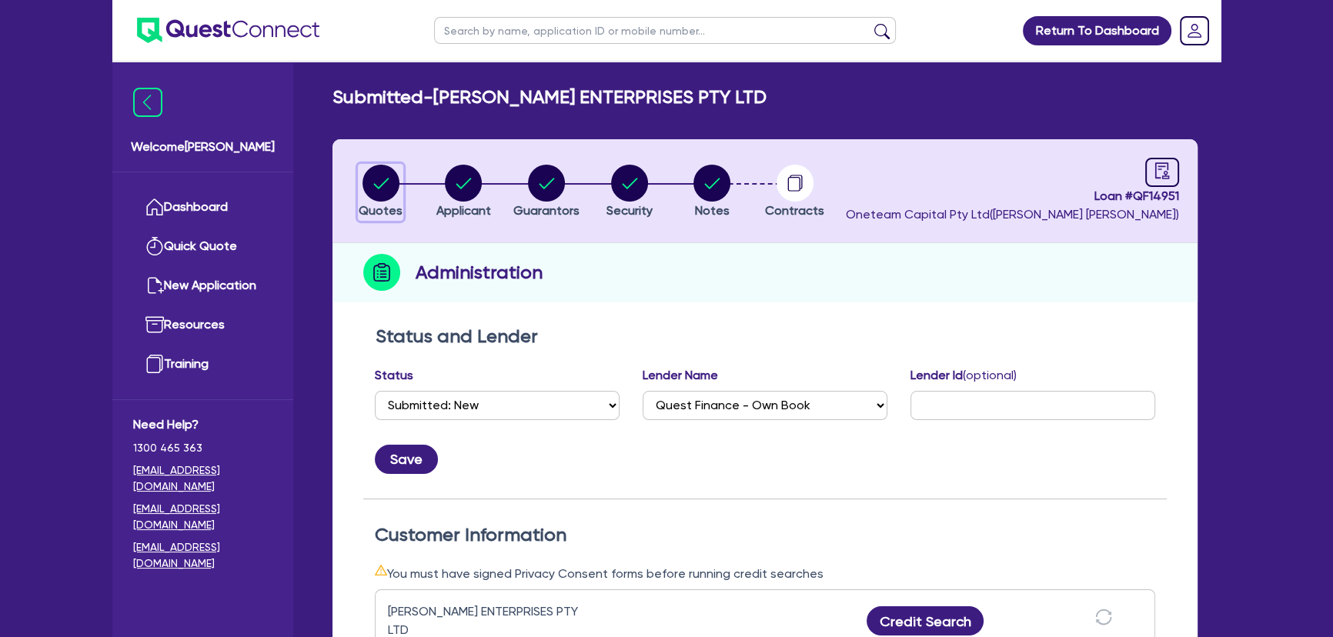
click at [369, 190] on circle "button" at bounding box center [380, 183] width 37 height 37
select select "SECONDARY_ASSETS"
select select "PRINTING_AND_PACKAGING_EQUIPMENT"
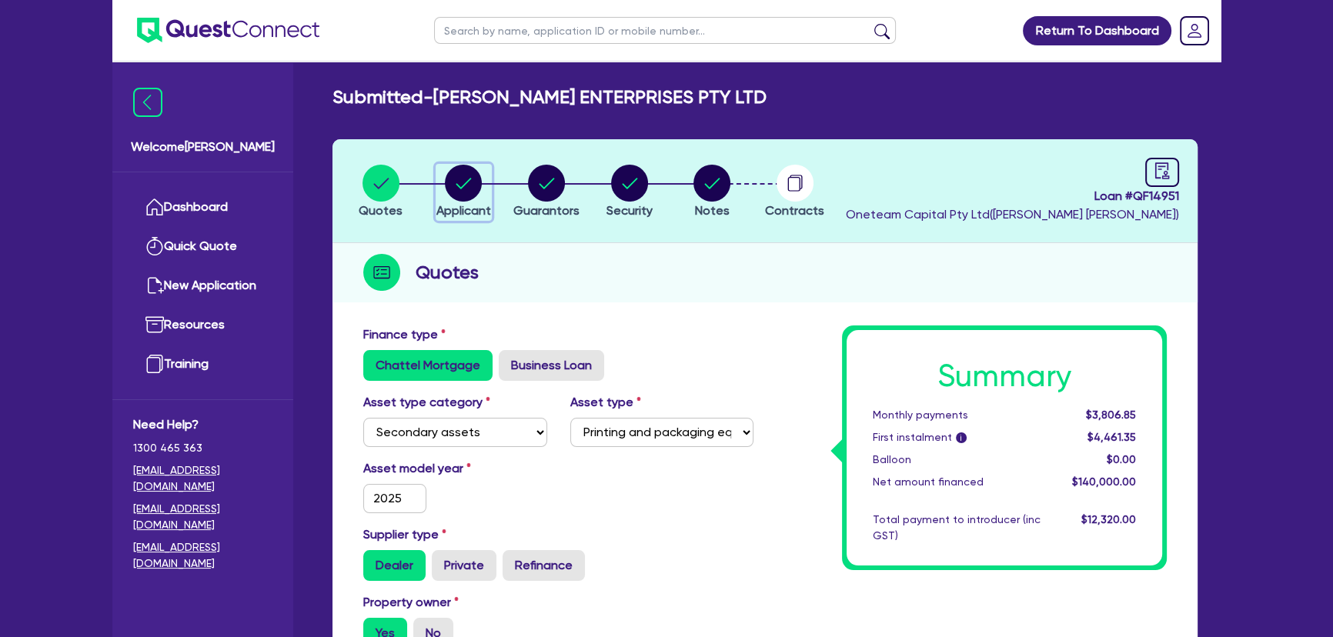
click at [473, 169] on circle "button" at bounding box center [463, 183] width 37 height 37
select select "COMPANY"
select select "MANUFACTURING"
select select "FOOD_PROCESSING"
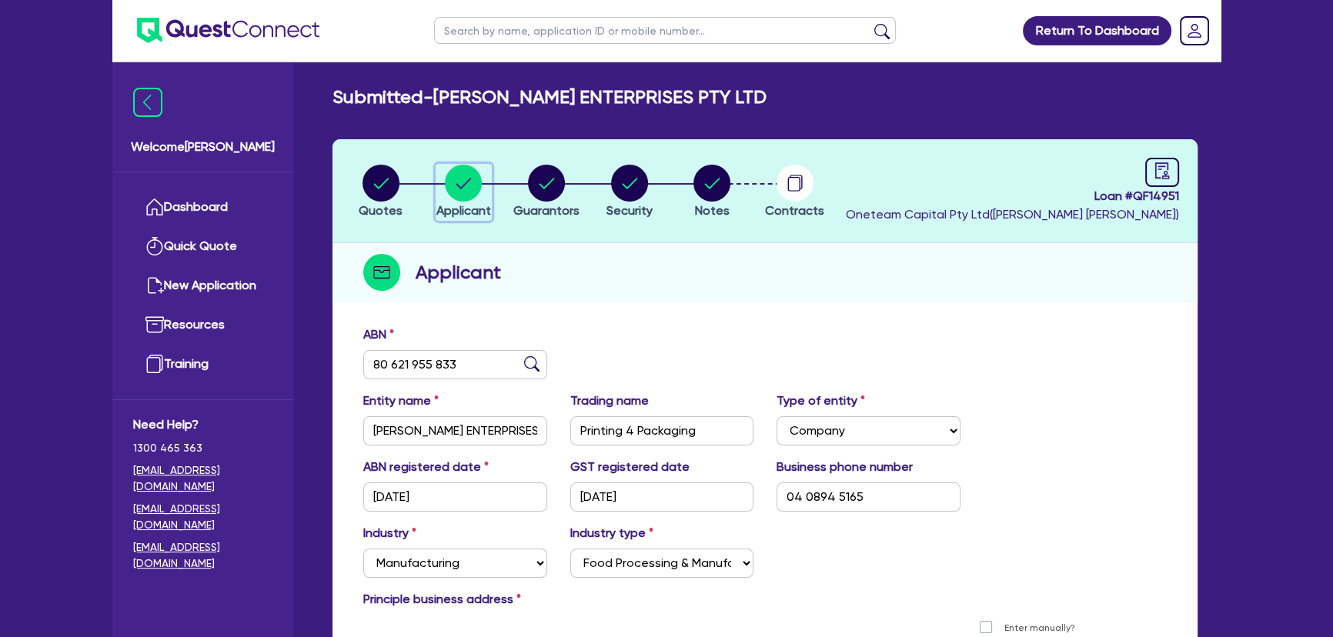
scroll to position [139, 0]
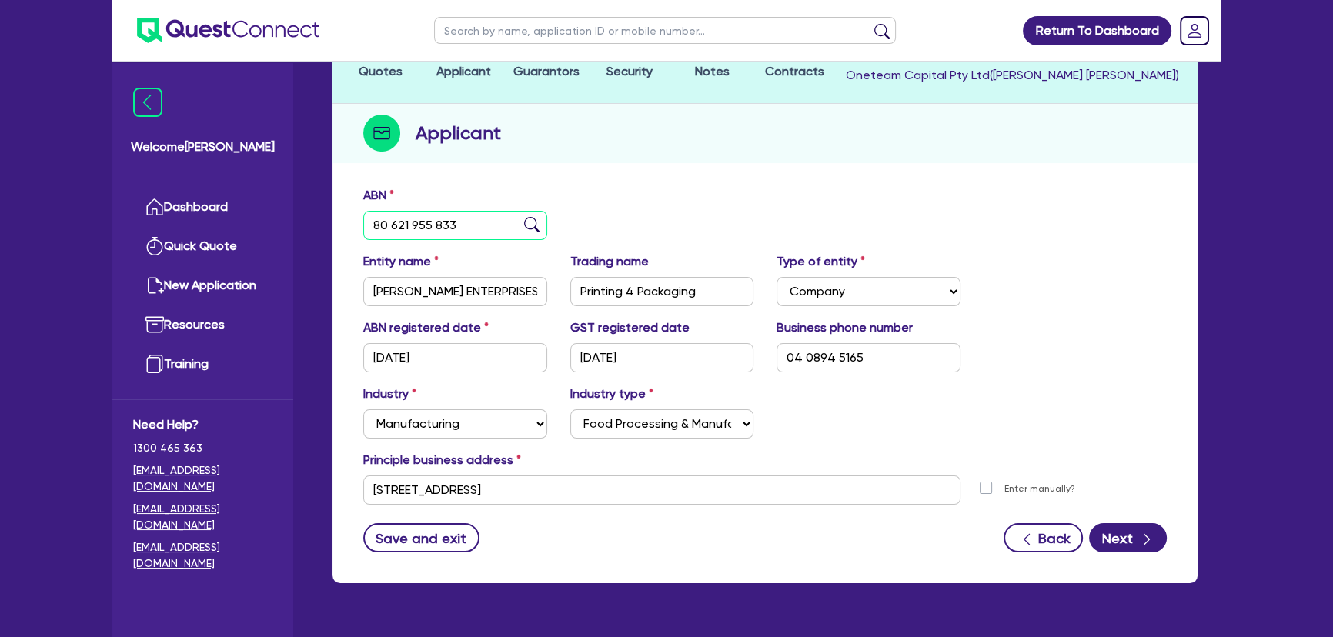
drag, startPoint x: 392, startPoint y: 225, endPoint x: 409, endPoint y: 223, distance: 16.2
click at [409, 223] on input "80 621 955 833" at bounding box center [455, 225] width 184 height 29
drag, startPoint x: 414, startPoint y: 223, endPoint x: 427, endPoint y: 225, distance: 13.2
click at [427, 225] on input "80 621 955 833" at bounding box center [455, 225] width 184 height 29
drag, startPoint x: 434, startPoint y: 221, endPoint x: 452, endPoint y: 223, distance: 17.8
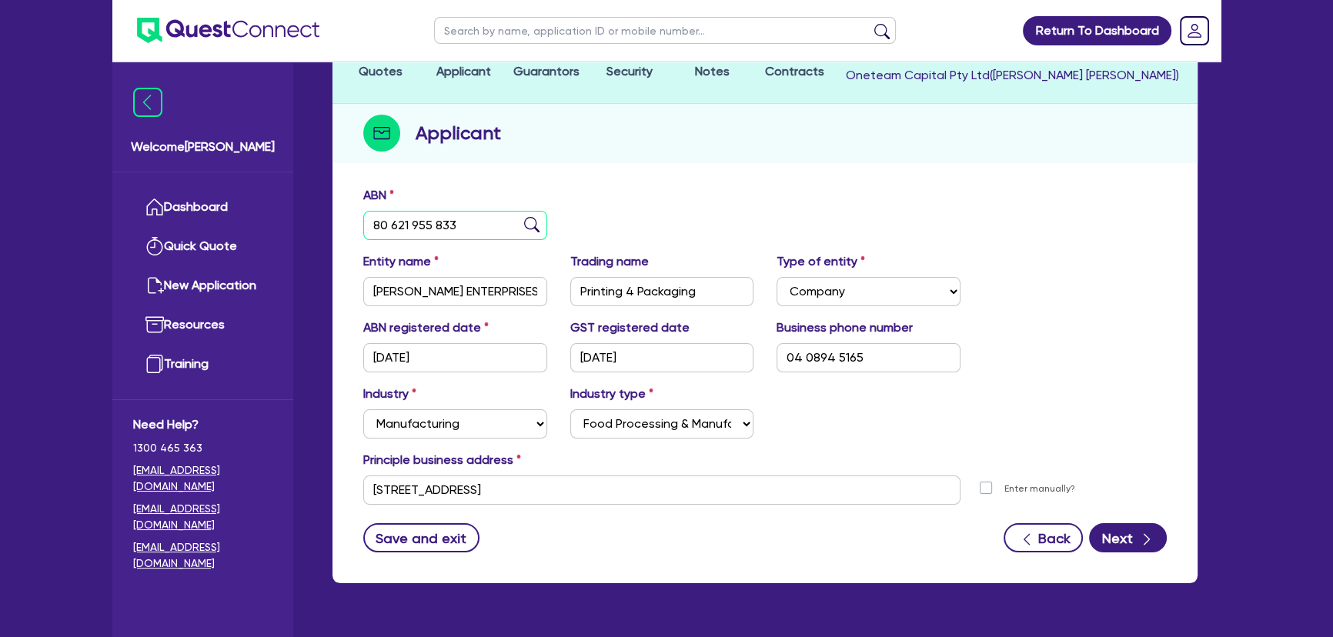
click at [452, 223] on input "80 621 955 833" at bounding box center [455, 225] width 184 height 29
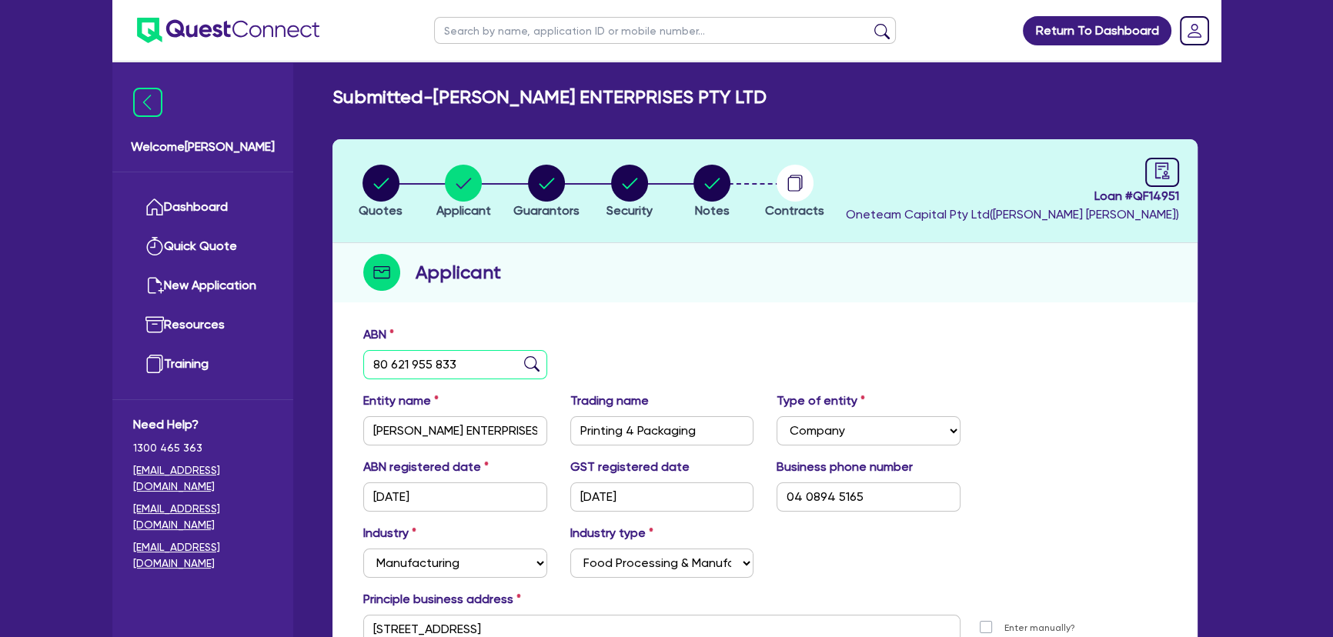
scroll to position [0, 0]
click at [725, 180] on circle "button" at bounding box center [711, 183] width 37 height 37
select select "Quest Finance - Own Book"
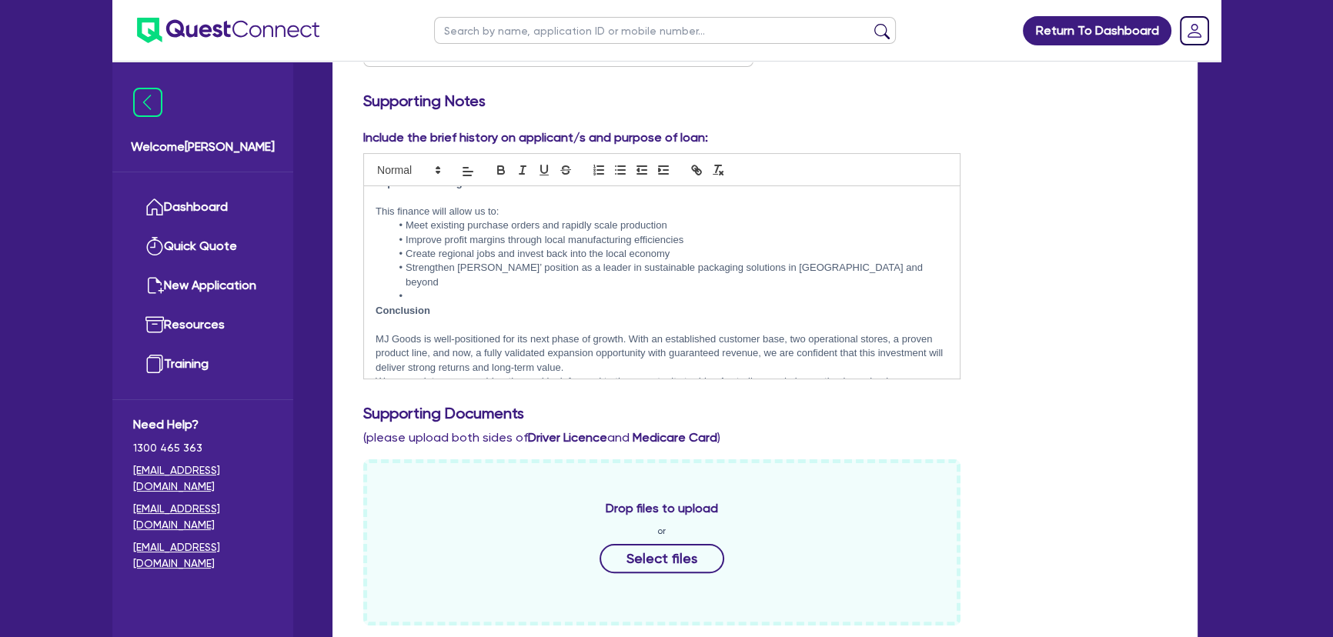
scroll to position [436, 0]
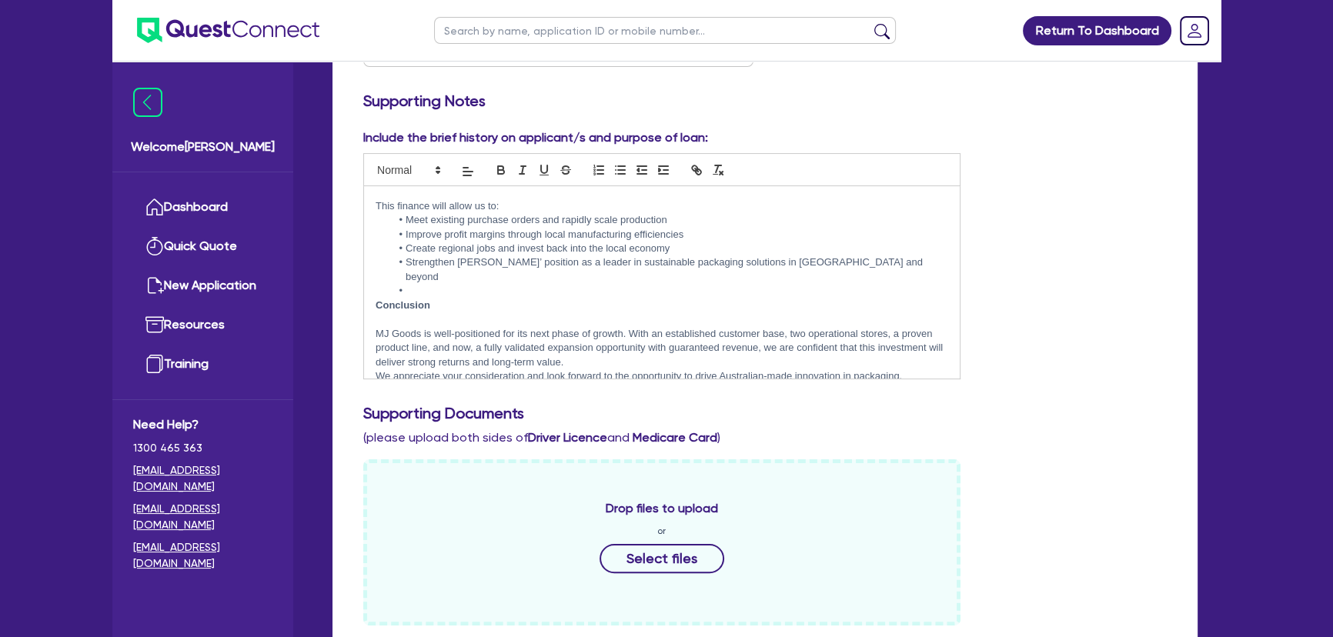
click at [433, 284] on li at bounding box center [669, 291] width 557 height 14
click at [1133, 317] on div "Include the brief history on applicant/s and purpose of loan: MJ Goods – Financ…" at bounding box center [765, 260] width 826 height 263
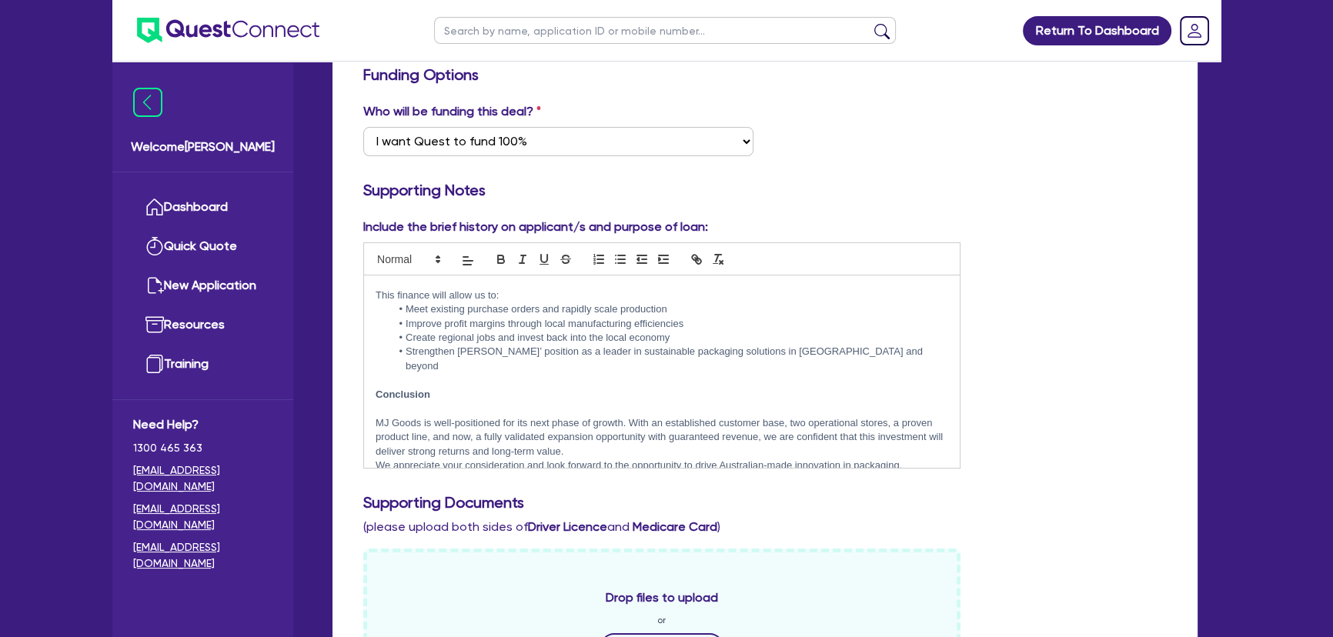
scroll to position [0, 0]
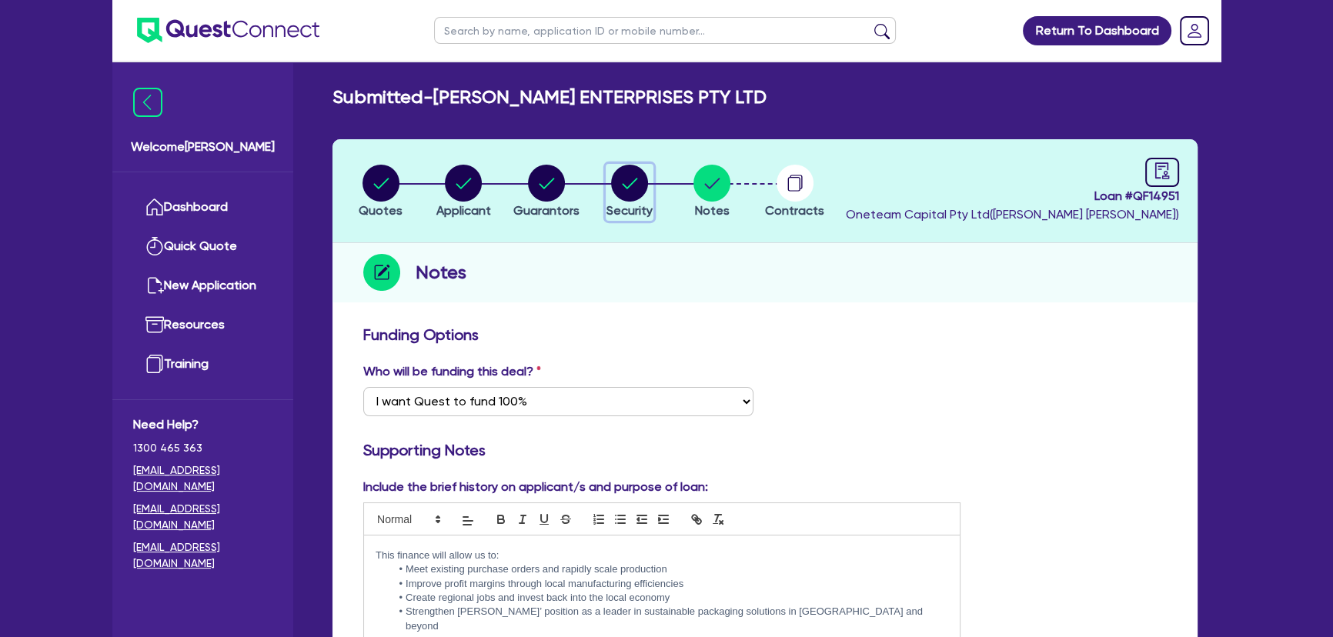
click at [611, 181] on icon "button" at bounding box center [629, 183] width 37 height 37
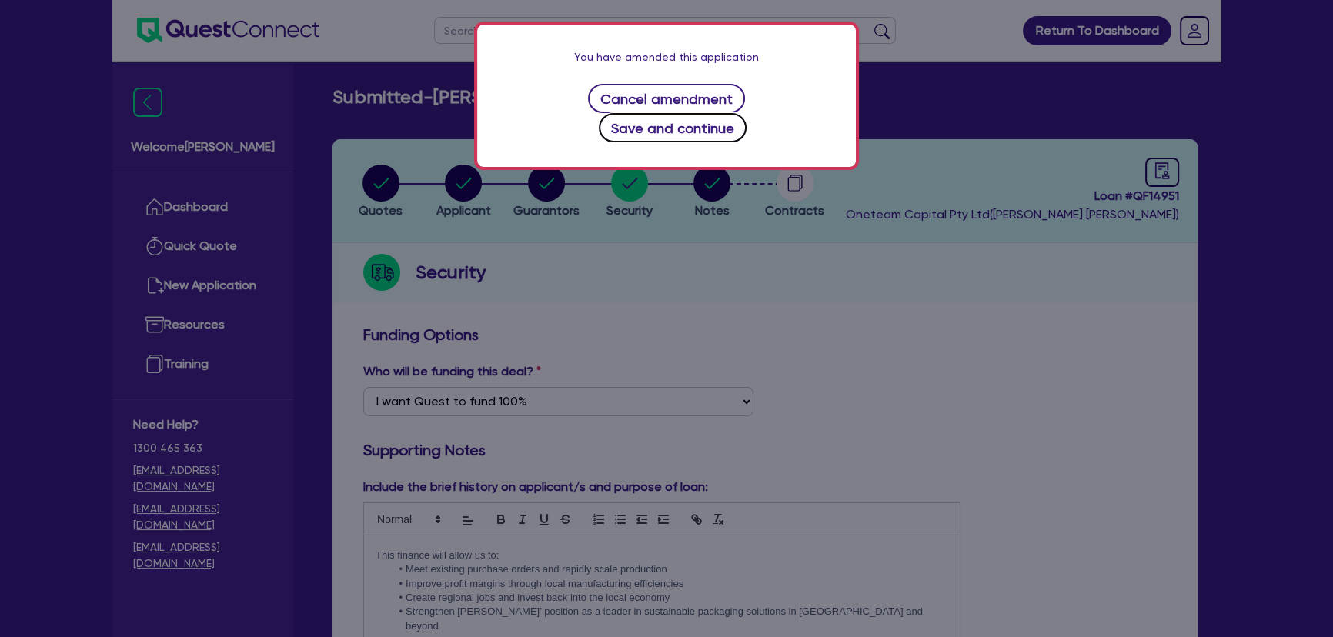
click at [746, 113] on button "Save and continue" at bounding box center [673, 127] width 149 height 29
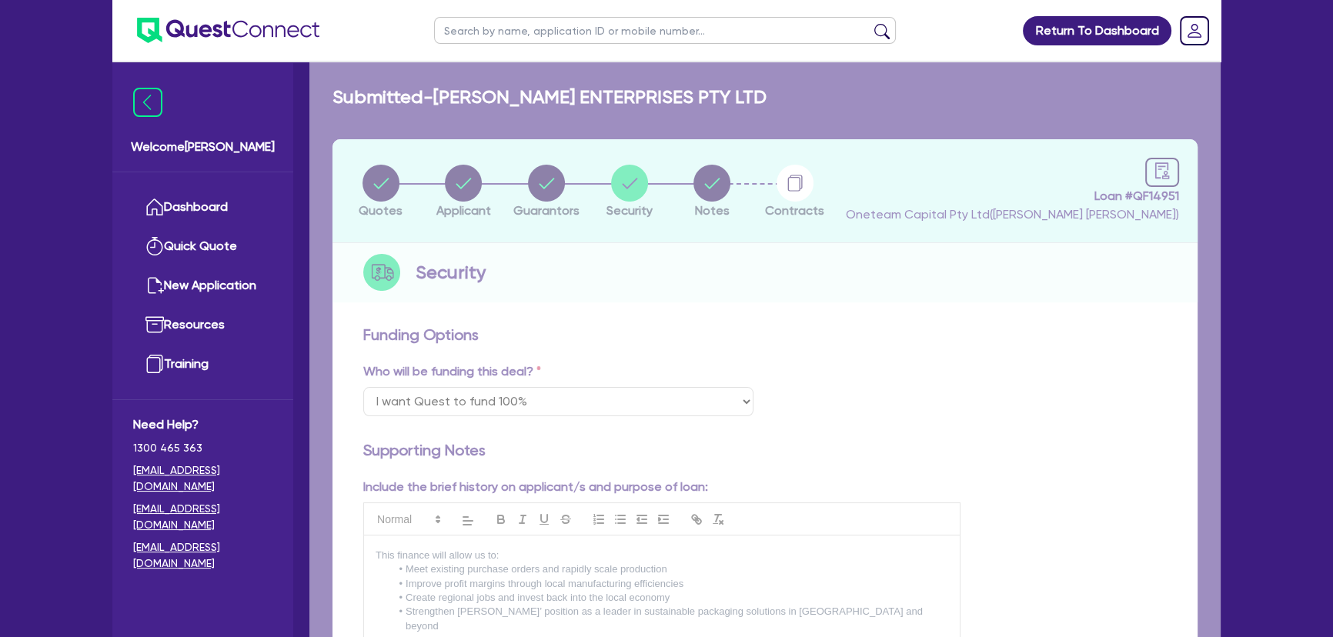
select select "SECONDARY_ASSETS"
select select "PRINTING_AND_PACKAGING_EQUIPMENT"
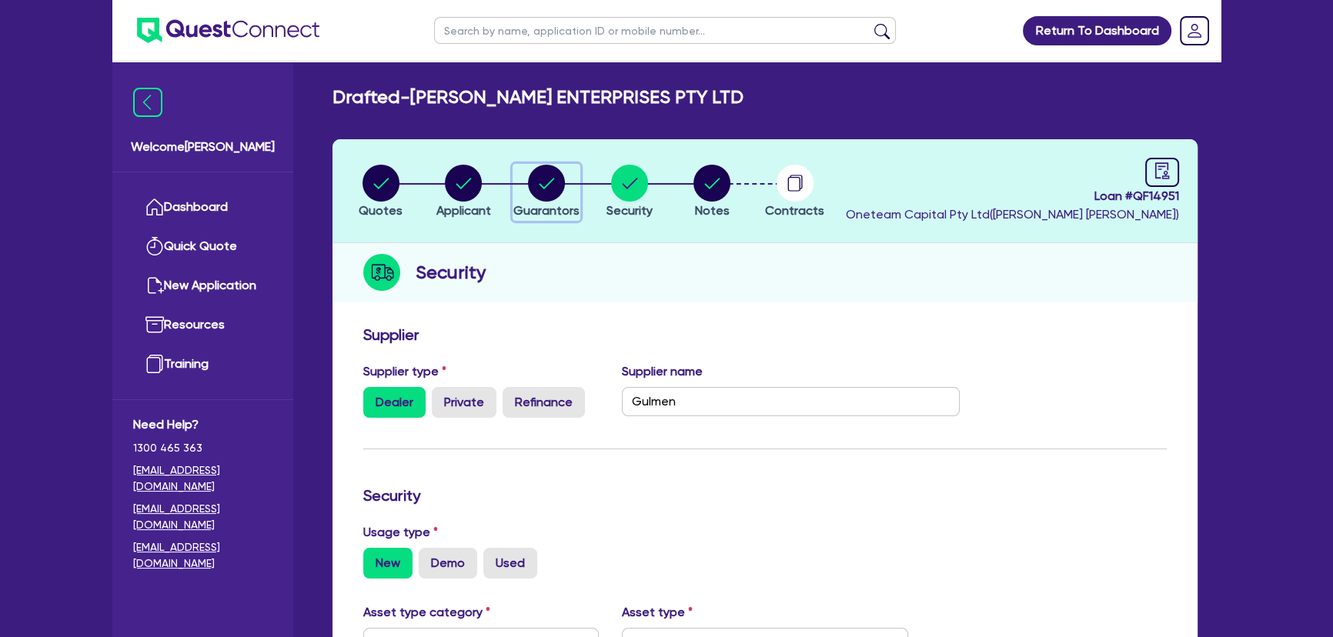
click at [539, 177] on circle "button" at bounding box center [546, 183] width 37 height 37
select select "MR"
select select "WA"
select select "MARRIED"
select select "PROPERTY"
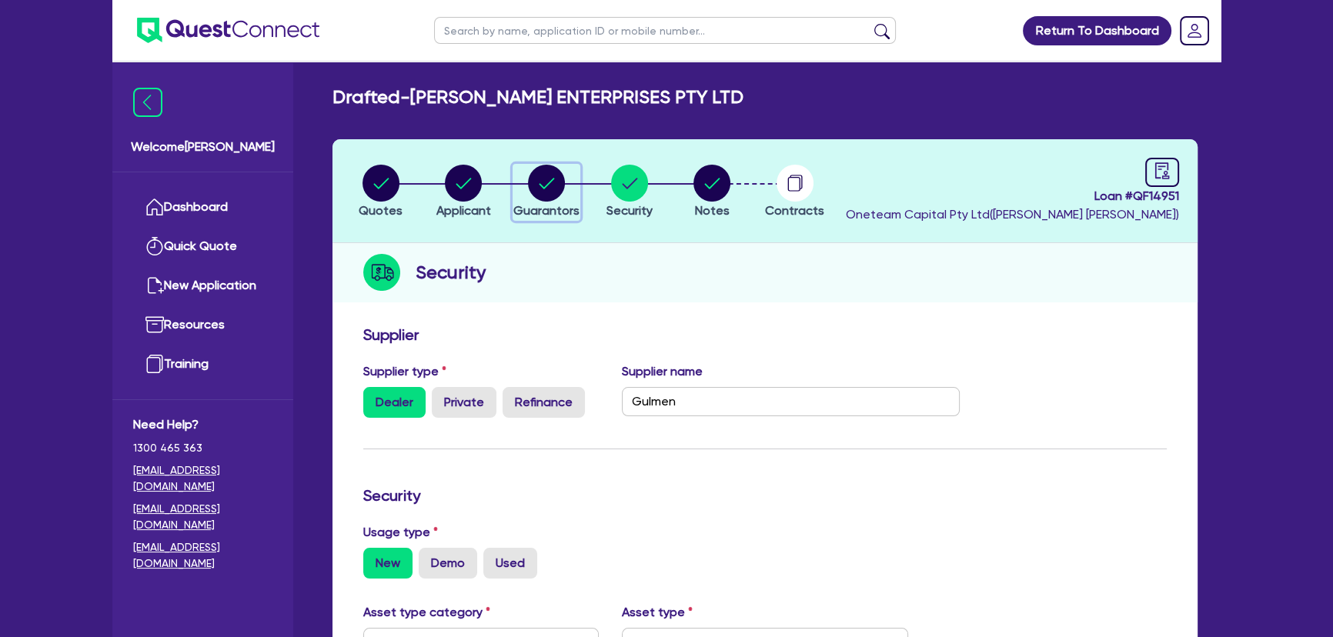
select select "TRUCK"
select select "EQUIPMENT"
select select "CASH"
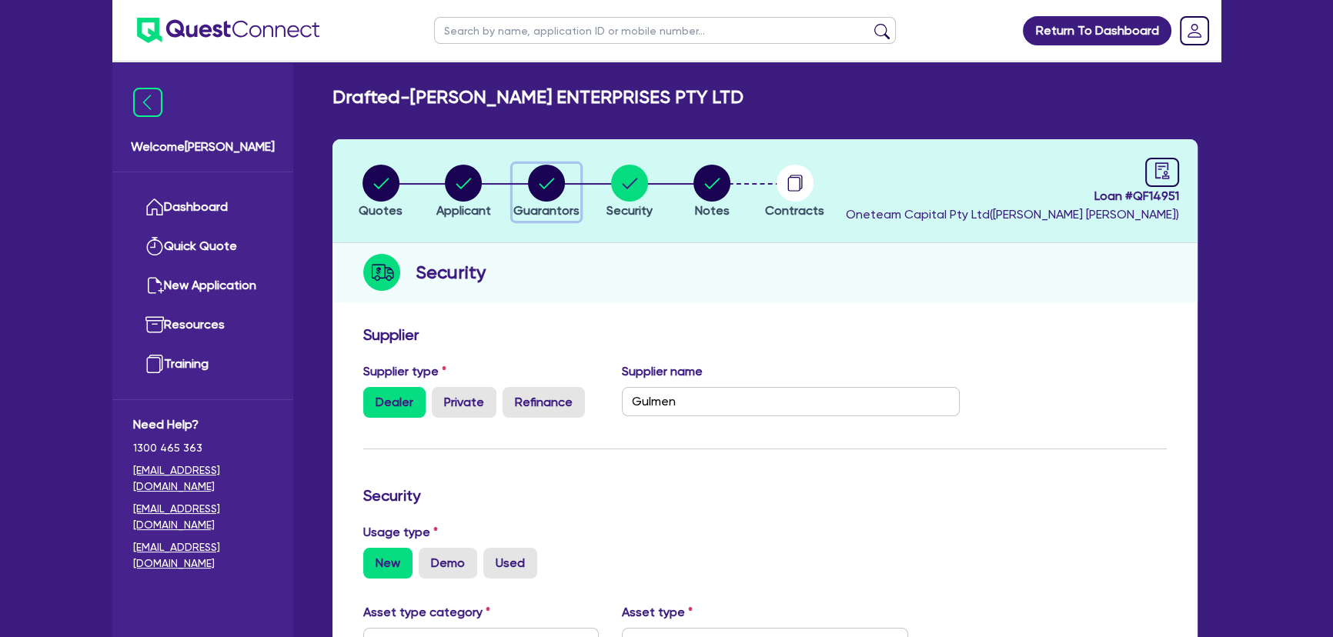
select select "TRAILER"
select select "MORTGAGE"
select select "TRUCK_LOAN"
select select "EQUIPMENT_LOAN"
select select "TRUCK_LOAN"
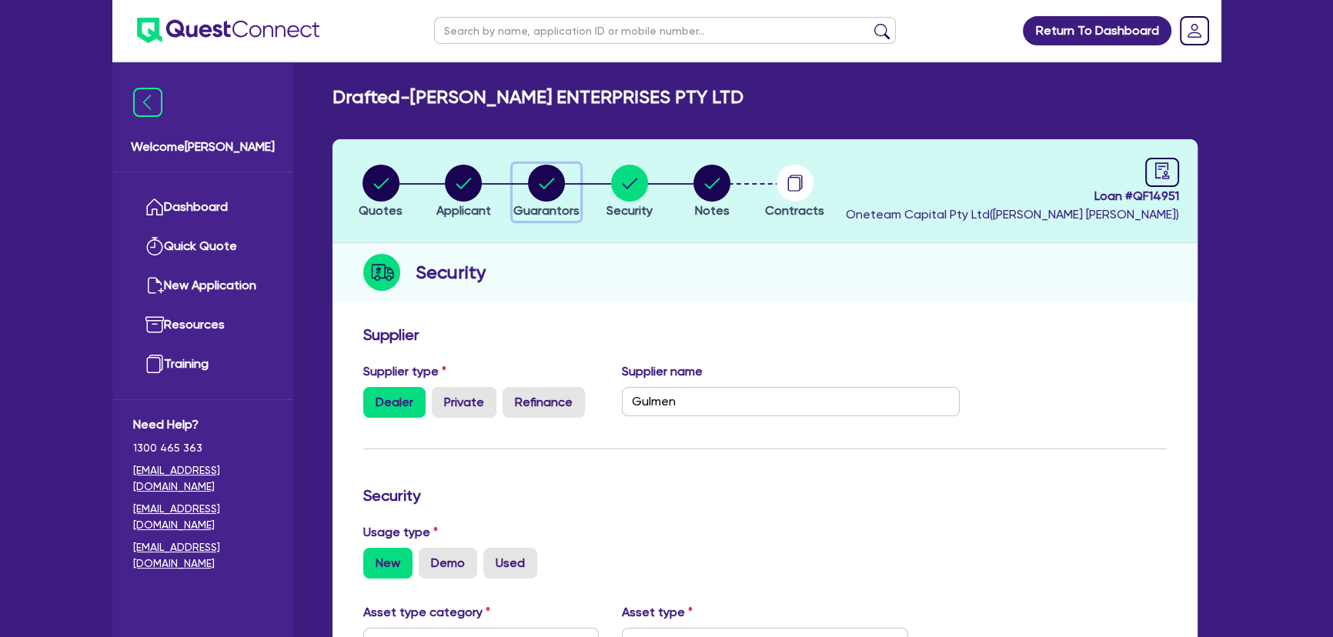
select select "OTHER"
select select "MRS"
select select "WA"
select select "MARRIED"
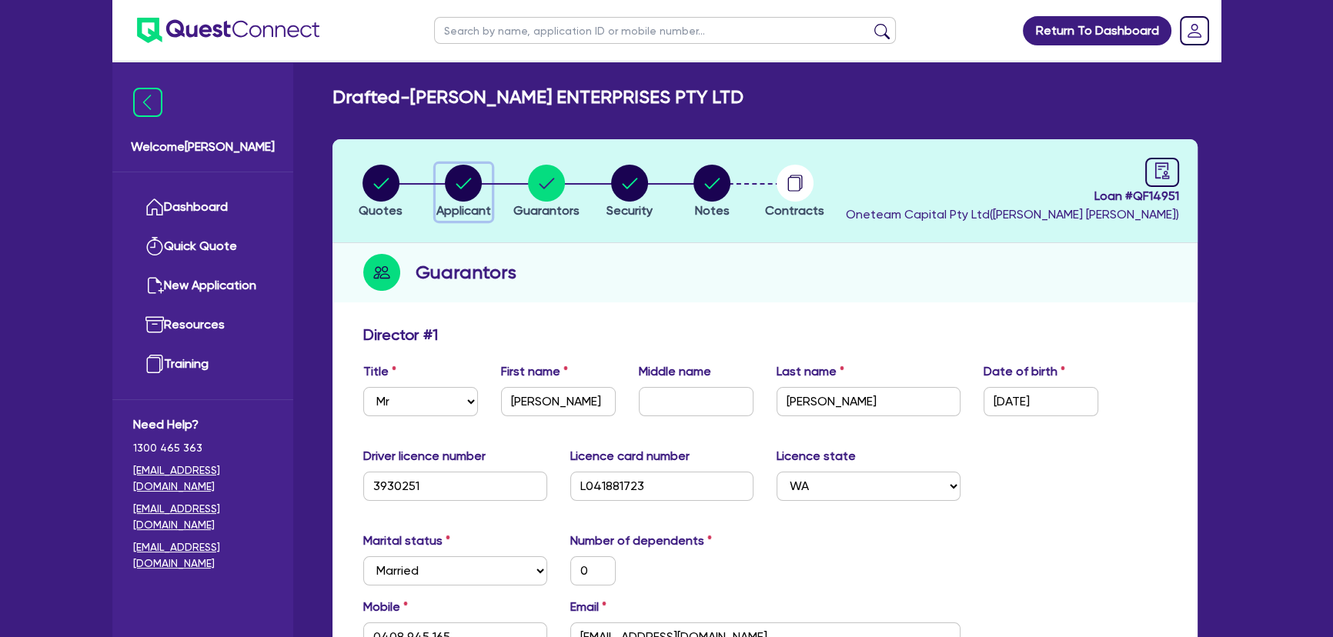
click at [452, 172] on circle "button" at bounding box center [463, 183] width 37 height 37
select select "COMPANY"
select select "MANUFACTURING"
select select "FOOD_PROCESSING"
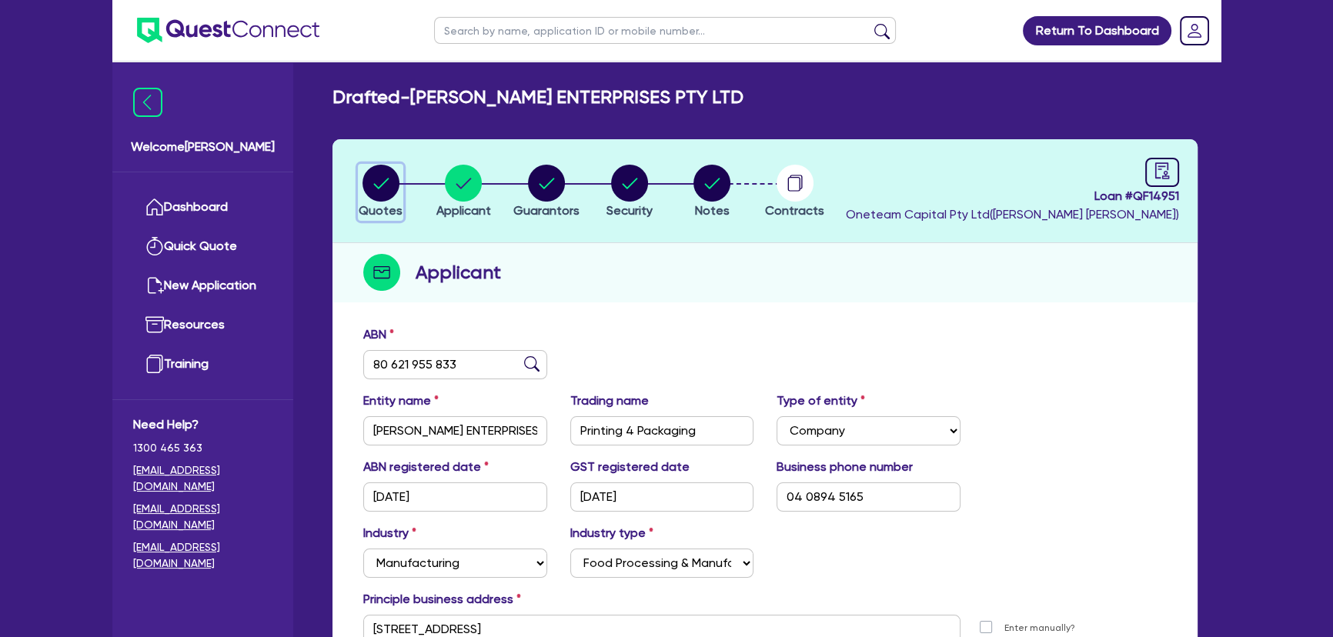
click at [384, 172] on circle "button" at bounding box center [380, 183] width 37 height 37
select select "SECONDARY_ASSETS"
select select "PRINTING_AND_PACKAGING_EQUIPMENT"
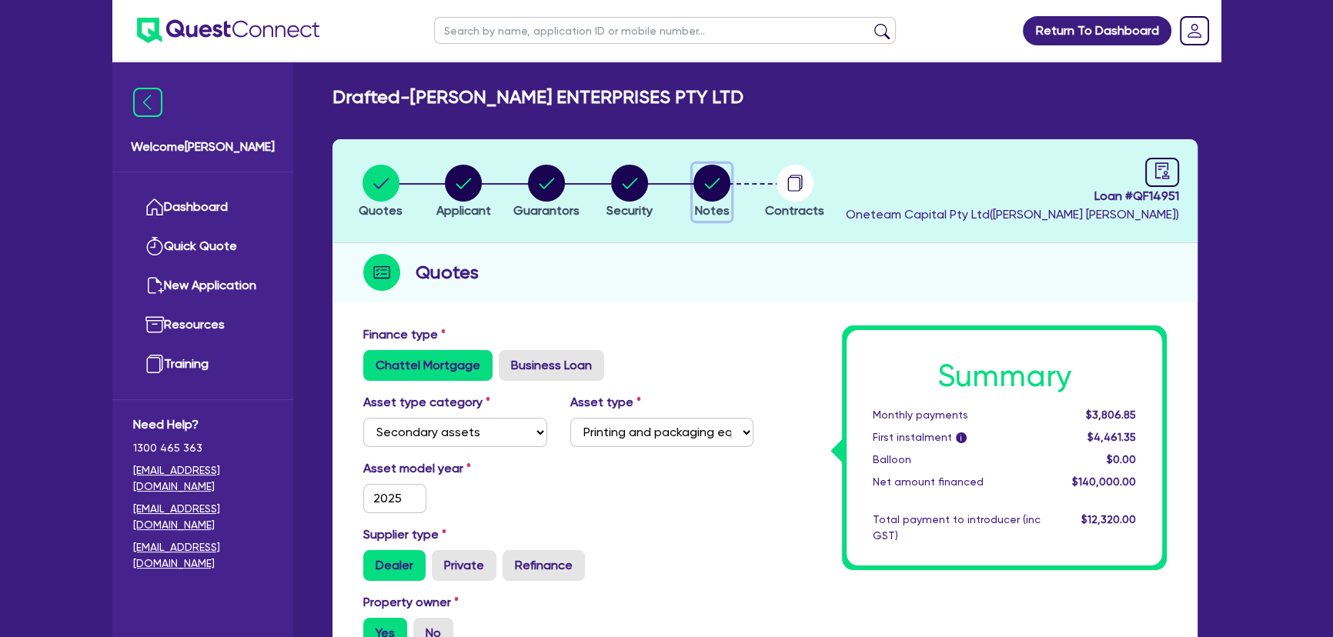
click at [714, 200] on circle "button" at bounding box center [711, 183] width 37 height 37
select select "Quest Finance - Own Book"
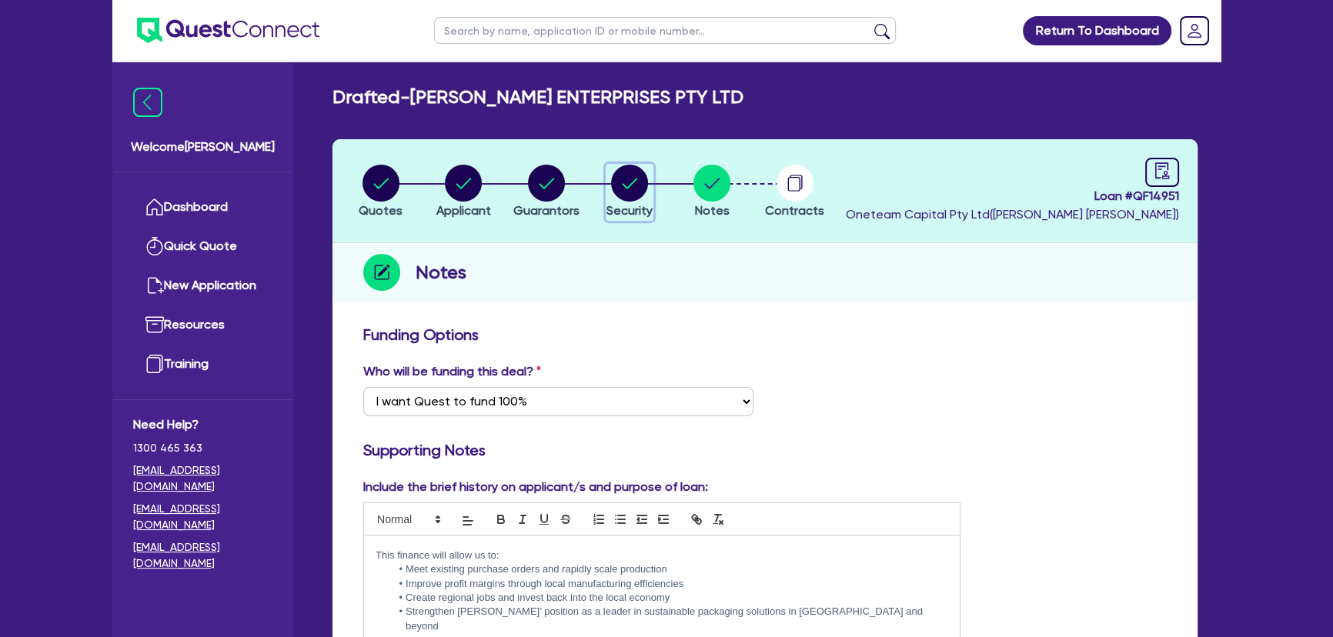
click at [630, 191] on circle "button" at bounding box center [629, 183] width 37 height 37
select select "SECONDARY_ASSETS"
select select "PRINTING_AND_PACKAGING_EQUIPMENT"
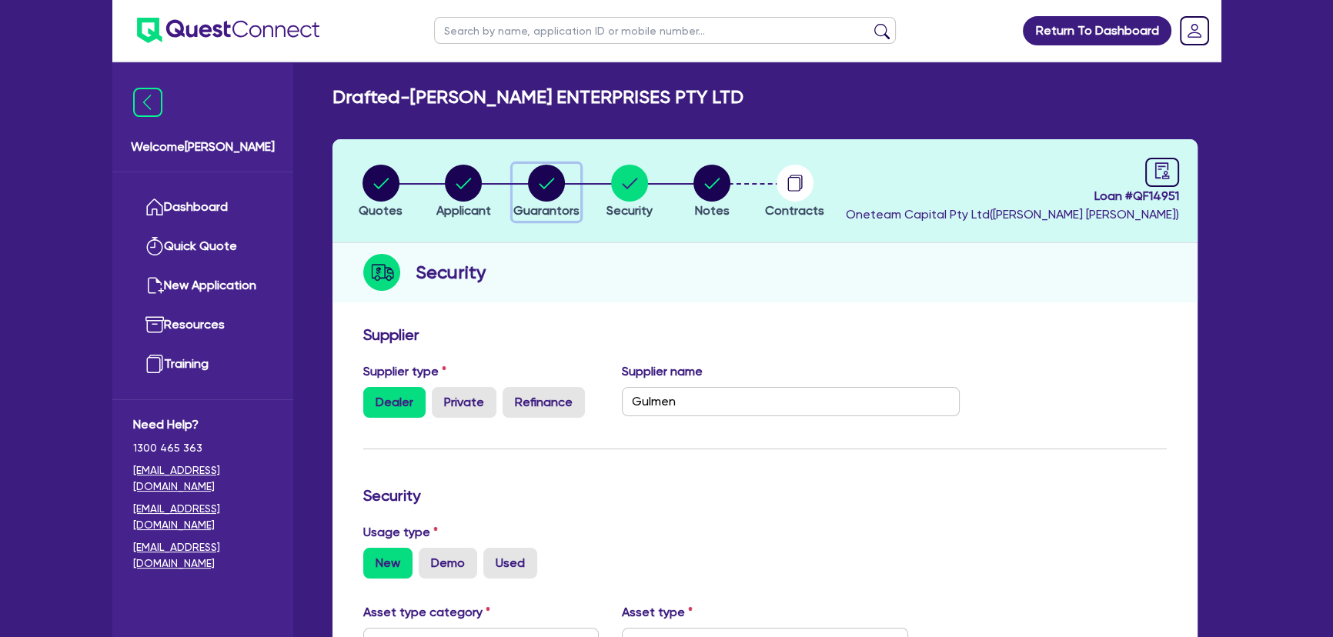
click at [546, 187] on circle "button" at bounding box center [546, 183] width 37 height 37
select select "MR"
select select "WA"
select select "MARRIED"
select select "PROPERTY"
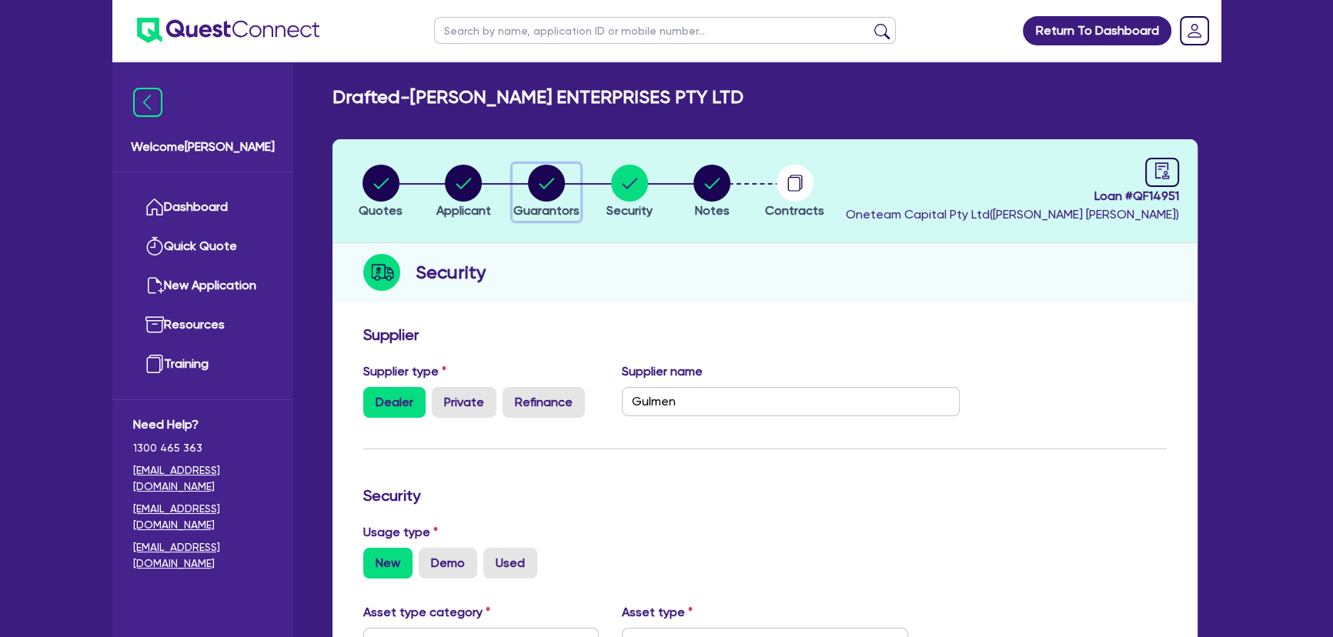
select select "TRUCK"
select select "EQUIPMENT"
select select "CASH"
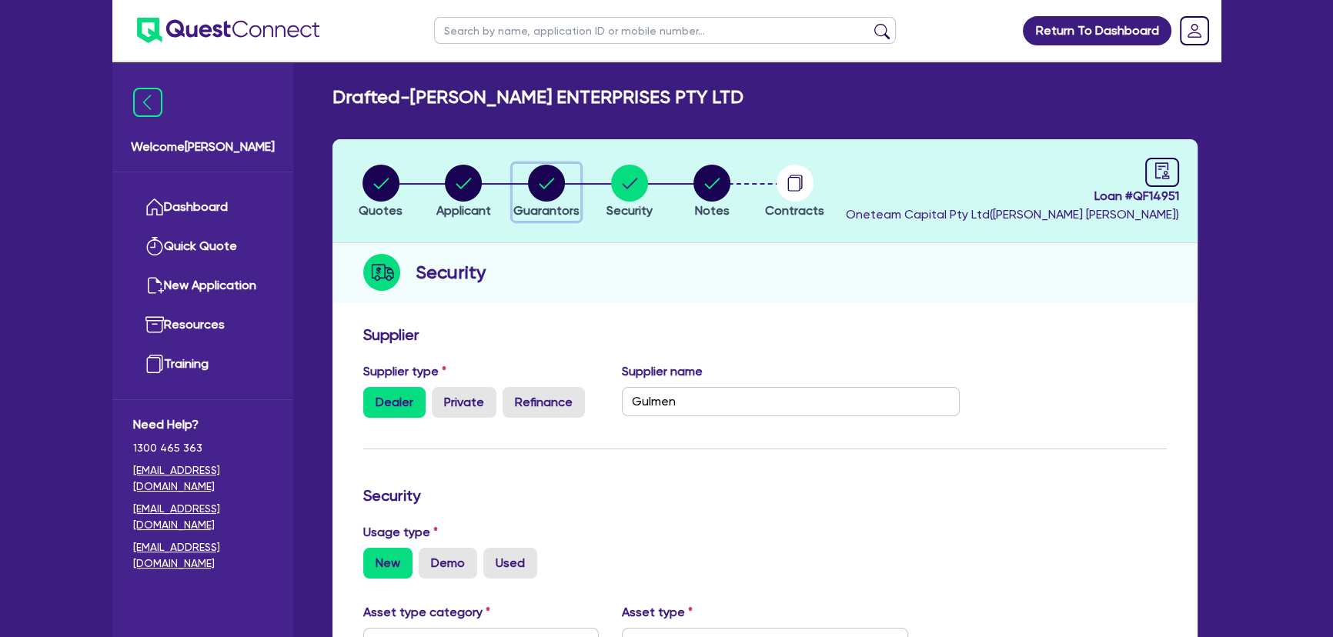
select select "TRAILER"
select select "MORTGAGE"
select select "TRUCK_LOAN"
select select "EQUIPMENT_LOAN"
select select "TRUCK_LOAN"
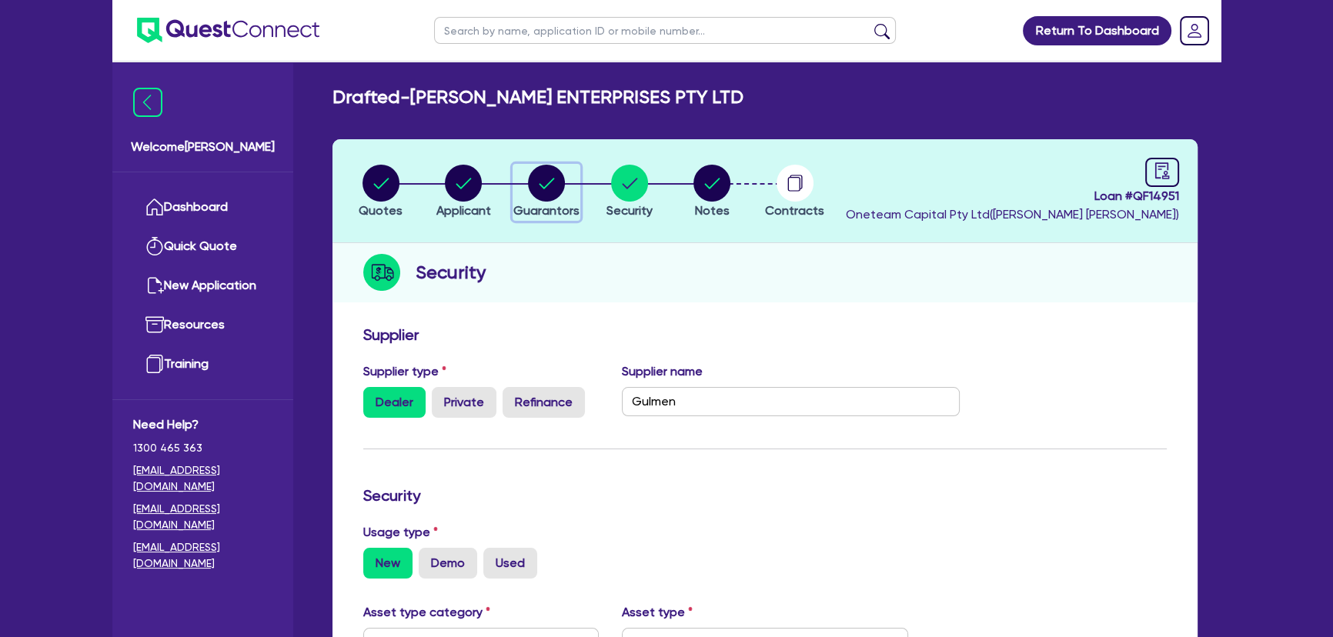
select select "OTHER"
select select "MRS"
select select "WA"
select select "MARRIED"
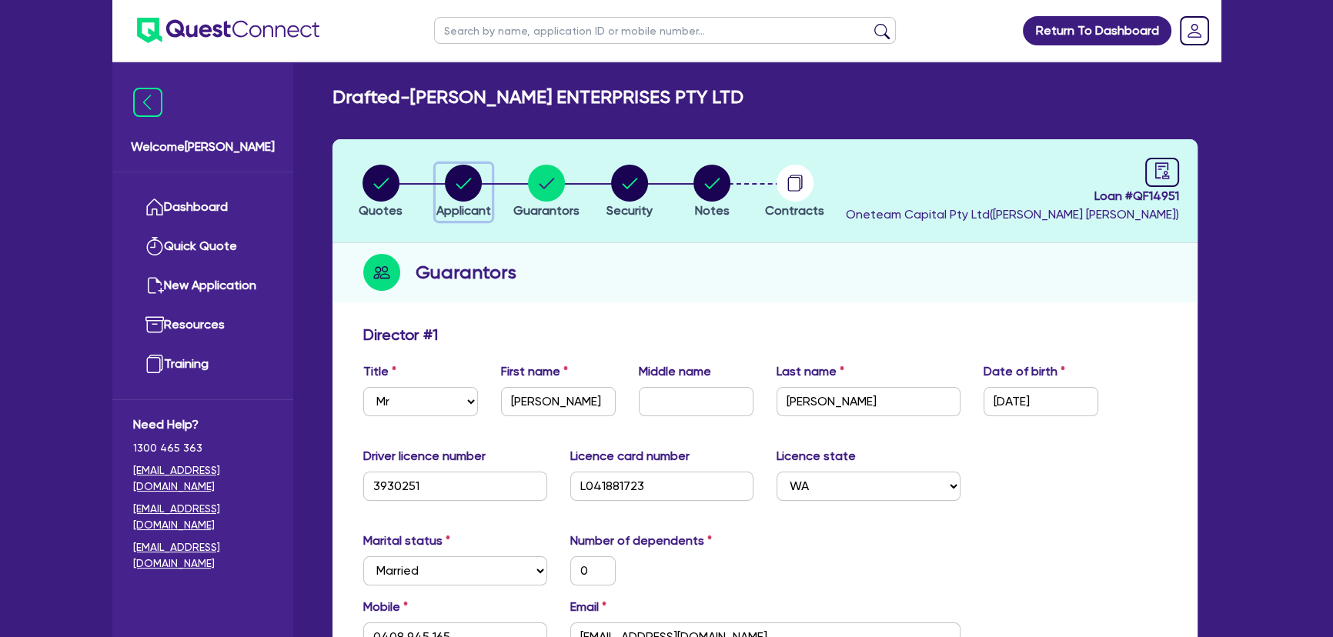
click at [482, 188] on div "button" at bounding box center [463, 183] width 55 height 37
select select "COMPANY"
select select "MANUFACTURING"
select select "FOOD_PROCESSING"
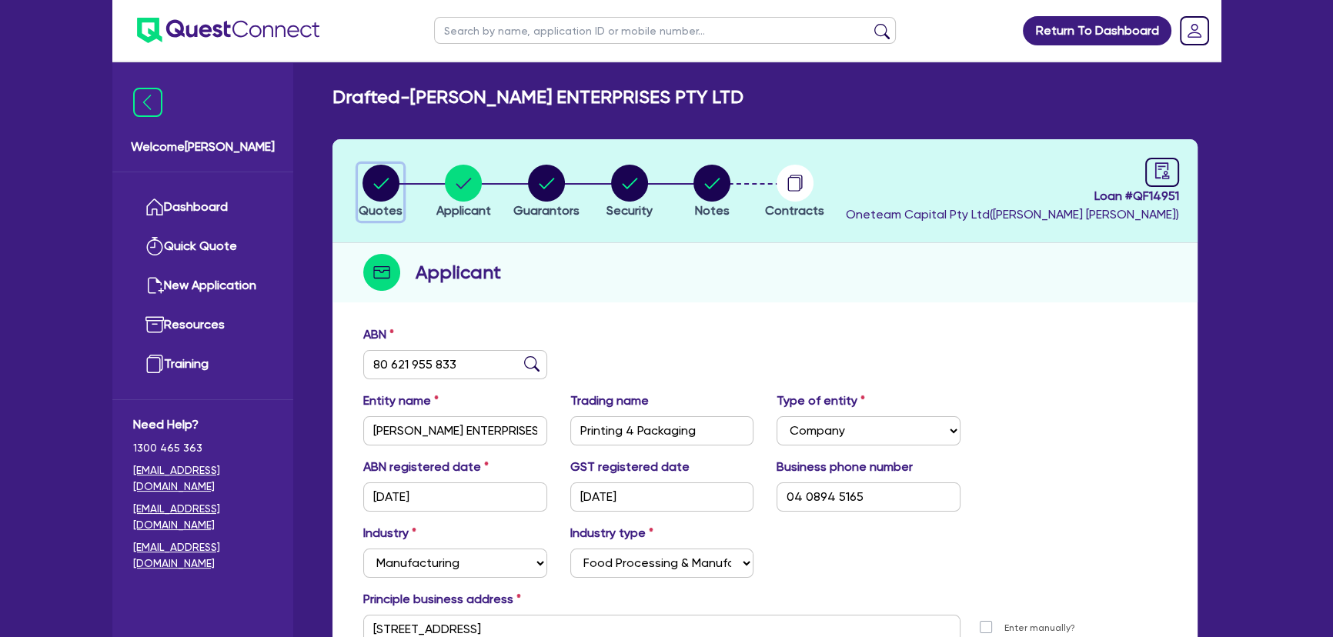
click at [389, 180] on circle "button" at bounding box center [380, 183] width 37 height 37
select select "SECONDARY_ASSETS"
select select "PRINTING_AND_PACKAGING_EQUIPMENT"
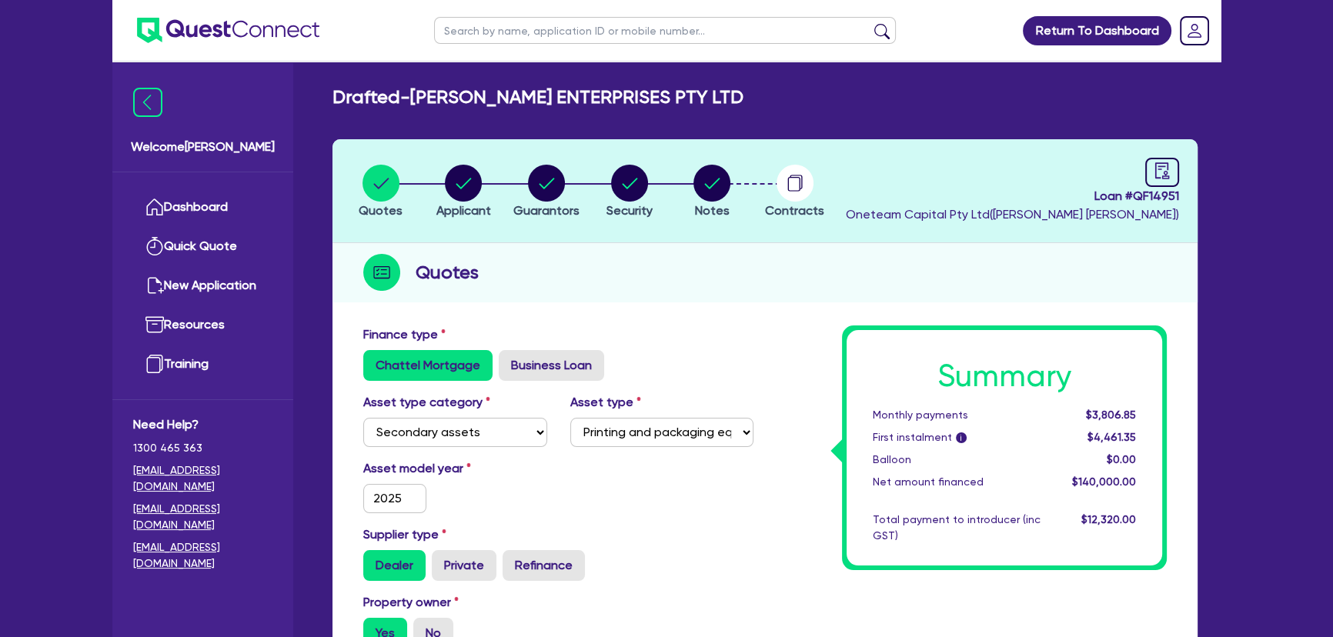
click at [691, 189] on li "Notes" at bounding box center [711, 191] width 83 height 54
click at [709, 182] on circle "button" at bounding box center [711, 183] width 37 height 37
select select "Quest Finance - Own Book"
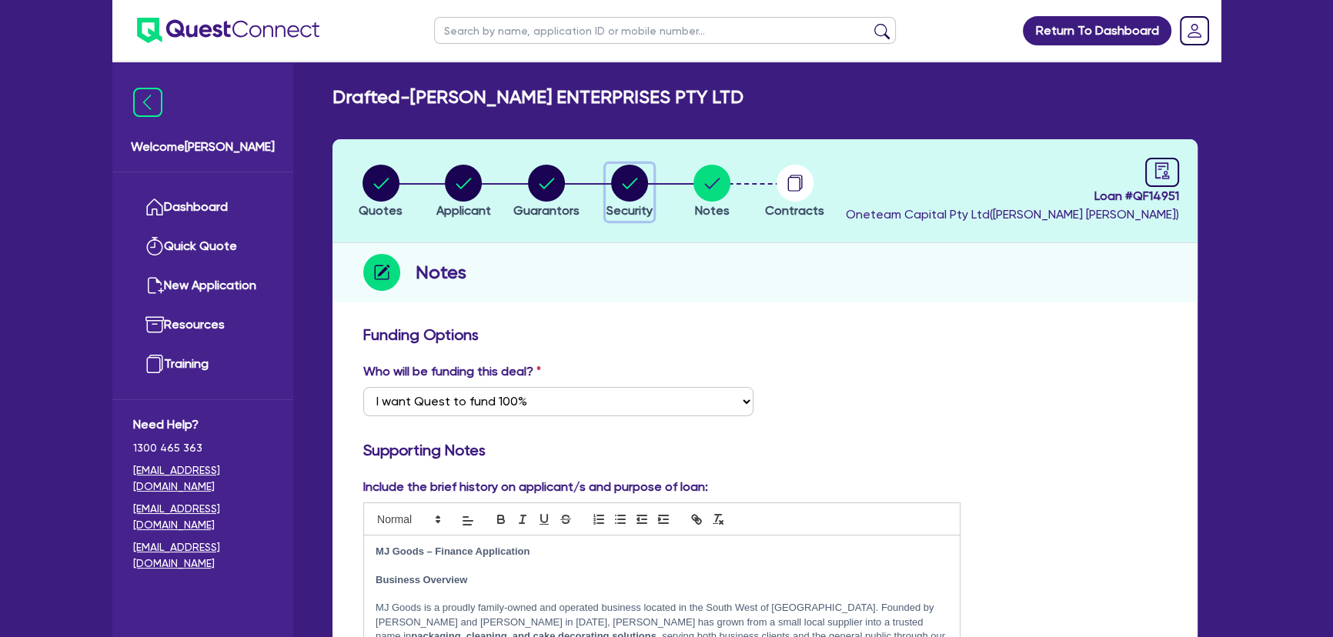
click at [612, 185] on circle "button" at bounding box center [629, 183] width 37 height 37
select select "SECONDARY_ASSETS"
select select "PRINTING_AND_PACKAGING_EQUIPMENT"
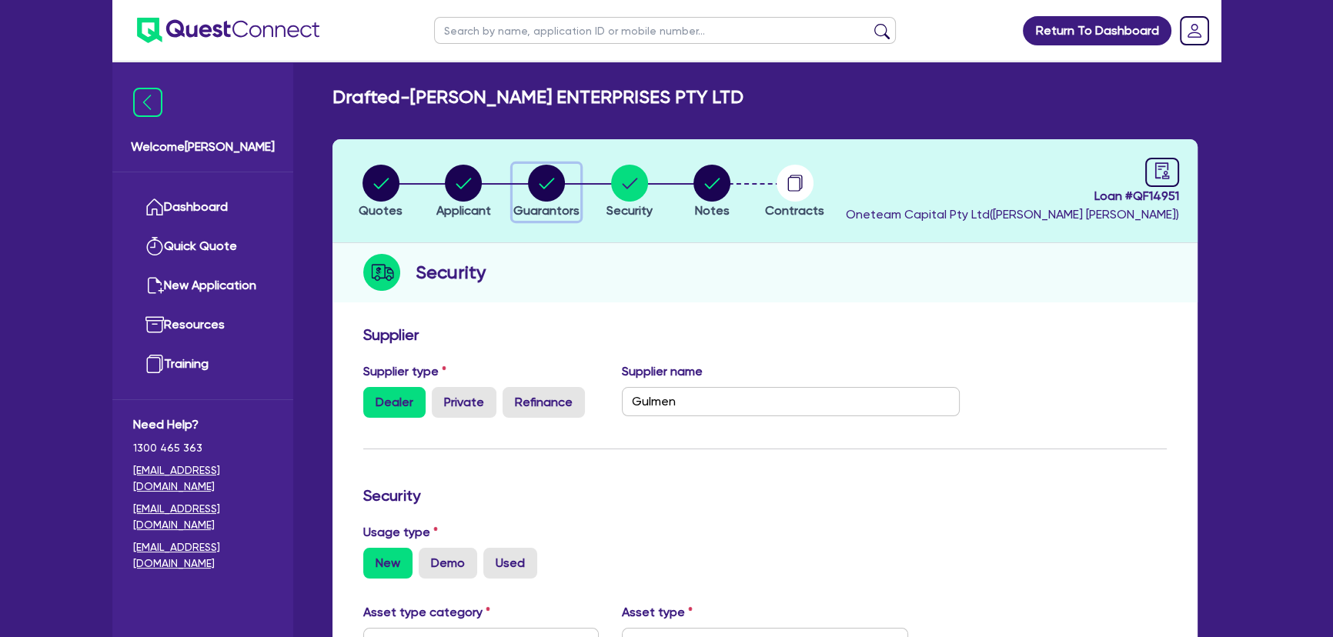
click at [543, 185] on circle "button" at bounding box center [546, 183] width 37 height 37
select select "MR"
select select "WA"
select select "MARRIED"
select select "PROPERTY"
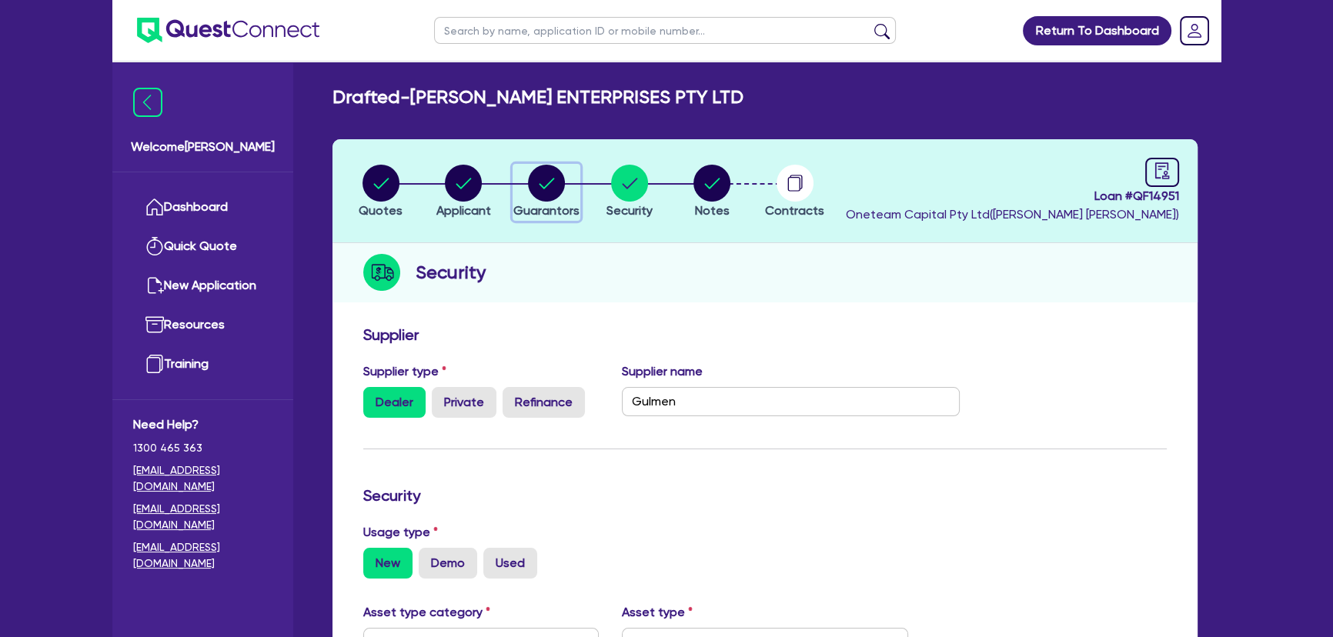
select select "TRUCK"
select select "EQUIPMENT"
select select "CASH"
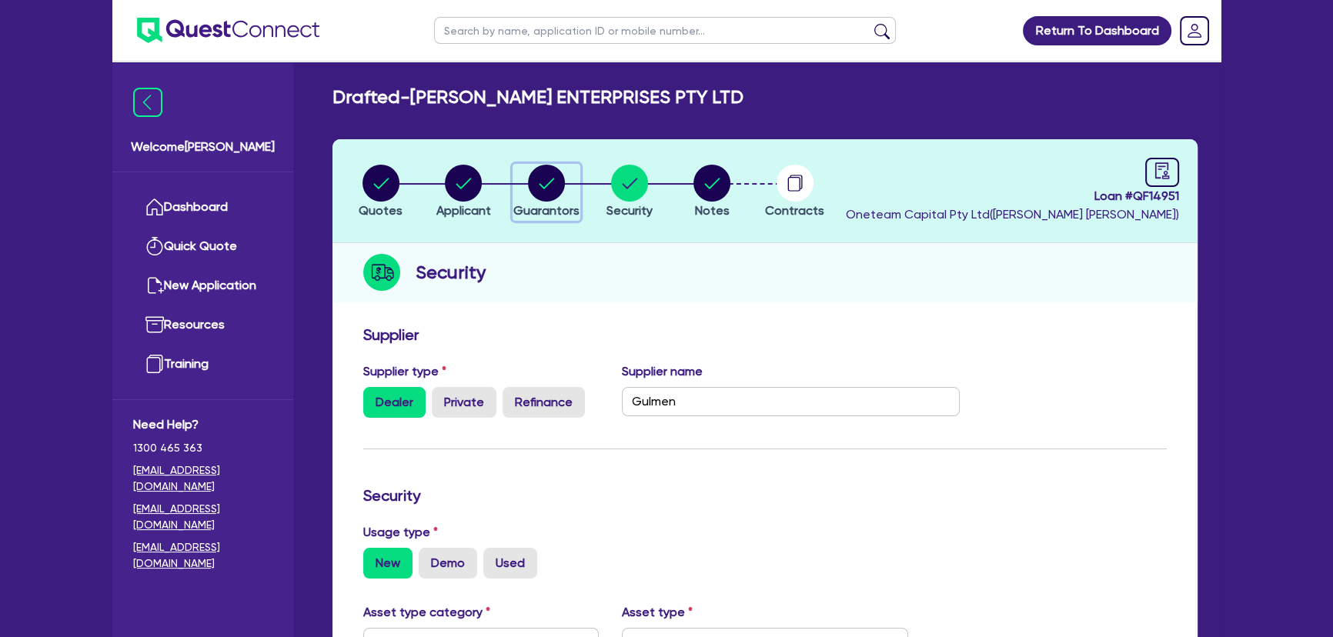
select select "TRAILER"
select select "MORTGAGE"
select select "TRUCK_LOAN"
select select "EQUIPMENT_LOAN"
select select "TRUCK_LOAN"
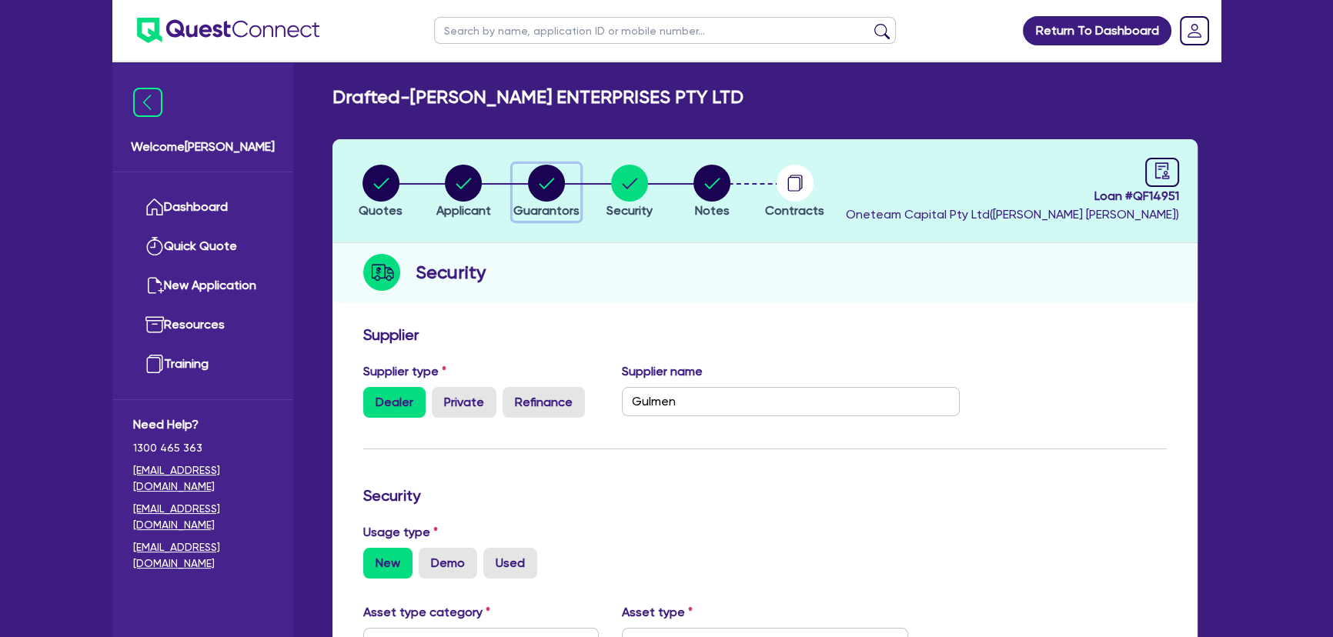
select select "OTHER"
select select "MRS"
select select "WA"
select select "MARRIED"
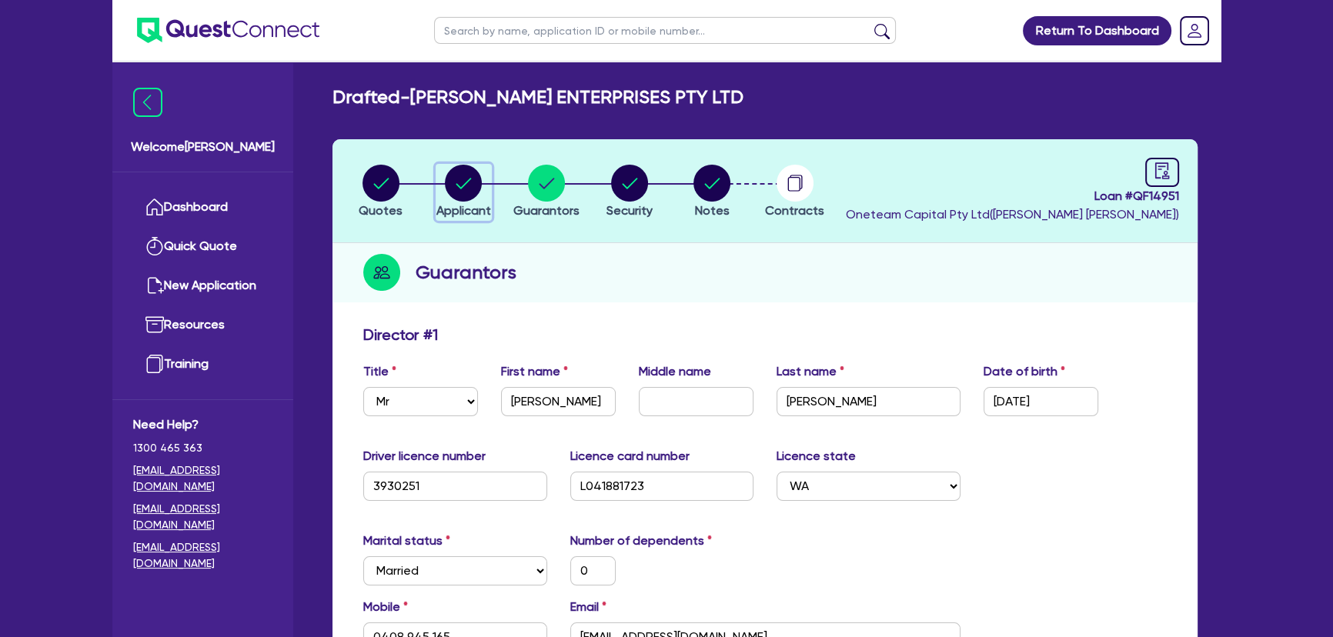
click at [466, 185] on circle "button" at bounding box center [463, 183] width 37 height 37
select select "COMPANY"
select select "MANUFACTURING"
select select "FOOD_PROCESSING"
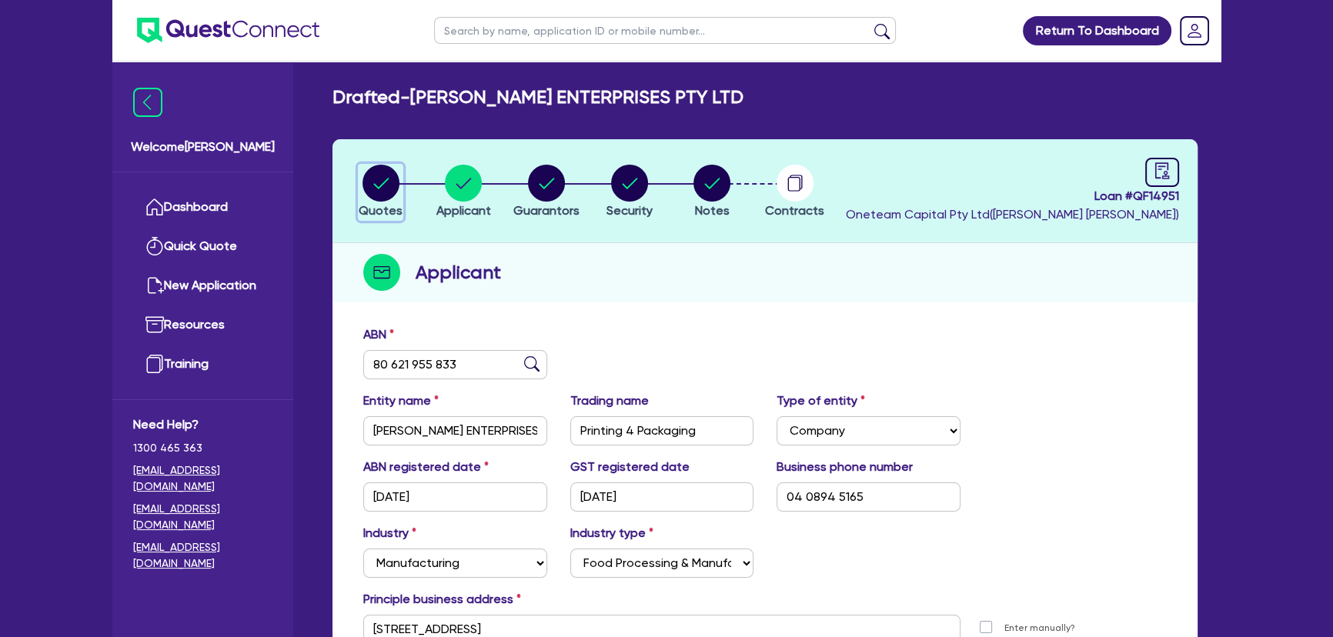
click at [375, 185] on circle "button" at bounding box center [380, 183] width 37 height 37
select select "SECONDARY_ASSETS"
select select "PRINTING_AND_PACKAGING_EQUIPMENT"
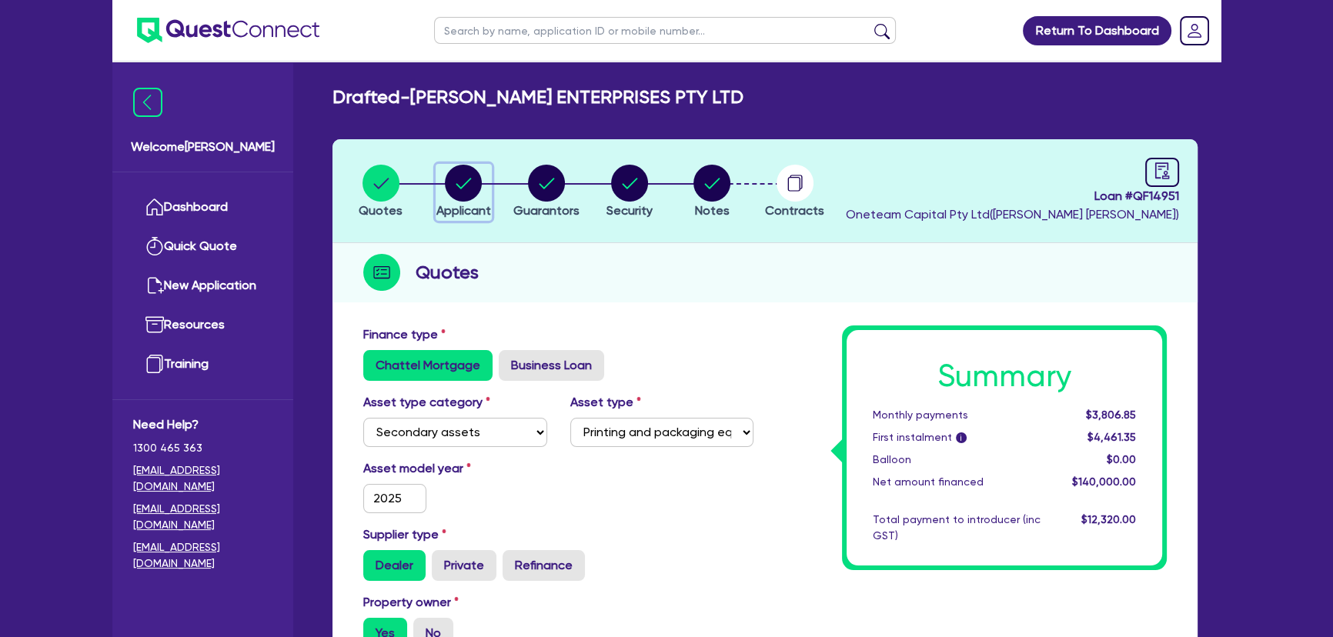
click at [458, 184] on circle "button" at bounding box center [463, 183] width 37 height 37
select select "COMPANY"
select select "MANUFACTURING"
select select "FOOD_PROCESSING"
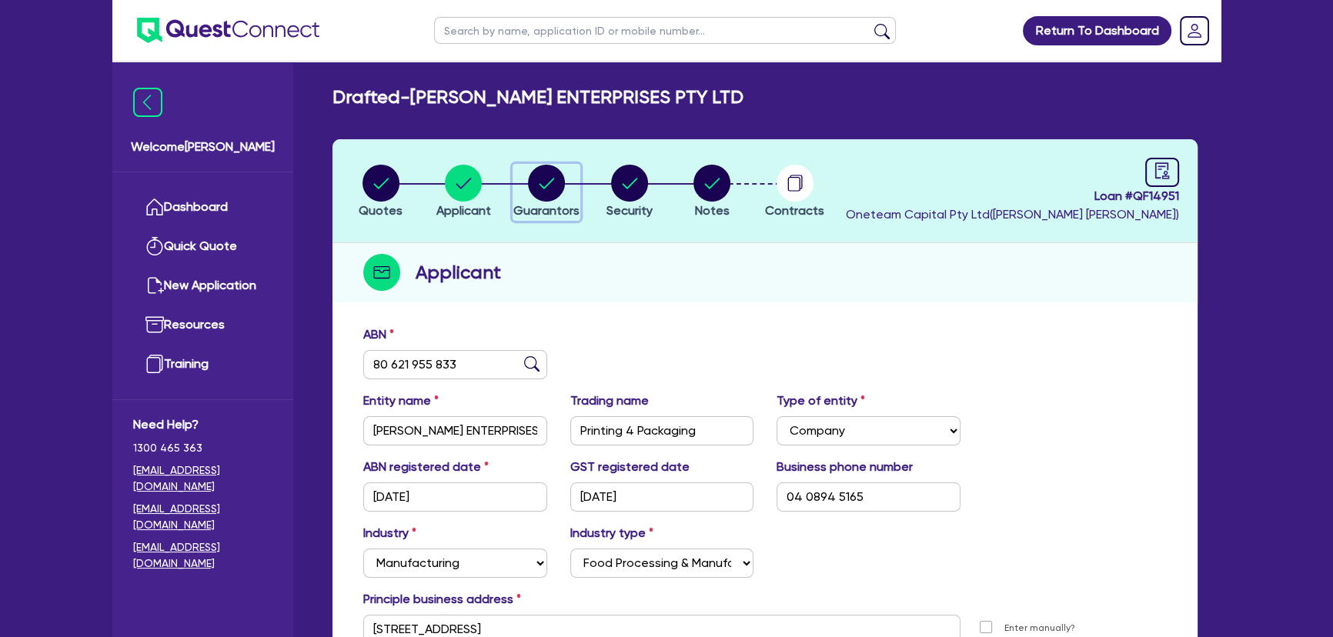
click at [553, 191] on circle "button" at bounding box center [546, 183] width 37 height 37
select select "MR"
select select "WA"
select select "MARRIED"
select select "PROPERTY"
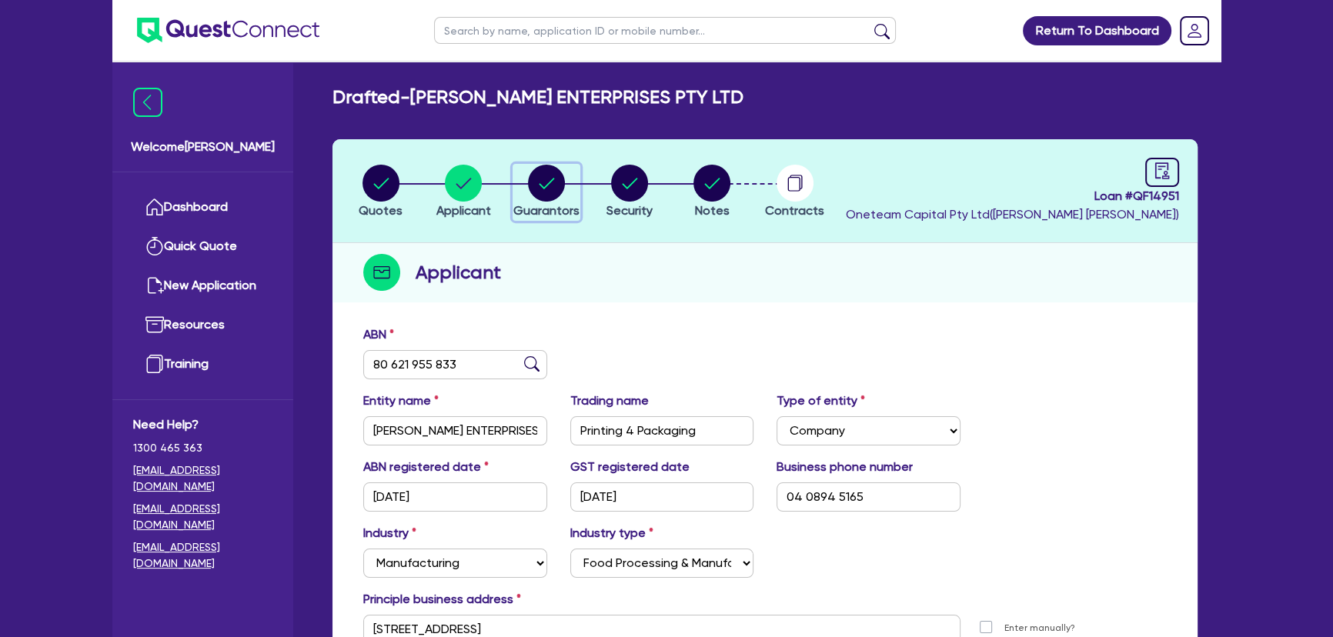
select select "TRUCK"
select select "EQUIPMENT"
select select "CASH"
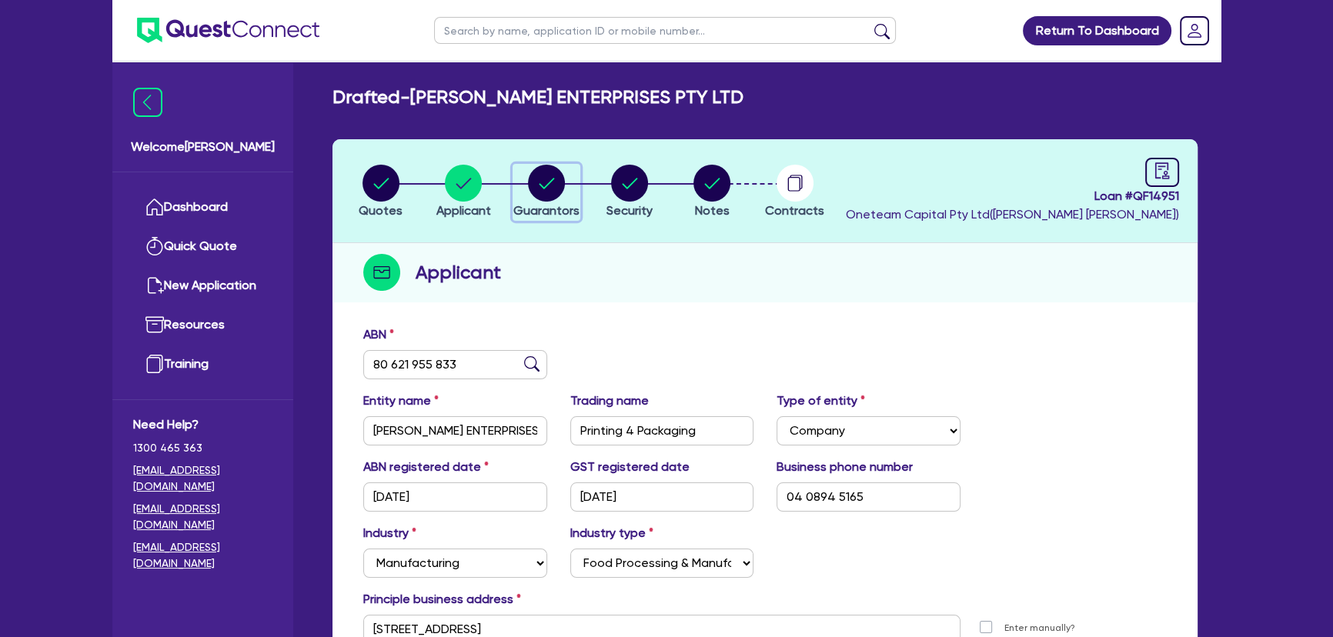
select select "TRAILER"
select select "MORTGAGE"
select select "TRUCK_LOAN"
select select "EQUIPMENT_LOAN"
select select "TRUCK_LOAN"
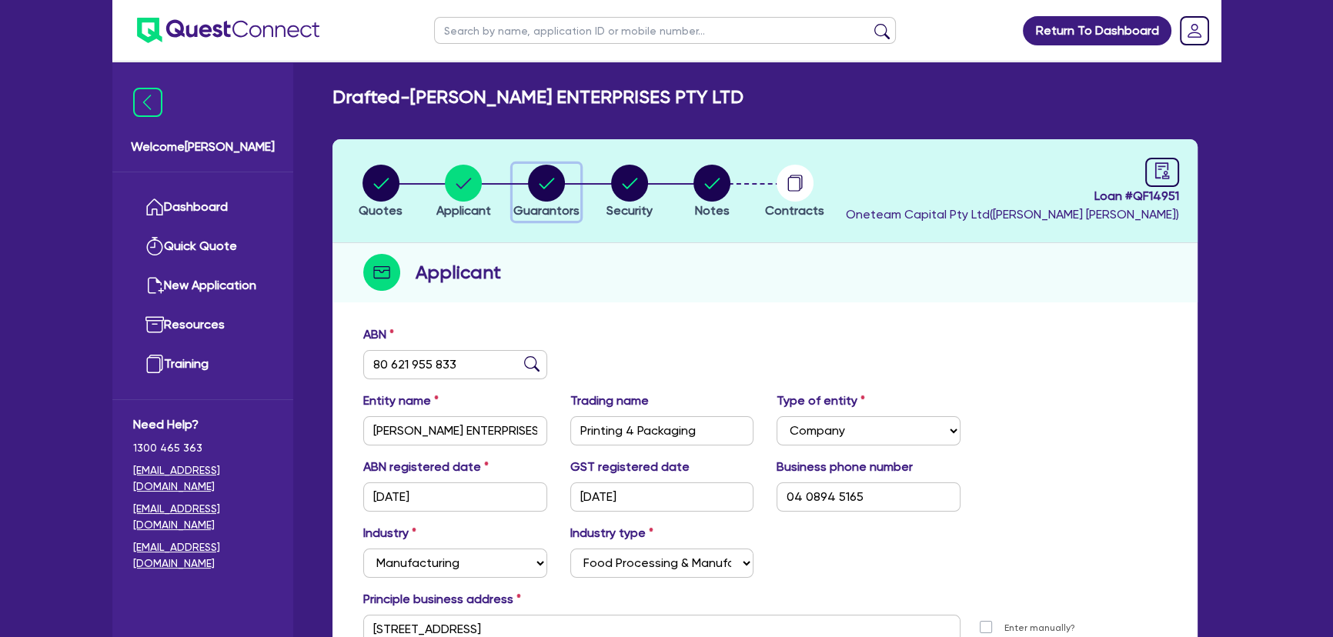
select select "OTHER"
select select "MRS"
select select "WA"
select select "MARRIED"
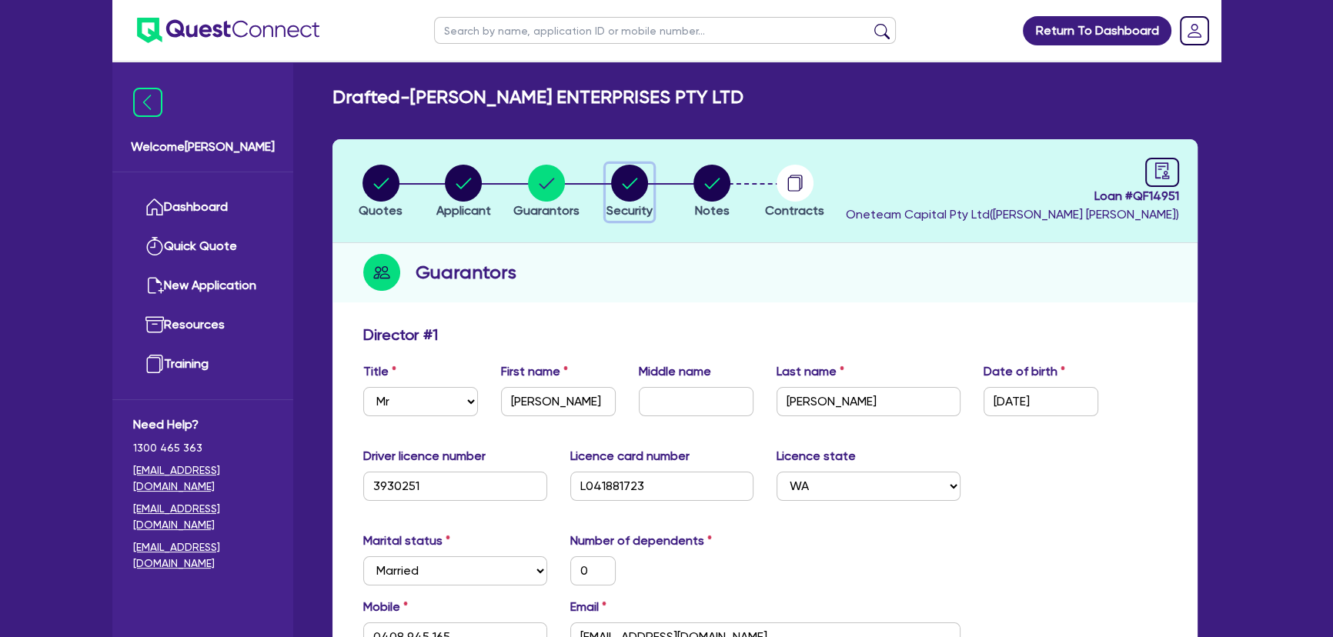
click at [619, 188] on circle "button" at bounding box center [629, 183] width 37 height 37
select select "SECONDARY_ASSETS"
select select "PRINTING_AND_PACKAGING_EQUIPMENT"
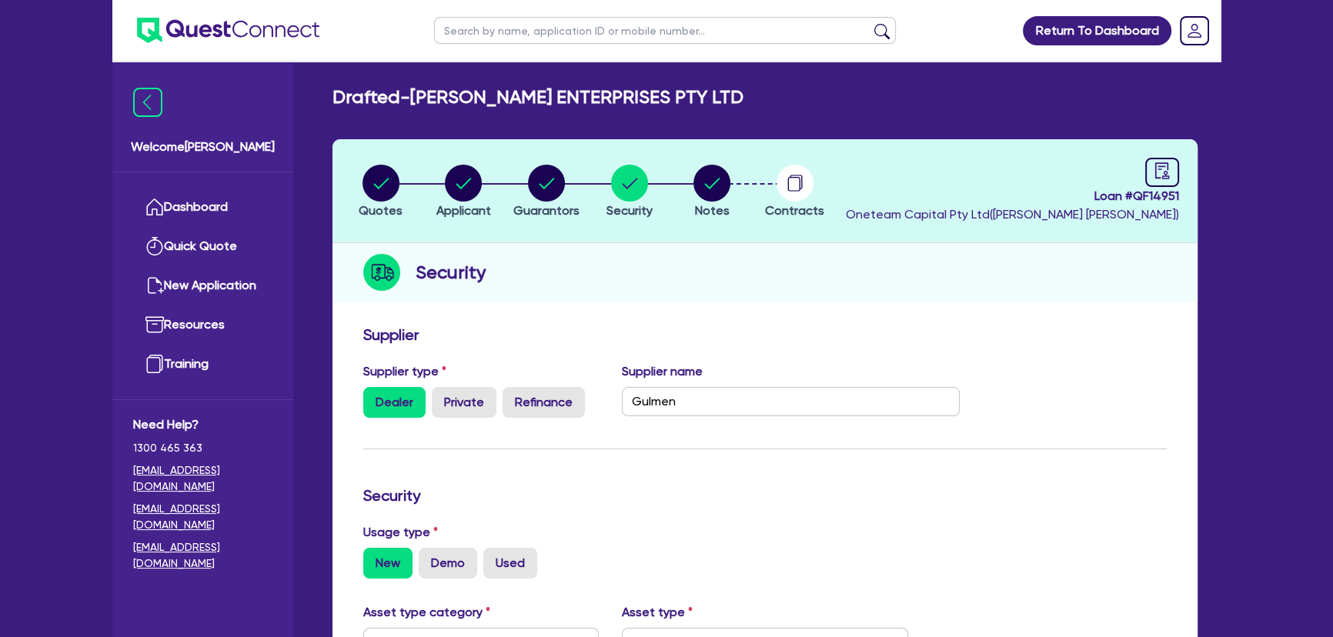
click at [689, 177] on li "Notes" at bounding box center [711, 191] width 83 height 54
click at [700, 182] on circle "button" at bounding box center [711, 183] width 37 height 37
select select "Quest Finance - Own Book"
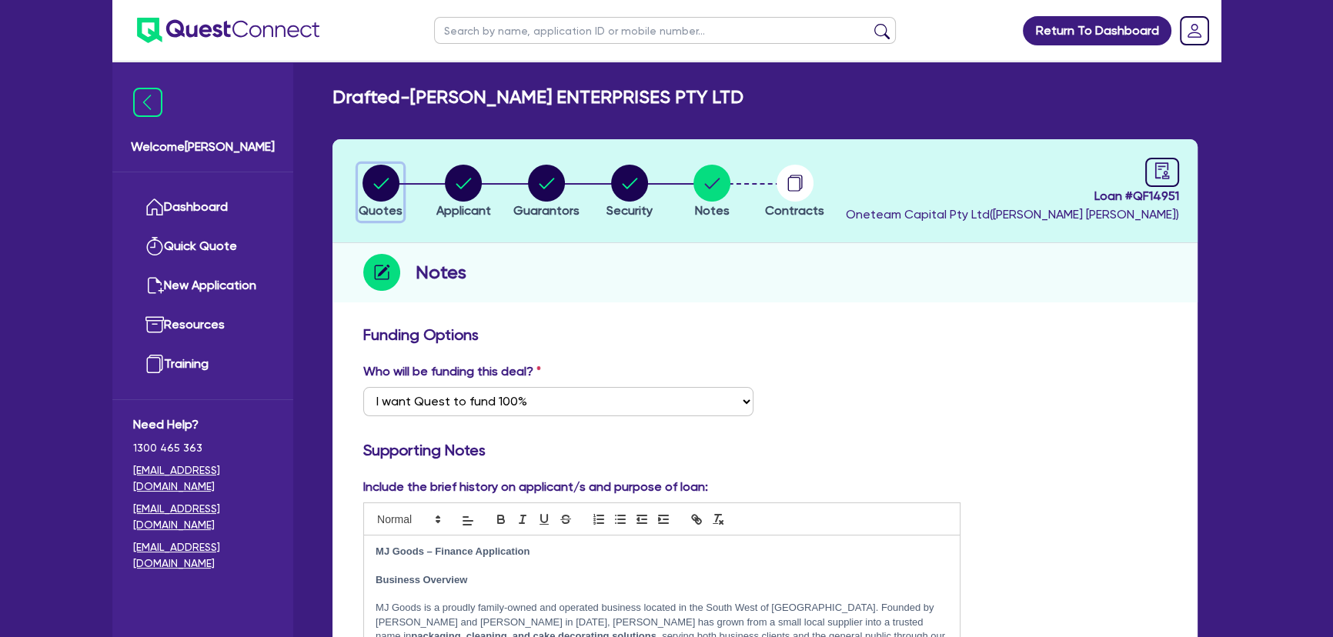
click at [359, 184] on div "button" at bounding box center [381, 183] width 44 height 37
select select "SECONDARY_ASSETS"
select select "PRINTING_AND_PACKAGING_EQUIPMENT"
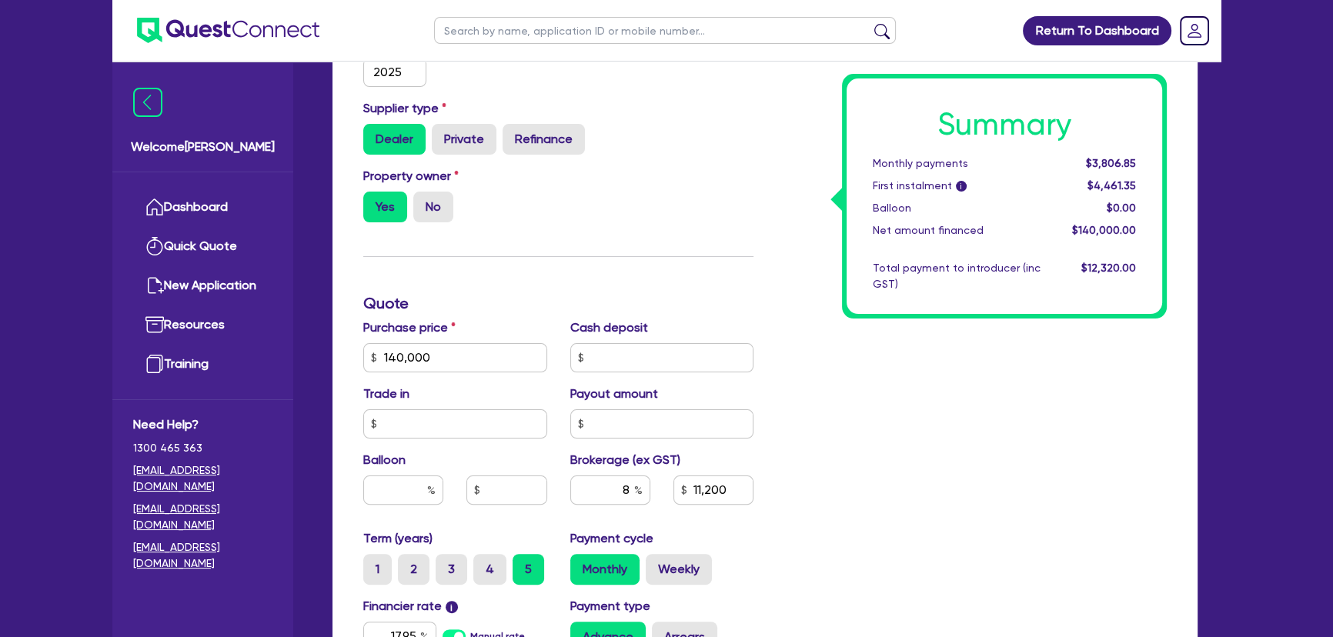
scroll to position [559, 0]
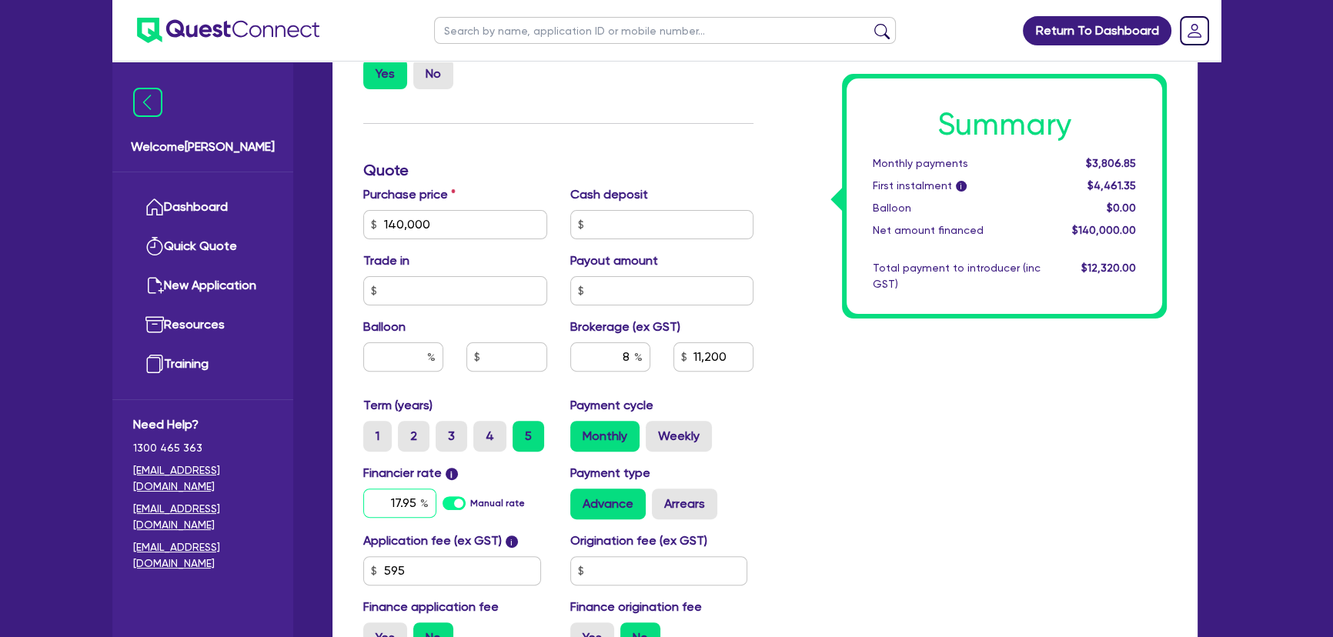
click at [421, 499] on div "17.95" at bounding box center [399, 503] width 73 height 29
type input "140,000"
type input "11,200"
type input "140,000"
type input "11,200"
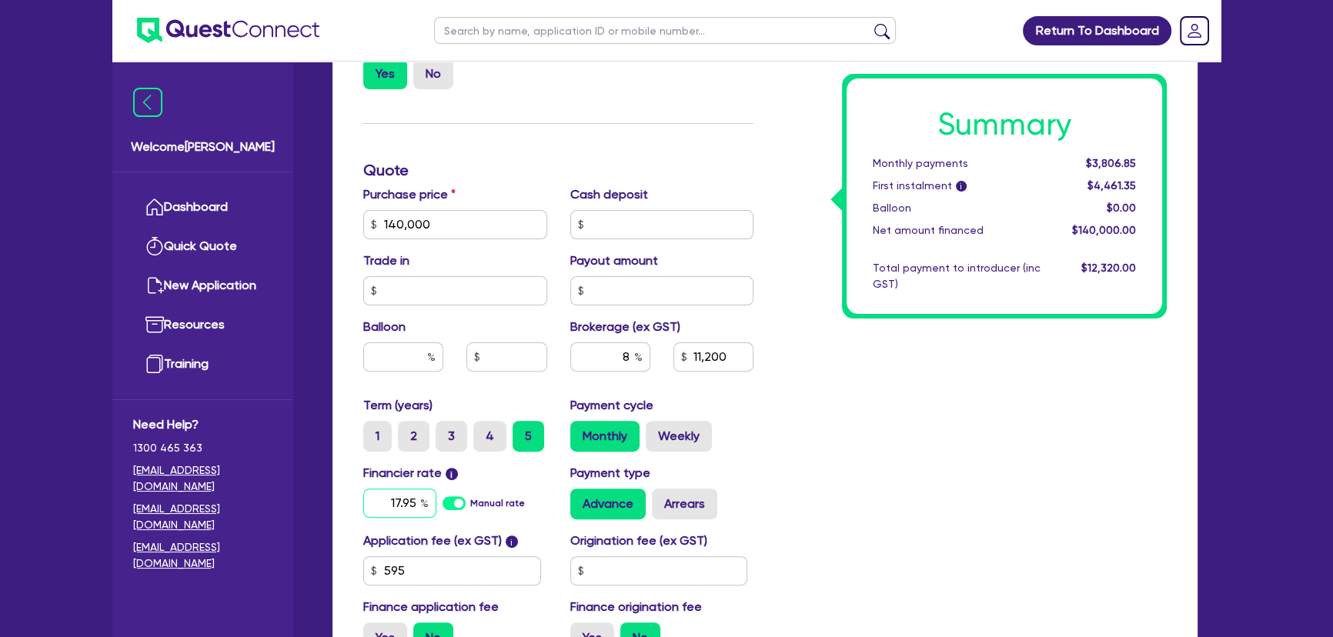
click at [420, 499] on div "17.95" at bounding box center [399, 503] width 73 height 29
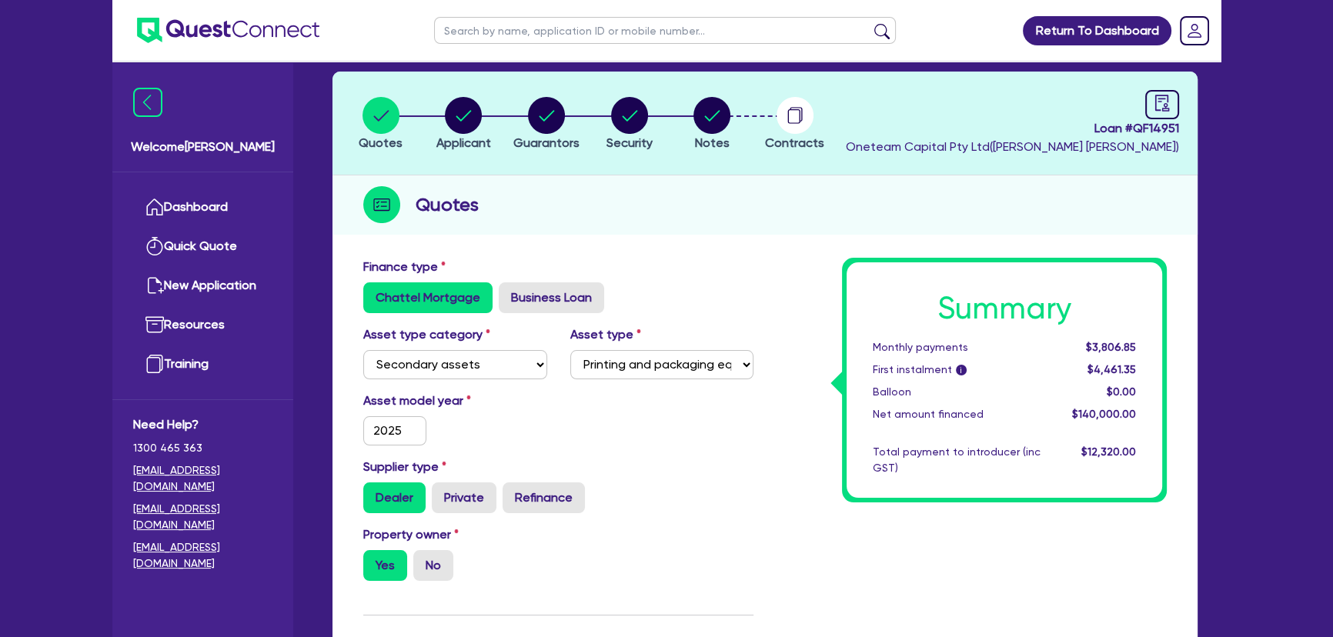
scroll to position [0, 0]
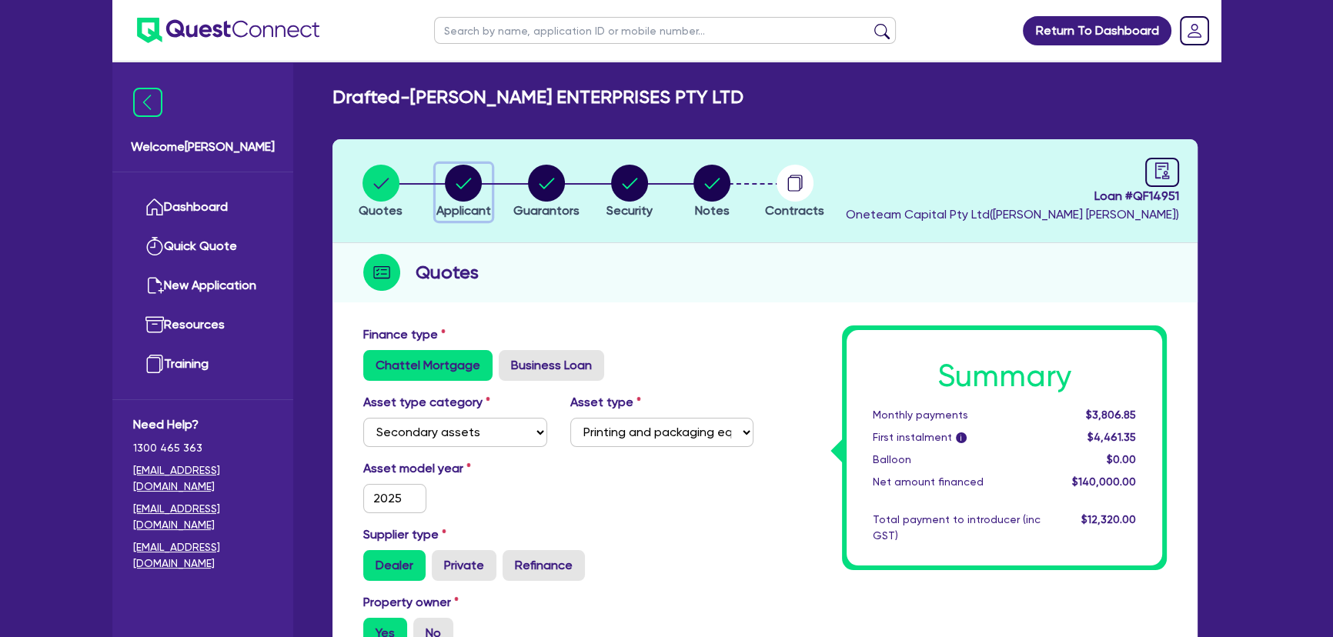
click at [449, 192] on circle "button" at bounding box center [463, 183] width 37 height 37
select select "COMPANY"
select select "MANUFACTURING"
select select "FOOD_PROCESSING"
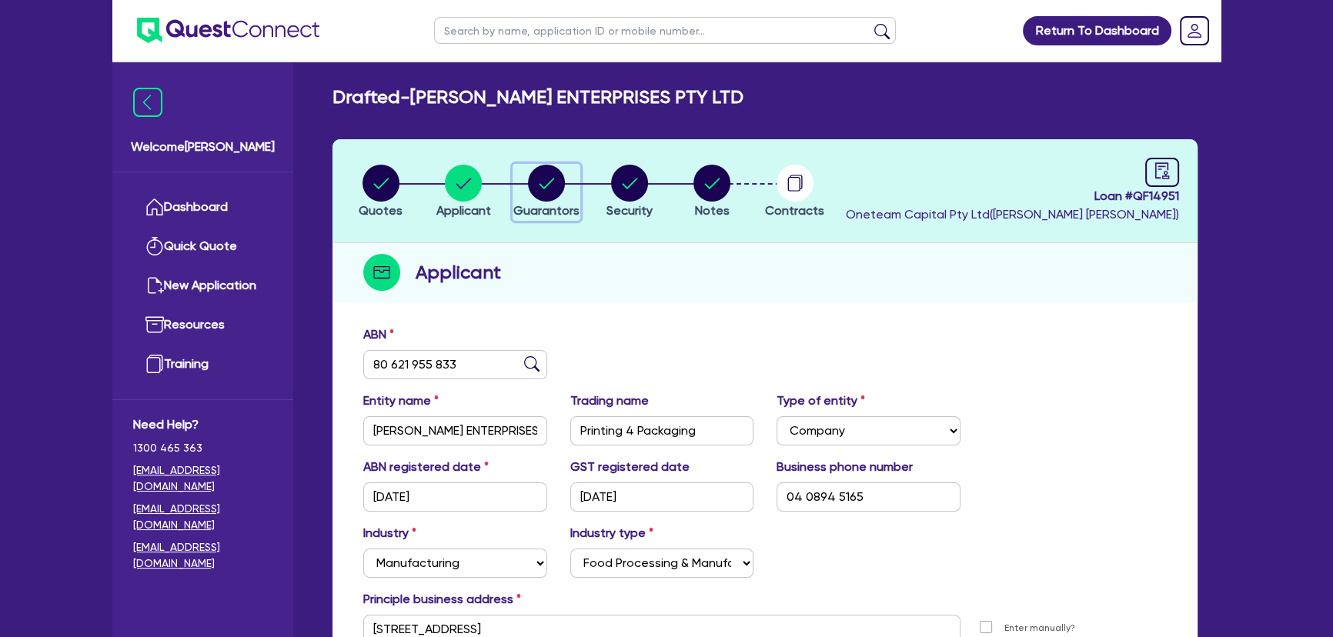
click at [534, 185] on circle "button" at bounding box center [546, 183] width 37 height 37
select select "MR"
select select "WA"
select select "MARRIED"
select select "PROPERTY"
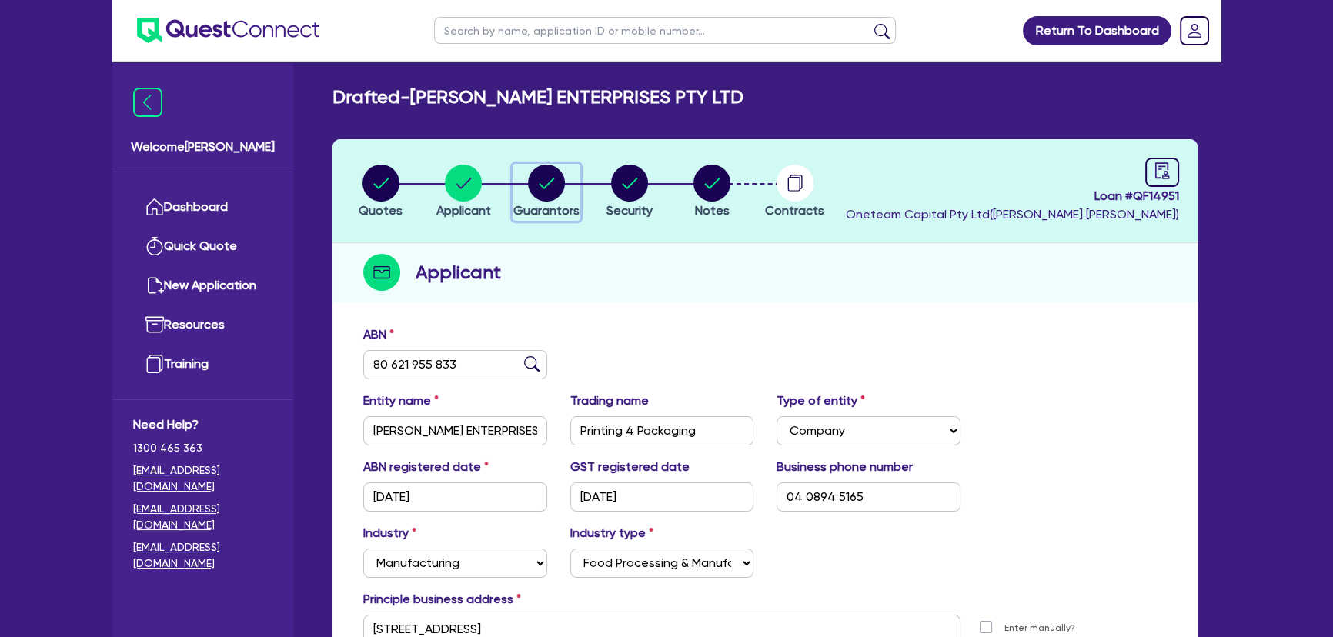
select select "TRUCK"
select select "EQUIPMENT"
select select "CASH"
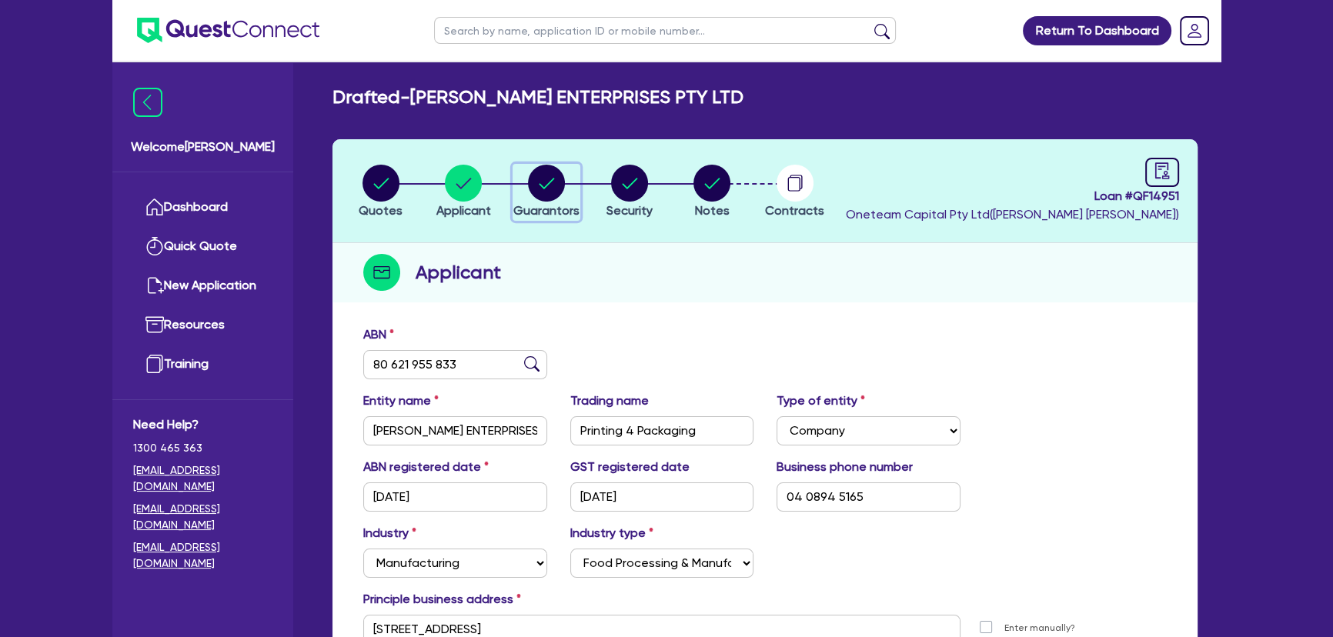
select select "TRAILER"
select select "MORTGAGE"
select select "TRUCK_LOAN"
select select "EQUIPMENT_LOAN"
select select "TRUCK_LOAN"
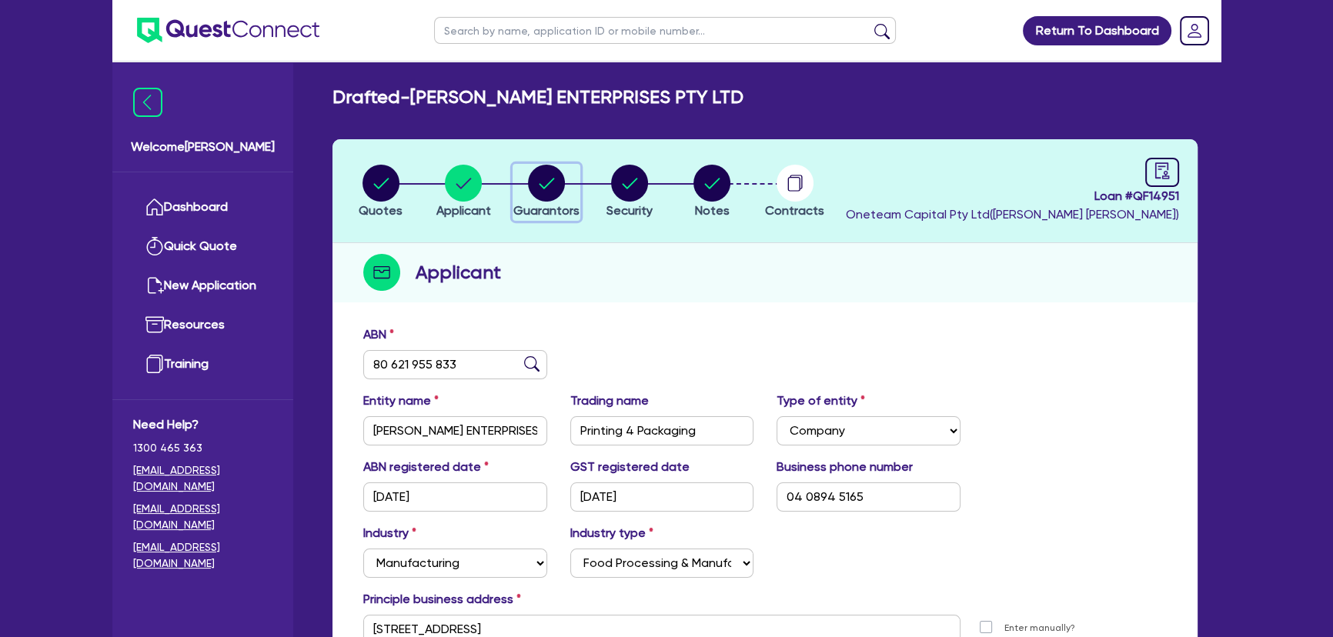
select select "OTHER"
select select "MRS"
select select "WA"
select select "MARRIED"
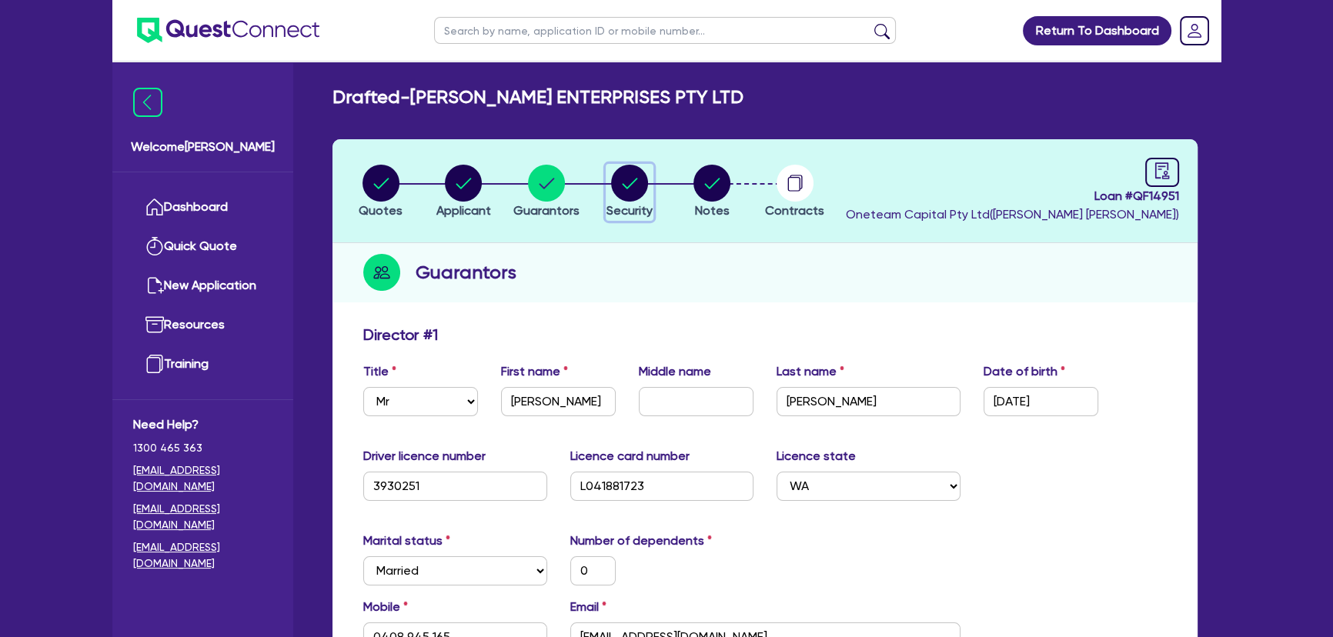
click at [638, 184] on circle "button" at bounding box center [629, 183] width 37 height 37
select select "SECONDARY_ASSETS"
select select "PRINTING_AND_PACKAGING_EQUIPMENT"
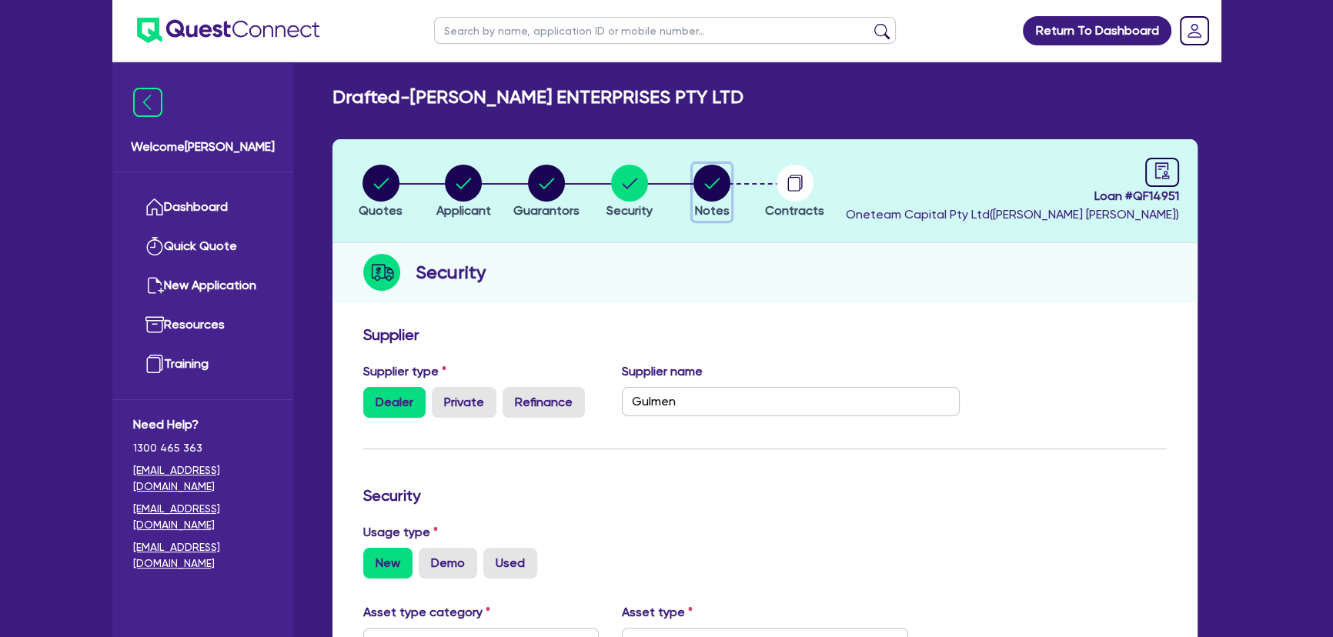
click at [705, 184] on icon "button" at bounding box center [712, 183] width 15 height 11
select select "Quest Finance - Own Book"
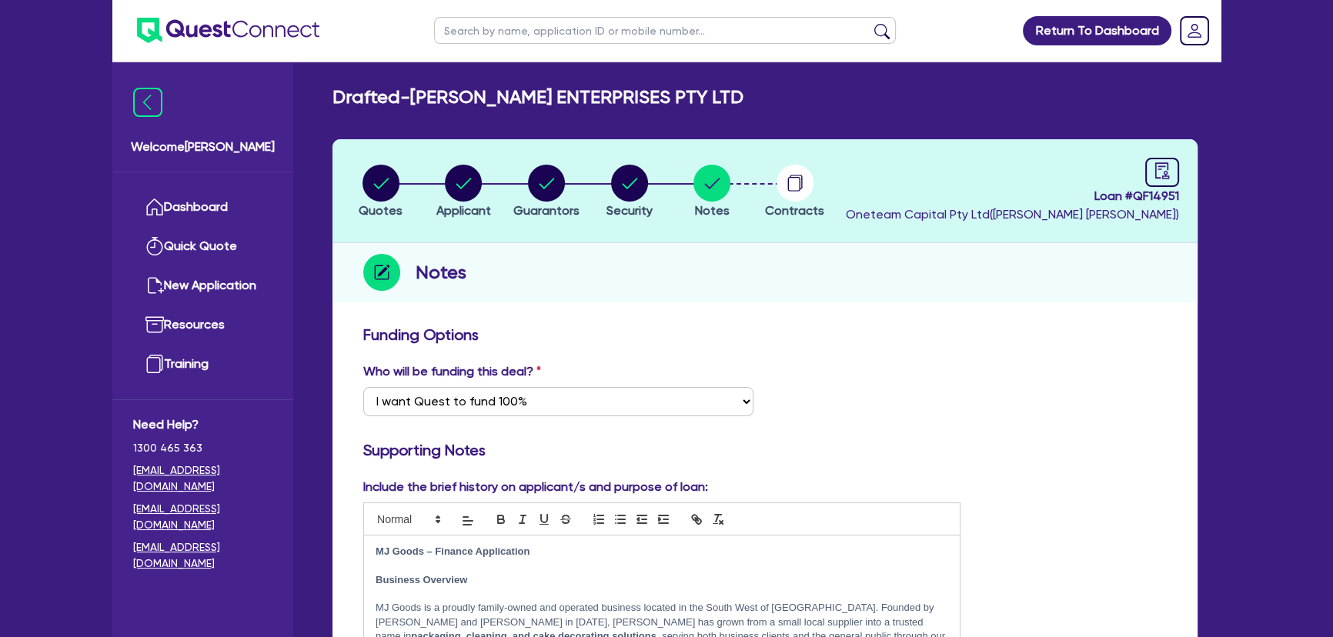
drag, startPoint x: 412, startPoint y: 94, endPoint x: 749, endPoint y: 94, distance: 337.8
click at [749, 94] on div "Drafted - [PERSON_NAME] ENTERPRISES PTY LTD" at bounding box center [765, 97] width 888 height 22
copy h2 "[PERSON_NAME] ENTERPRISES PTY LTD"
click at [360, 190] on div "button" at bounding box center [381, 183] width 44 height 37
select select "SECONDARY_ASSETS"
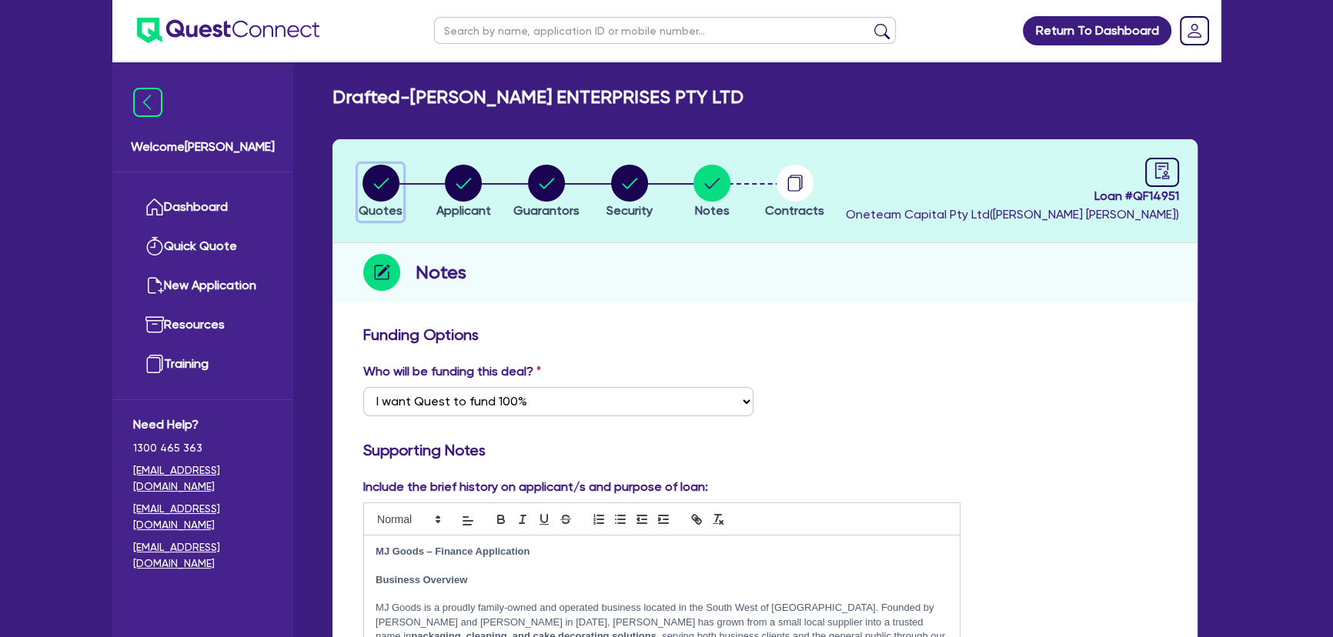
select select "PRINTING_AND_PACKAGING_EQUIPMENT"
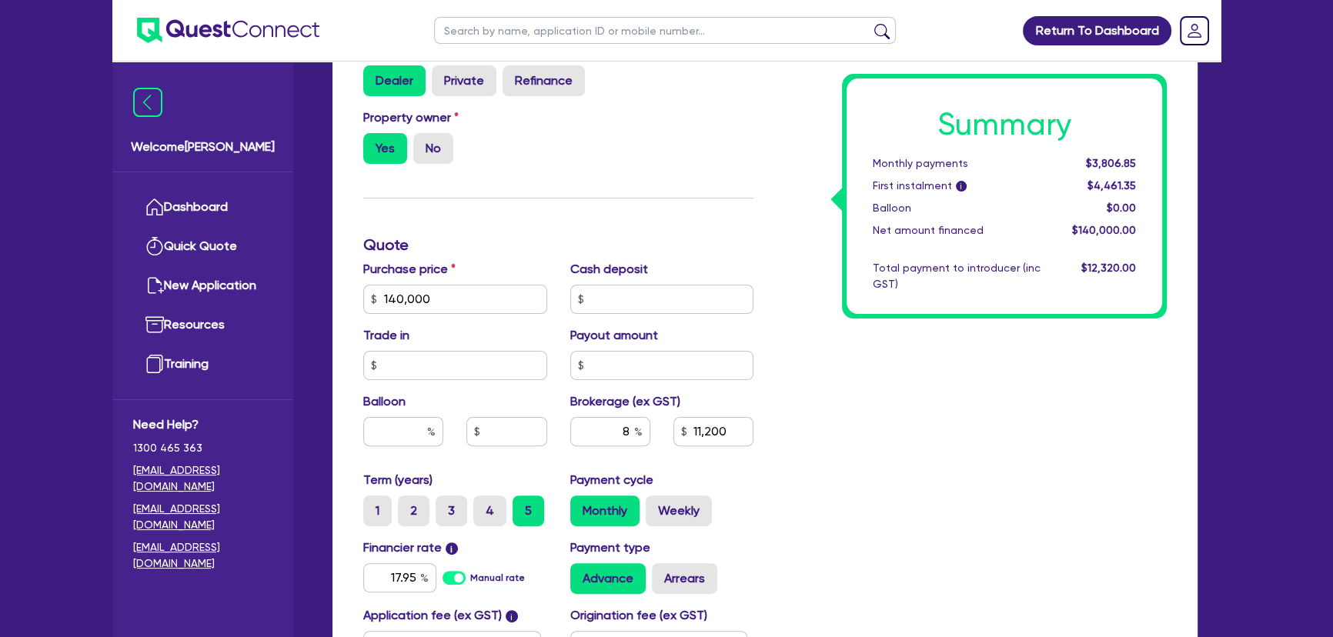
scroll to position [629, 0]
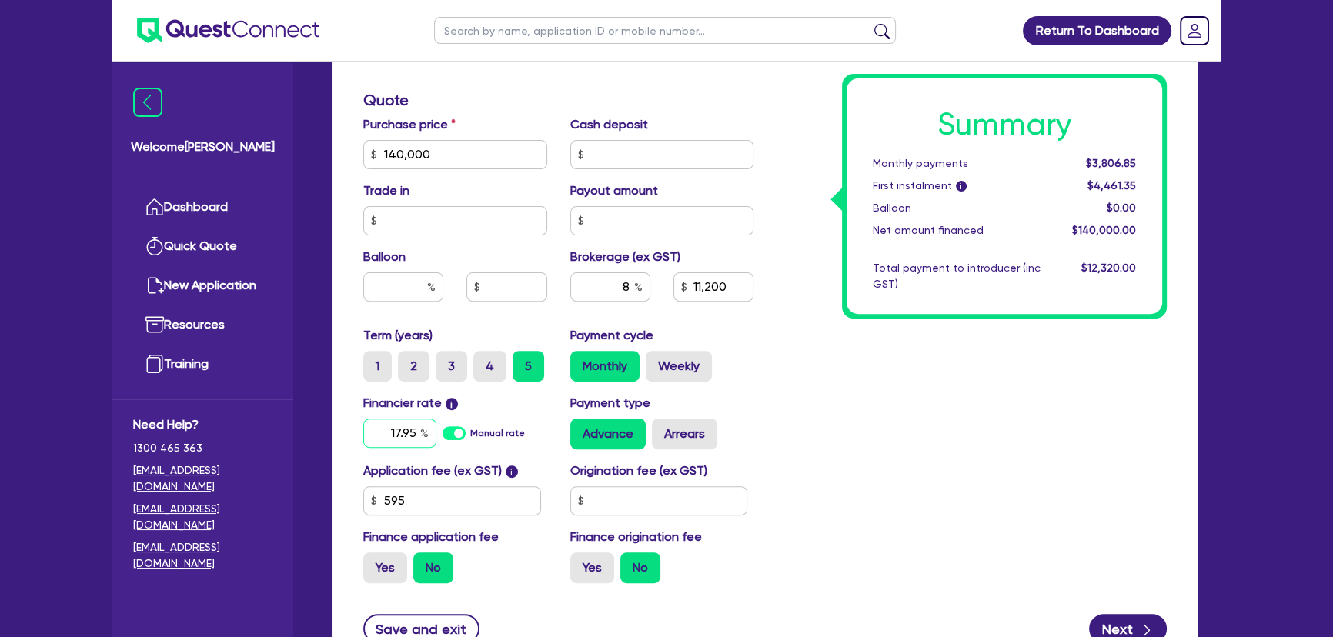
click at [387, 435] on input "17.95" at bounding box center [399, 433] width 73 height 29
type input "140,000"
type input "11,200"
type input "140,000"
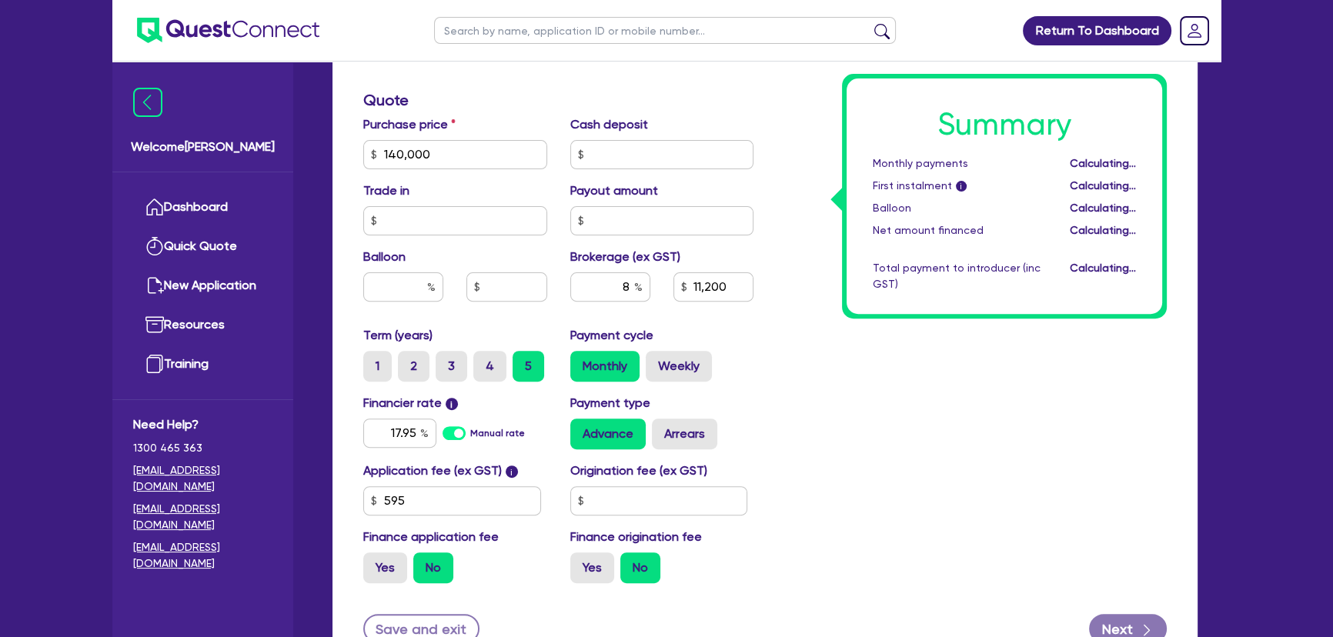
type input "11,200"
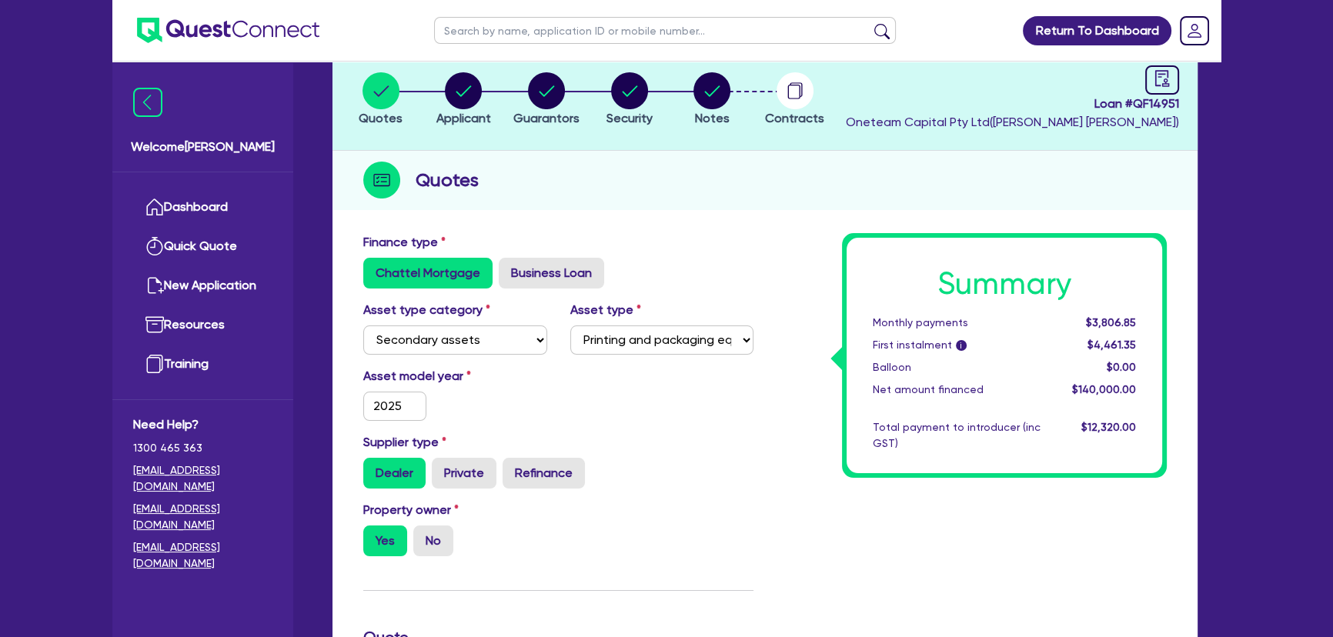
scroll to position [0, 0]
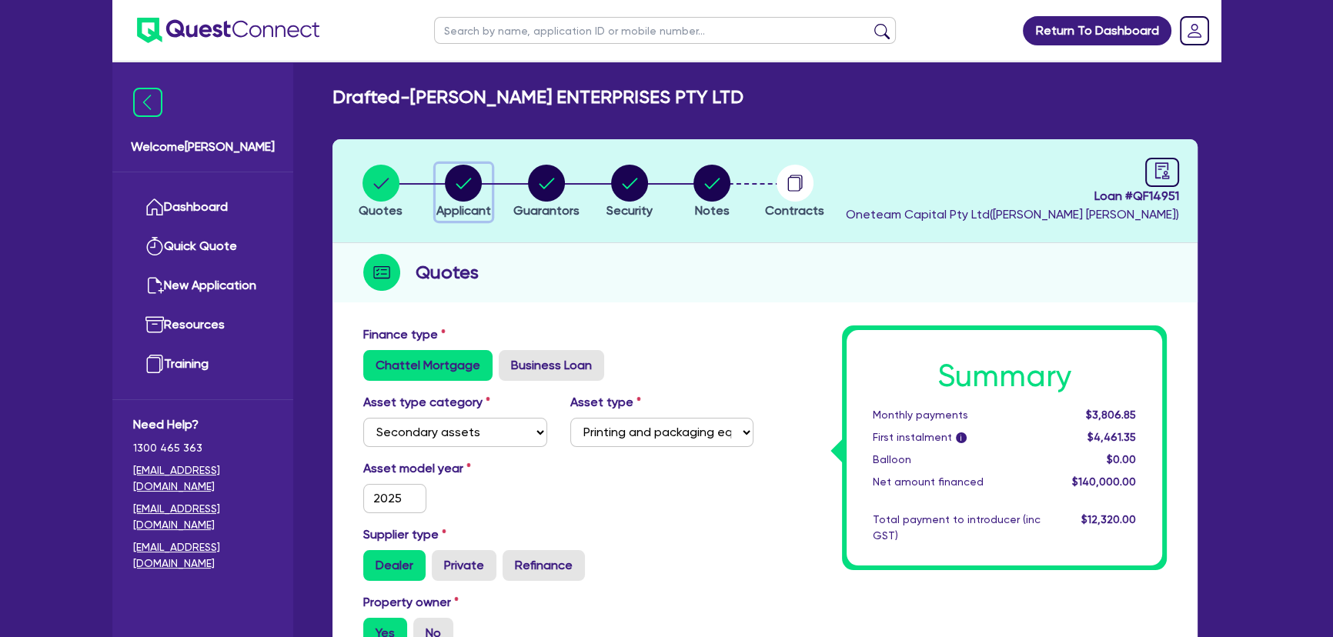
click at [439, 205] on span "Applicant" at bounding box center [463, 210] width 55 height 15
select select "COMPANY"
select select "MANUFACTURING"
select select "FOOD_PROCESSING"
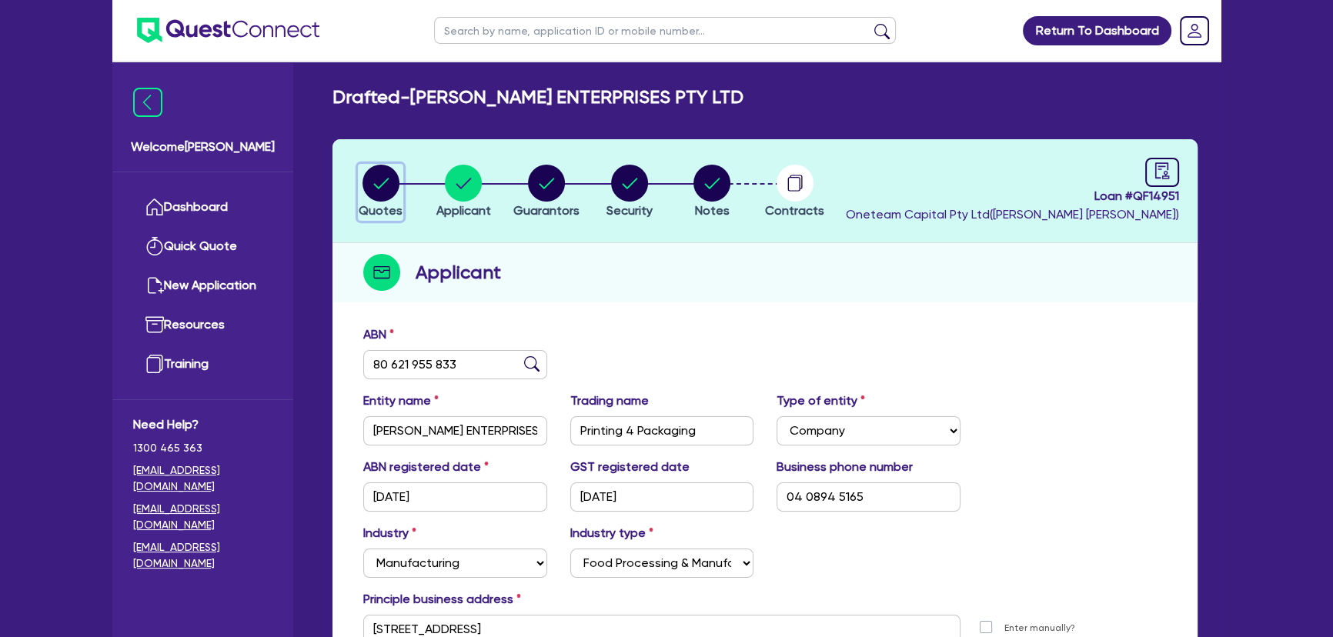
click at [379, 200] on circle "button" at bounding box center [380, 183] width 37 height 37
select select "SECONDARY_ASSETS"
select select "PRINTING_AND_PACKAGING_EQUIPMENT"
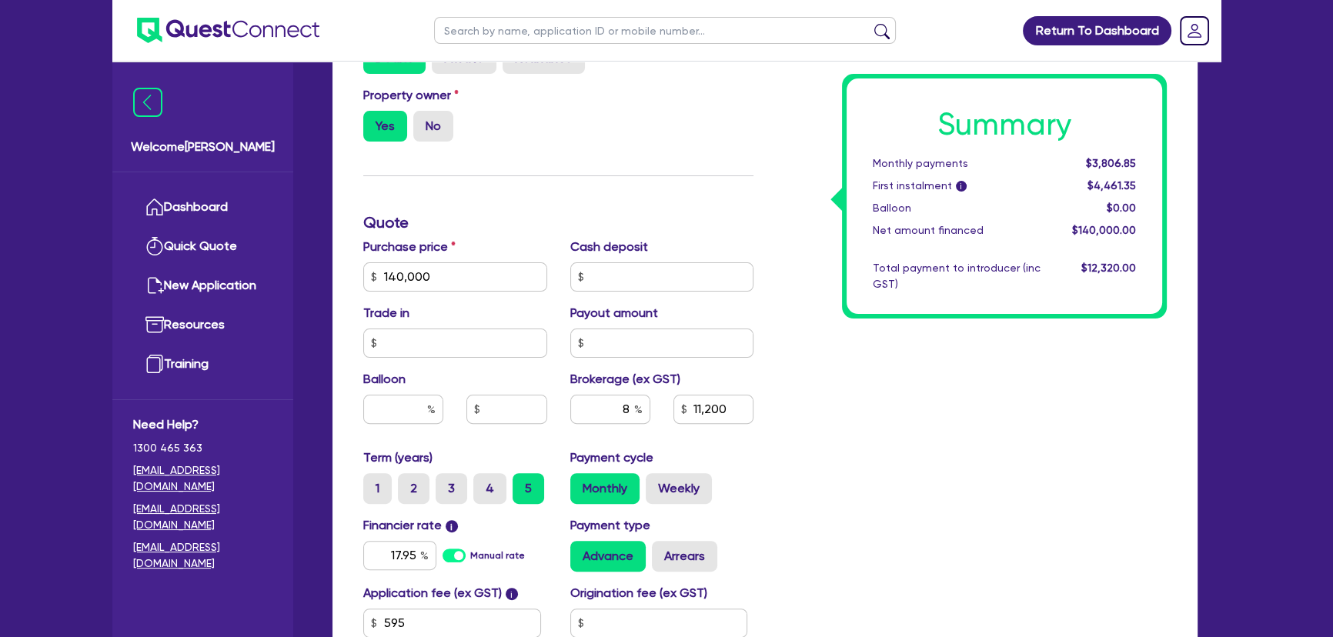
scroll to position [629, 0]
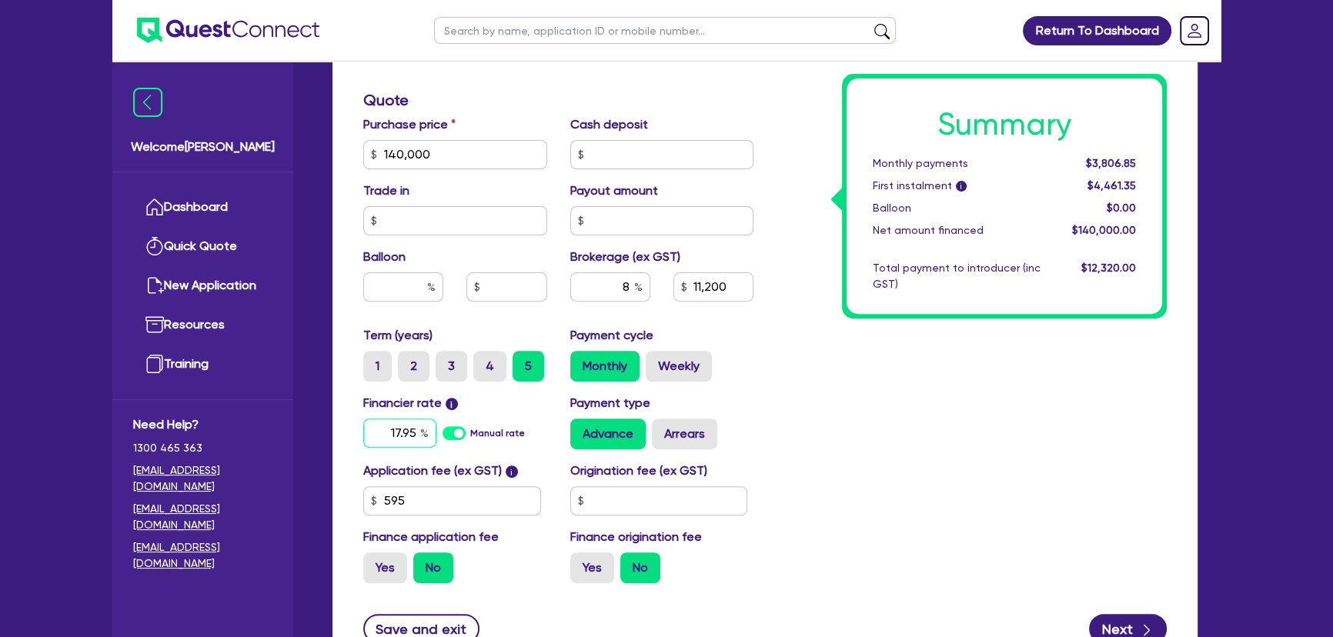
click at [402, 439] on input "17.95" at bounding box center [399, 433] width 73 height 29
type input "6.99"
type input "140,000"
type input "11,200"
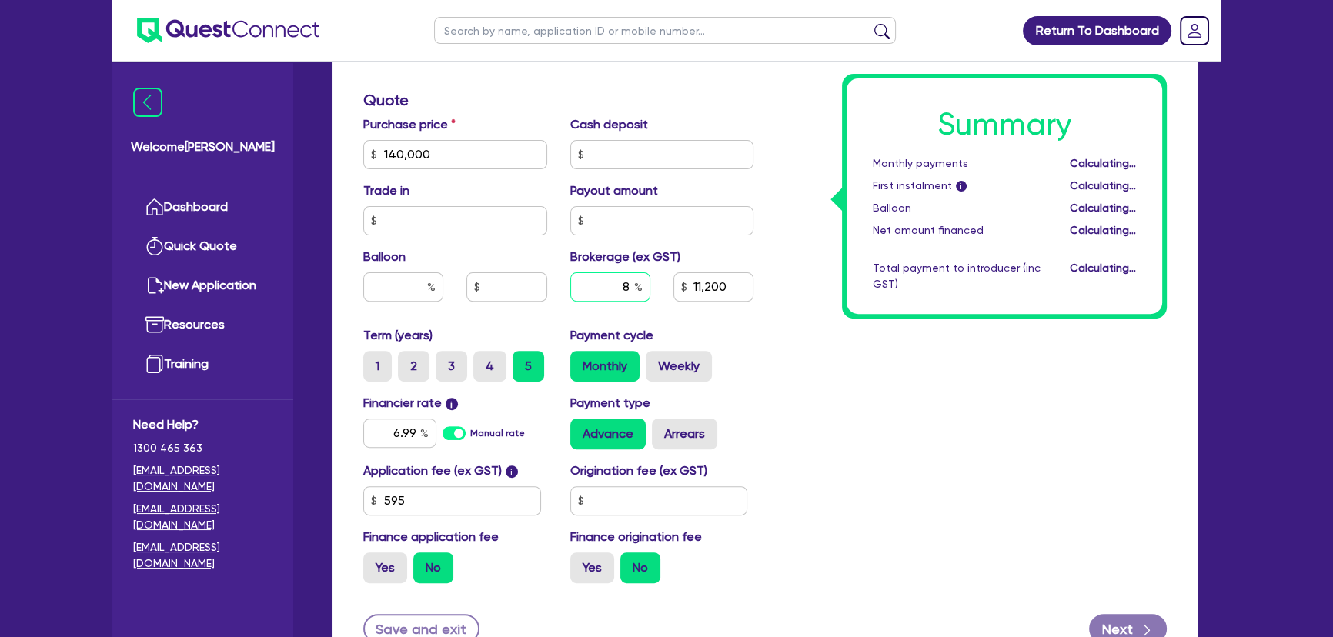
click at [602, 277] on input "8" at bounding box center [610, 286] width 80 height 29
type input "140,000"
type input "11,200"
click at [603, 492] on input "text" at bounding box center [659, 500] width 178 height 29
click at [423, 496] on input "595" at bounding box center [452, 500] width 178 height 29
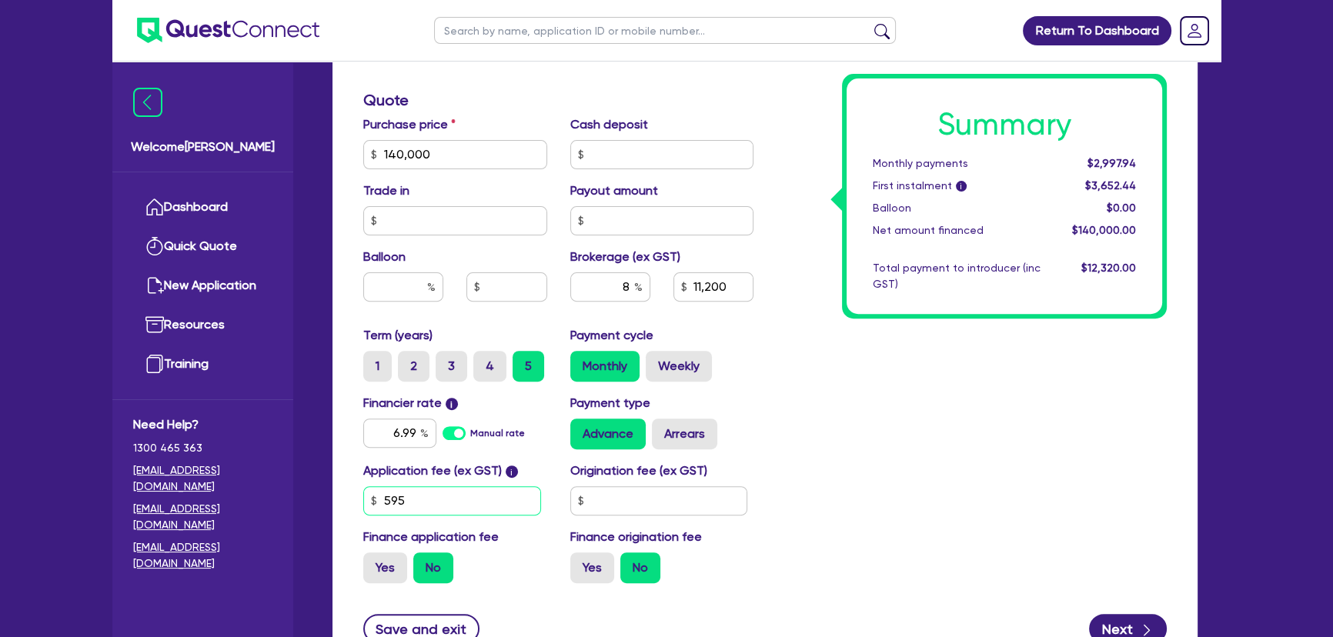
click at [424, 496] on input "595" at bounding box center [452, 500] width 178 height 29
type input "140,000"
type input "11,200"
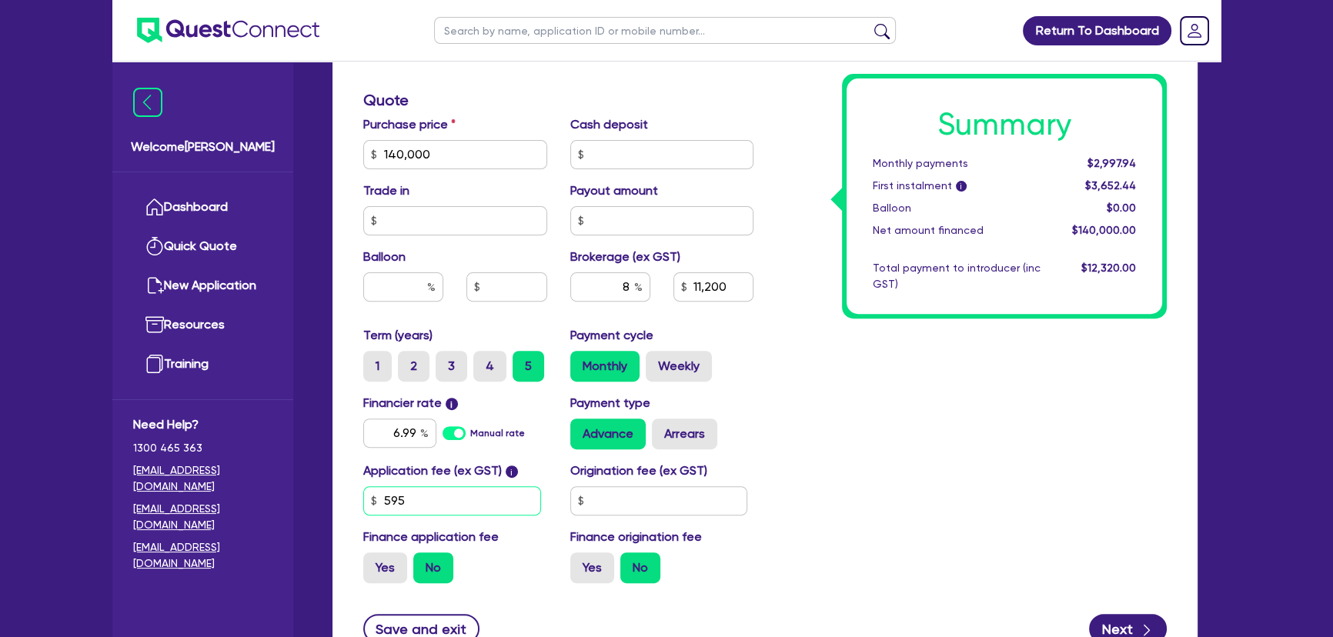
type input "6"
type input "140,000"
type input "11,200"
type input "649"
type input "140,000"
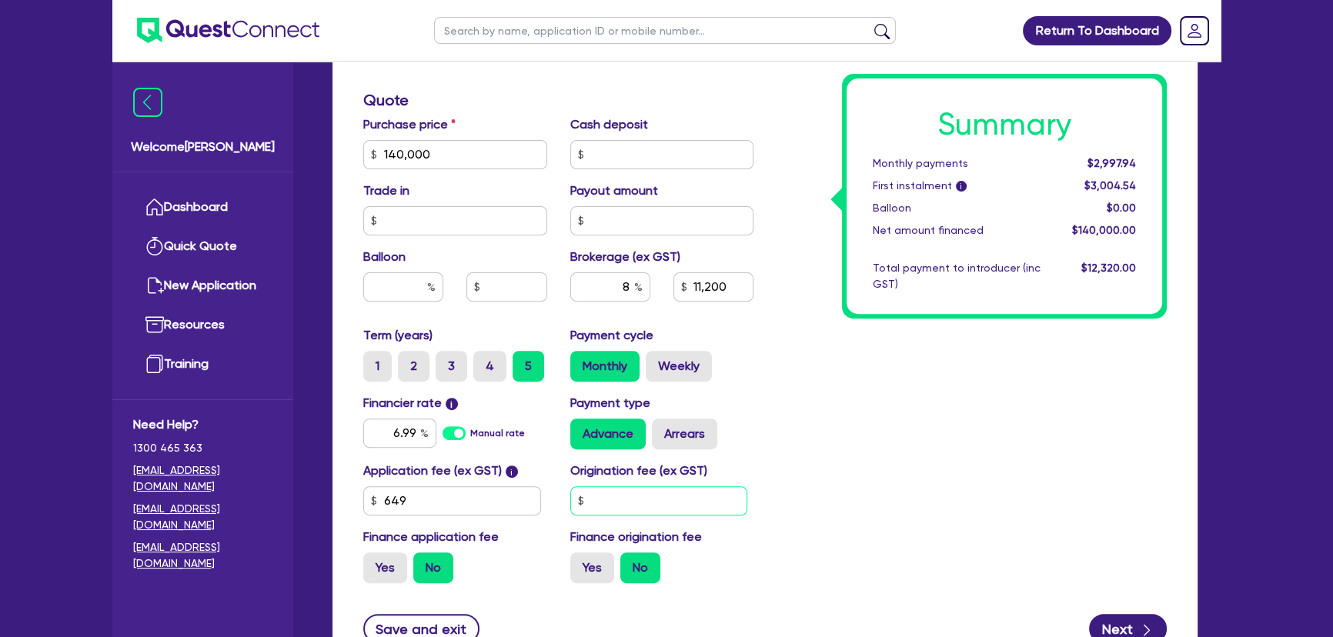
type input "11,200"
type input "140,000"
type input "11,200"
click at [669, 506] on input "text" at bounding box center [659, 500] width 178 height 29
type input "1,272.73"
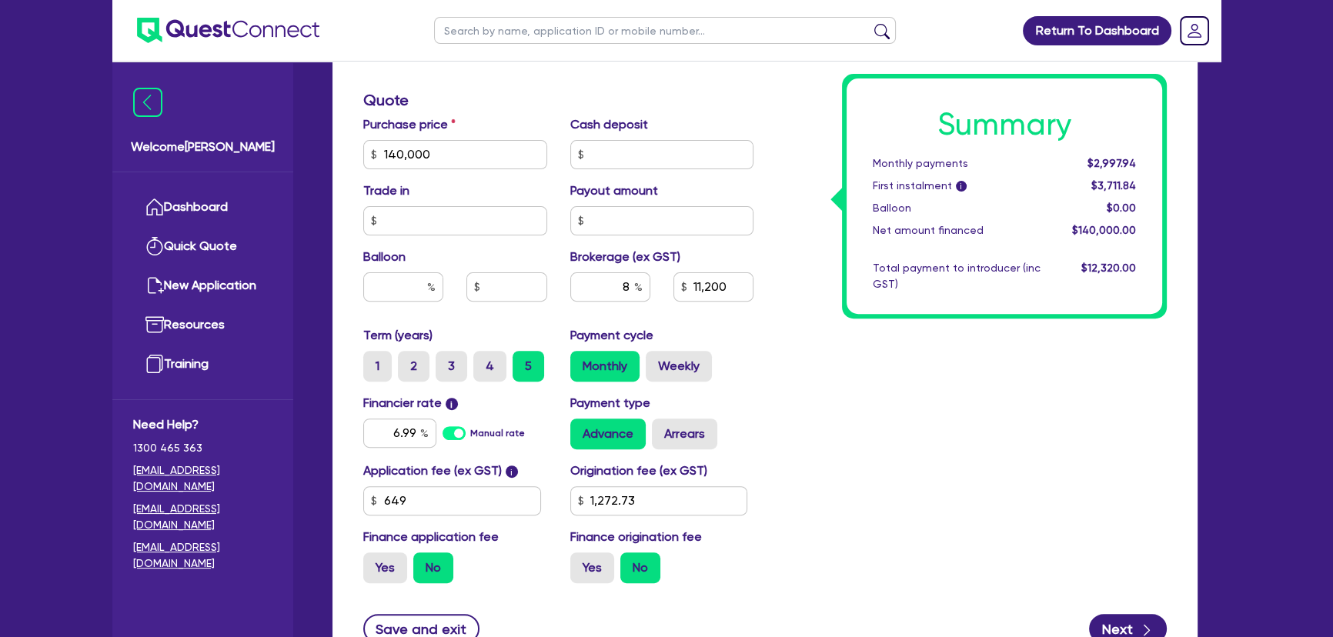
type input "140,000"
type input "11,200"
type input "140,000"
type input "11,200"
click at [926, 465] on div "Summary Monthly payments $2,997.94 First instalment i $3,711.84 Balloon $0.00 N…" at bounding box center [971, 146] width 413 height 900
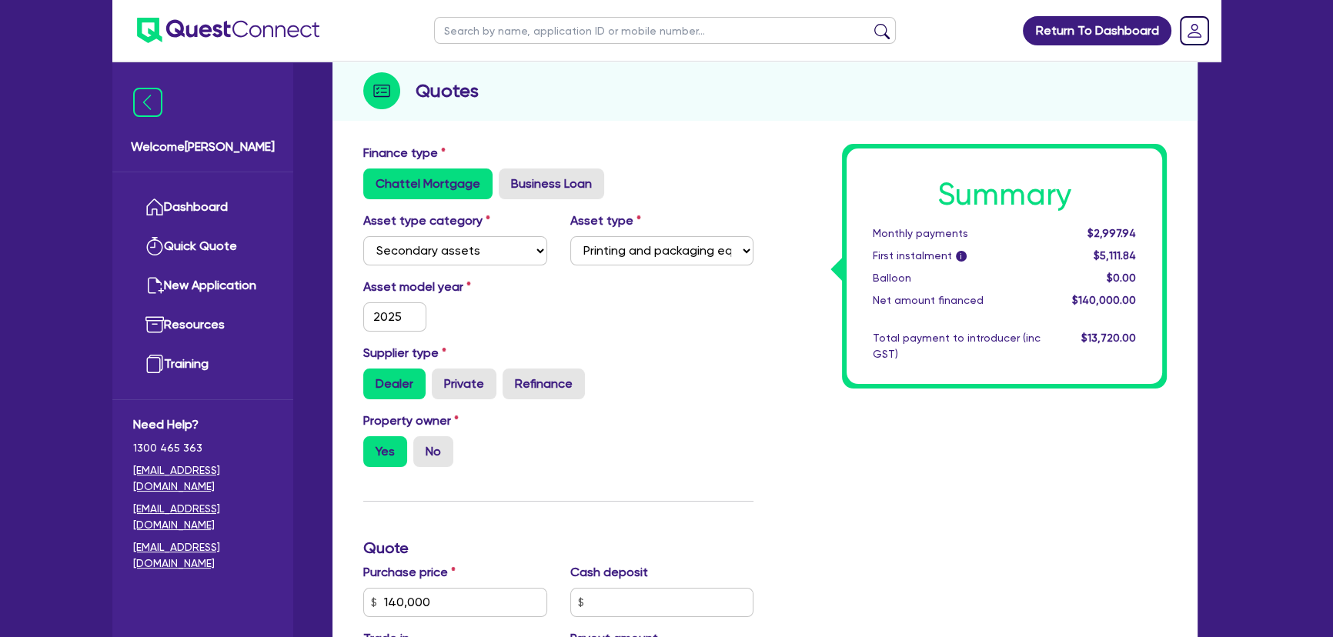
scroll to position [129, 0]
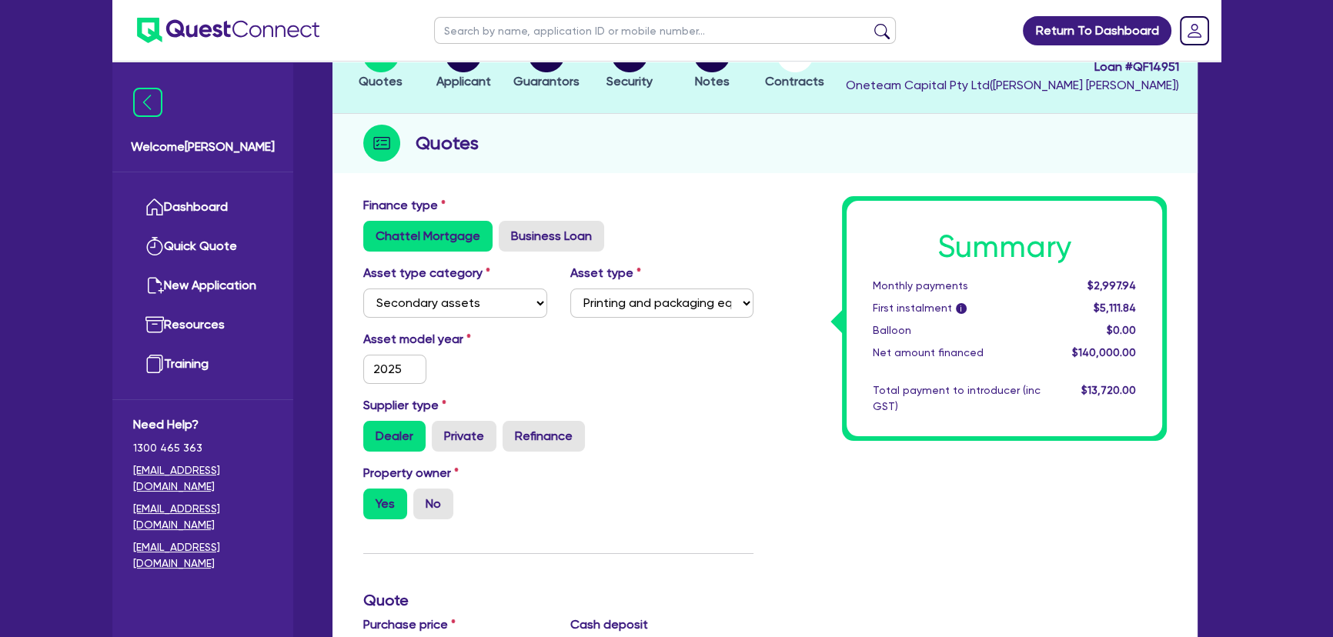
click at [254, 38] on img at bounding box center [228, 30] width 182 height 25
